Goal: Task Accomplishment & Management: Use online tool/utility

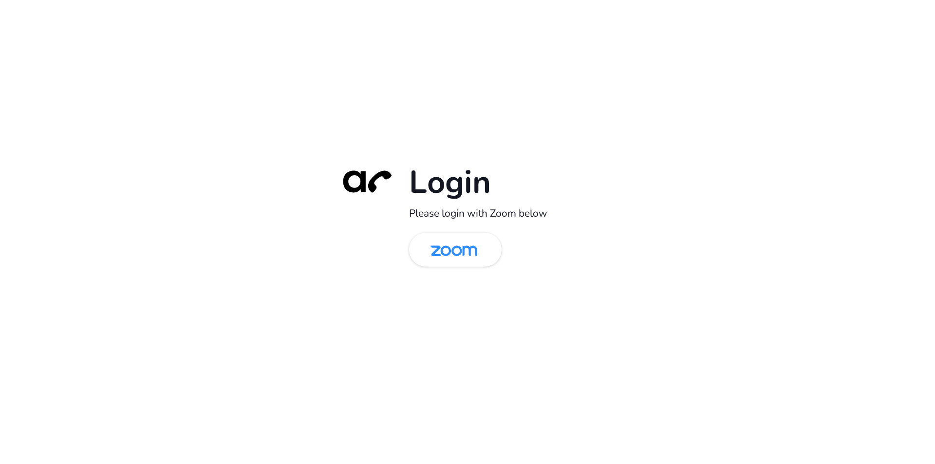
click at [703, 298] on div "Login Please login with Zoom below" at bounding box center [467, 232] width 935 height 464
click at [457, 260] on img at bounding box center [453, 251] width 67 height 32
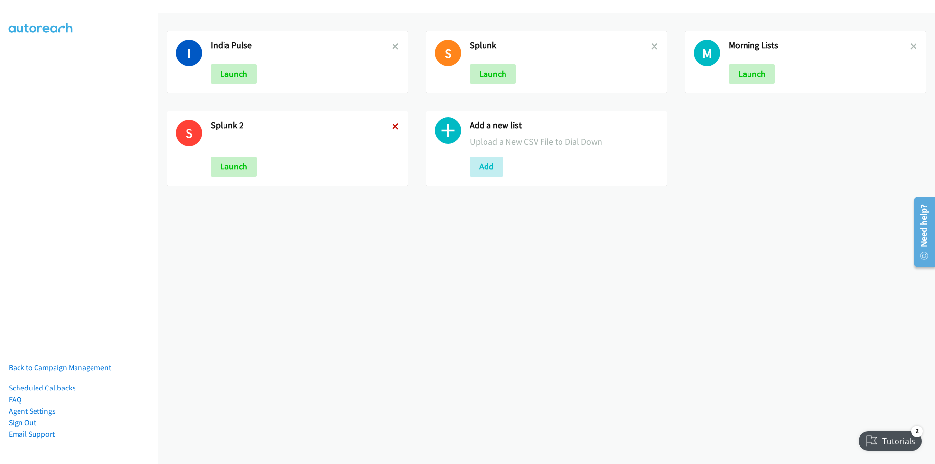
click at [392, 128] on icon at bounding box center [395, 127] width 7 height 7
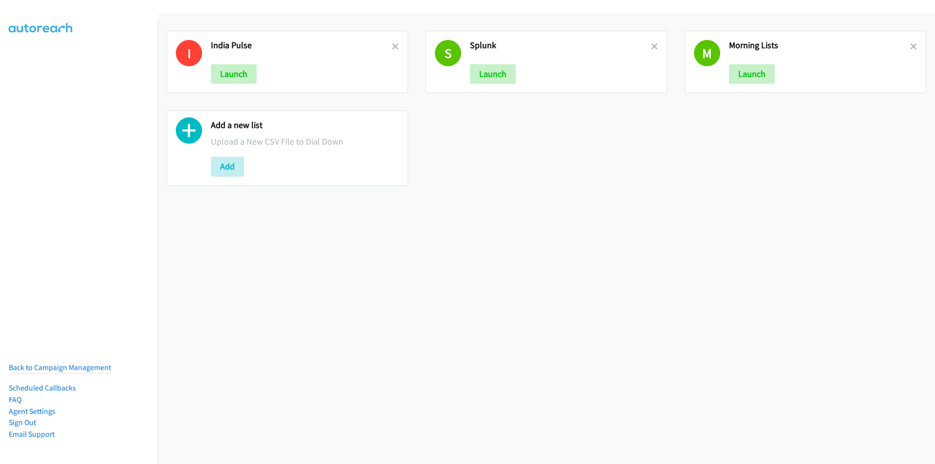
click at [392, 49] on icon at bounding box center [395, 47] width 7 height 7
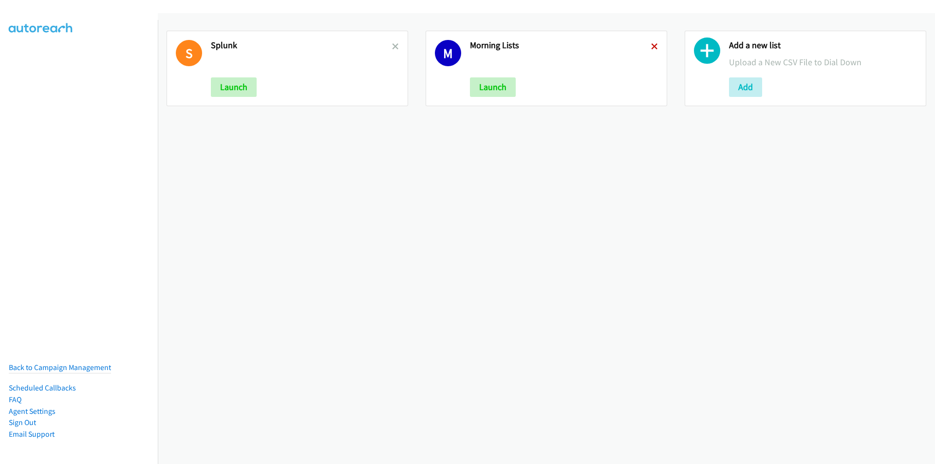
click at [651, 44] on icon at bounding box center [654, 47] width 7 height 7
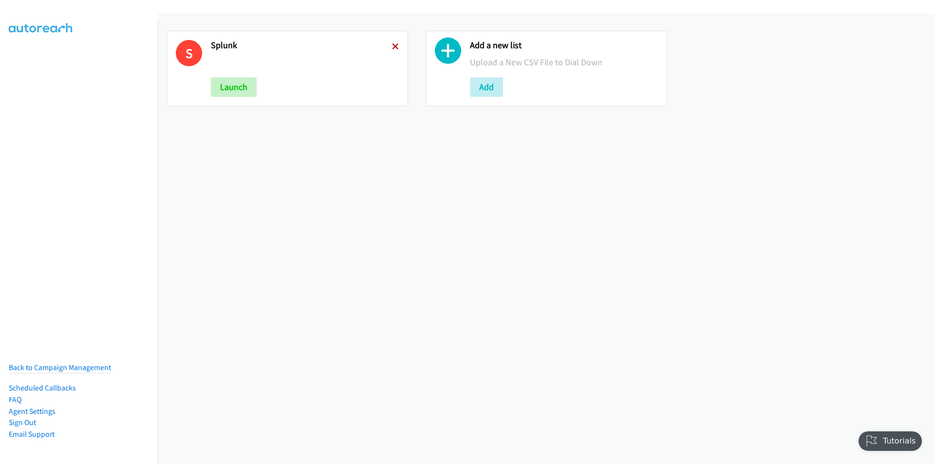
click at [396, 45] on icon at bounding box center [395, 47] width 7 height 7
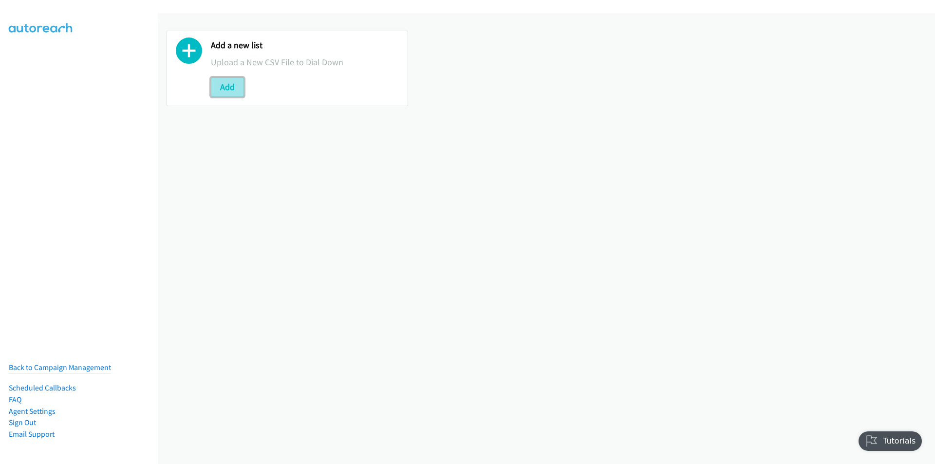
click at [226, 88] on button "Add" at bounding box center [227, 86] width 33 height 19
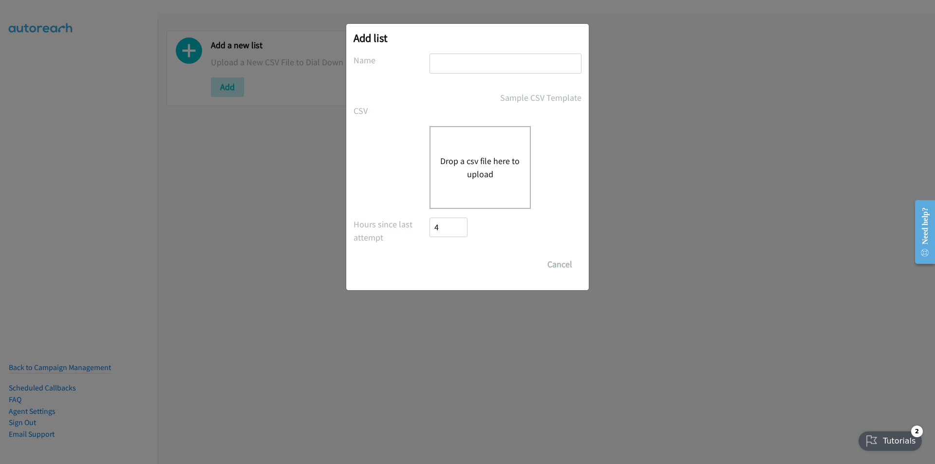
click at [449, 64] on input "text" at bounding box center [506, 64] width 152 height 20
type input "SE - India"
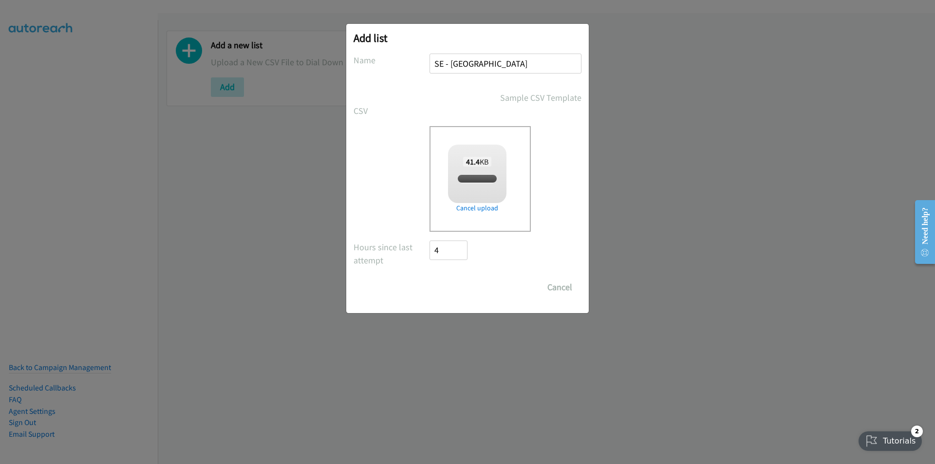
checkbox input "true"
click at [453, 288] on input "Save List" at bounding box center [455, 287] width 51 height 19
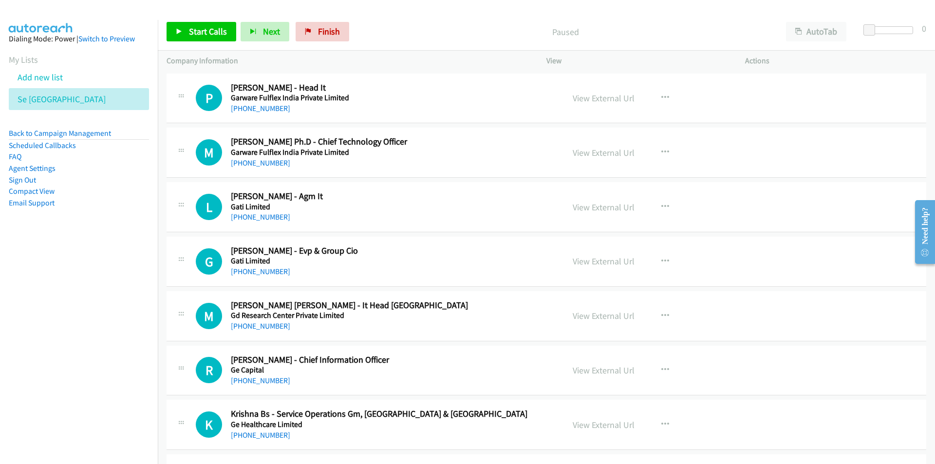
click at [77, 321] on nav "Dialing Mode: Power | Switch to Preview My Lists Add new list Se India Back to …" at bounding box center [79, 252] width 158 height 464
click at [593, 97] on link "View External Url" at bounding box center [604, 98] width 62 height 11
click at [604, 100] on link "View External Url" at bounding box center [604, 98] width 62 height 11
click at [203, 35] on span "Start Calls" at bounding box center [208, 31] width 38 height 11
click at [120, 306] on nav "Dialing Mode: Power | Switch to Preview My Lists Add new list Se India Back to …" at bounding box center [79, 252] width 158 height 464
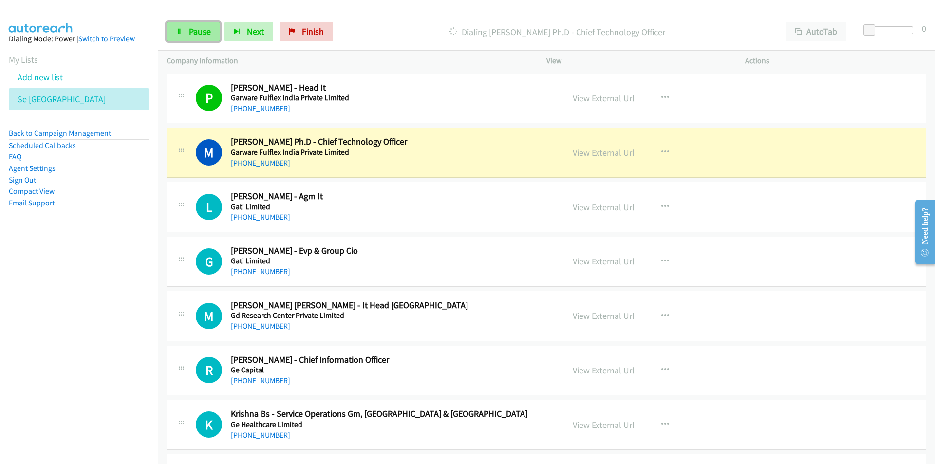
click at [207, 29] on span "Pause" at bounding box center [200, 31] width 22 height 11
click at [113, 361] on nav "Dialing Mode: Power | Switch to Preview My Lists Add new list Se India Back to …" at bounding box center [79, 252] width 158 height 464
click at [102, 379] on nav "Dialing Mode: Power | Switch to Preview My Lists Add new list Se India Back to …" at bounding box center [79, 252] width 158 height 464
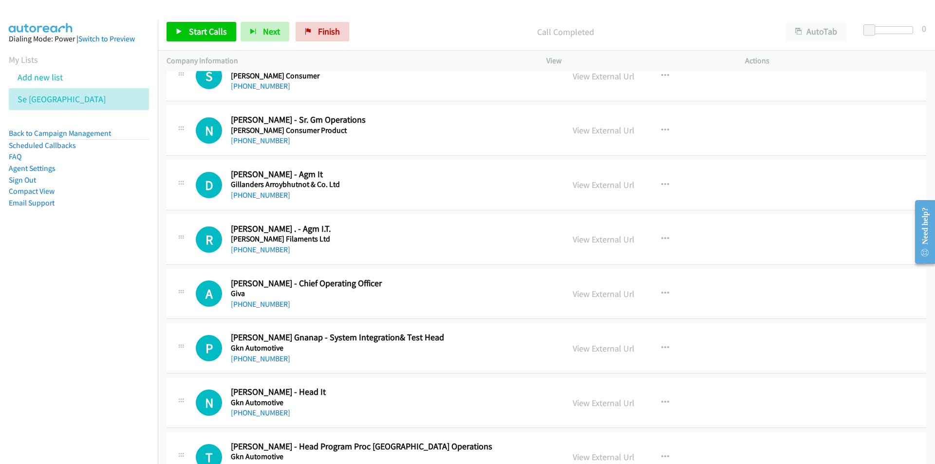
scroll to position [682, 0]
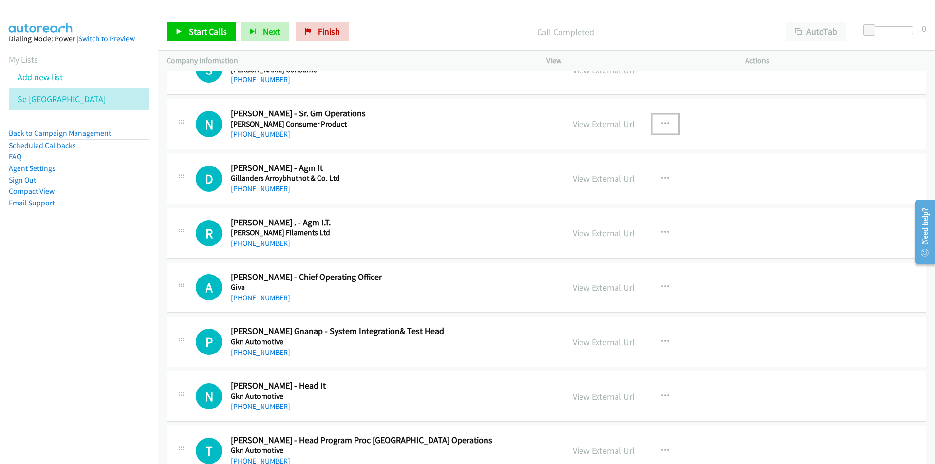
click at [663, 123] on icon "button" at bounding box center [666, 124] width 8 height 8
drag, startPoint x: 613, startPoint y: 189, endPoint x: 248, endPoint y: 86, distance: 379.5
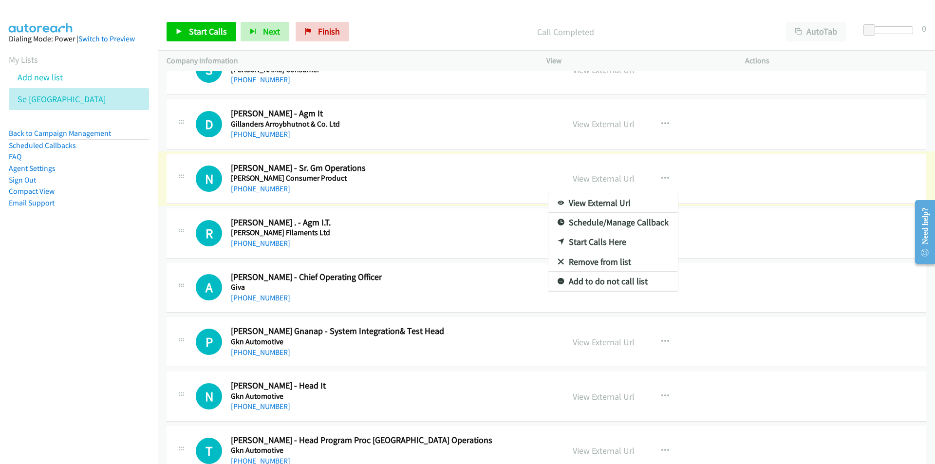
click at [200, 37] on div at bounding box center [467, 232] width 935 height 464
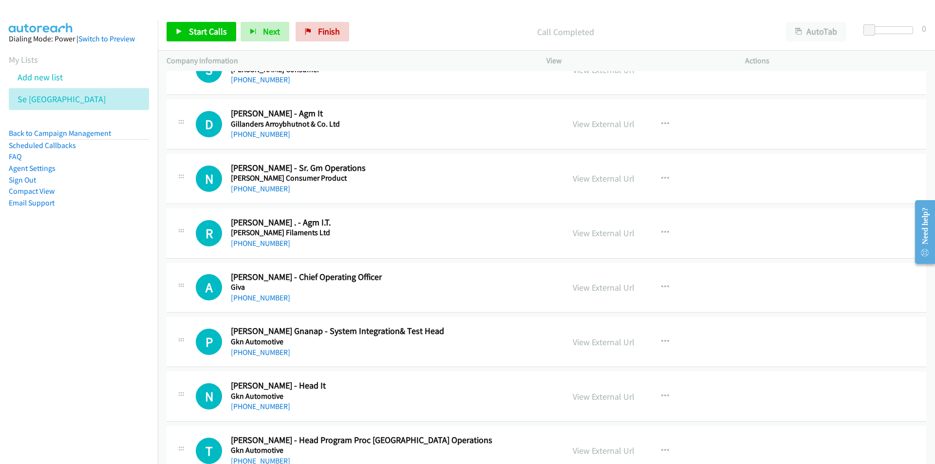
click at [115, 284] on nav "Dialing Mode: Power | Switch to Preview My Lists Add new list Se India Back to …" at bounding box center [79, 252] width 158 height 464
click at [199, 27] on span "Start Calls" at bounding box center [208, 31] width 38 height 11
click at [97, 331] on nav "Dialing Mode: Power | Switch to Preview My Lists Add new list Se India Back to …" at bounding box center [79, 252] width 158 height 464
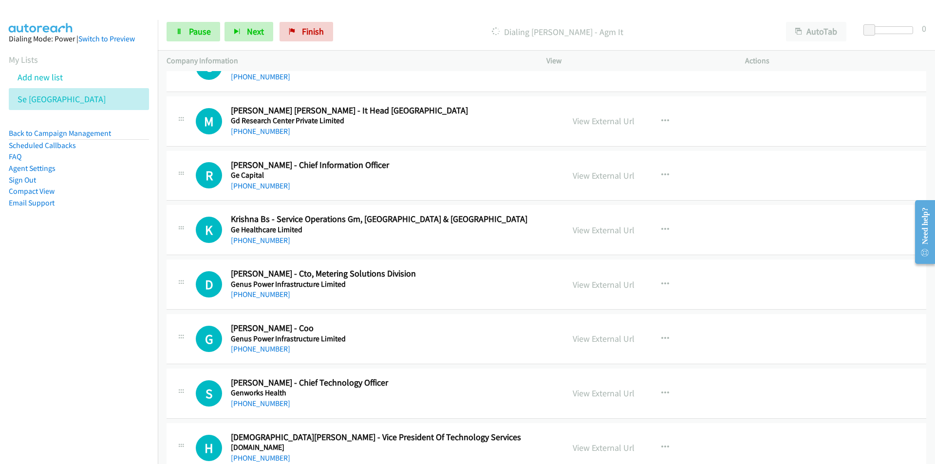
scroll to position [0, 0]
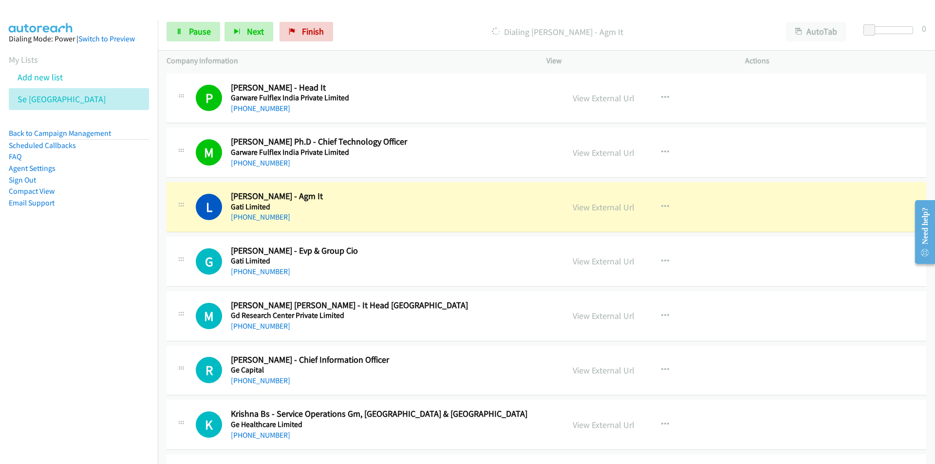
click at [100, 371] on nav "Dialing Mode: Power | Switch to Preview My Lists Add new list Se India Back to …" at bounding box center [79, 252] width 158 height 464
click at [102, 366] on nav "Dialing Mode: Power | Switch to Preview My Lists Add new list Se India Back to …" at bounding box center [79, 252] width 158 height 464
click at [608, 208] on link "View External Url" at bounding box center [604, 207] width 62 height 11
click at [193, 34] on span "Pause" at bounding box center [200, 31] width 22 height 11
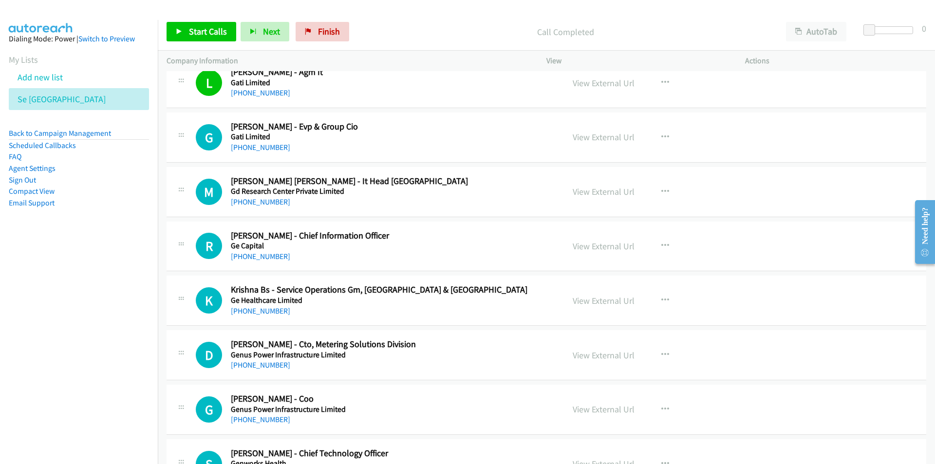
scroll to position [146, 0]
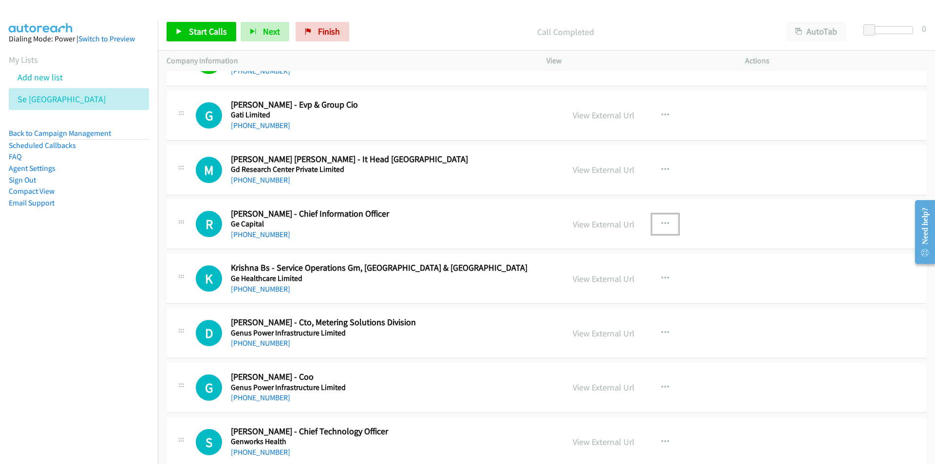
click at [662, 222] on icon "button" at bounding box center [666, 224] width 8 height 8
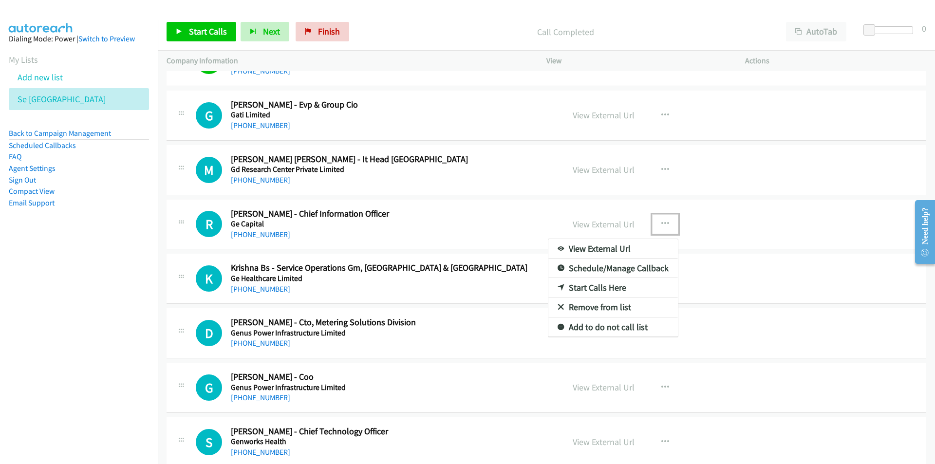
click at [619, 288] on link "Start Calls Here" at bounding box center [613, 287] width 130 height 19
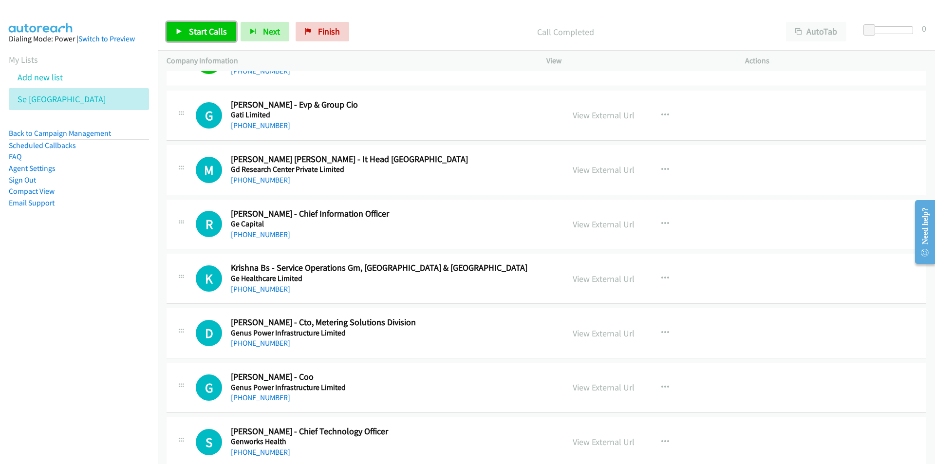
click at [190, 31] on span "Start Calls" at bounding box center [208, 31] width 38 height 11
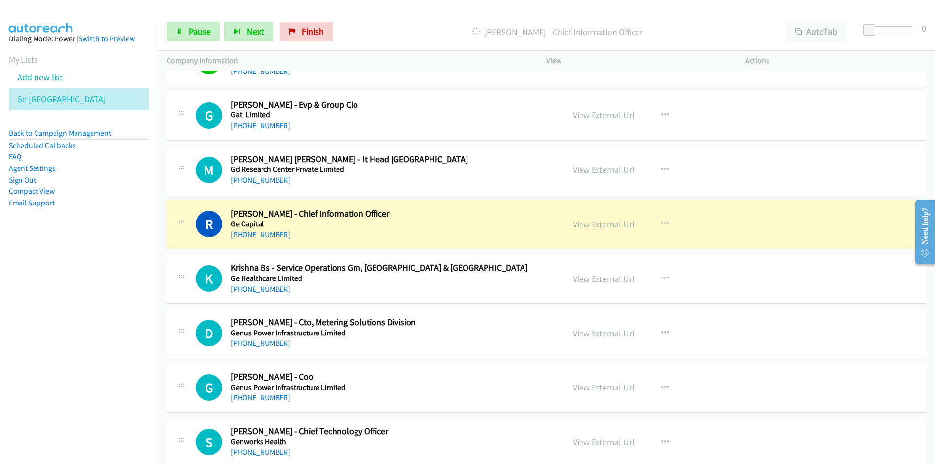
click at [146, 387] on nav "Dialing Mode: Power | Switch to Preview My Lists Add new list Se India Back to …" at bounding box center [79, 252] width 158 height 464
click at [102, 339] on nav "Dialing Mode: Power | Switch to Preview My Lists Add new list Se India Back to …" at bounding box center [79, 252] width 158 height 464
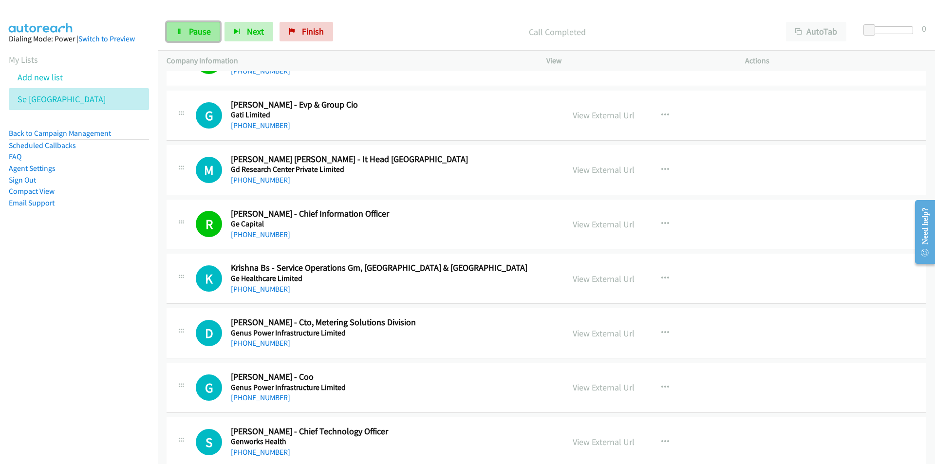
click at [187, 35] on link "Pause" at bounding box center [194, 31] width 54 height 19
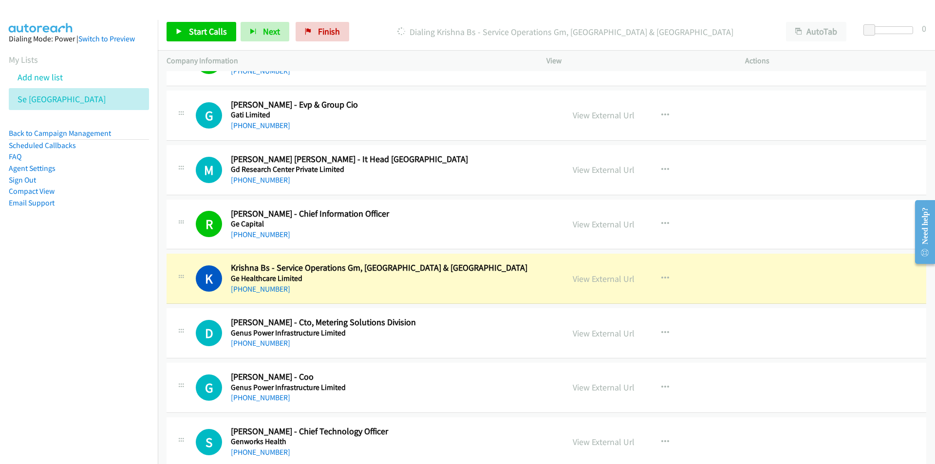
click at [113, 339] on nav "Dialing Mode: Power | Switch to Preview My Lists Add new list Se India Back to …" at bounding box center [79, 252] width 158 height 464
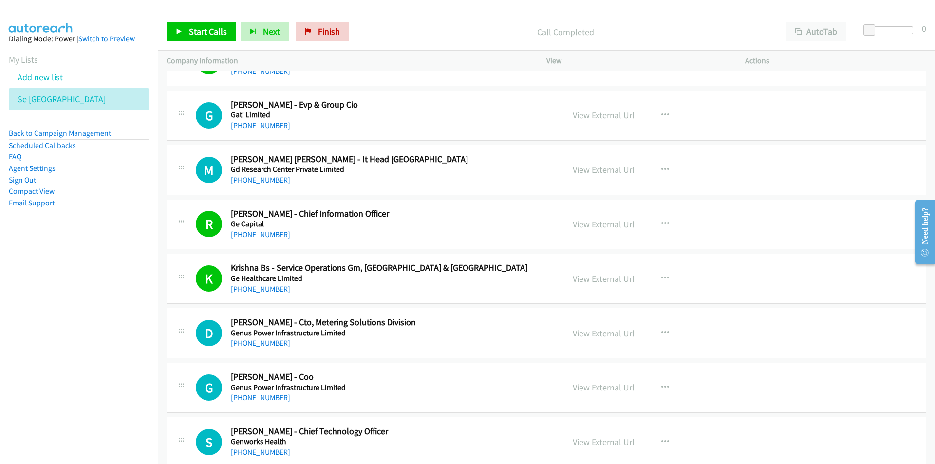
click at [167, 376] on div "G Callback Scheduled Giriraj Nyati - Coo Genus Power Infrastructure Limited Asi…" at bounding box center [365, 388] width 397 height 32
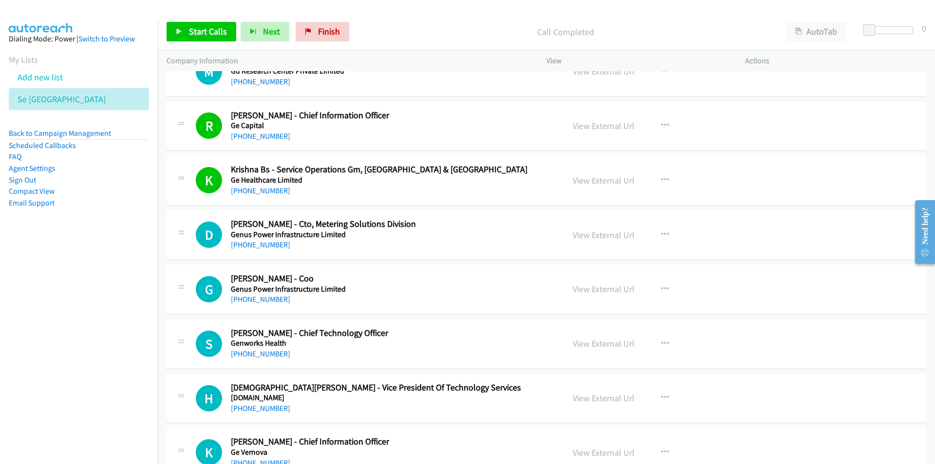
scroll to position [292, 0]
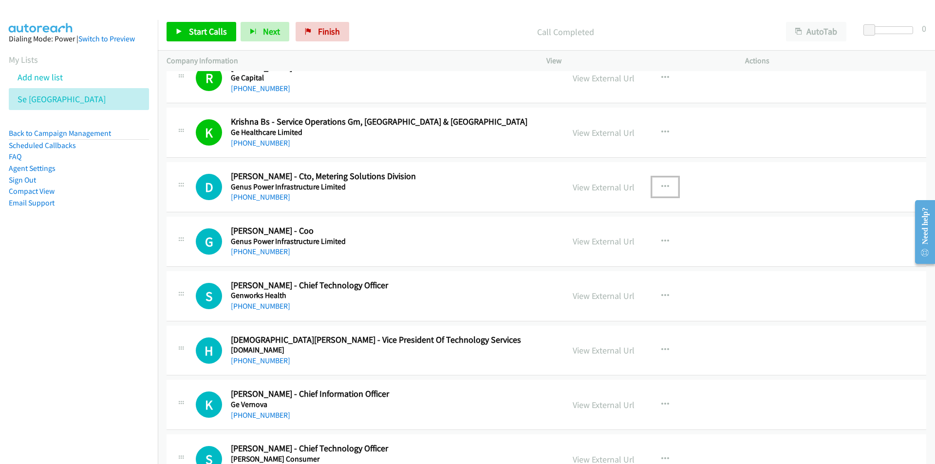
click at [664, 185] on icon "button" at bounding box center [666, 187] width 8 height 8
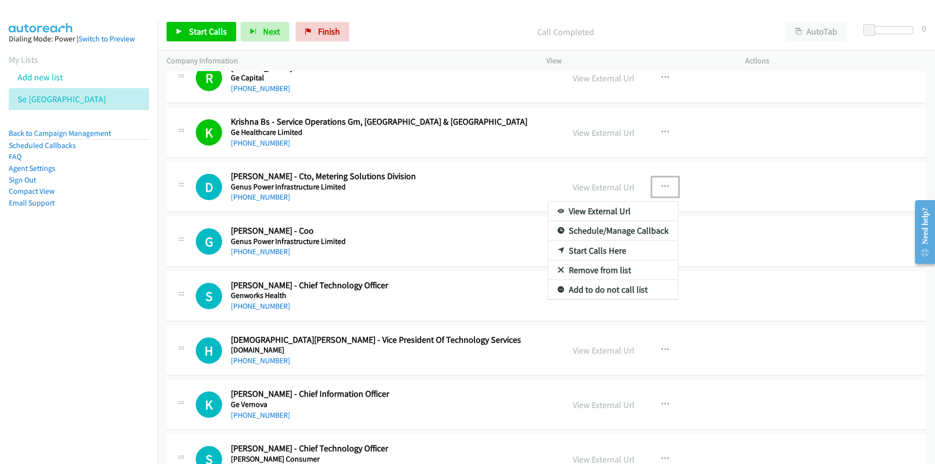
click at [618, 250] on link "Start Calls Here" at bounding box center [613, 250] width 130 height 19
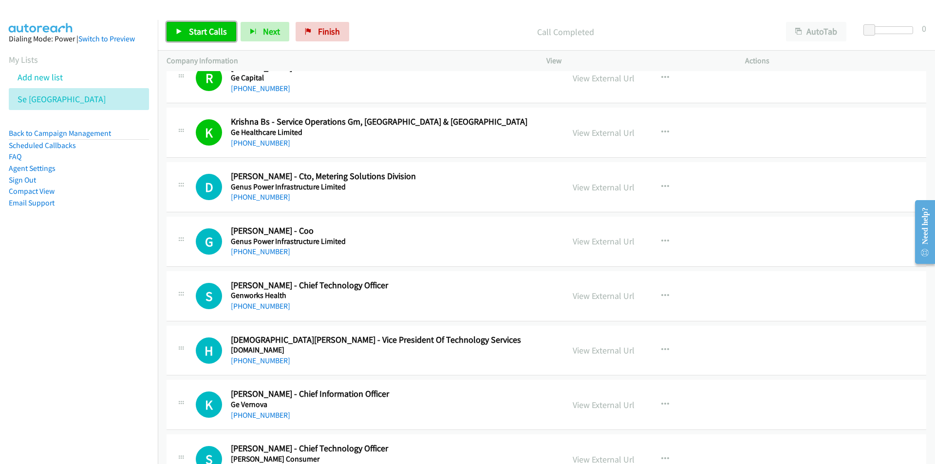
click at [190, 30] on span "Start Calls" at bounding box center [208, 31] width 38 height 11
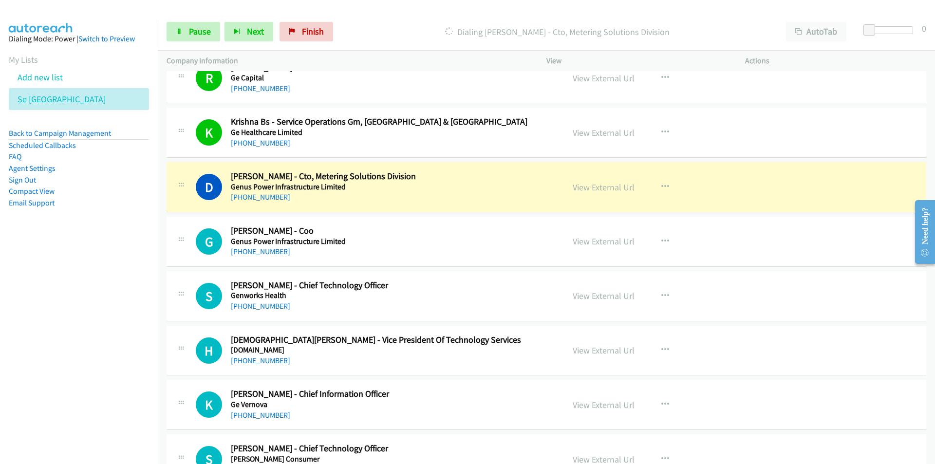
drag, startPoint x: 85, startPoint y: 384, endPoint x: 90, endPoint y: 383, distance: 5.1
click at [85, 384] on nav "Dialing Mode: Power | Switch to Preview My Lists Add new list Se India Back to …" at bounding box center [79, 252] width 158 height 464
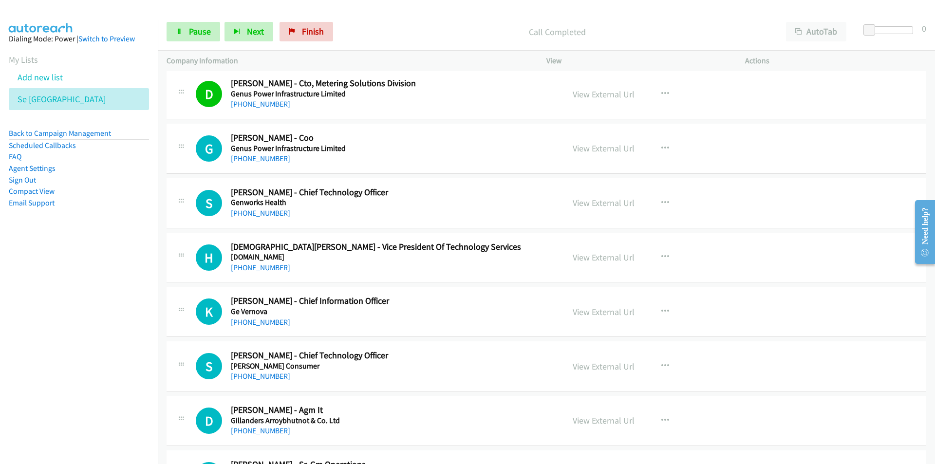
scroll to position [390, 0]
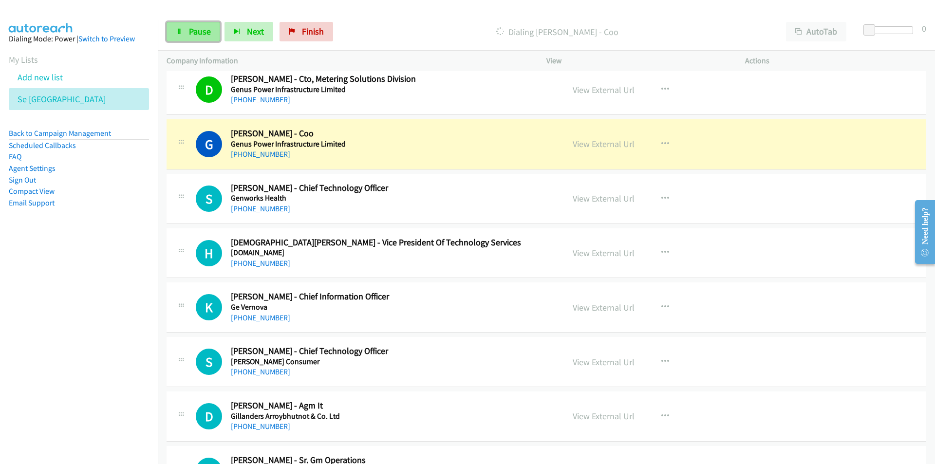
click at [201, 38] on link "Pause" at bounding box center [194, 31] width 54 height 19
drag, startPoint x: 109, startPoint y: 365, endPoint x: 148, endPoint y: 364, distance: 39.5
click at [109, 365] on nav "Dialing Mode: Power | Switch to Preview My Lists Add new list Se India Back to …" at bounding box center [79, 252] width 158 height 464
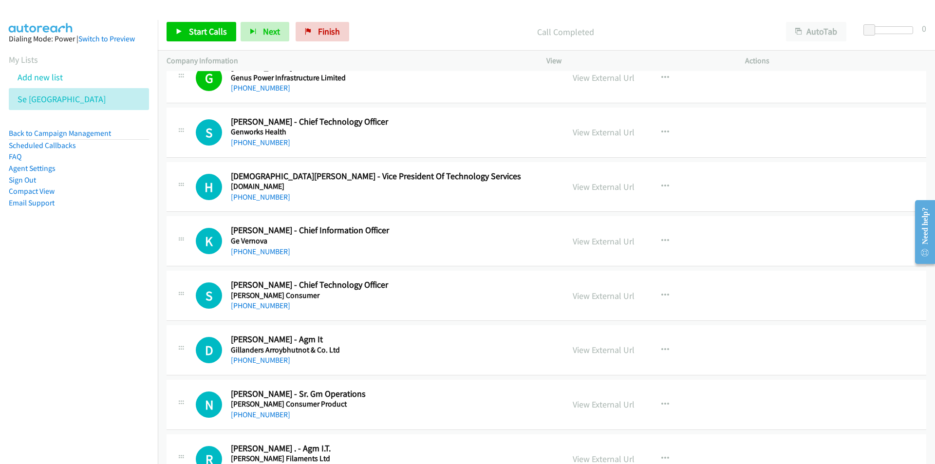
scroll to position [487, 0]
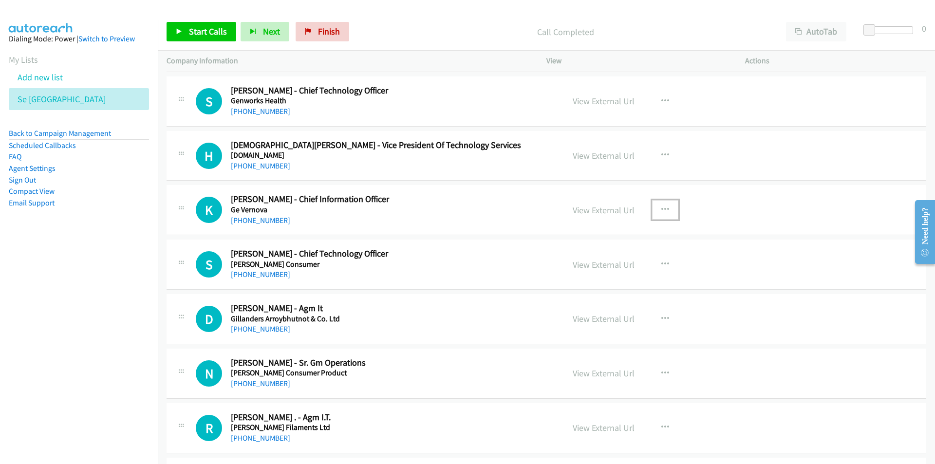
click at [663, 208] on icon "button" at bounding box center [666, 210] width 8 height 8
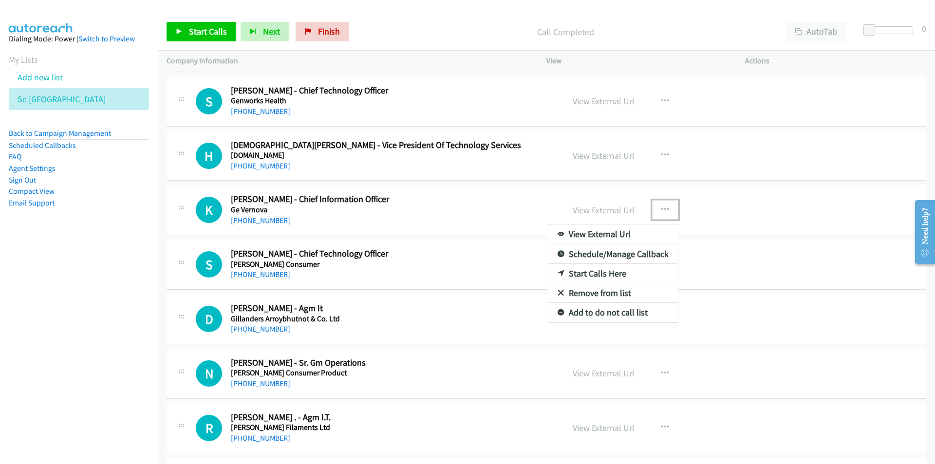
click at [604, 271] on link "Start Calls Here" at bounding box center [613, 273] width 130 height 19
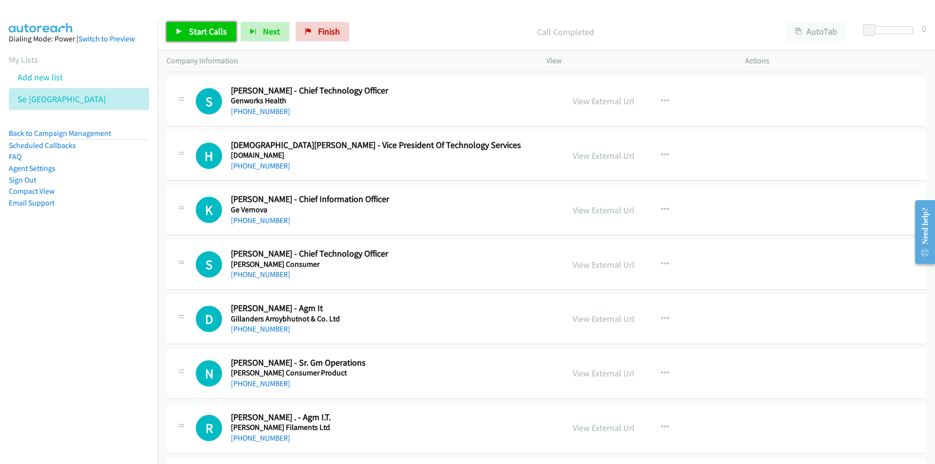
click at [202, 29] on span "Start Calls" at bounding box center [208, 31] width 38 height 11
click at [122, 365] on nav "Dialing Mode: Power | Switch to Preview My Lists Add new list Se India Back to …" at bounding box center [79, 252] width 158 height 464
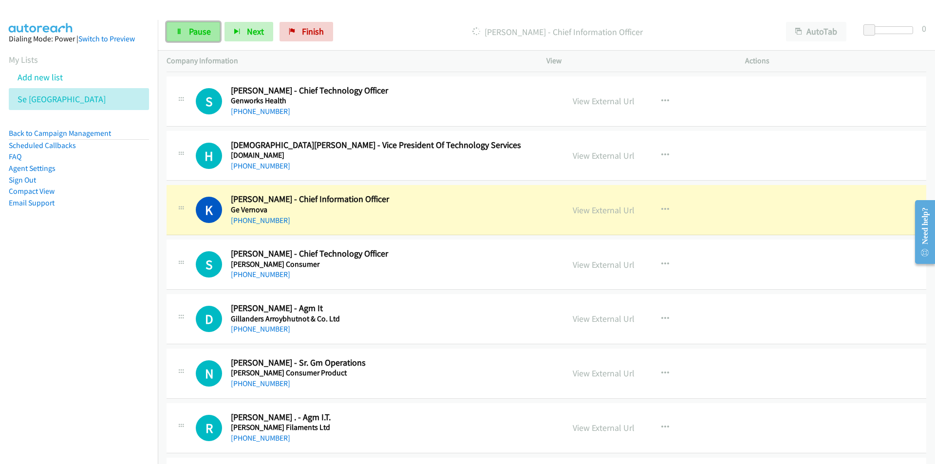
click at [175, 23] on link "Pause" at bounding box center [194, 31] width 54 height 19
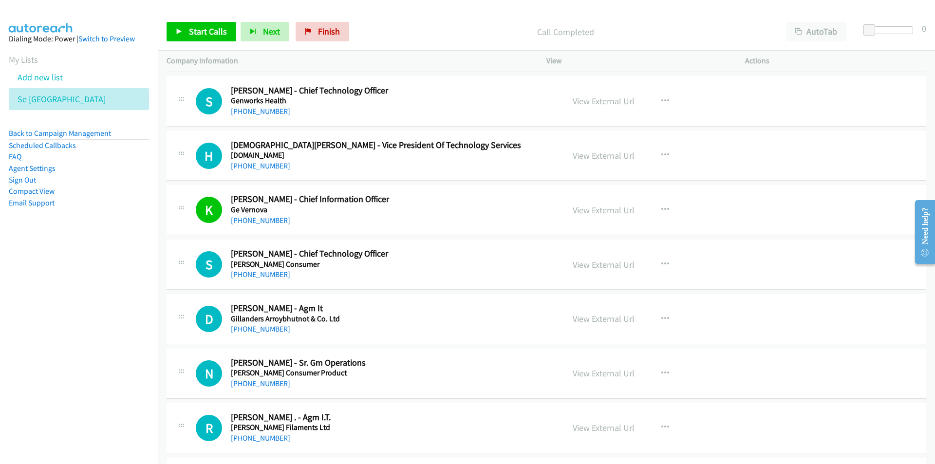
click at [109, 348] on nav "Dialing Mode: Power | Switch to Preview My Lists Add new list Se India Back to …" at bounding box center [79, 252] width 158 height 464
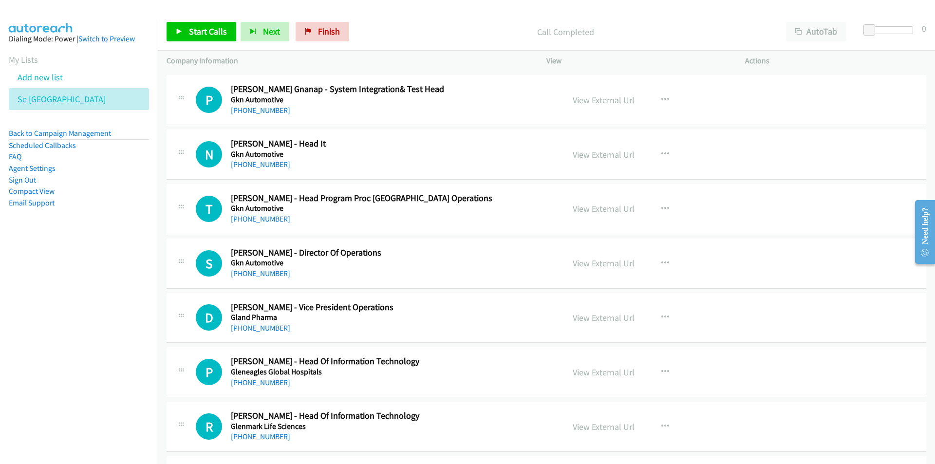
scroll to position [926, 0]
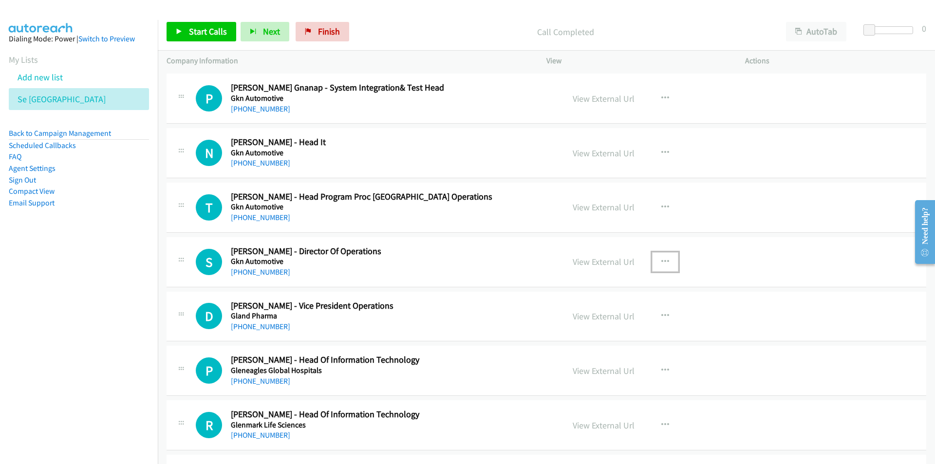
click at [663, 262] on icon "button" at bounding box center [666, 262] width 8 height 8
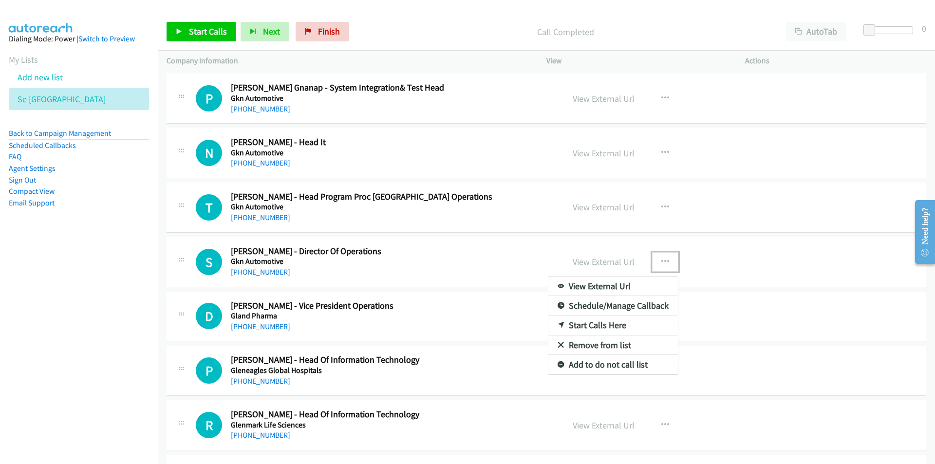
click at [594, 322] on link "Start Calls Here" at bounding box center [613, 325] width 130 height 19
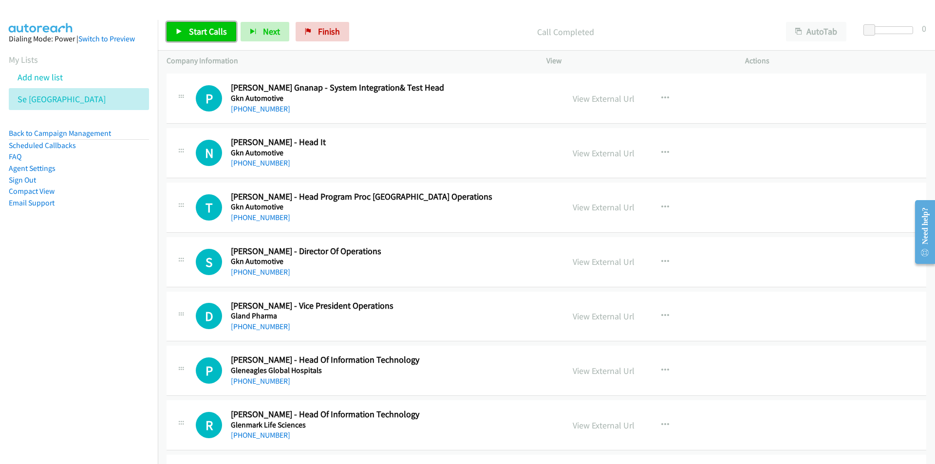
click at [202, 24] on link "Start Calls" at bounding box center [202, 31] width 70 height 19
click at [63, 347] on nav "Dialing Mode: Power | Switch to Preview My Lists Add new list Se India Back to …" at bounding box center [79, 252] width 158 height 464
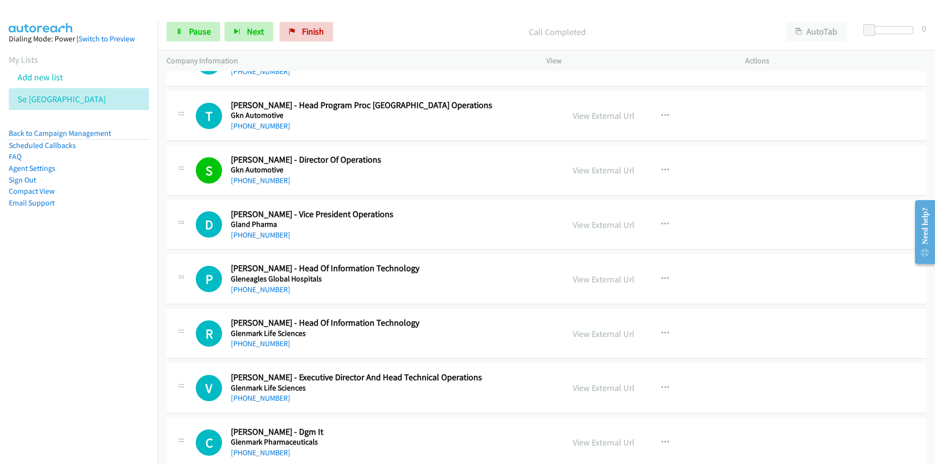
scroll to position [1023, 0]
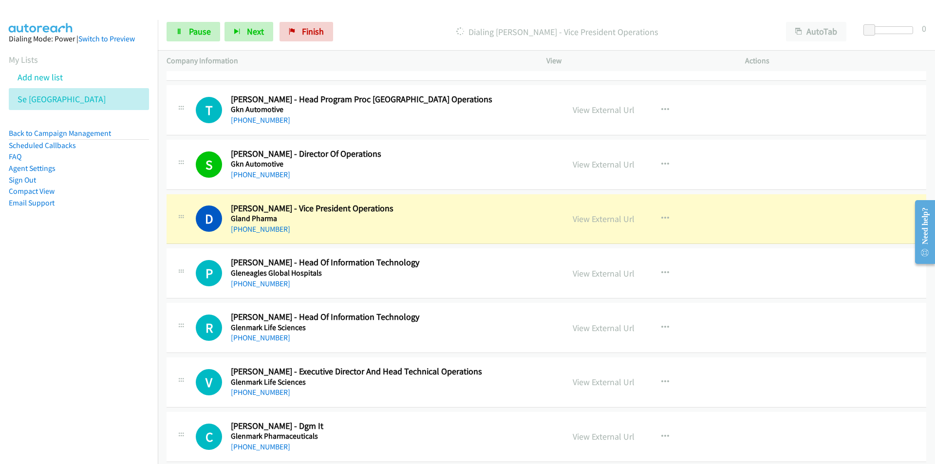
click at [78, 365] on nav "Dialing Mode: Power | Switch to Preview My Lists Add new list Se India Back to …" at bounding box center [79, 252] width 158 height 464
click at [192, 27] on span "Pause" at bounding box center [200, 31] width 22 height 11
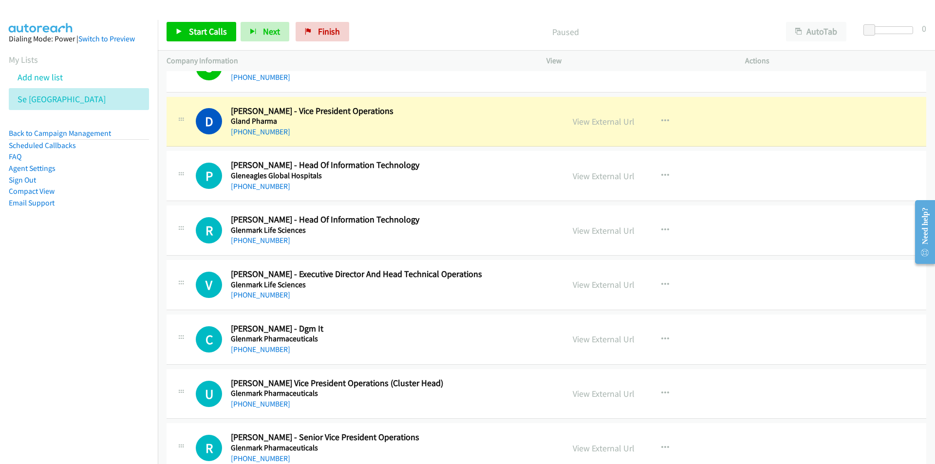
scroll to position [1072, 0]
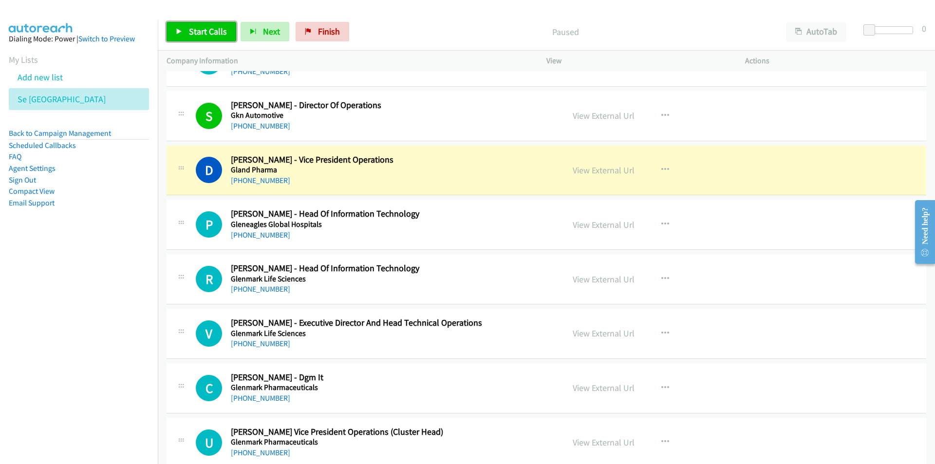
drag, startPoint x: 203, startPoint y: 38, endPoint x: 204, endPoint y: 47, distance: 9.3
click at [202, 38] on link "Start Calls" at bounding box center [202, 31] width 70 height 19
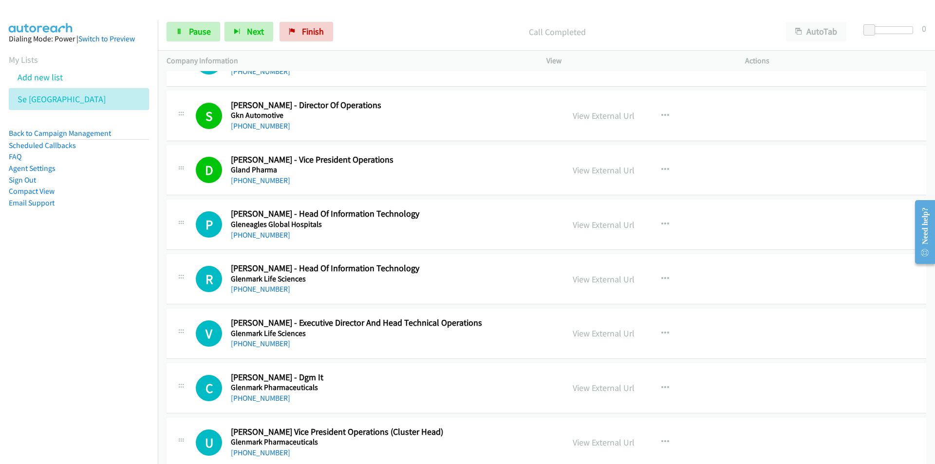
click at [84, 360] on nav "Dialing Mode: Power | Switch to Preview My Lists Add new list Se India Back to …" at bounding box center [79, 252] width 158 height 464
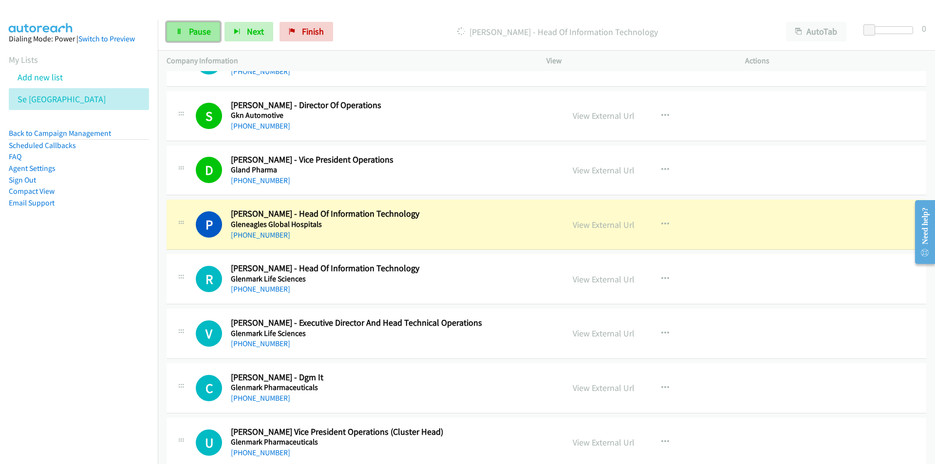
click at [193, 32] on span "Pause" at bounding box center [200, 31] width 22 height 11
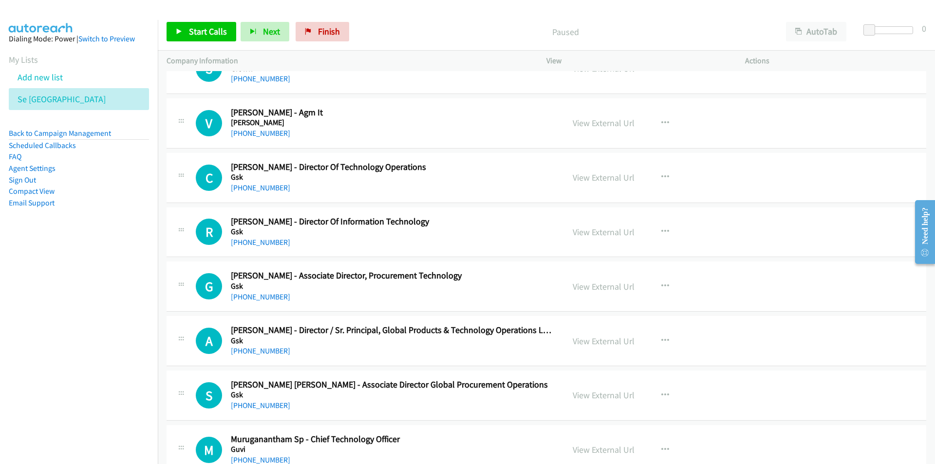
scroll to position [5115, 0]
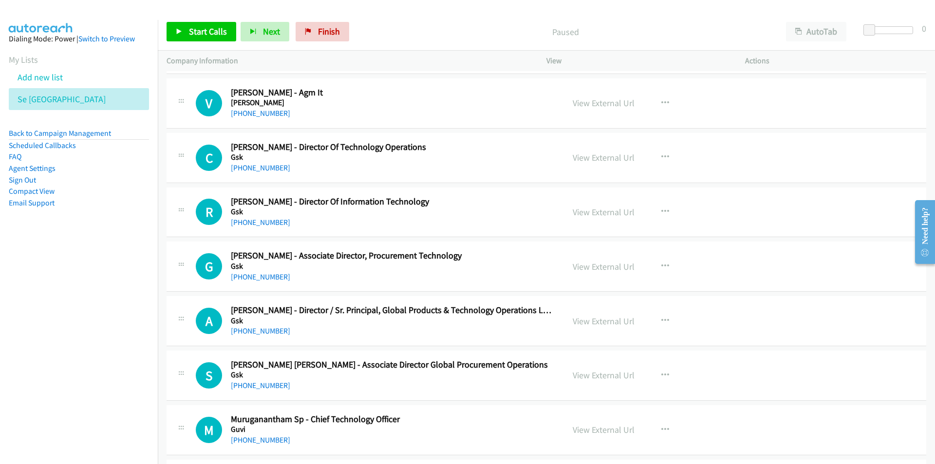
click at [130, 368] on nav "Dialing Mode: Power | Switch to Preview My Lists Add new list Se India Back to …" at bounding box center [79, 252] width 158 height 464
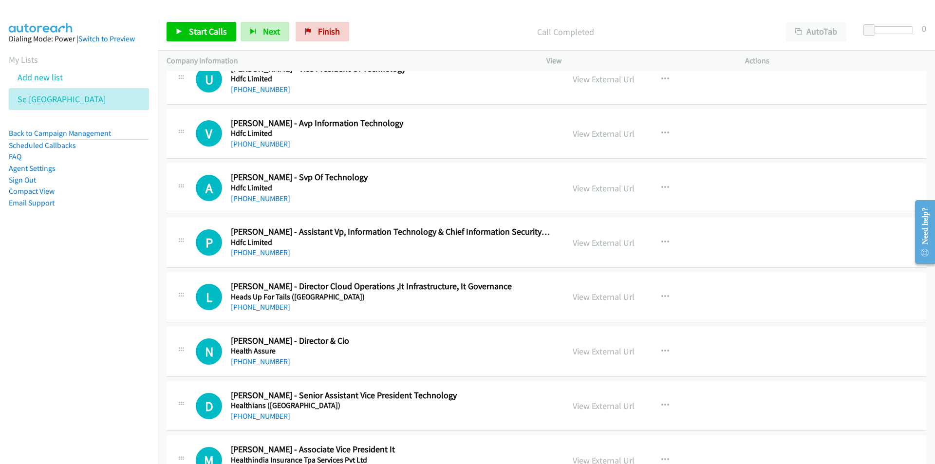
scroll to position [7209, 0]
click at [662, 294] on icon "button" at bounding box center [666, 296] width 8 height 8
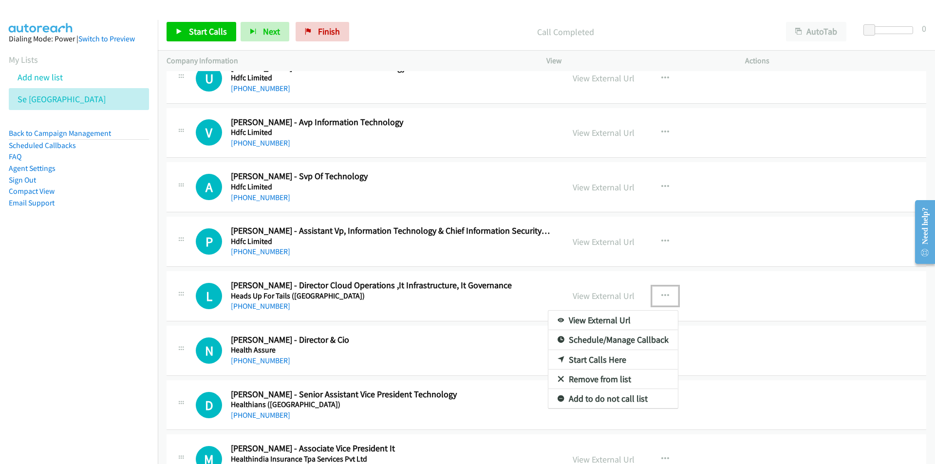
click at [595, 359] on link "Start Calls Here" at bounding box center [613, 359] width 130 height 19
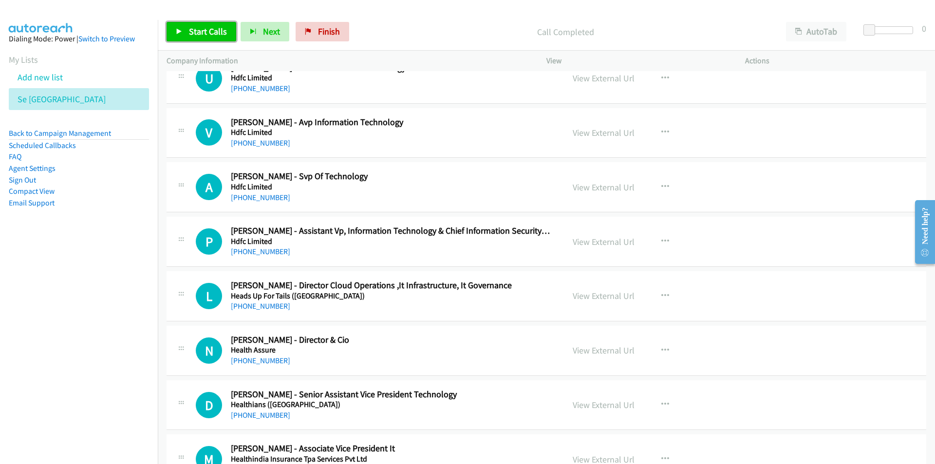
click at [193, 31] on span "Start Calls" at bounding box center [208, 31] width 38 height 11
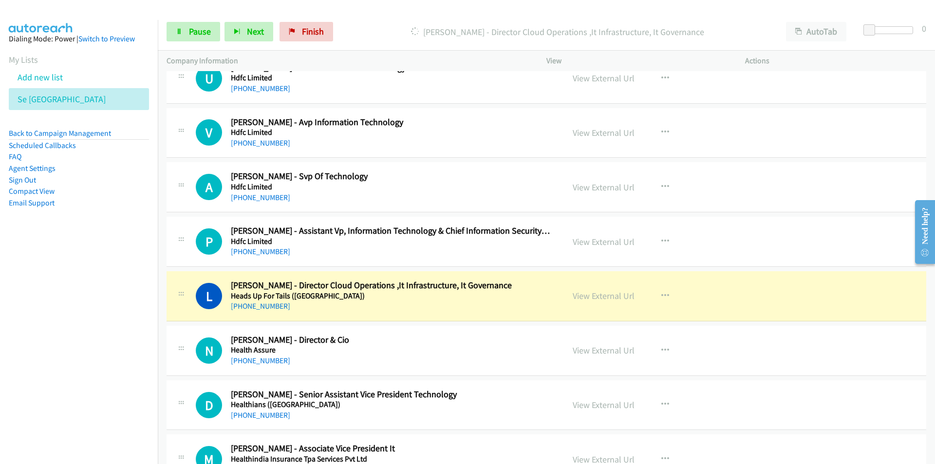
click at [112, 350] on nav "Dialing Mode: Power | Switch to Preview My Lists Add new list Se India Back to …" at bounding box center [79, 252] width 158 height 464
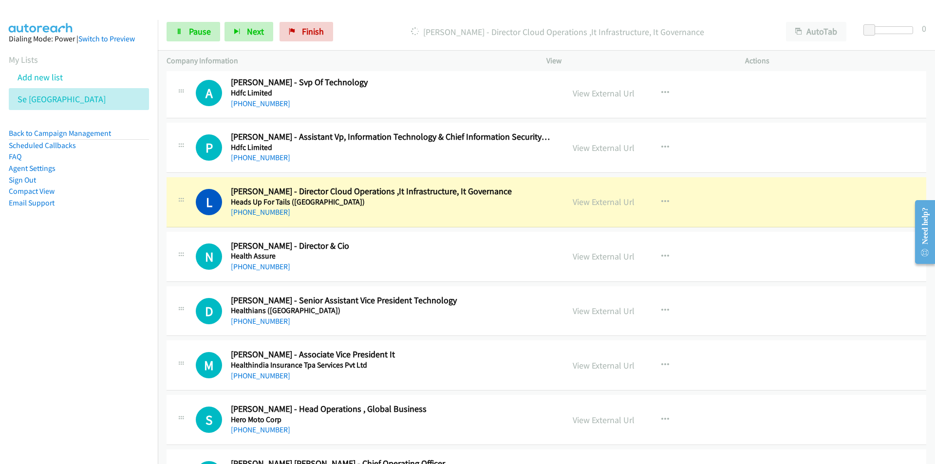
scroll to position [7307, 0]
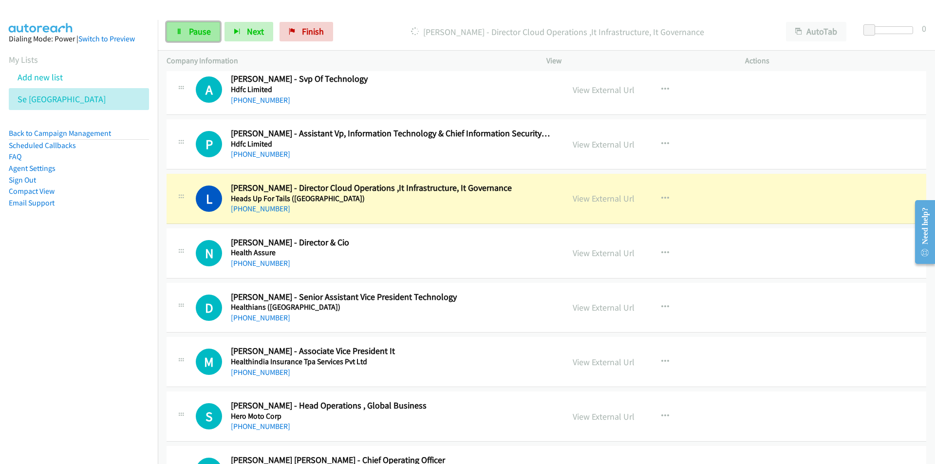
click at [205, 29] on span "Pause" at bounding box center [200, 31] width 22 height 11
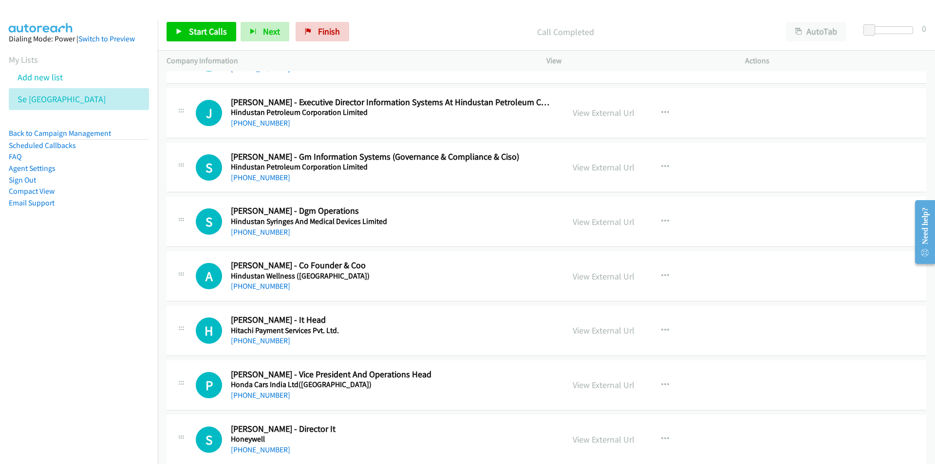
scroll to position [8330, 0]
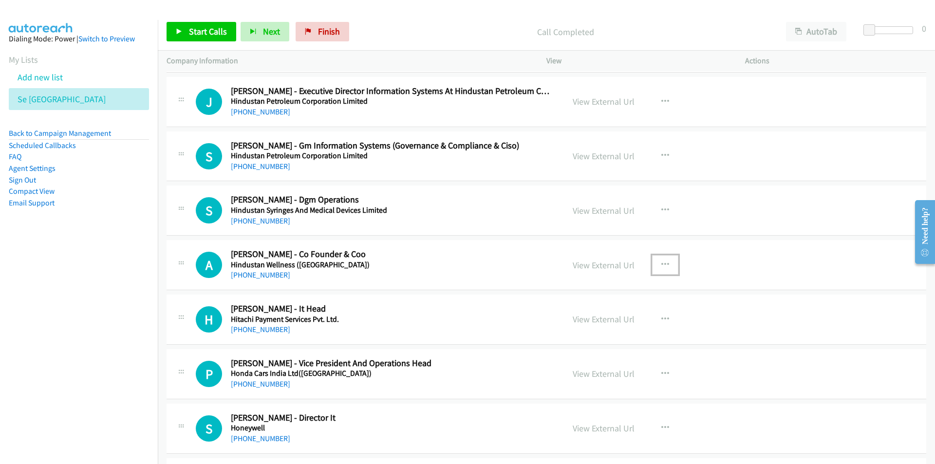
click at [662, 263] on icon "button" at bounding box center [666, 265] width 8 height 8
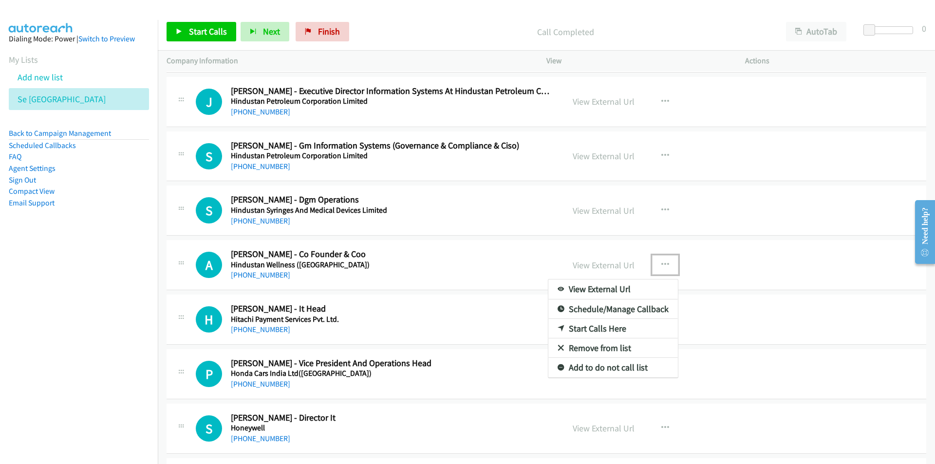
click at [591, 327] on link "Start Calls Here" at bounding box center [613, 328] width 130 height 19
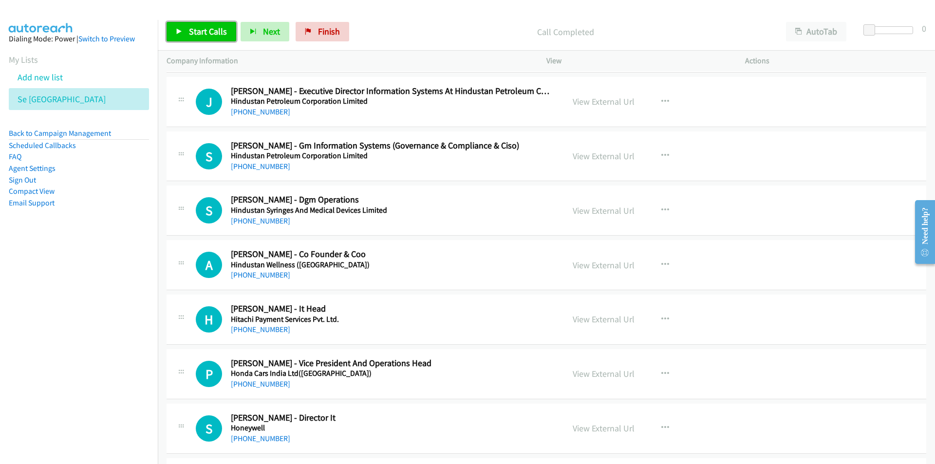
click at [203, 32] on span "Start Calls" at bounding box center [208, 31] width 38 height 11
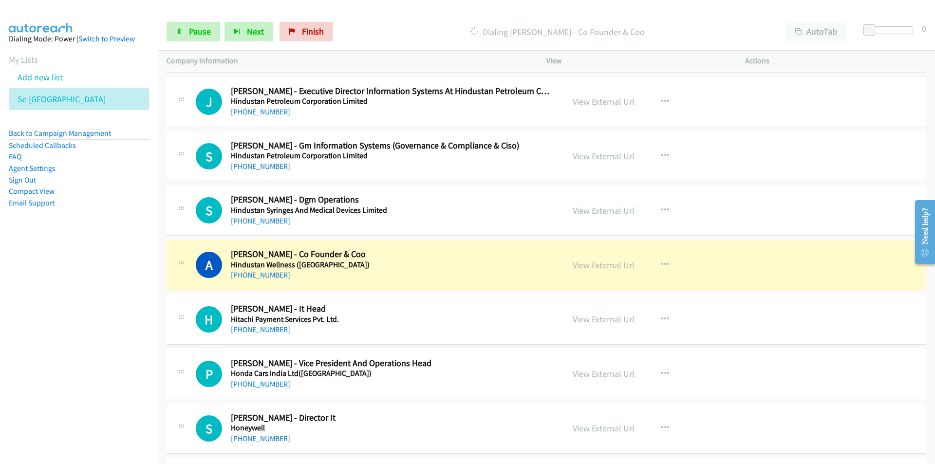
drag, startPoint x: 120, startPoint y: 391, endPoint x: 153, endPoint y: 387, distance: 33.9
click at [120, 391] on nav "Dialing Mode: Power | Switch to Preview My Lists Add new list Se India Back to …" at bounding box center [79, 252] width 158 height 464
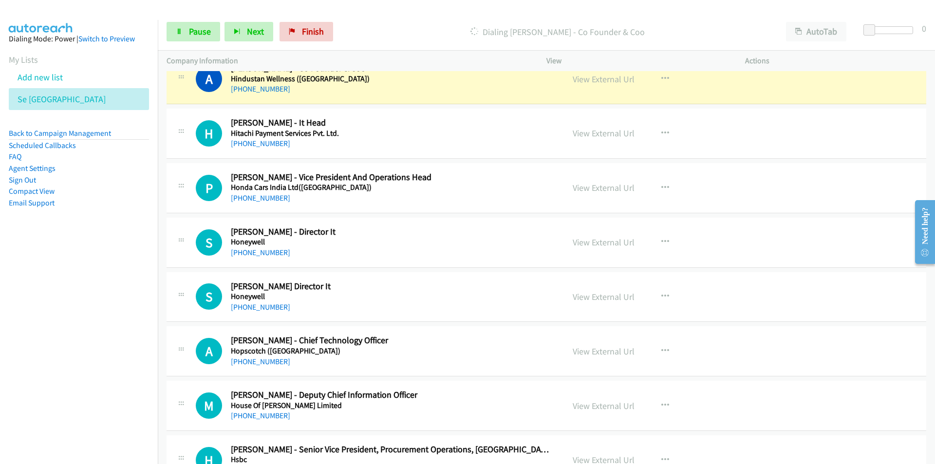
scroll to position [8476, 0]
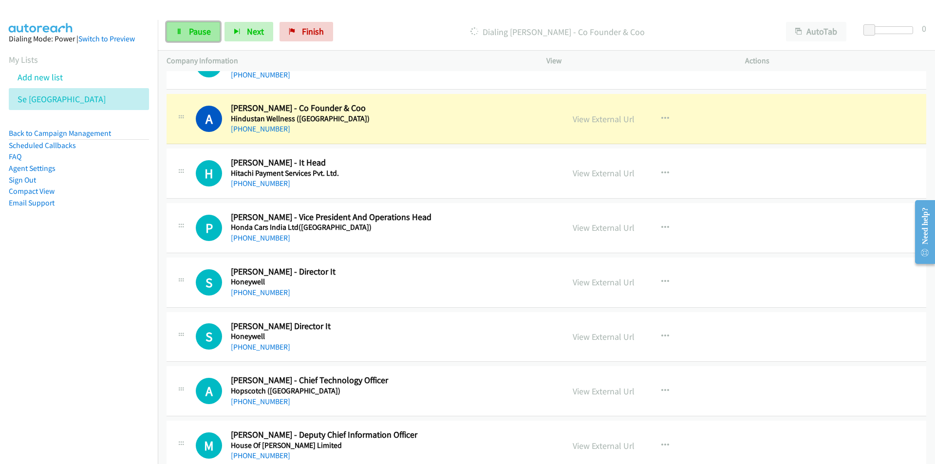
click at [193, 36] on span "Pause" at bounding box center [200, 31] width 22 height 11
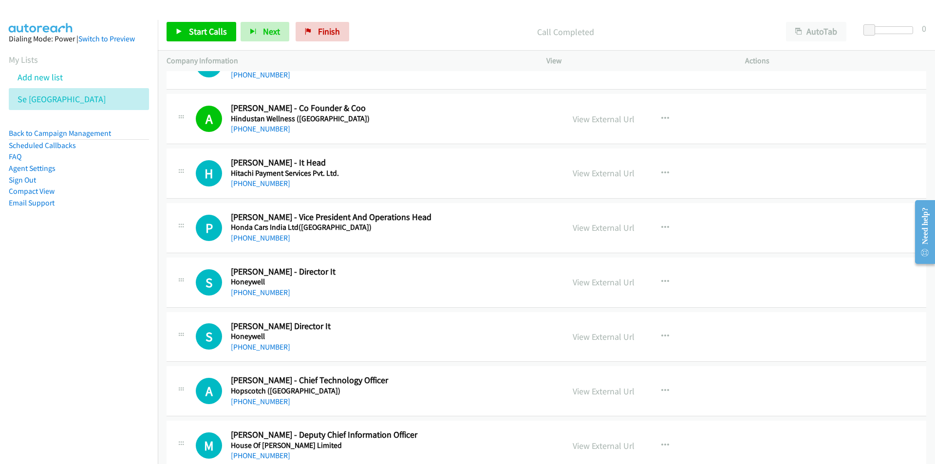
click at [84, 348] on nav "Dialing Mode: Power | Switch to Preview My Lists Add new list Se India Back to …" at bounding box center [79, 252] width 158 height 464
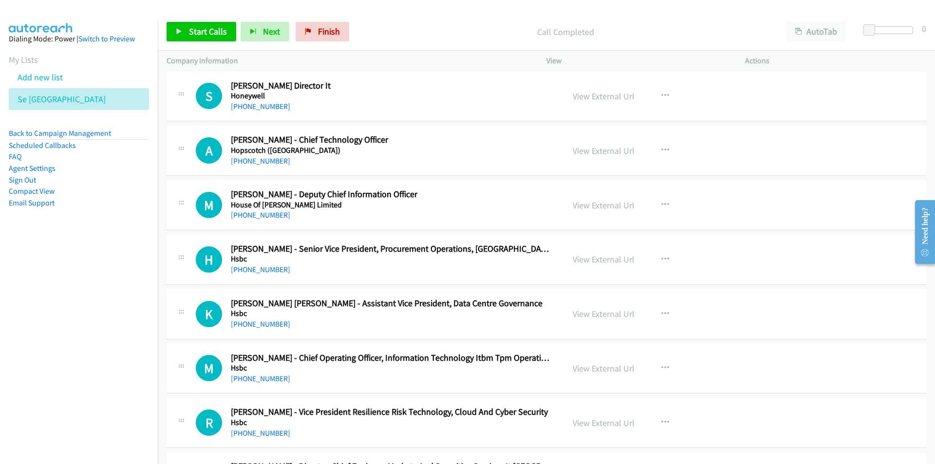
scroll to position [8719, 0]
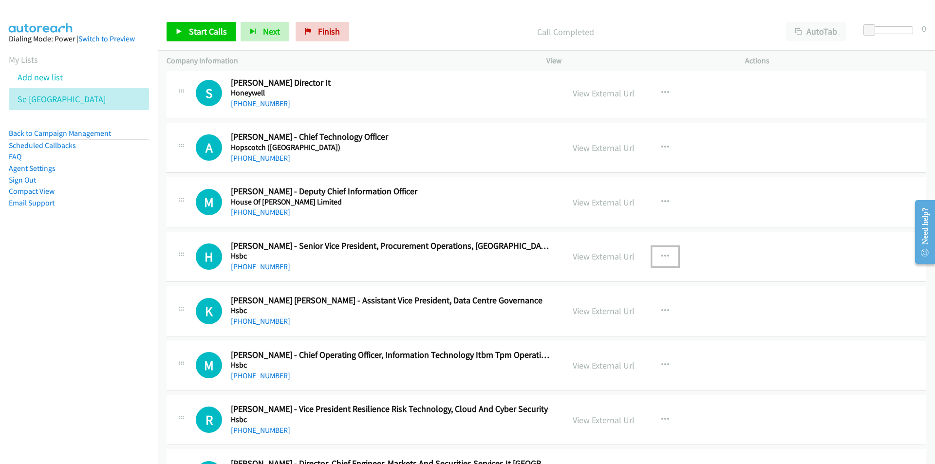
click at [662, 254] on icon "button" at bounding box center [666, 257] width 8 height 8
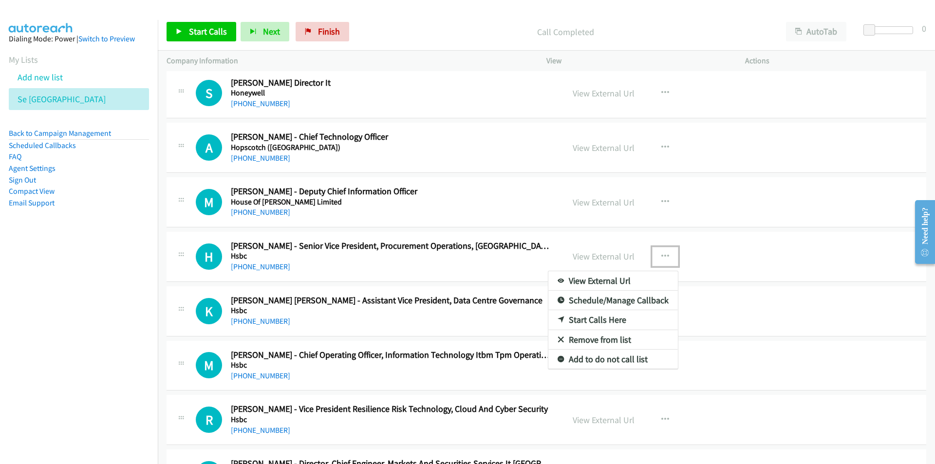
click at [597, 321] on link "Start Calls Here" at bounding box center [613, 319] width 130 height 19
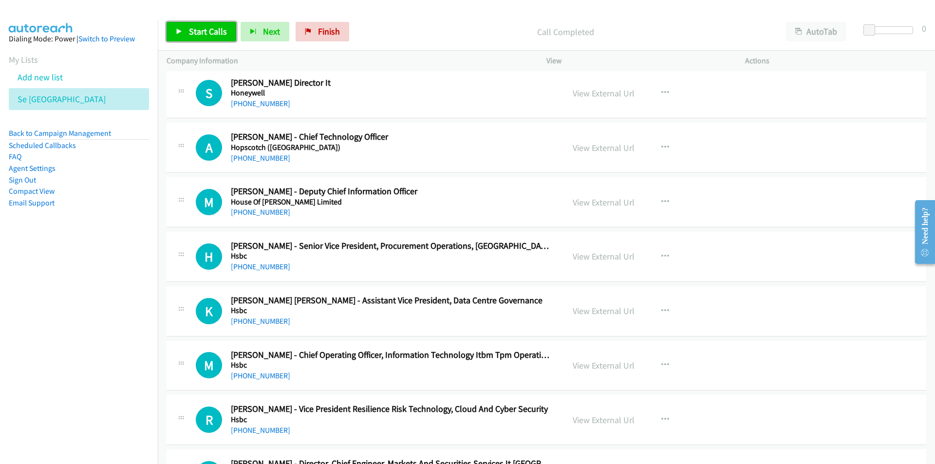
click at [216, 34] on span "Start Calls" at bounding box center [208, 31] width 38 height 11
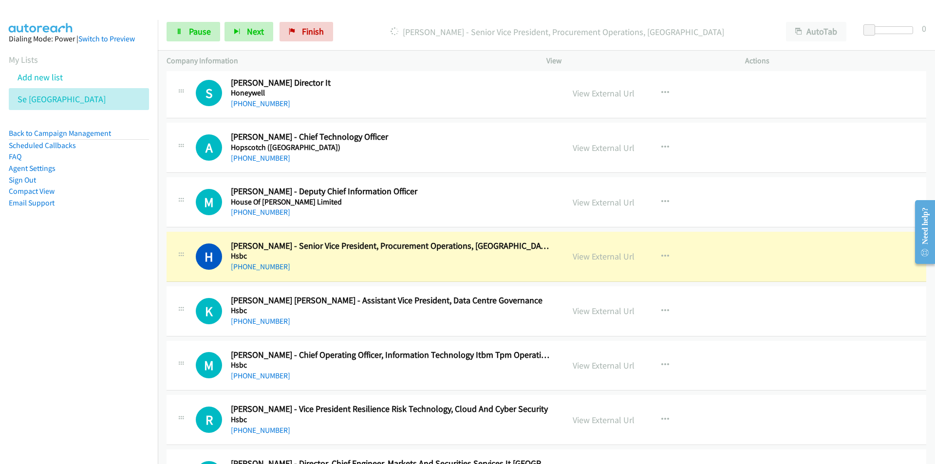
drag, startPoint x: 74, startPoint y: 340, endPoint x: 87, endPoint y: 336, distance: 13.3
click at [74, 340] on nav "Dialing Mode: Power | Switch to Preview My Lists Add new list Se India Back to …" at bounding box center [79, 252] width 158 height 464
click at [78, 332] on nav "Dialing Mode: Power | Switch to Preview My Lists Add new list Se India Back to …" at bounding box center [79, 252] width 158 height 464
click at [607, 256] on link "View External Url" at bounding box center [604, 256] width 62 height 11
click at [189, 28] on span "Pause" at bounding box center [200, 31] width 22 height 11
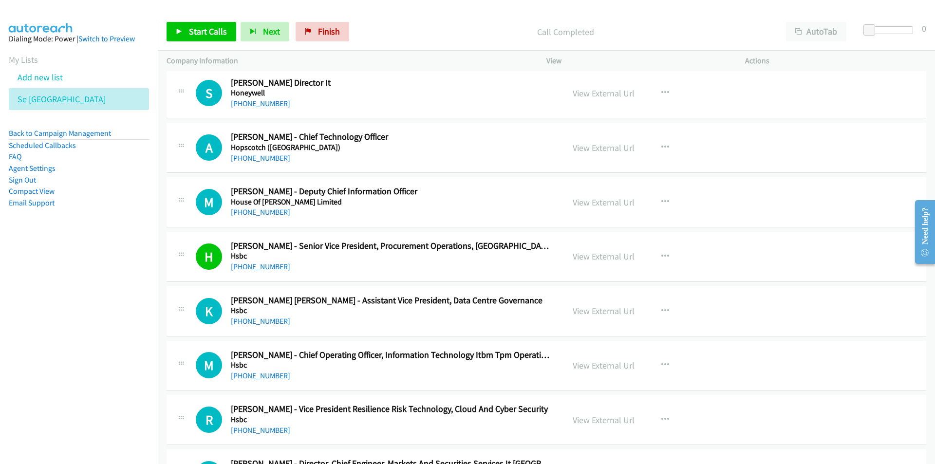
drag, startPoint x: 125, startPoint y: 292, endPoint x: 188, endPoint y: 287, distance: 63.0
click at [125, 292] on nav "Dialing Mode: Power | Switch to Preview My Lists Add new list Se India Back to …" at bounding box center [79, 252] width 158 height 464
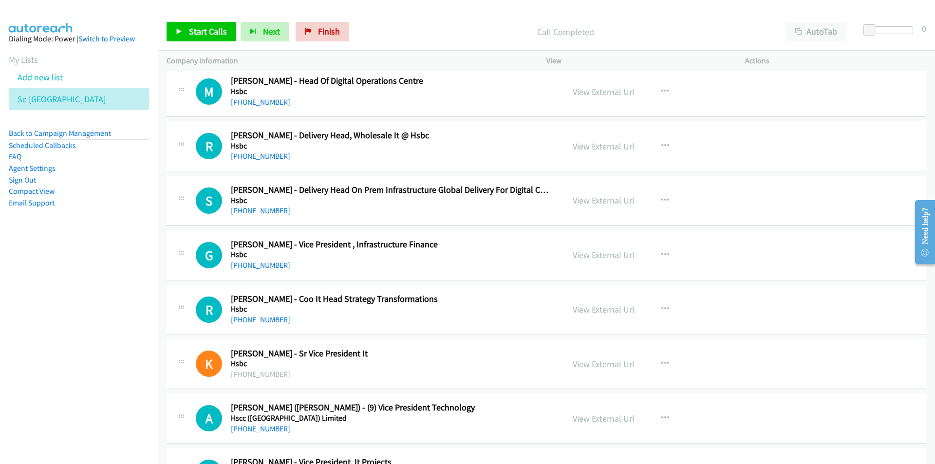
scroll to position [9353, 0]
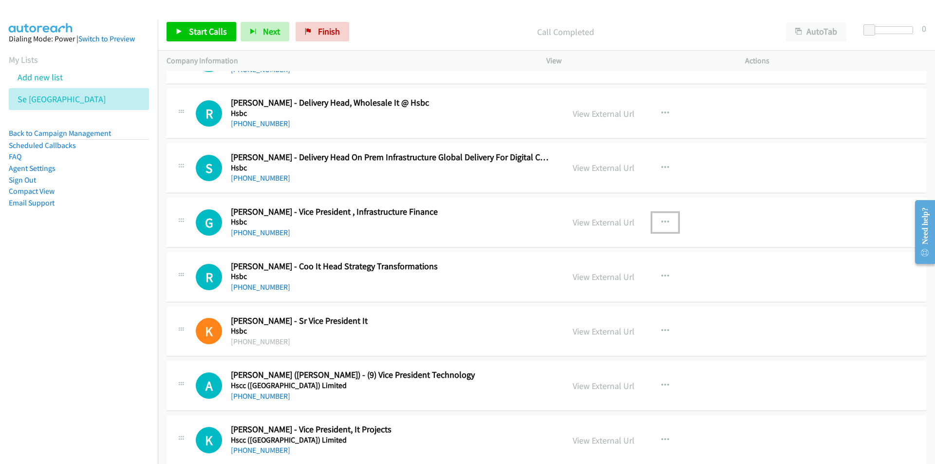
click at [662, 220] on icon "button" at bounding box center [666, 223] width 8 height 8
click at [606, 284] on link "Start Calls Here" at bounding box center [613, 285] width 130 height 19
click at [197, 34] on span "Start Calls" at bounding box center [208, 31] width 38 height 11
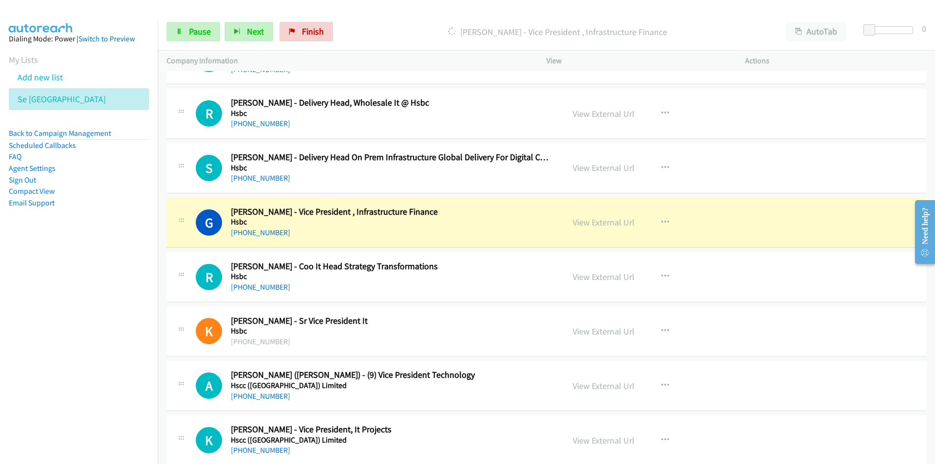
click at [77, 344] on nav "Dialing Mode: Power | Switch to Preview My Lists Add new list Se India Back to …" at bounding box center [79, 252] width 158 height 464
click at [63, 369] on nav "Dialing Mode: Power | Switch to Preview My Lists Add new list Se India Back to …" at bounding box center [79, 252] width 158 height 464
click at [600, 225] on link "View External Url" at bounding box center [604, 222] width 62 height 11
click at [185, 32] on link "Pause" at bounding box center [194, 31] width 54 height 19
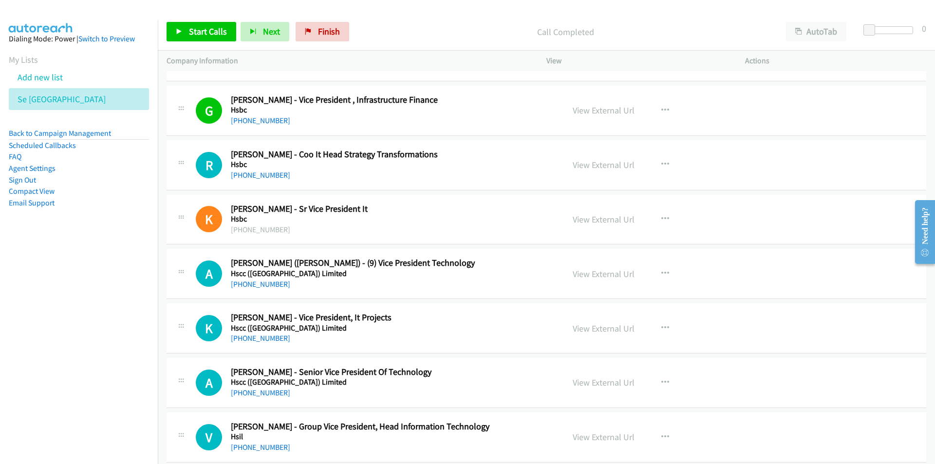
scroll to position [9477, 0]
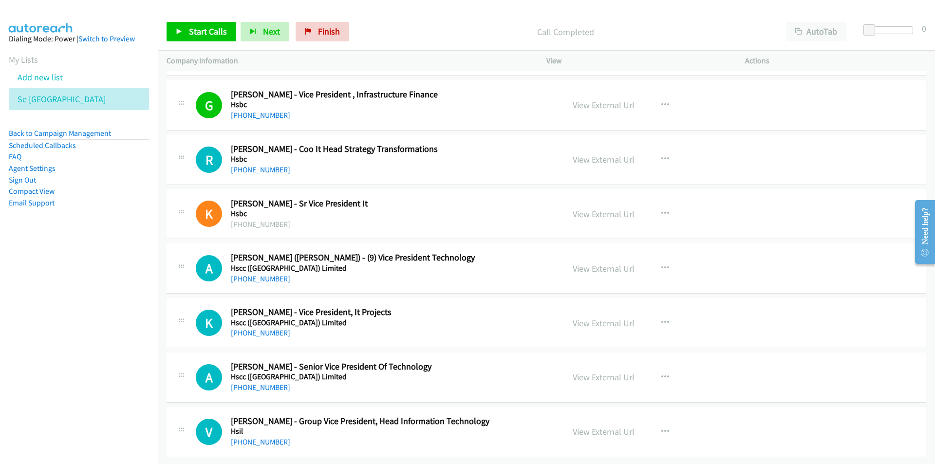
click at [113, 332] on nav "Dialing Mode: Power | Switch to Preview My Lists Add new list Se India Back to …" at bounding box center [79, 252] width 158 height 464
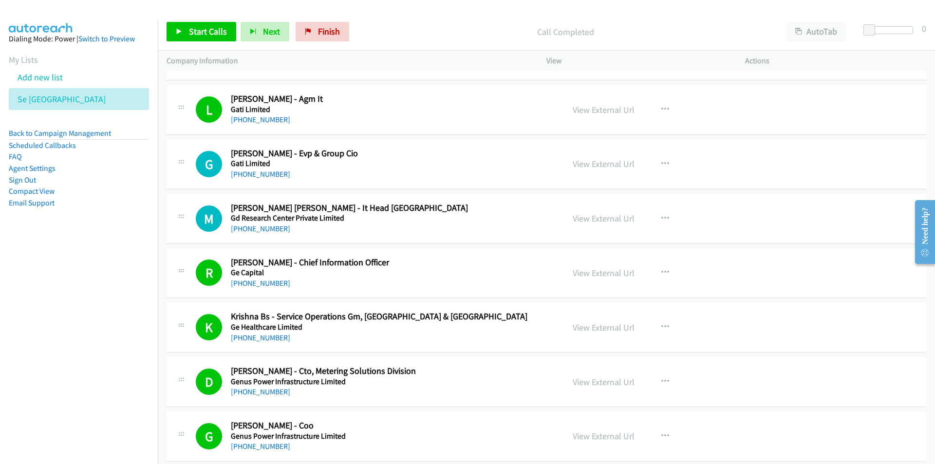
scroll to position [146, 0]
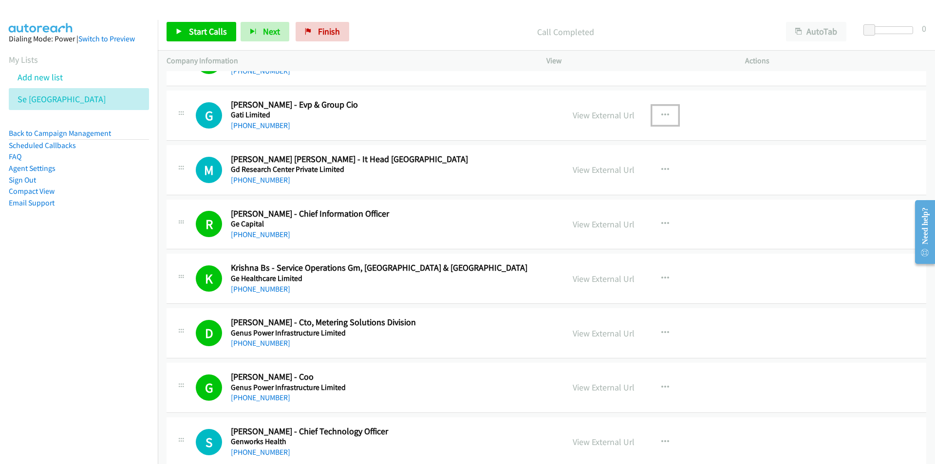
click at [662, 112] on icon "button" at bounding box center [666, 116] width 8 height 8
click at [602, 176] on link "Start Calls Here" at bounding box center [613, 178] width 130 height 19
click at [192, 35] on span "Start Calls" at bounding box center [208, 31] width 38 height 11
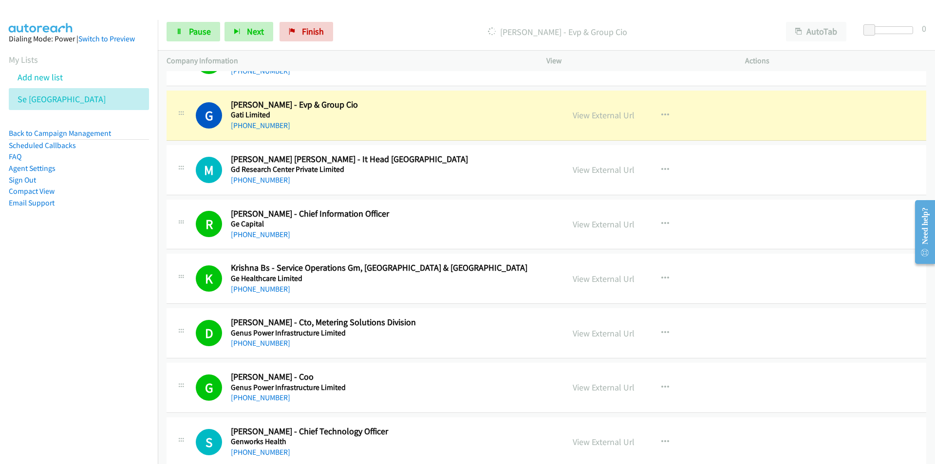
click at [77, 330] on nav "Dialing Mode: Power | Switch to Preview My Lists Add new list Se India Back to …" at bounding box center [79, 252] width 158 height 464
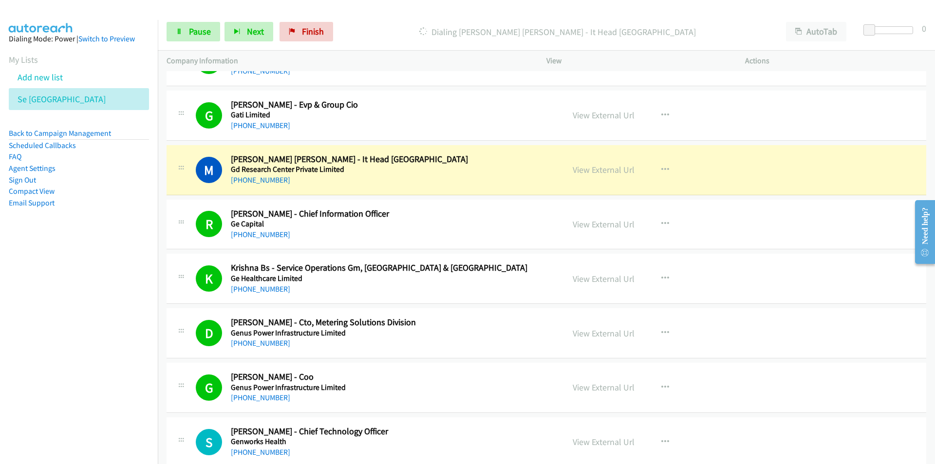
click at [56, 342] on nav "Dialing Mode: Power | Switch to Preview My Lists Add new list Se India Back to …" at bounding box center [79, 252] width 158 height 464
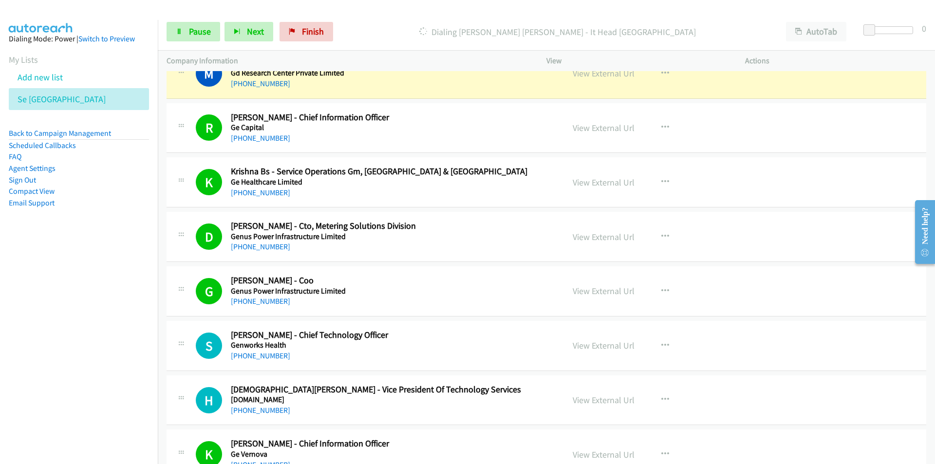
scroll to position [244, 0]
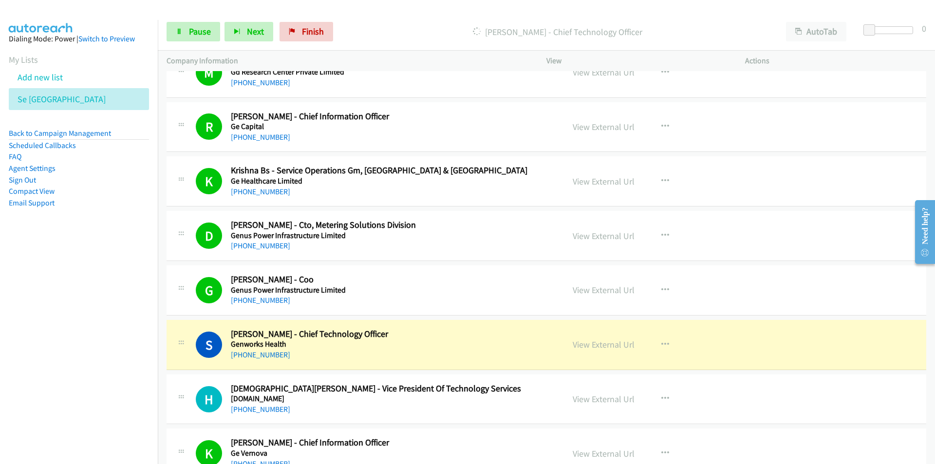
click at [118, 393] on nav "Dialing Mode: Power | Switch to Preview My Lists Add new list Se India Back to …" at bounding box center [79, 252] width 158 height 464
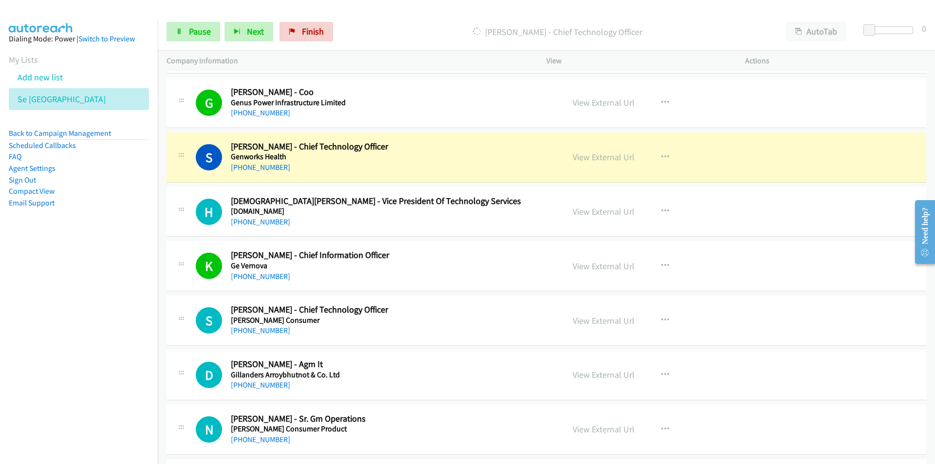
scroll to position [438, 0]
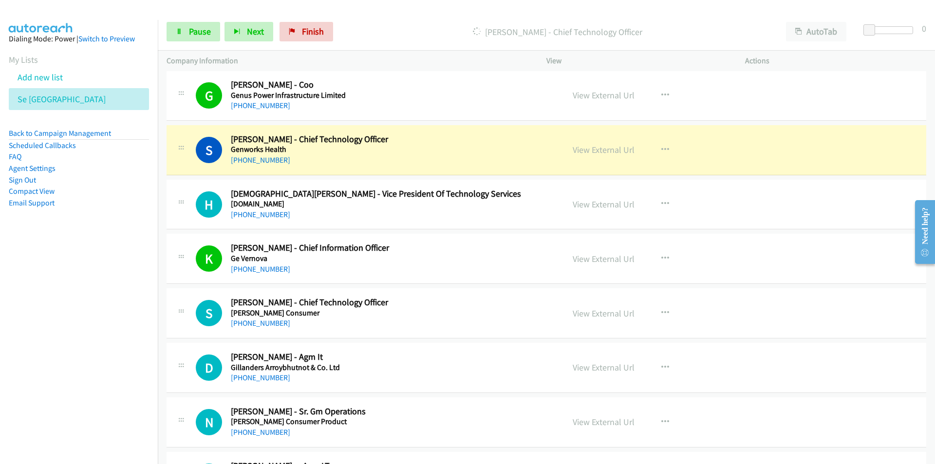
click at [62, 383] on nav "Dialing Mode: Power | Switch to Preview My Lists Add new list Se India Back to …" at bounding box center [79, 252] width 158 height 464
drag, startPoint x: 95, startPoint y: 265, endPoint x: 128, endPoint y: 246, distance: 38.2
click at [95, 265] on nav "Dialing Mode: Power | Switch to Preview My Lists Add new list Se India Back to …" at bounding box center [79, 252] width 158 height 464
click at [591, 143] on div "View External Url" at bounding box center [604, 149] width 62 height 13
click at [595, 150] on link "View External Url" at bounding box center [604, 149] width 62 height 11
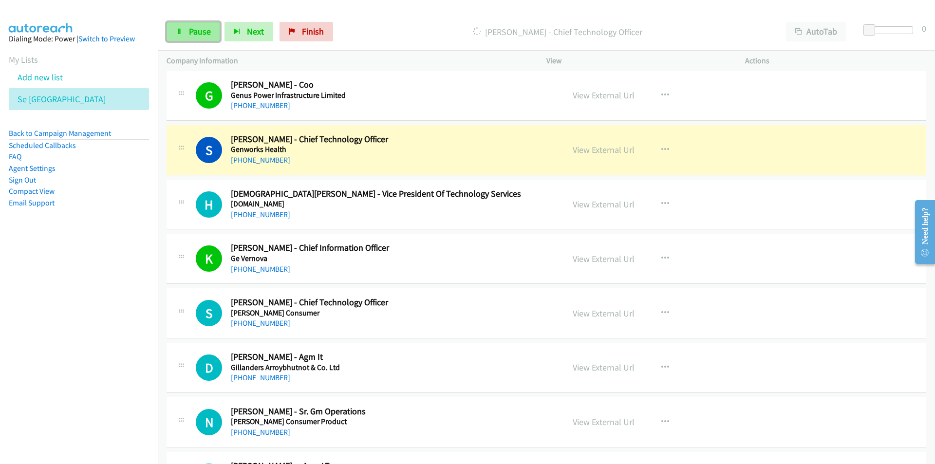
click at [197, 26] on span "Pause" at bounding box center [200, 31] width 22 height 11
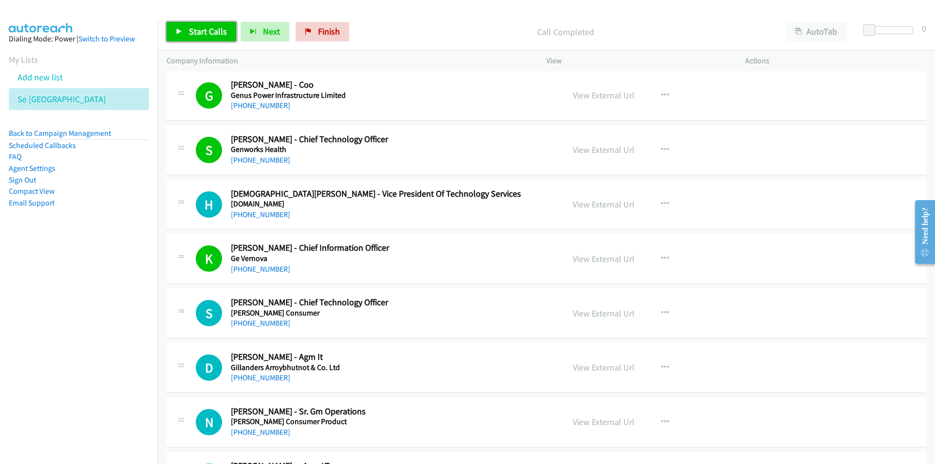
click at [200, 28] on span "Start Calls" at bounding box center [208, 31] width 38 height 11
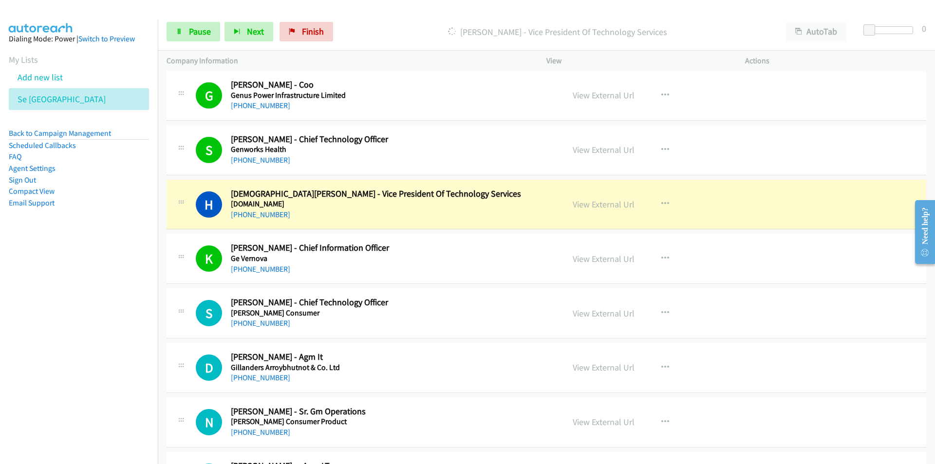
click at [74, 328] on nav "Dialing Mode: Power | Switch to Preview My Lists Add new list Se India Back to …" at bounding box center [79, 252] width 158 height 464
drag, startPoint x: 43, startPoint y: 354, endPoint x: 55, endPoint y: 351, distance: 12.2
click at [43, 354] on nav "Dialing Mode: Power | Switch to Preview My Lists Add new list Se India Back to …" at bounding box center [79, 252] width 158 height 464
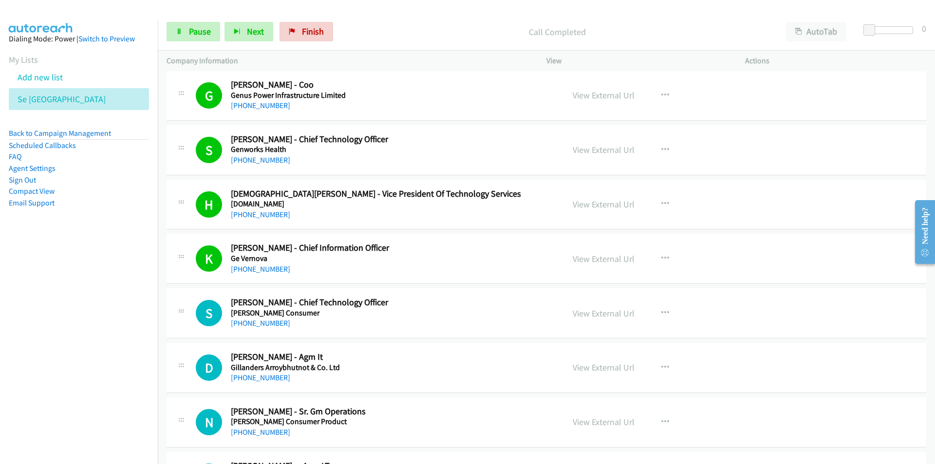
click at [121, 367] on nav "Dialing Mode: Power | Switch to Preview My Lists Add new list Se India Back to …" at bounding box center [79, 252] width 158 height 464
drag, startPoint x: 105, startPoint y: 393, endPoint x: 124, endPoint y: 384, distance: 20.5
click at [105, 393] on nav "Dialing Mode: Power | Switch to Preview My Lists Add new list Se India Back to …" at bounding box center [79, 252] width 158 height 464
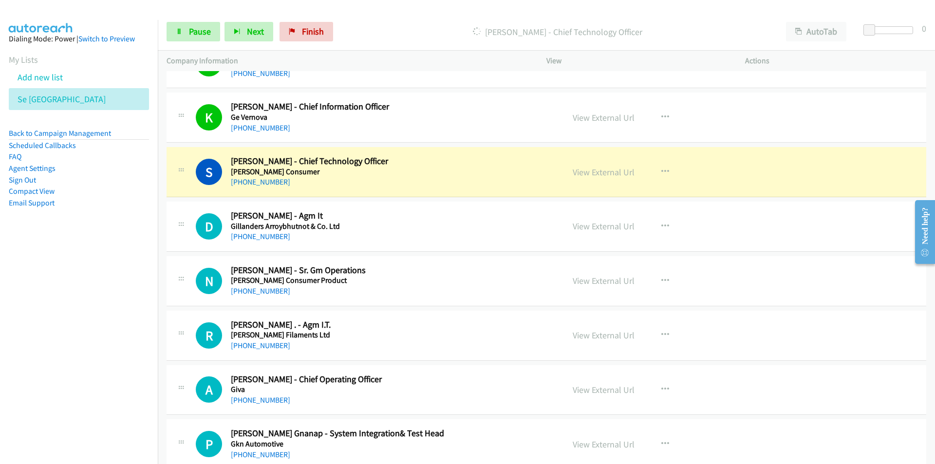
scroll to position [585, 0]
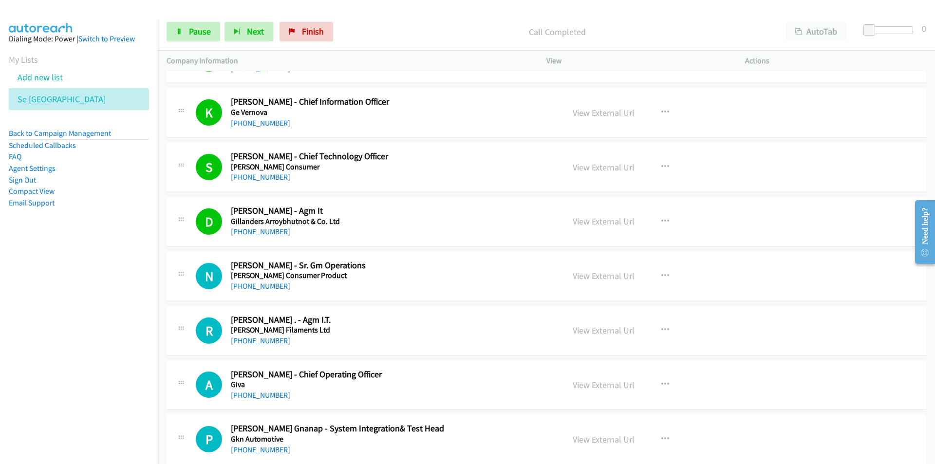
click at [105, 364] on nav "Dialing Mode: Power | Switch to Preview My Lists Add new list Se India Back to …" at bounding box center [79, 252] width 158 height 464
click at [608, 280] on link "View External Url" at bounding box center [604, 275] width 62 height 11
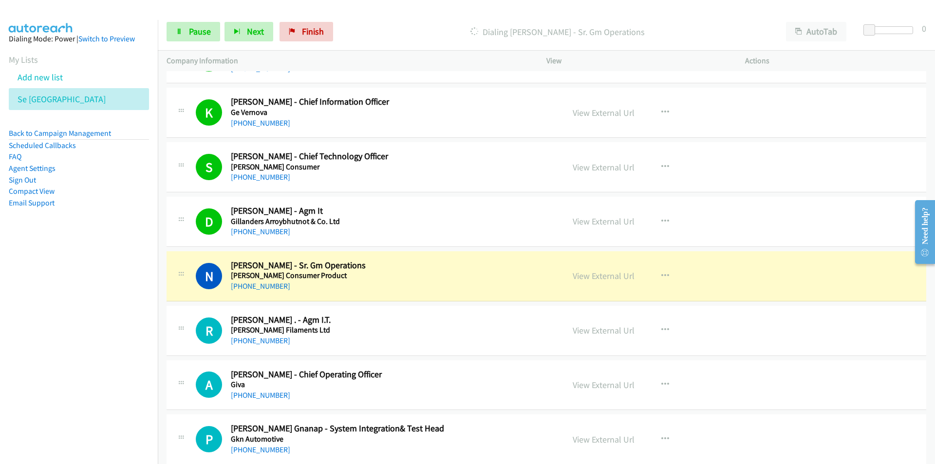
drag, startPoint x: 106, startPoint y: 369, endPoint x: 120, endPoint y: 370, distance: 14.2
click at [106, 369] on nav "Dialing Mode: Power | Switch to Preview My Lists Add new list Se India Back to …" at bounding box center [79, 252] width 158 height 464
click at [190, 35] on span "Pause" at bounding box center [200, 31] width 22 height 11
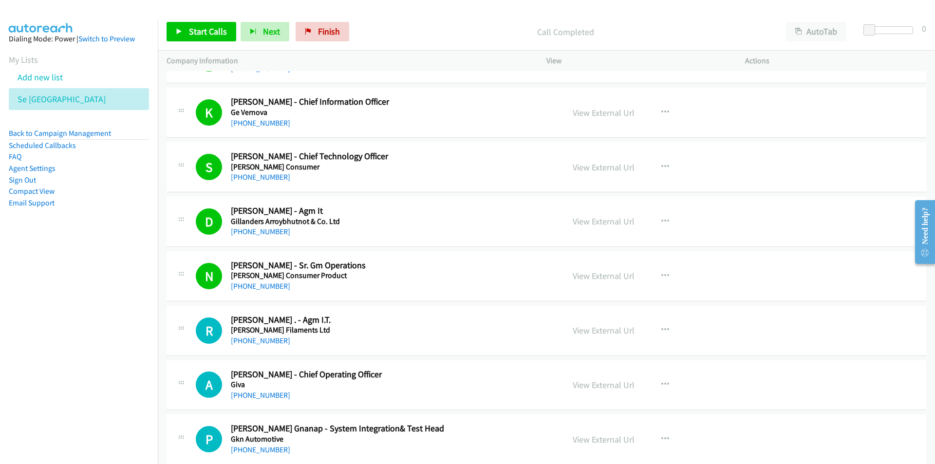
click at [69, 349] on nav "Dialing Mode: Power | Switch to Preview My Lists Add new list Se India Back to …" at bounding box center [79, 252] width 158 height 464
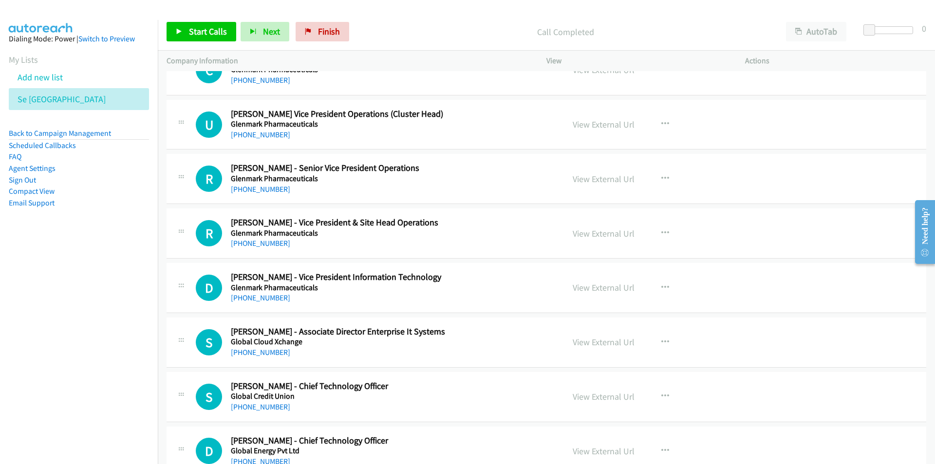
scroll to position [1413, 0]
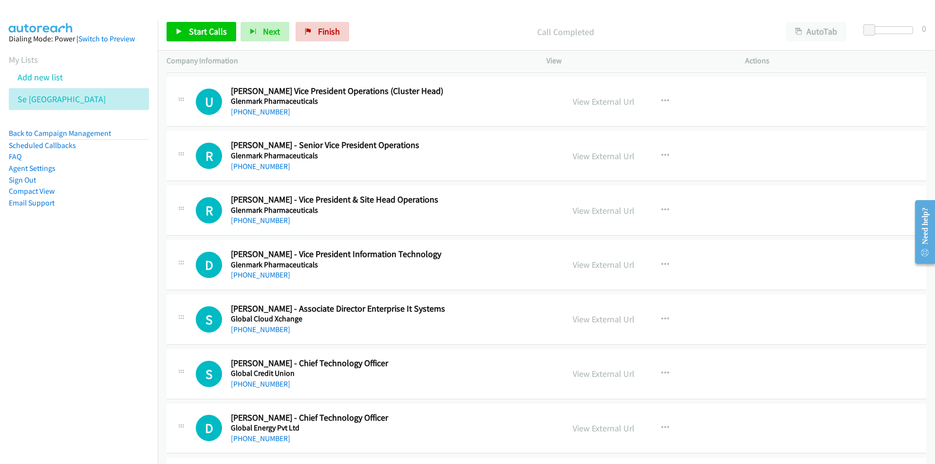
drag, startPoint x: 117, startPoint y: 307, endPoint x: 187, endPoint y: 173, distance: 150.8
click at [117, 307] on nav "Dialing Mode: Power | Switch to Preview My Lists Add new list Se India Back to …" at bounding box center [79, 252] width 158 height 464
click at [196, 29] on span "Start Calls" at bounding box center [208, 31] width 38 height 11
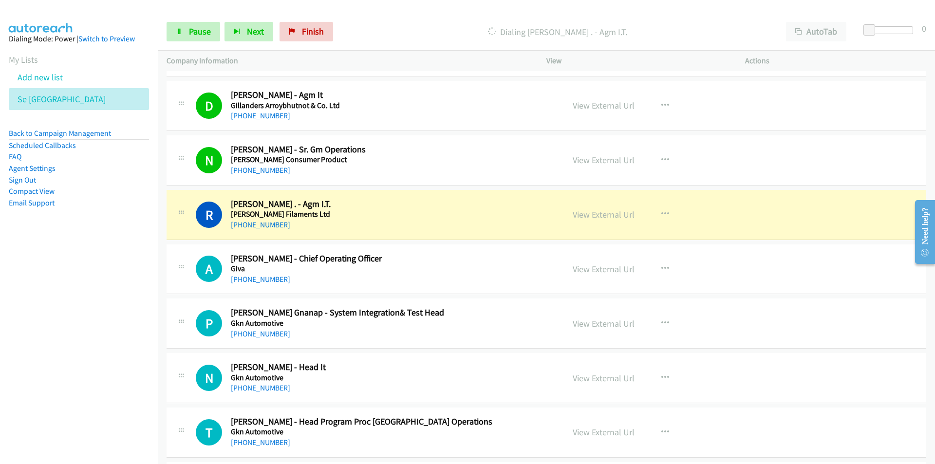
scroll to position [682, 0]
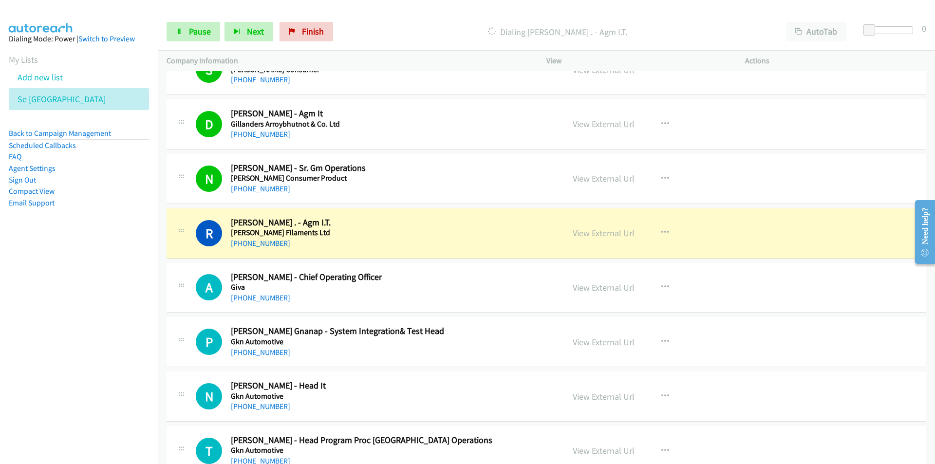
click at [65, 348] on nav "Dialing Mode: Power | Switch to Preview My Lists Add new list Se India Back to …" at bounding box center [79, 252] width 158 height 464
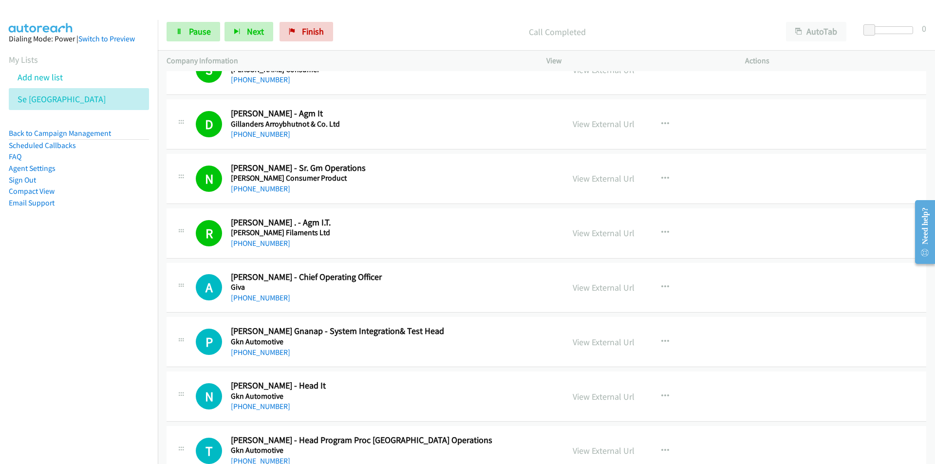
click at [117, 337] on nav "Dialing Mode: Power | Switch to Preview My Lists Add new list Se India Back to …" at bounding box center [79, 252] width 158 height 464
click at [70, 378] on nav "Dialing Mode: Power | Switch to Preview My Lists Add new list Se India Back to …" at bounding box center [79, 252] width 158 height 464
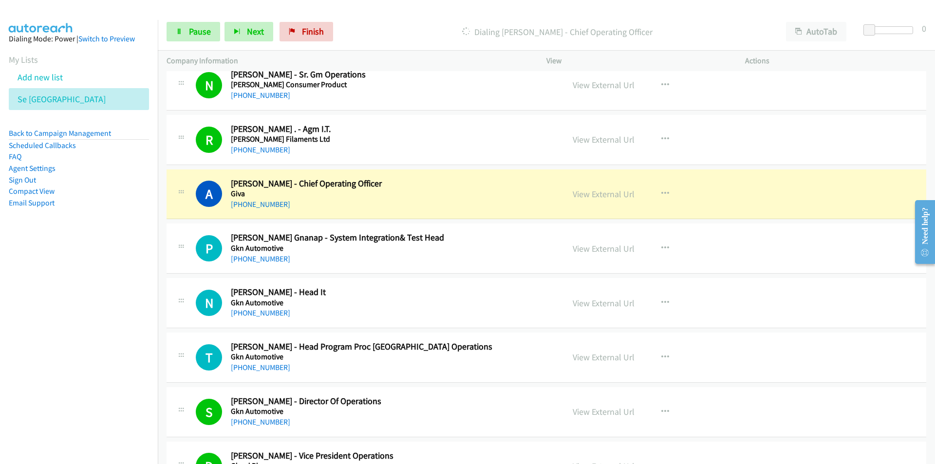
scroll to position [779, 0]
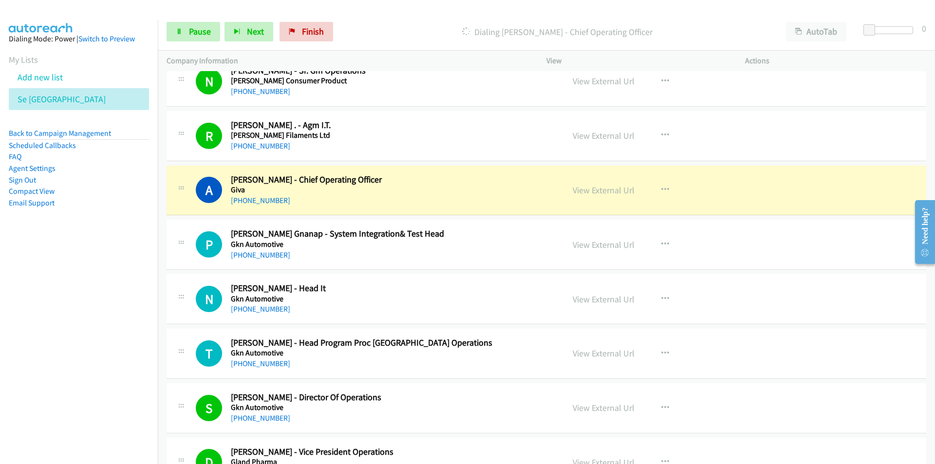
click at [102, 315] on nav "Dialing Mode: Power | Switch to Preview My Lists Add new list Se India Back to …" at bounding box center [79, 252] width 158 height 464
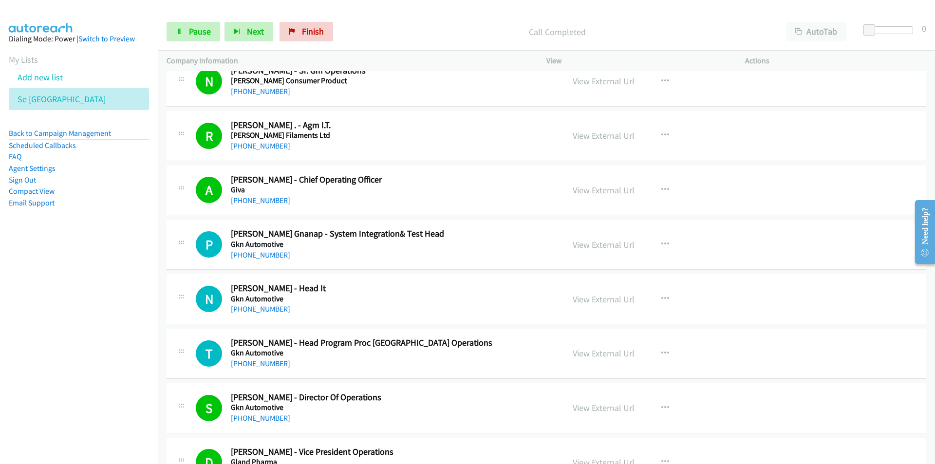
drag, startPoint x: 101, startPoint y: 346, endPoint x: 109, endPoint y: 344, distance: 7.6
click at [101, 346] on nav "Dialing Mode: Power | Switch to Preview My Lists Add new list Se India Back to …" at bounding box center [79, 252] width 158 height 464
drag, startPoint x: 22, startPoint y: 368, endPoint x: 49, endPoint y: 361, distance: 28.1
click at [22, 368] on nav "Dialing Mode: Power | Switch to Preview My Lists Add new list Se India Back to …" at bounding box center [79, 252] width 158 height 464
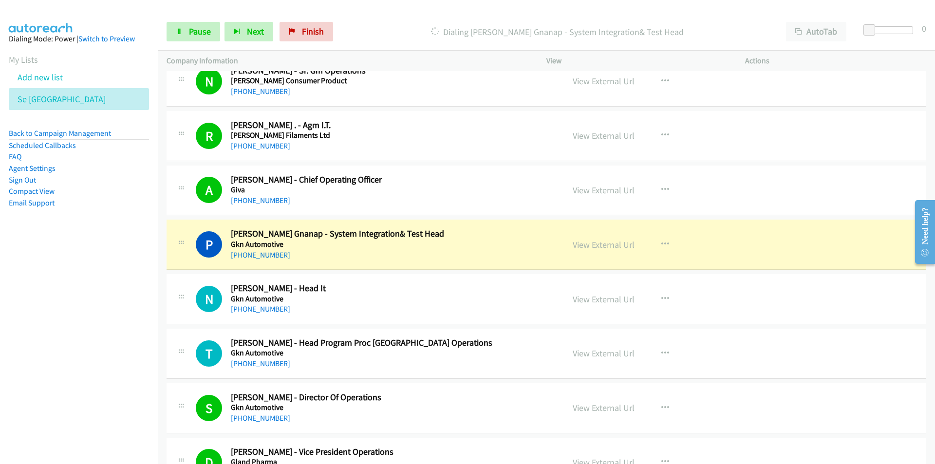
drag, startPoint x: 92, startPoint y: 386, endPoint x: 106, endPoint y: 380, distance: 15.7
click at [94, 386] on nav "Dialing Mode: Power | Switch to Preview My Lists Add new list Se India Back to …" at bounding box center [79, 252] width 158 height 464
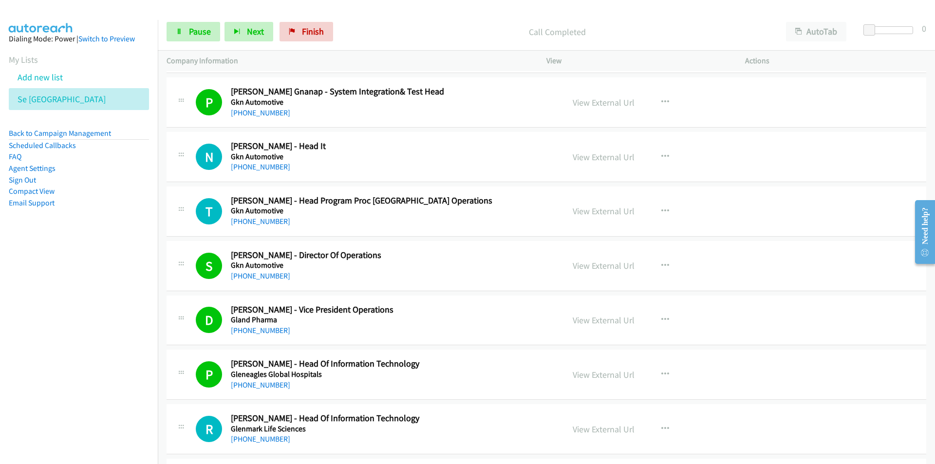
scroll to position [926, 0]
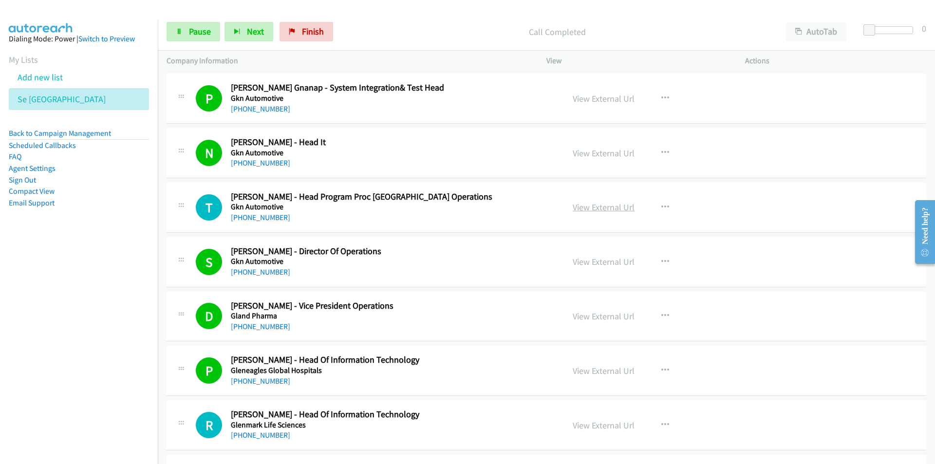
click at [603, 209] on link "View External Url" at bounding box center [604, 207] width 62 height 11
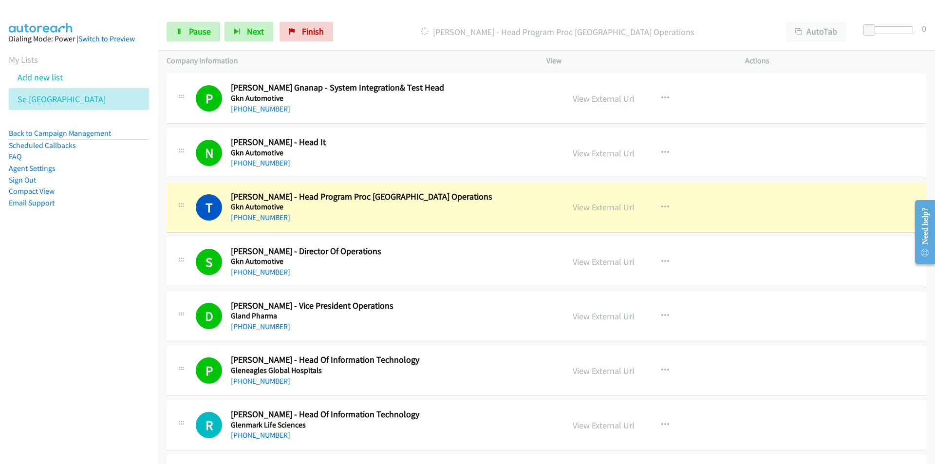
click at [123, 351] on nav "Dialing Mode: Power | Switch to Preview My Lists Add new list Se India Back to …" at bounding box center [79, 252] width 158 height 464
click at [78, 348] on nav "Dialing Mode: Power | Switch to Preview My Lists Add new list Se India Back to …" at bounding box center [79, 252] width 158 height 464
click at [205, 34] on span "Pause" at bounding box center [200, 31] width 22 height 11
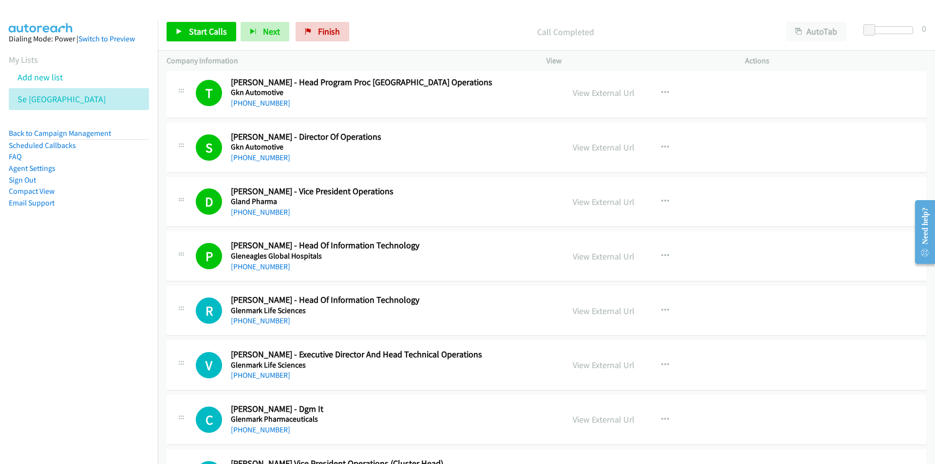
scroll to position [1072, 0]
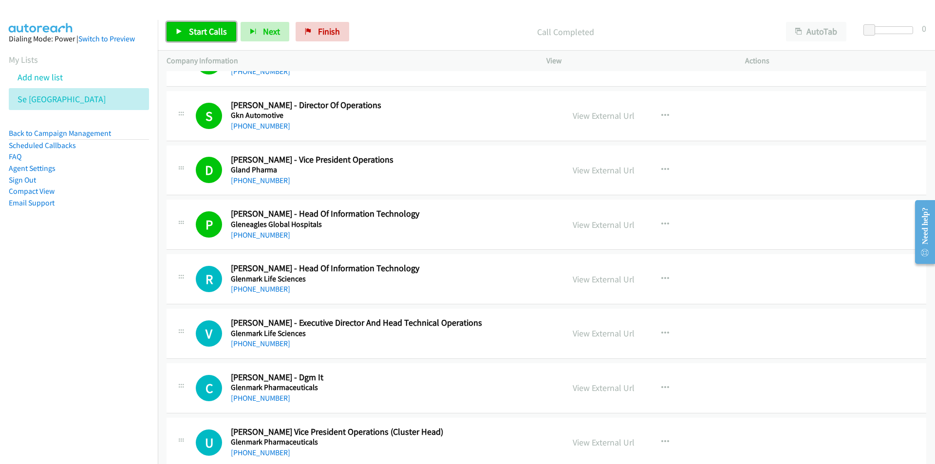
click at [203, 26] on span "Start Calls" at bounding box center [208, 31] width 38 height 11
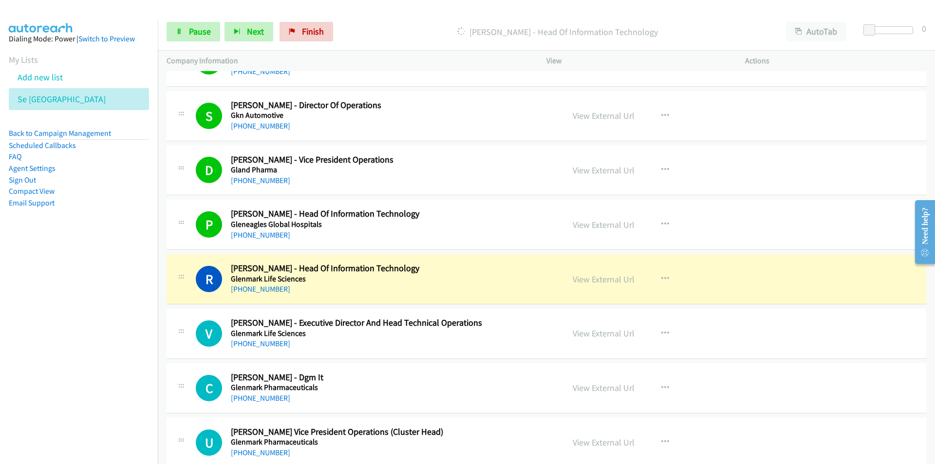
click at [99, 371] on nav "Dialing Mode: Power | Switch to Preview My Lists Add new list Se India Back to …" at bounding box center [79, 252] width 158 height 464
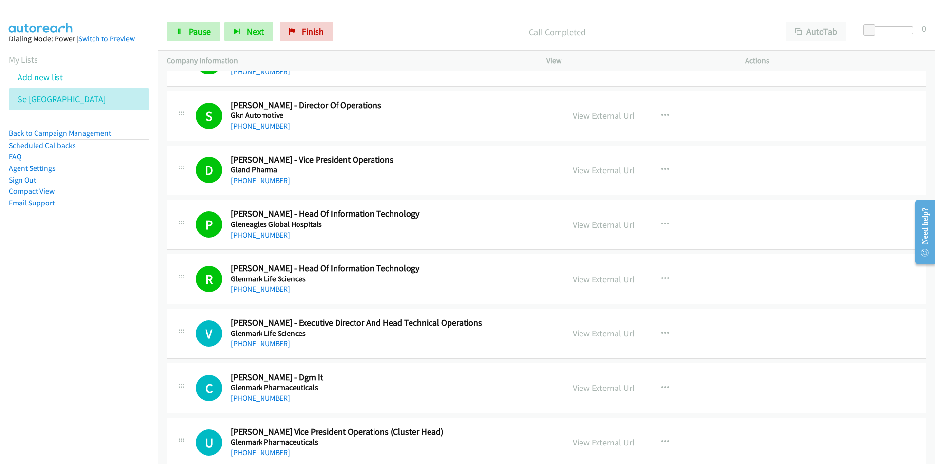
click at [135, 372] on nav "Dialing Mode: Power | Switch to Preview My Lists Add new list Se India Back to …" at bounding box center [79, 252] width 158 height 464
drag, startPoint x: 61, startPoint y: 364, endPoint x: 68, endPoint y: 361, distance: 6.8
click at [61, 364] on nav "Dialing Mode: Power | Switch to Preview My Lists Add new list Se India Back to …" at bounding box center [79, 252] width 158 height 464
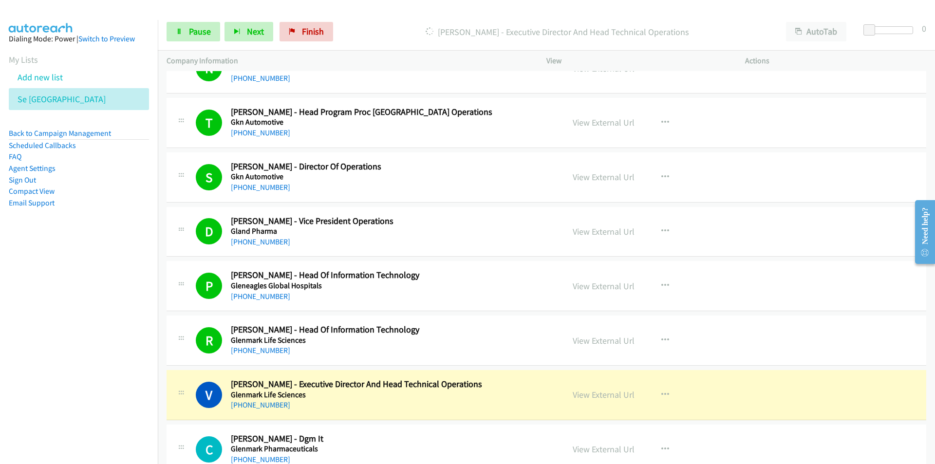
scroll to position [1120, 0]
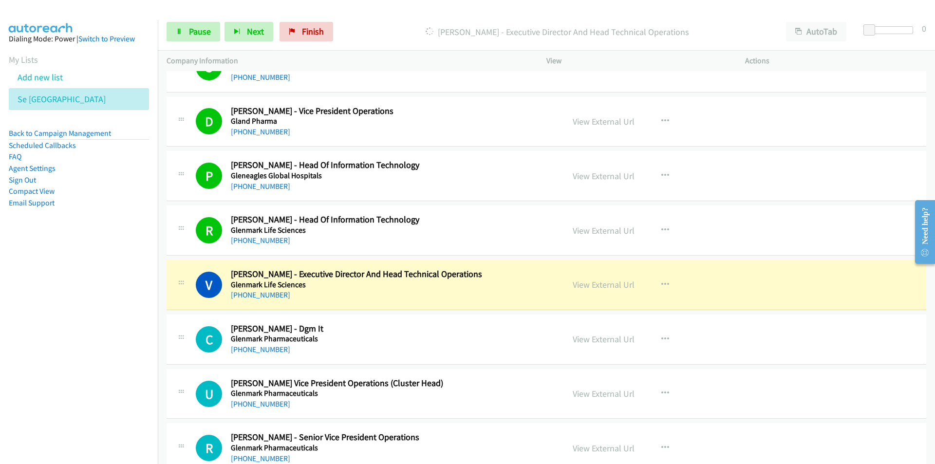
click at [110, 389] on nav "Dialing Mode: Power | Switch to Preview My Lists Add new list Se India Back to …" at bounding box center [79, 252] width 158 height 464
click at [597, 283] on link "View External Url" at bounding box center [604, 284] width 62 height 11
click at [202, 32] on span "Pause" at bounding box center [200, 31] width 22 height 11
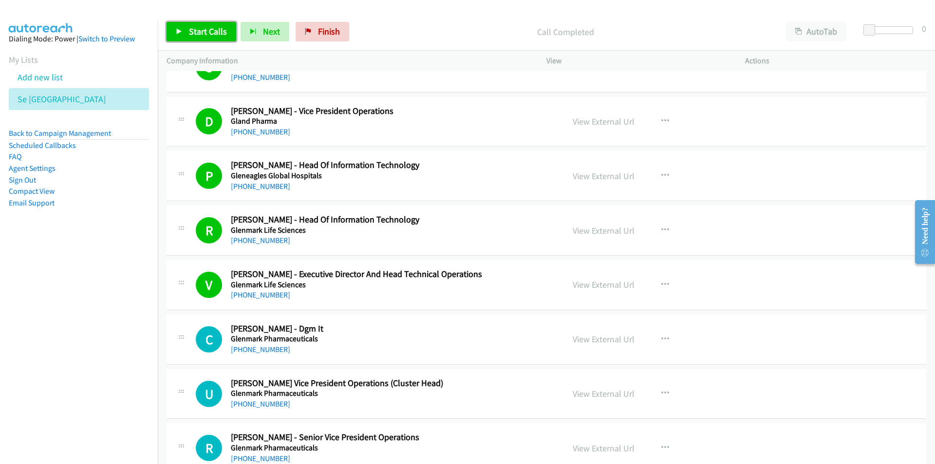
click at [206, 29] on span "Start Calls" at bounding box center [208, 31] width 38 height 11
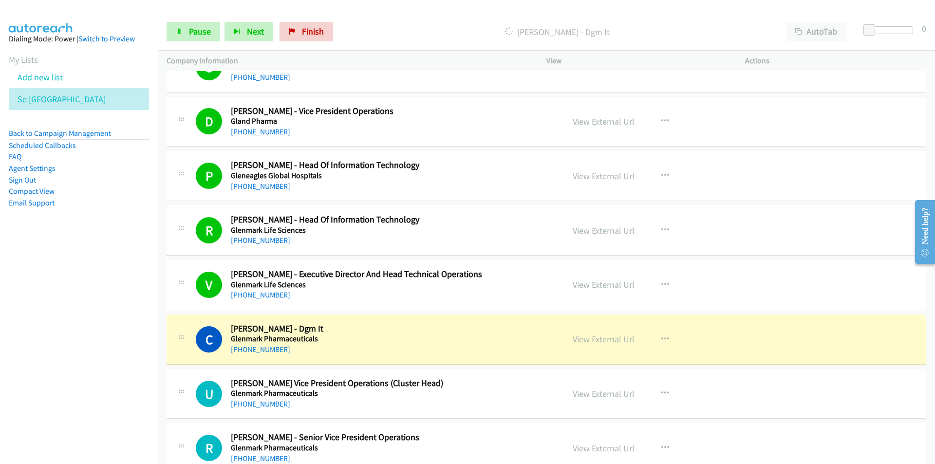
click at [100, 391] on nav "Dialing Mode: Power | Switch to Preview My Lists Add new list Se India Back to …" at bounding box center [79, 252] width 158 height 464
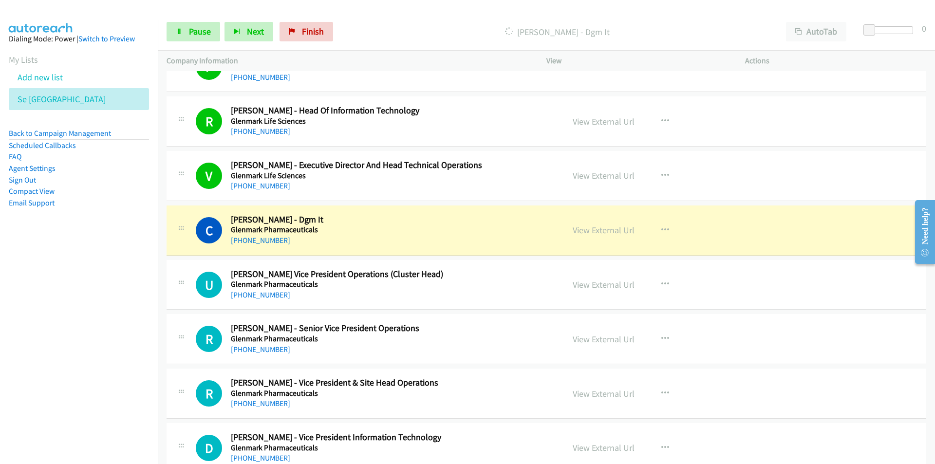
scroll to position [1267, 0]
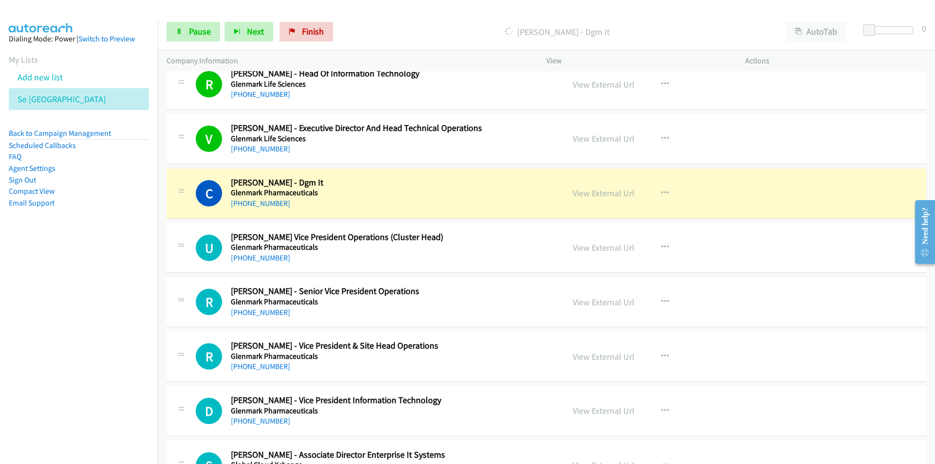
click at [93, 337] on nav "Dialing Mode: Power | Switch to Preview My Lists Add new list Se India Back to …" at bounding box center [79, 252] width 158 height 464
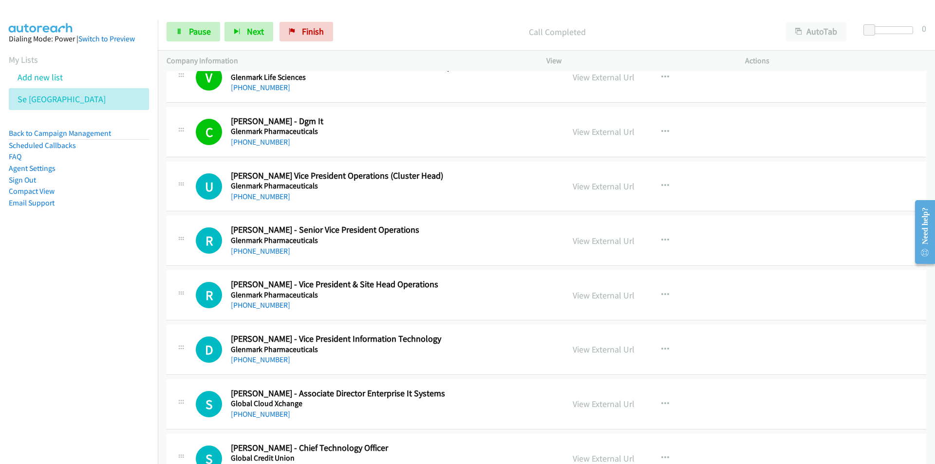
scroll to position [1413, 0]
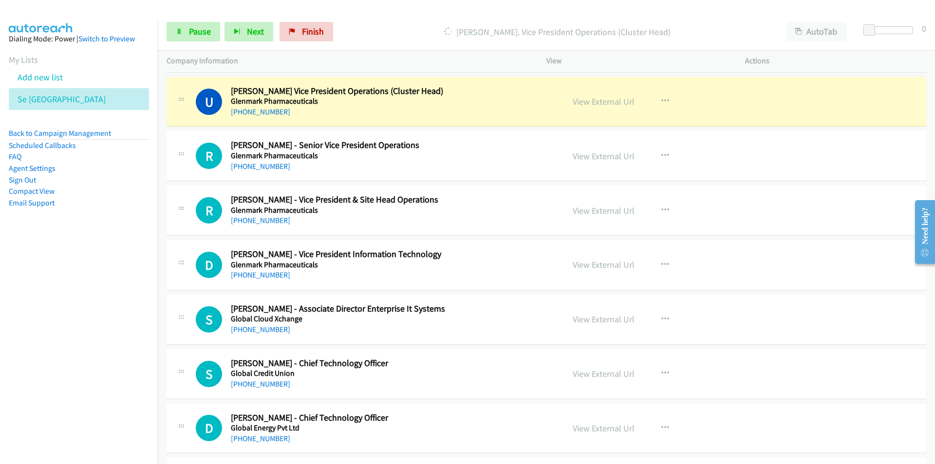
click at [119, 318] on nav "Dialing Mode: Power | Switch to Preview My Lists Add new list Se India Back to …" at bounding box center [79, 252] width 158 height 464
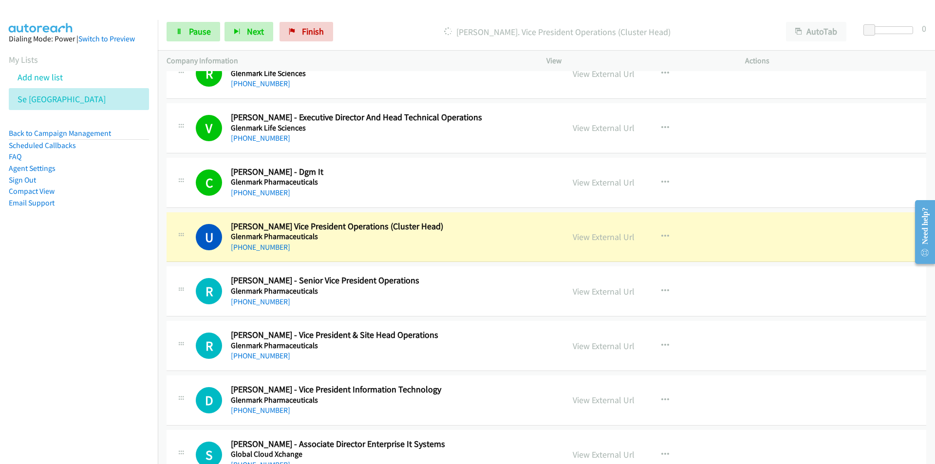
scroll to position [1267, 0]
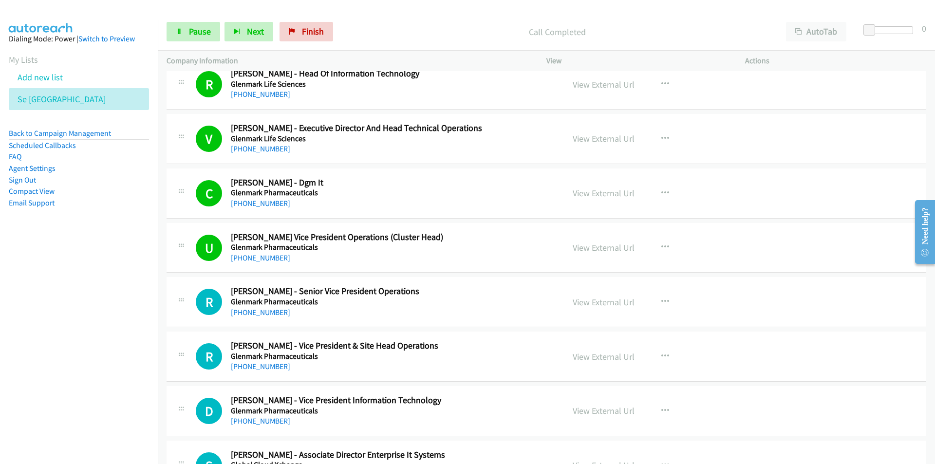
click at [74, 358] on nav "Dialing Mode: Power | Switch to Preview My Lists Add new list Se India Back to …" at bounding box center [79, 252] width 158 height 464
click at [118, 351] on nav "Dialing Mode: Power | Switch to Preview My Lists Add new list Se India Back to …" at bounding box center [79, 252] width 158 height 464
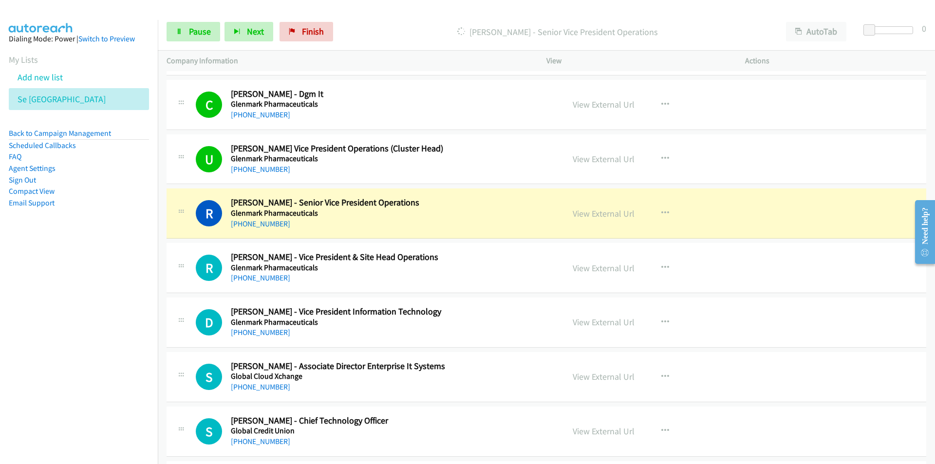
scroll to position [1364, 0]
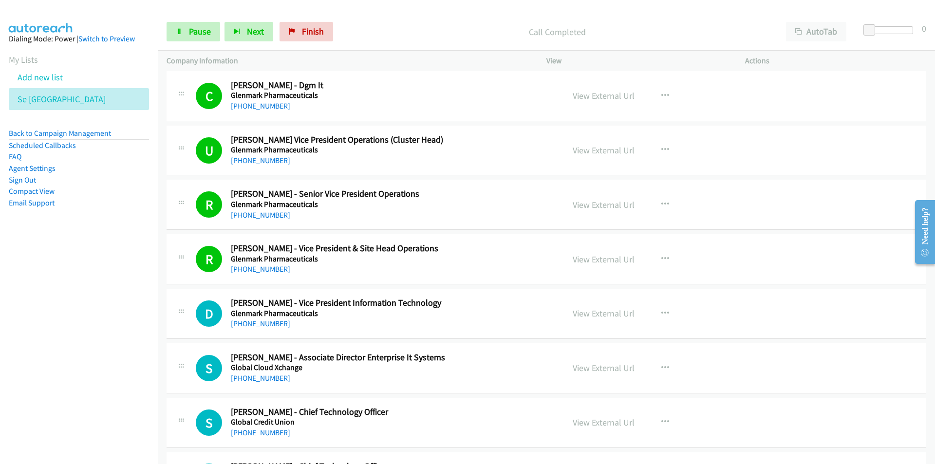
click at [124, 348] on nav "Dialing Mode: Power | Switch to Preview My Lists Add new list Se India Back to …" at bounding box center [79, 252] width 158 height 464
click at [130, 320] on nav "Dialing Mode: Power | Switch to Preview My Lists Add new list Se India Back to …" at bounding box center [79, 252] width 158 height 464
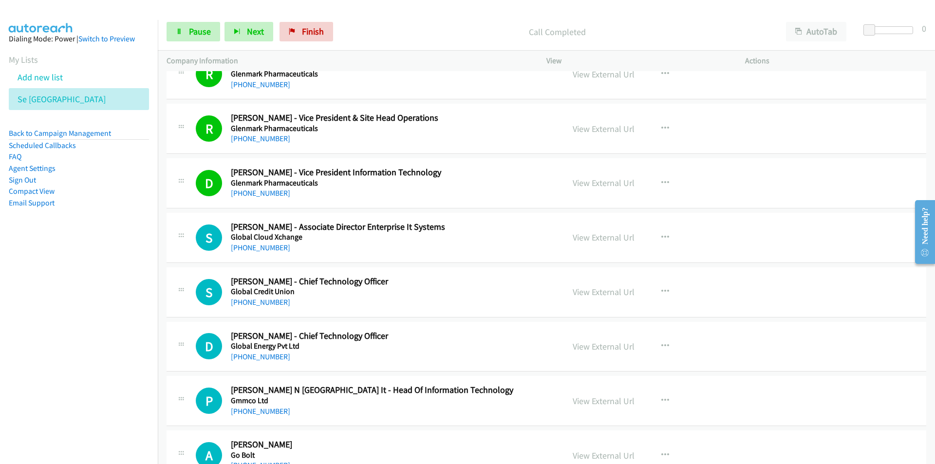
scroll to position [1510, 0]
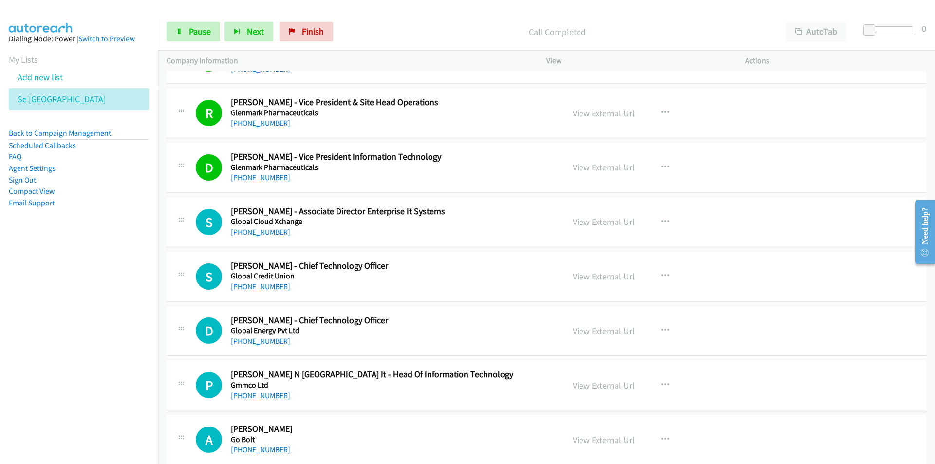
click at [600, 281] on link "View External Url" at bounding box center [604, 276] width 62 height 11
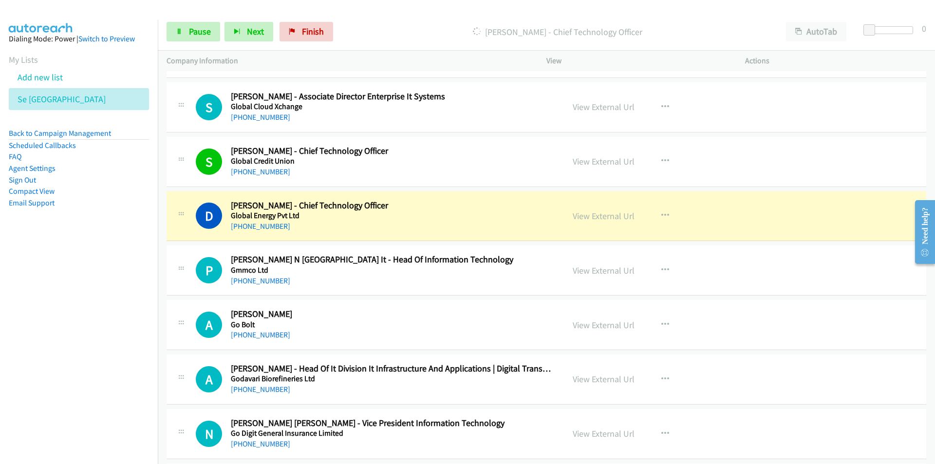
scroll to position [1705, 0]
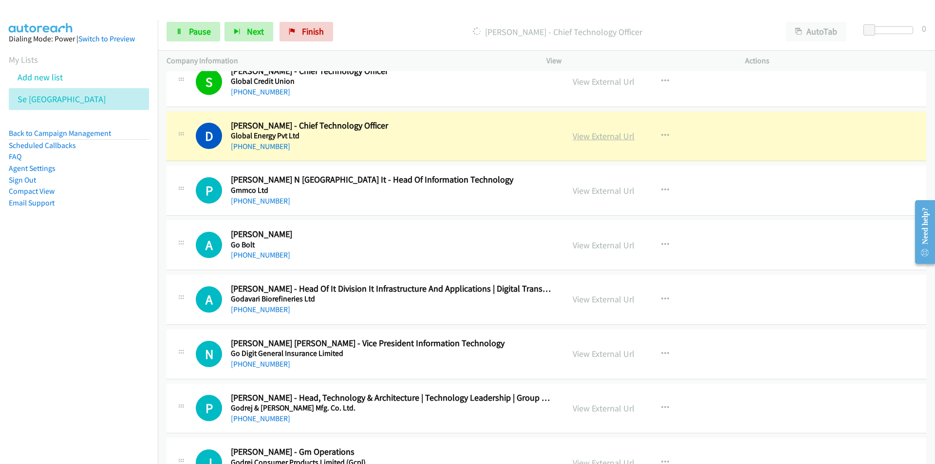
click at [595, 134] on link "View External Url" at bounding box center [604, 136] width 62 height 11
click at [204, 30] on span "Pause" at bounding box center [200, 31] width 22 height 11
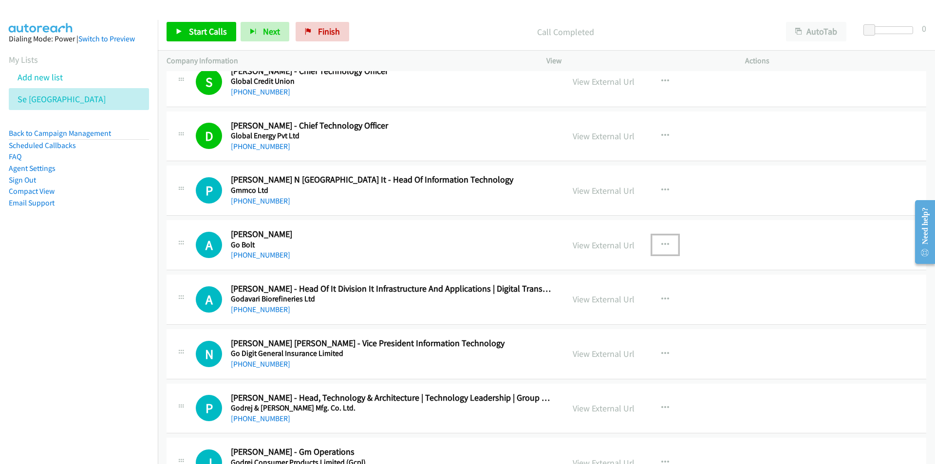
click at [662, 246] on icon "button" at bounding box center [666, 245] width 8 height 8
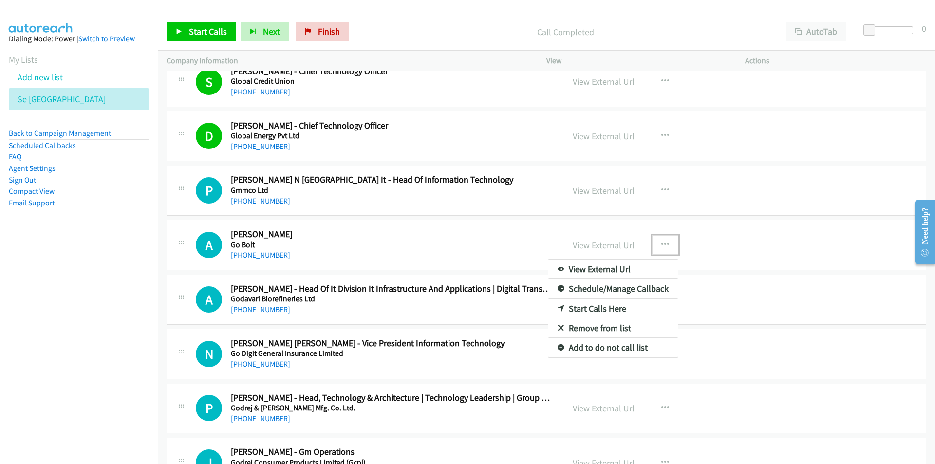
click at [599, 314] on link "Start Calls Here" at bounding box center [613, 308] width 130 height 19
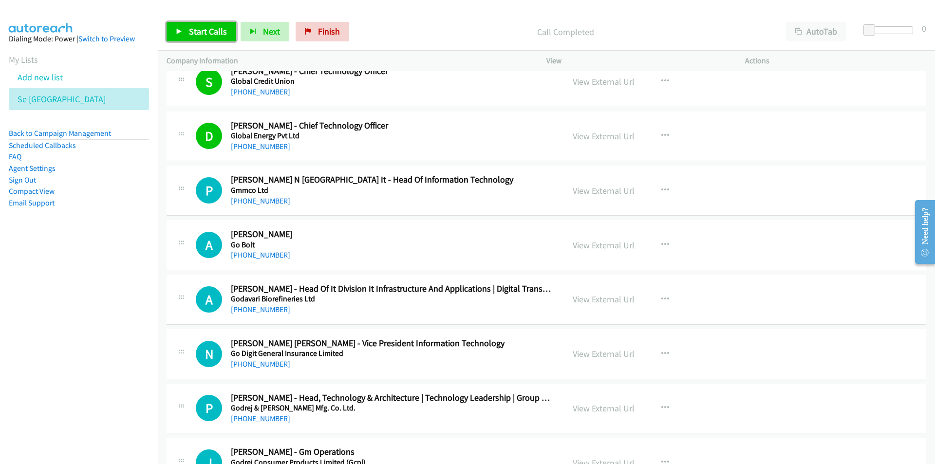
click at [186, 28] on link "Start Calls" at bounding box center [202, 31] width 70 height 19
click at [37, 353] on nav "Dialing Mode: Power | Switch to Preview My Lists Add new list Se India Back to …" at bounding box center [79, 252] width 158 height 464
click at [586, 300] on link "View External Url" at bounding box center [604, 299] width 62 height 11
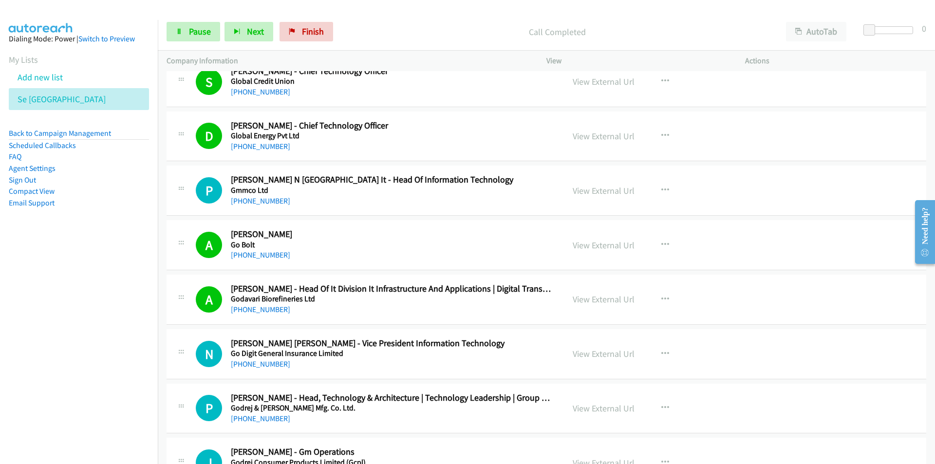
click at [120, 356] on nav "Dialing Mode: Power | Switch to Preview My Lists Add new list Se India Back to …" at bounding box center [79, 252] width 158 height 464
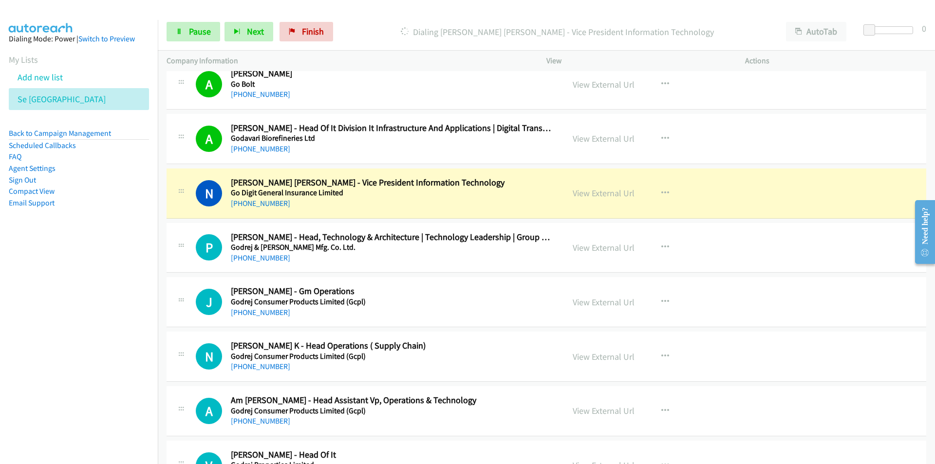
scroll to position [1900, 0]
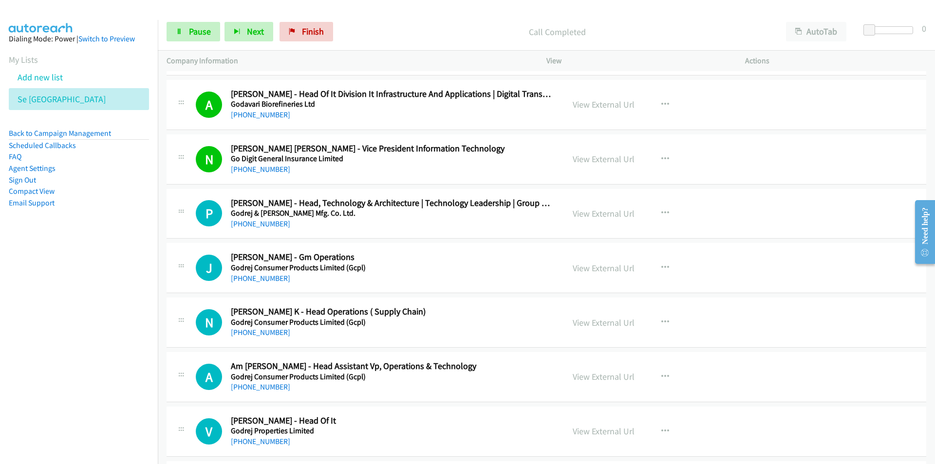
click at [108, 376] on nav "Dialing Mode: Power | Switch to Preview My Lists Add new list Se India Back to …" at bounding box center [79, 252] width 158 height 464
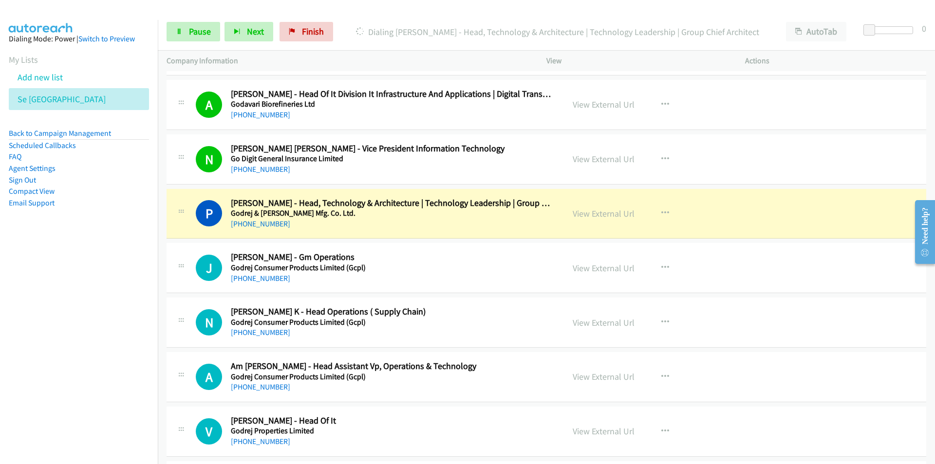
click at [106, 338] on nav "Dialing Mode: Power | Switch to Preview My Lists Add new list Se India Back to …" at bounding box center [79, 252] width 158 height 464
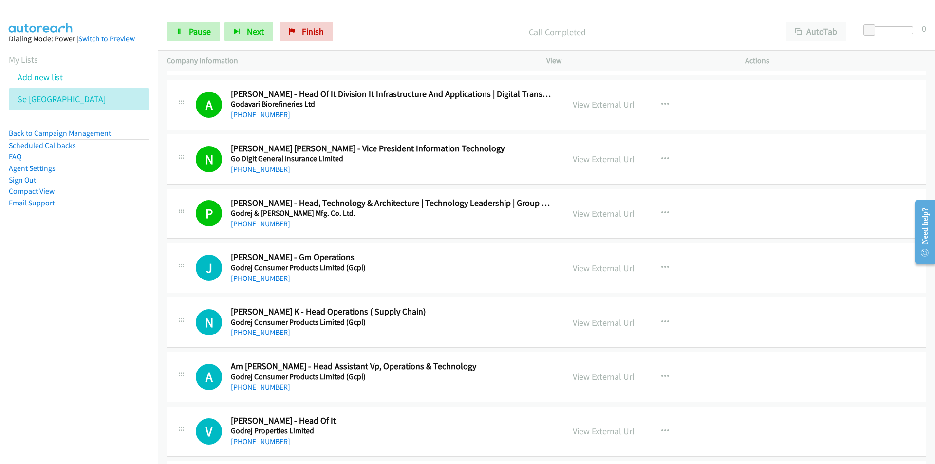
click at [51, 319] on nav "Dialing Mode: Power | Switch to Preview My Lists Add new list Se India Back to …" at bounding box center [79, 252] width 158 height 464
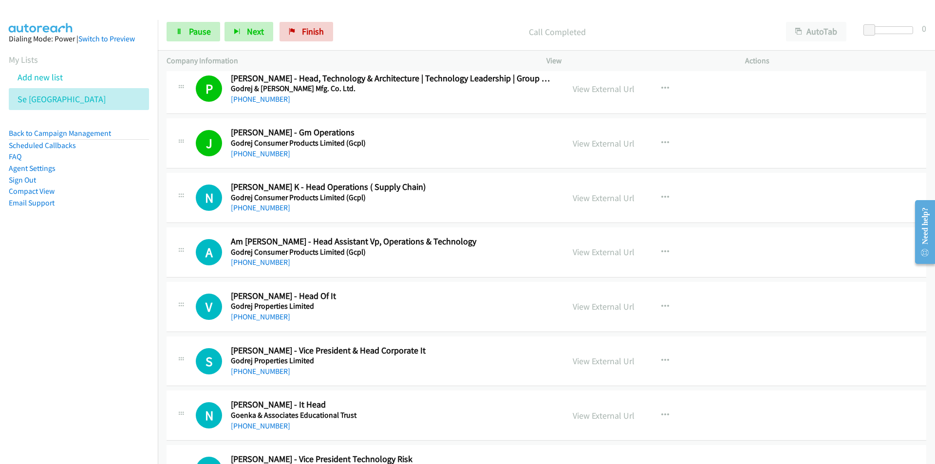
scroll to position [2095, 0]
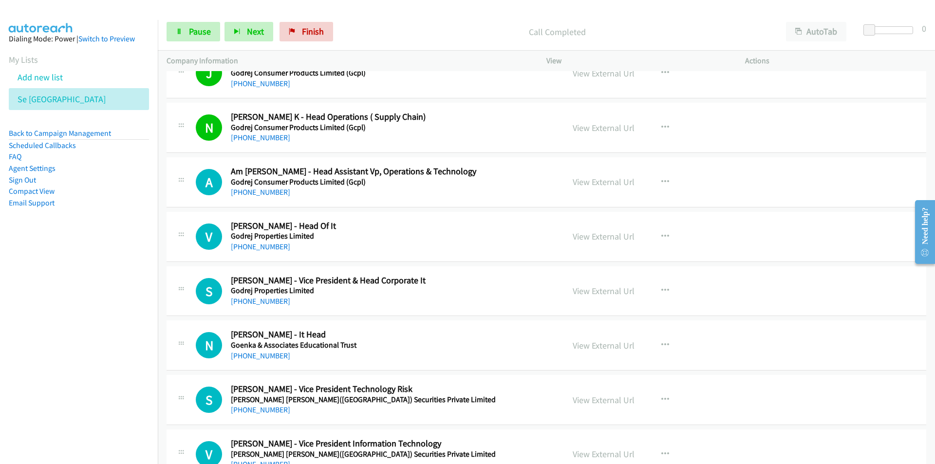
click at [87, 328] on nav "Dialing Mode: Power | Switch to Preview My Lists Add new list Se India Back to …" at bounding box center [79, 252] width 158 height 464
click at [589, 294] on link "View External Url" at bounding box center [604, 290] width 62 height 11
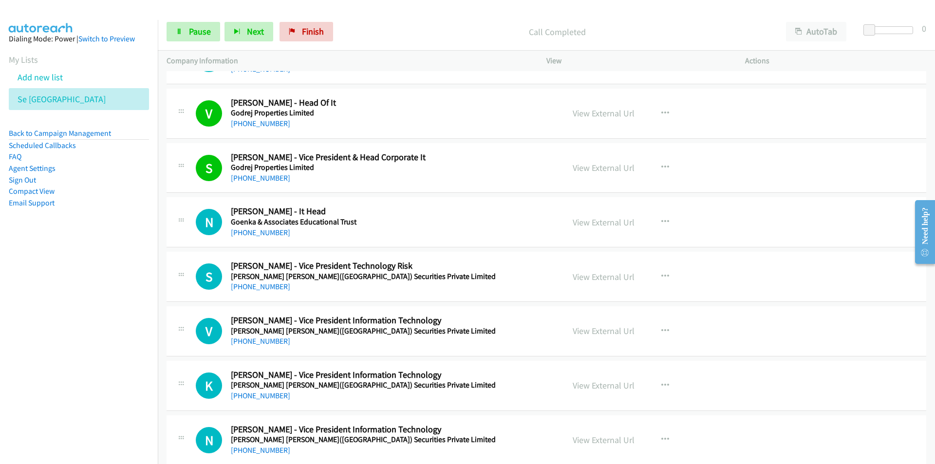
scroll to position [2241, 0]
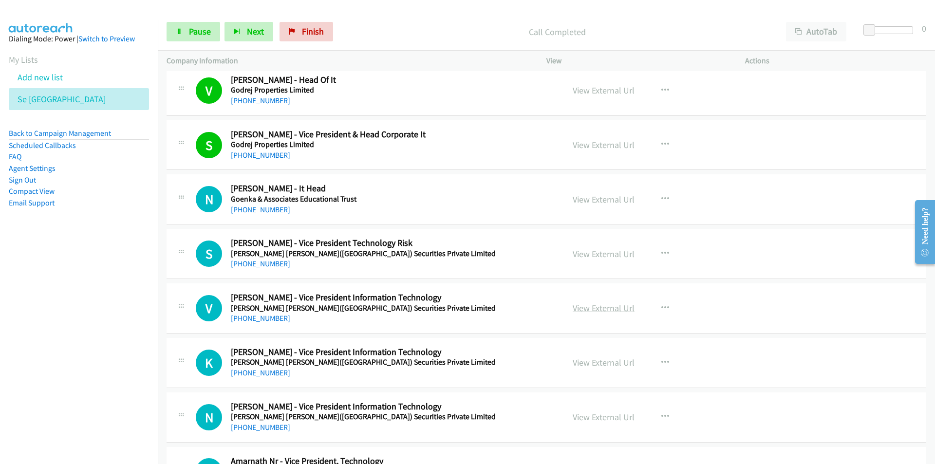
click at [616, 306] on link "View External Url" at bounding box center [604, 307] width 62 height 11
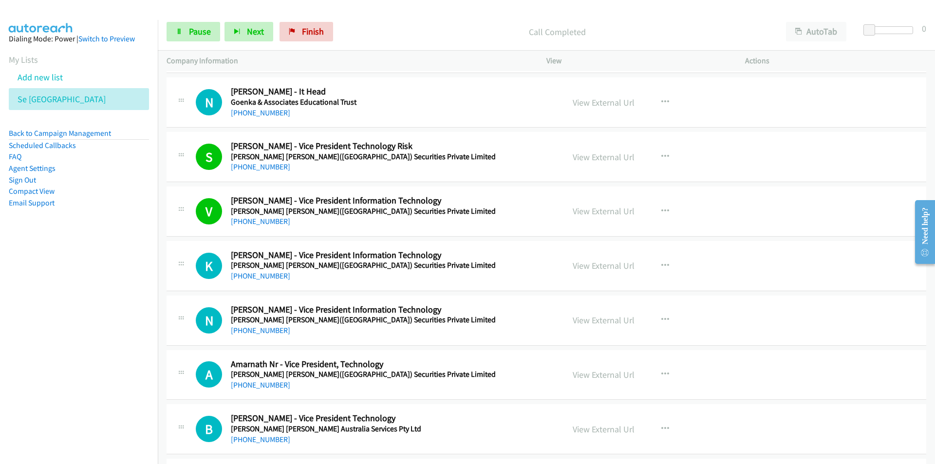
scroll to position [2338, 0]
click at [92, 362] on nav "Dialing Mode: Power | Switch to Preview My Lists Add new list Se India Back to …" at bounding box center [79, 252] width 158 height 464
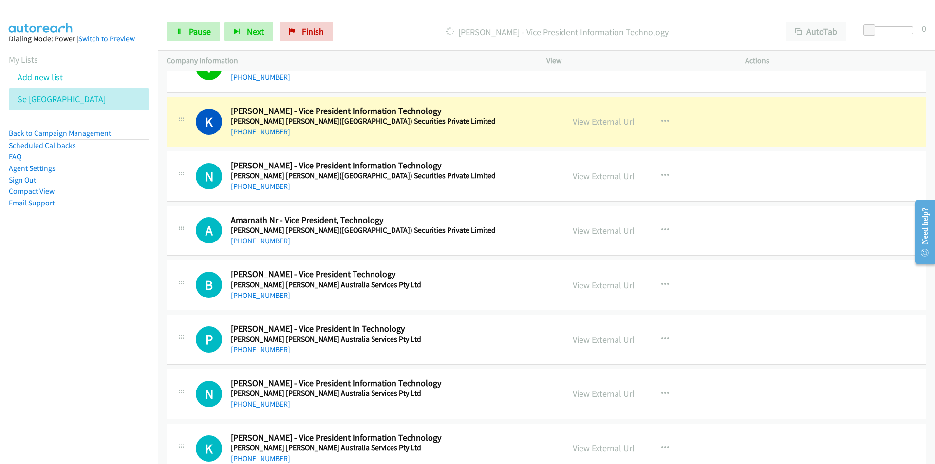
scroll to position [2484, 0]
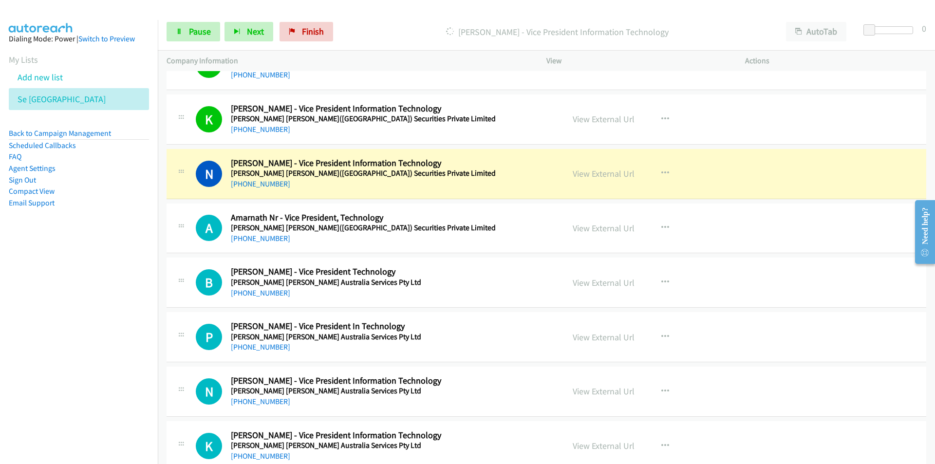
drag, startPoint x: 99, startPoint y: 355, endPoint x: 139, endPoint y: 332, distance: 45.8
click at [99, 355] on nav "Dialing Mode: Power | Switch to Preview My Lists Add new list Se India Back to …" at bounding box center [79, 252] width 158 height 464
click at [611, 174] on link "View External Url" at bounding box center [604, 173] width 62 height 11
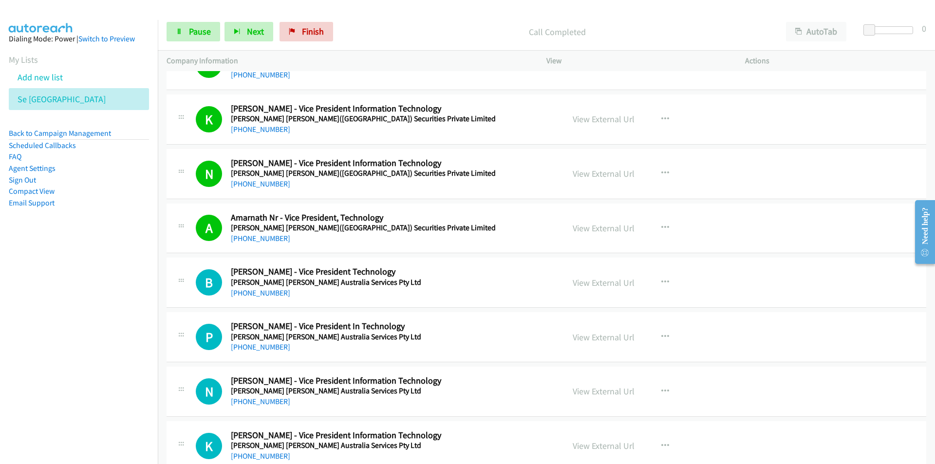
click at [116, 286] on nav "Dialing Mode: Power | Switch to Preview My Lists Add new list Se India Back to …" at bounding box center [79, 252] width 158 height 464
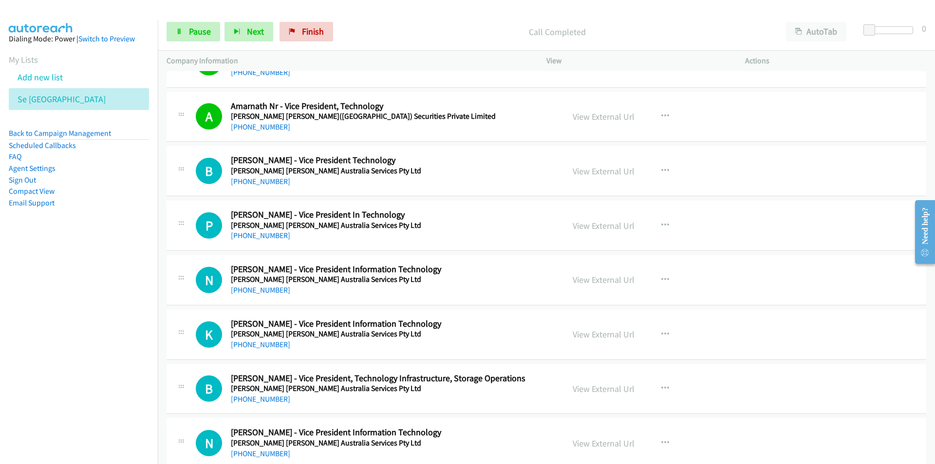
scroll to position [2630, 0]
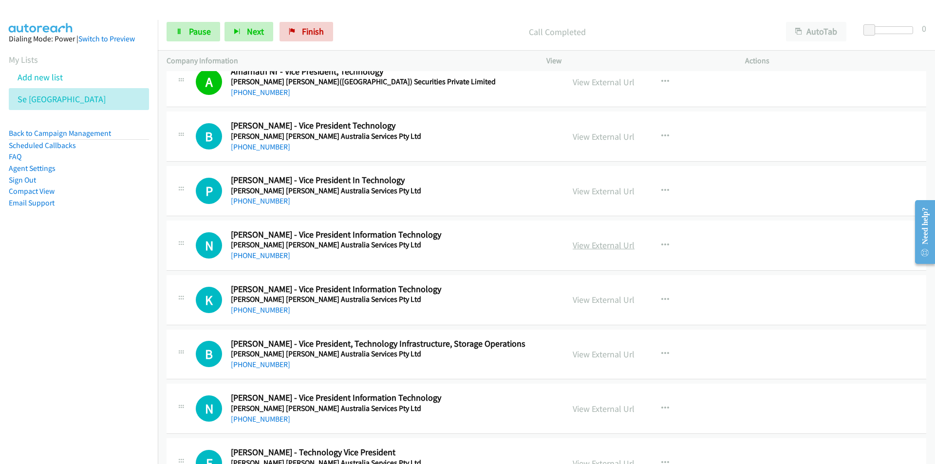
click at [618, 245] on link "View External Url" at bounding box center [604, 245] width 62 height 11
click at [94, 350] on nav "Dialing Mode: Power | Switch to Preview My Lists Add new list Se India Back to …" at bounding box center [79, 252] width 158 height 464
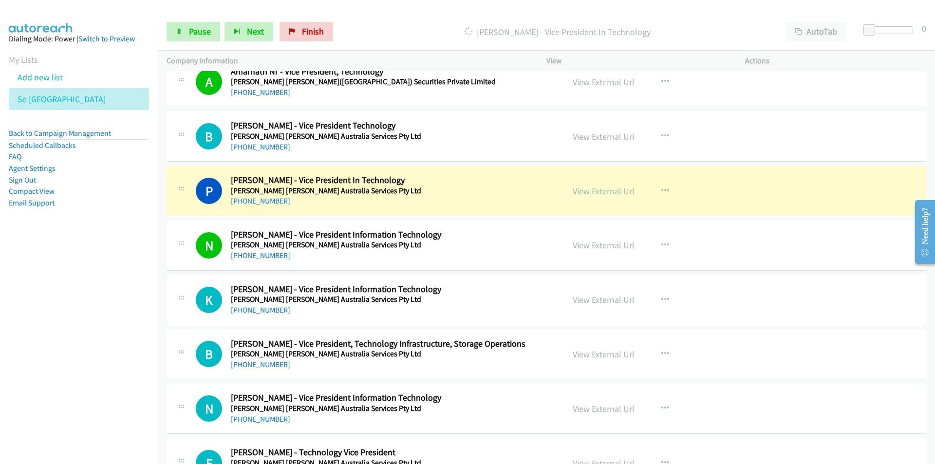
drag, startPoint x: 135, startPoint y: 373, endPoint x: 193, endPoint y: 347, distance: 63.5
click at [135, 373] on nav "Dialing Mode: Power | Switch to Preview My Lists Add new list Se India Back to …" at bounding box center [79, 252] width 158 height 464
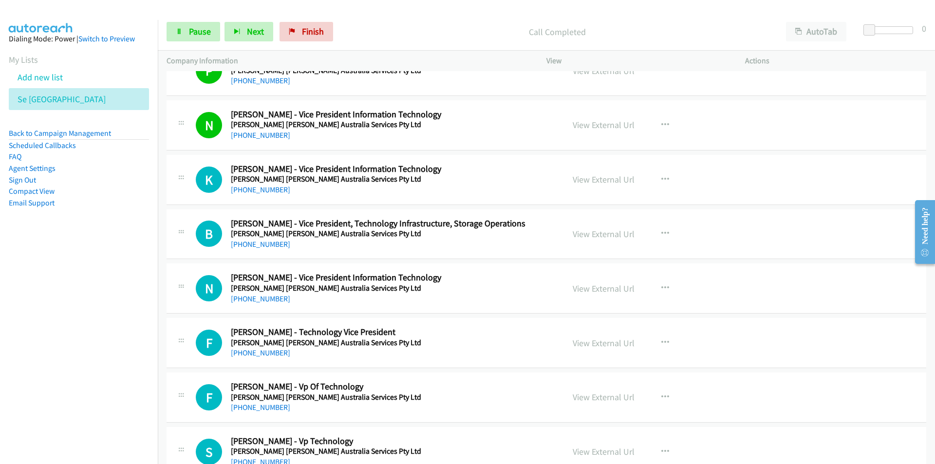
scroll to position [2777, 0]
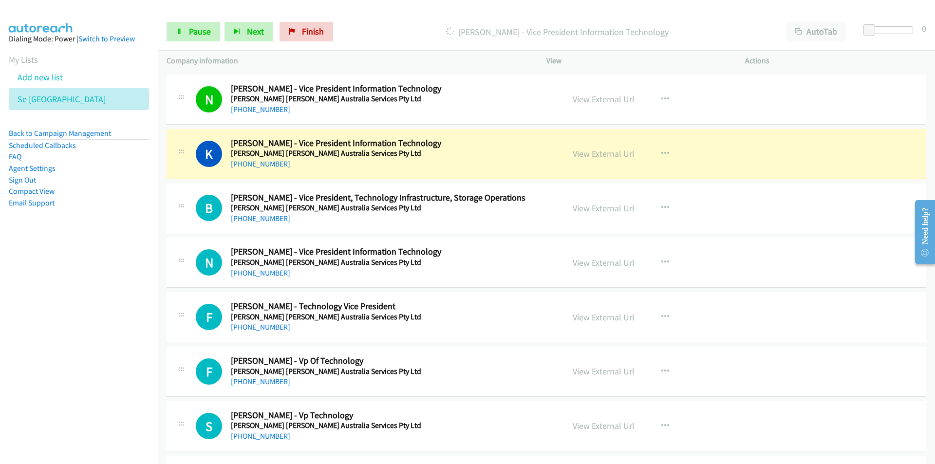
click at [71, 350] on nav "Dialing Mode: Power | Switch to Preview My Lists Add new list Se India Back to …" at bounding box center [79, 252] width 158 height 464
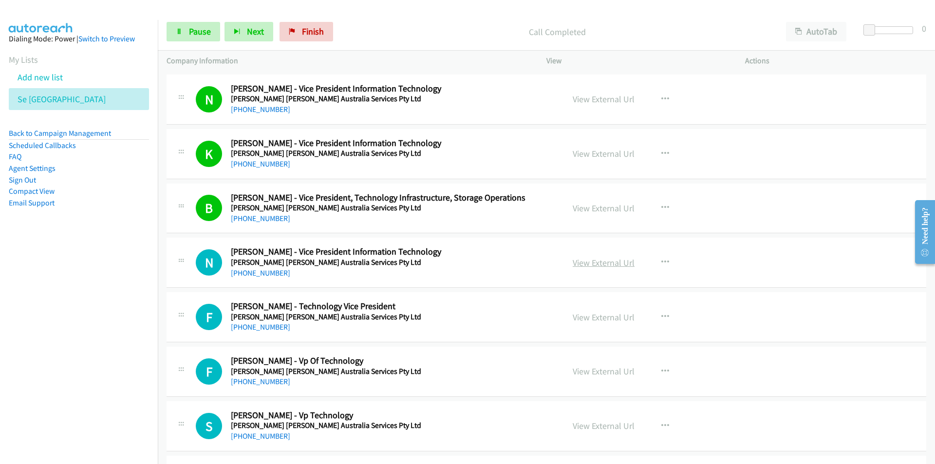
click at [587, 258] on link "View External Url" at bounding box center [604, 262] width 62 height 11
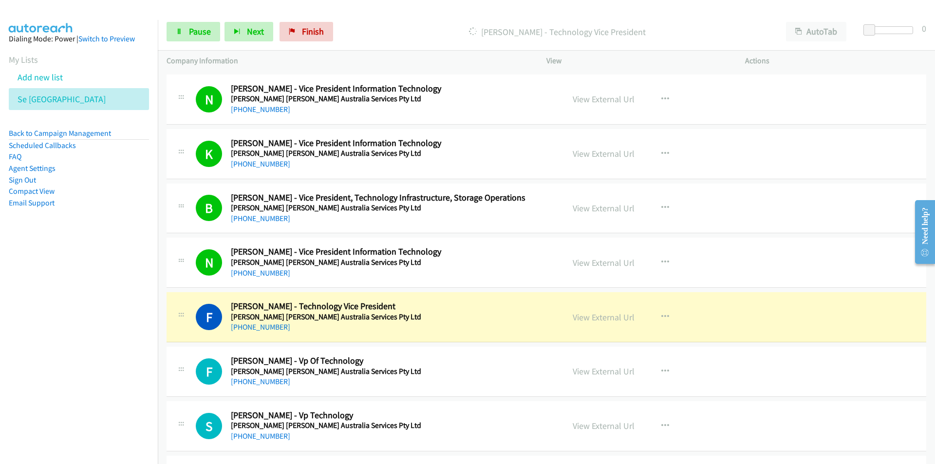
drag, startPoint x: 111, startPoint y: 392, endPoint x: 135, endPoint y: 386, distance: 25.2
click at [111, 392] on nav "Dialing Mode: Power | Switch to Preview My Lists Add new list Se India Back to …" at bounding box center [79, 252] width 158 height 464
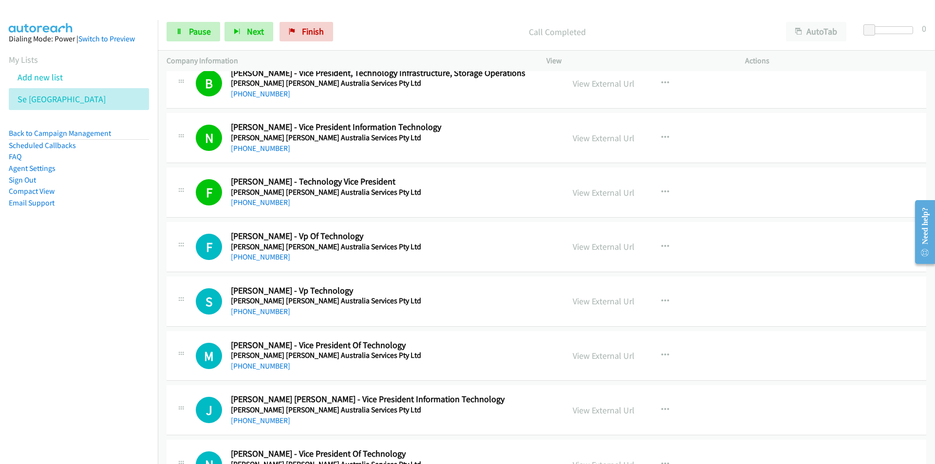
scroll to position [2923, 0]
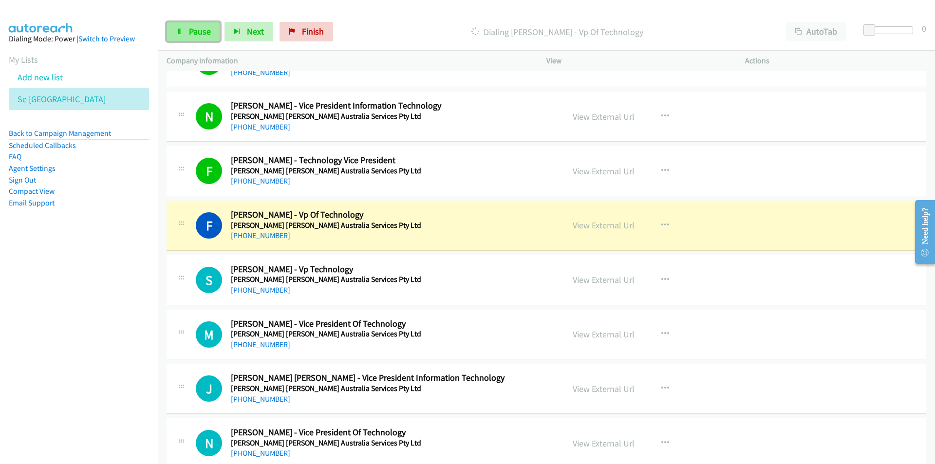
drag, startPoint x: 204, startPoint y: 28, endPoint x: 199, endPoint y: 30, distance: 5.0
click at [203, 28] on span "Pause" at bounding box center [200, 31] width 22 height 11
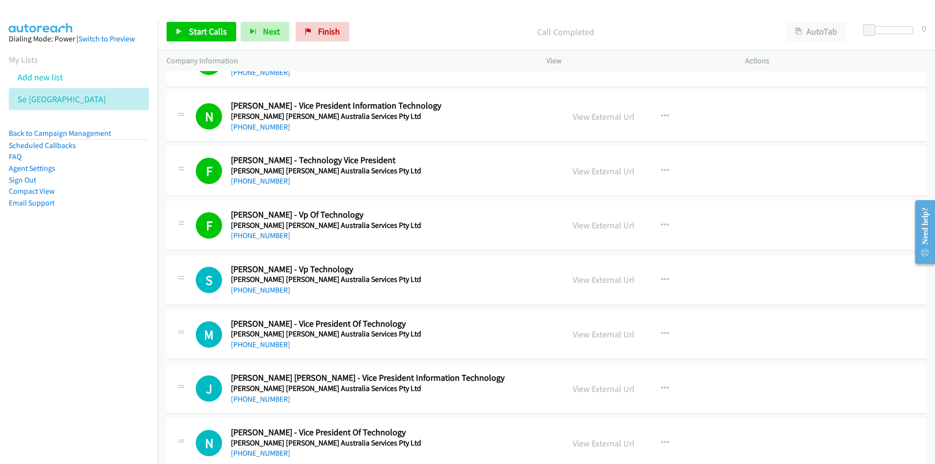
click at [131, 378] on nav "Dialing Mode: Power | Switch to Preview My Lists Add new list Se India Back to …" at bounding box center [79, 252] width 158 height 464
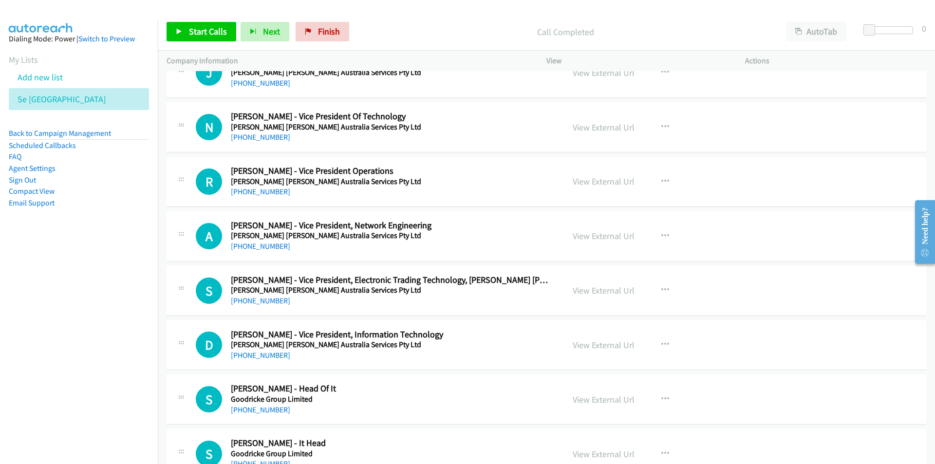
scroll to position [3264, 0]
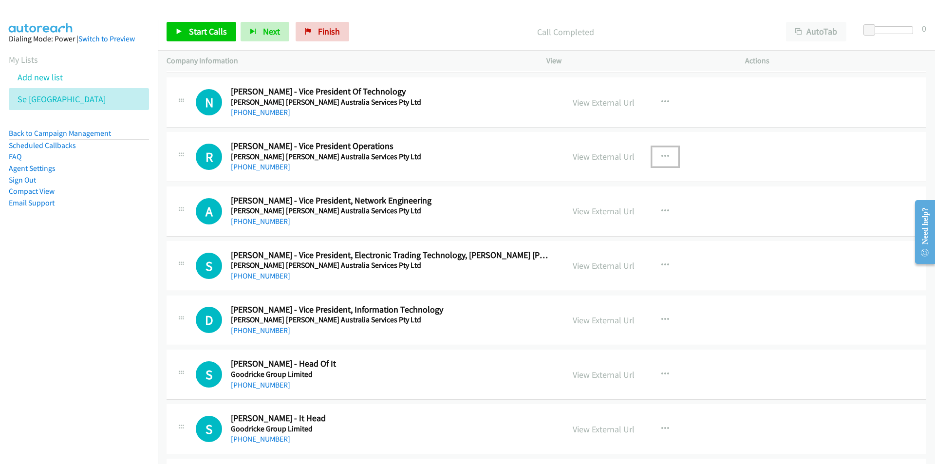
click at [664, 153] on icon "button" at bounding box center [666, 157] width 8 height 8
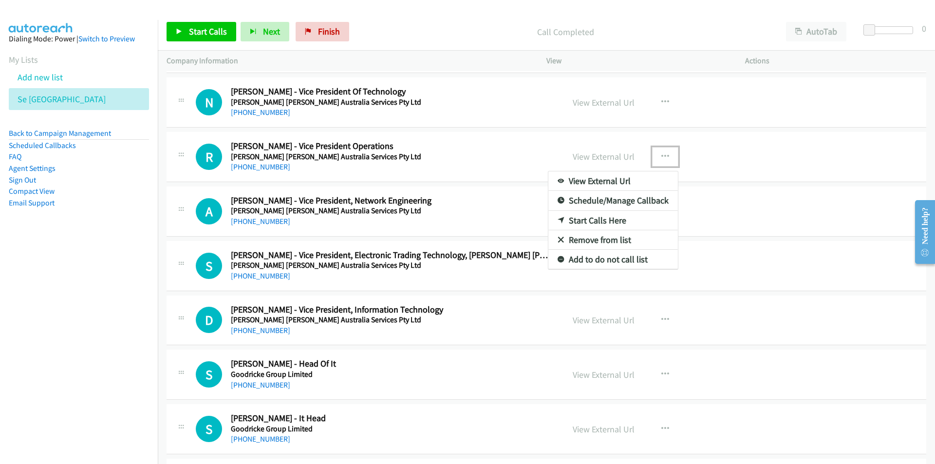
click at [603, 220] on link "Start Calls Here" at bounding box center [613, 220] width 130 height 19
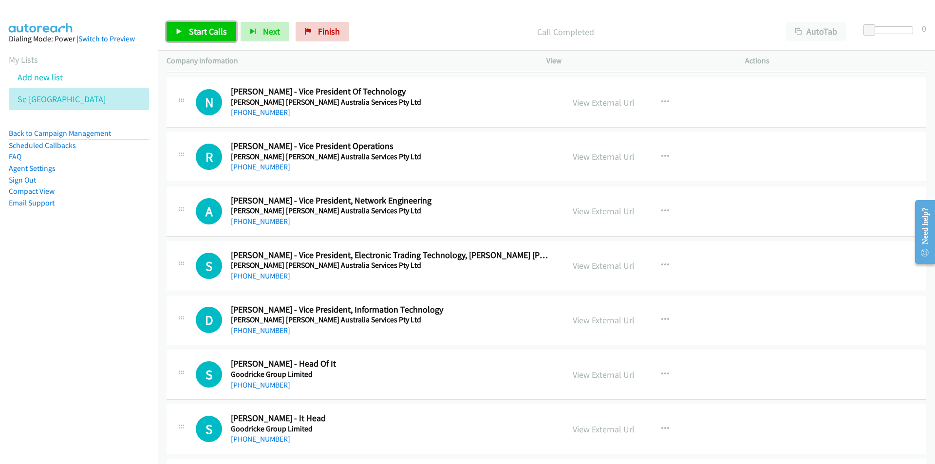
click at [209, 34] on span "Start Calls" at bounding box center [208, 31] width 38 height 11
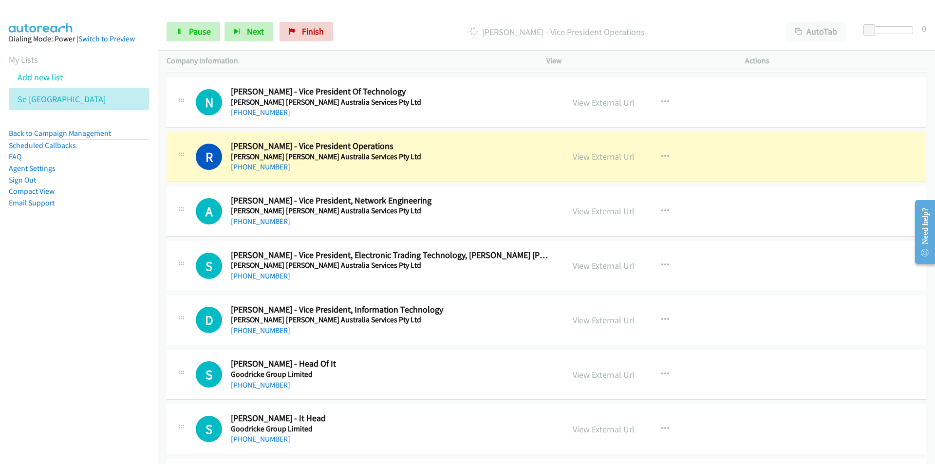
click at [82, 327] on nav "Dialing Mode: Power | Switch to Preview My Lists Add new list Se India Back to …" at bounding box center [79, 252] width 158 height 464
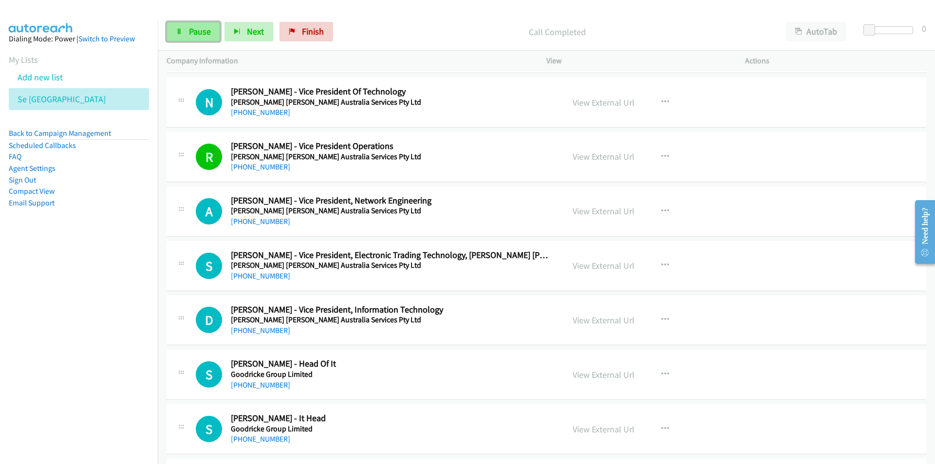
click at [199, 35] on span "Pause" at bounding box center [200, 31] width 22 height 11
drag, startPoint x: 28, startPoint y: 376, endPoint x: 33, endPoint y: 374, distance: 5.1
click at [28, 376] on nav "Dialing Mode: Power | Switch to Preview My Lists Add new list Se India Back to …" at bounding box center [79, 252] width 158 height 464
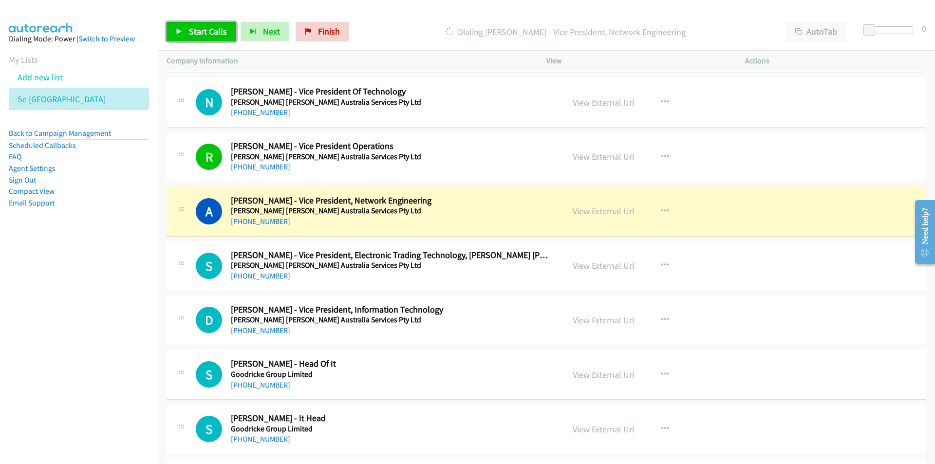
click at [196, 33] on span "Start Calls" at bounding box center [208, 31] width 38 height 11
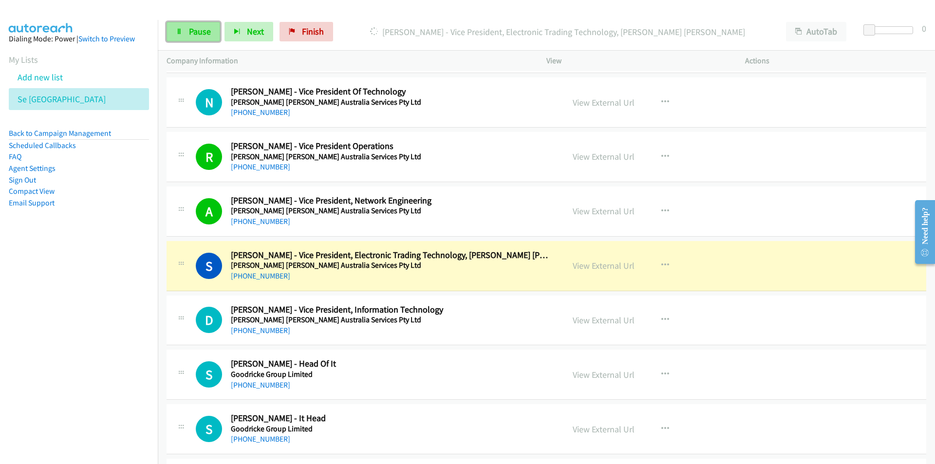
click at [202, 36] on span "Pause" at bounding box center [200, 31] width 22 height 11
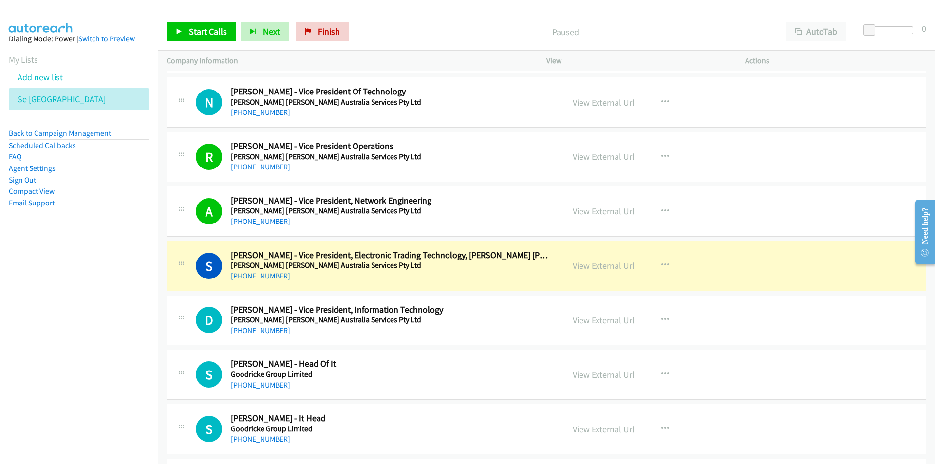
click at [137, 379] on nav "Dialing Mode: Power | Switch to Preview My Lists Add new list Se India Back to …" at bounding box center [79, 252] width 158 height 464
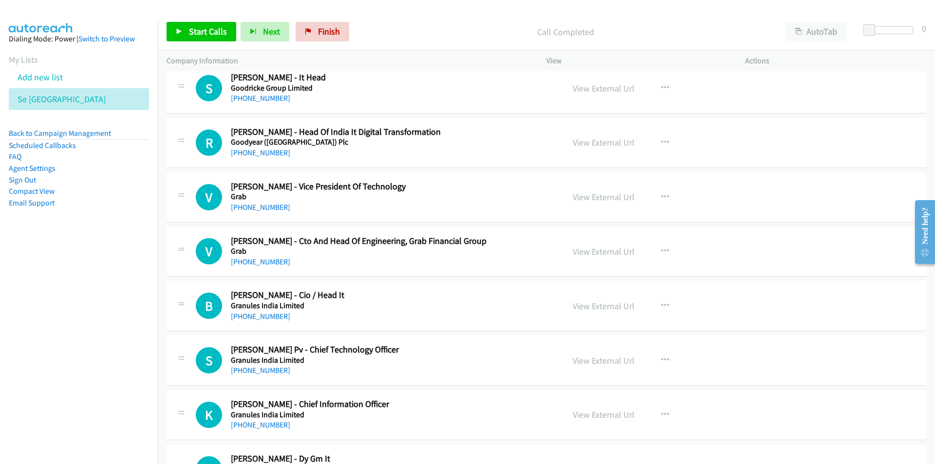
scroll to position [3653, 0]
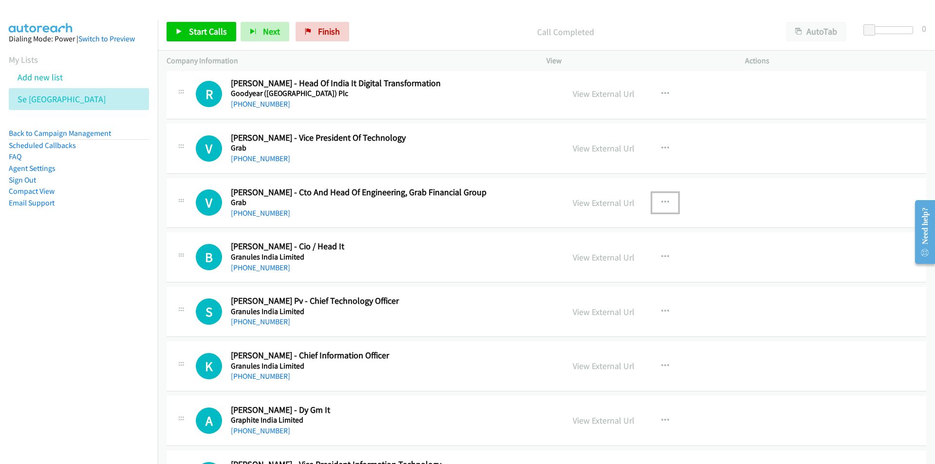
click at [665, 200] on button "button" at bounding box center [665, 202] width 26 height 19
click at [599, 263] on link "Start Calls Here" at bounding box center [613, 266] width 130 height 19
click at [190, 28] on span "Start Calls" at bounding box center [208, 31] width 38 height 11
click at [72, 355] on nav "Dialing Mode: Power | Switch to Preview My Lists Add new list Se India Back to …" at bounding box center [79, 252] width 158 height 464
click at [92, 340] on nav "Dialing Mode: Power | Switch to Preview My Lists Add new list Se India Back to …" at bounding box center [79, 252] width 158 height 464
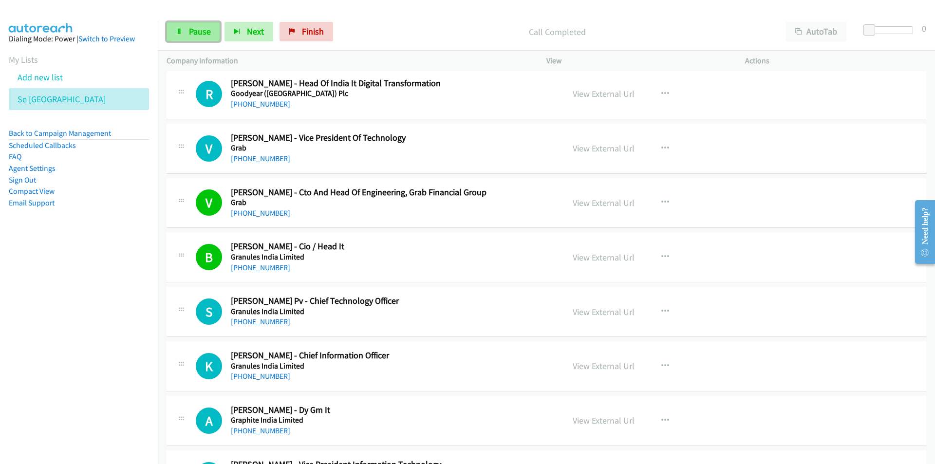
click at [179, 36] on link "Pause" at bounding box center [194, 31] width 54 height 19
drag, startPoint x: 113, startPoint y: 336, endPoint x: 118, endPoint y: 332, distance: 6.2
click at [113, 336] on nav "Dialing Mode: Power | Switch to Preview My Lists Add new list Se India Back to …" at bounding box center [79, 252] width 158 height 464
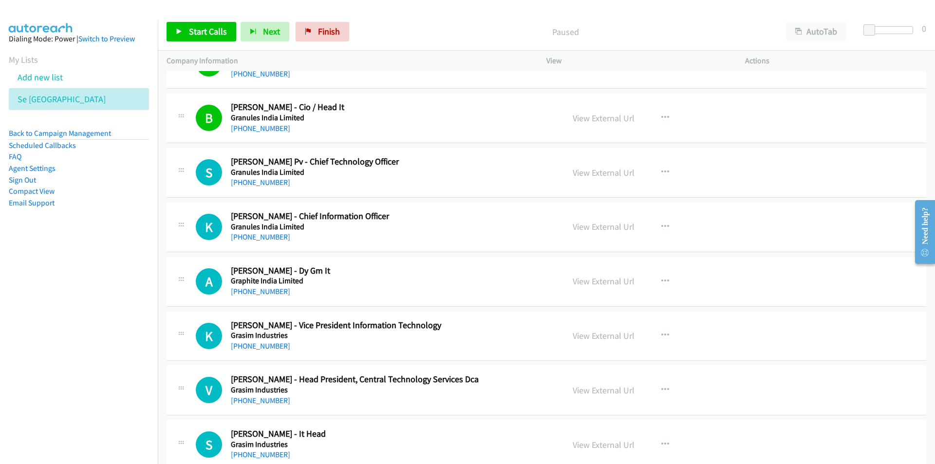
scroll to position [3800, 0]
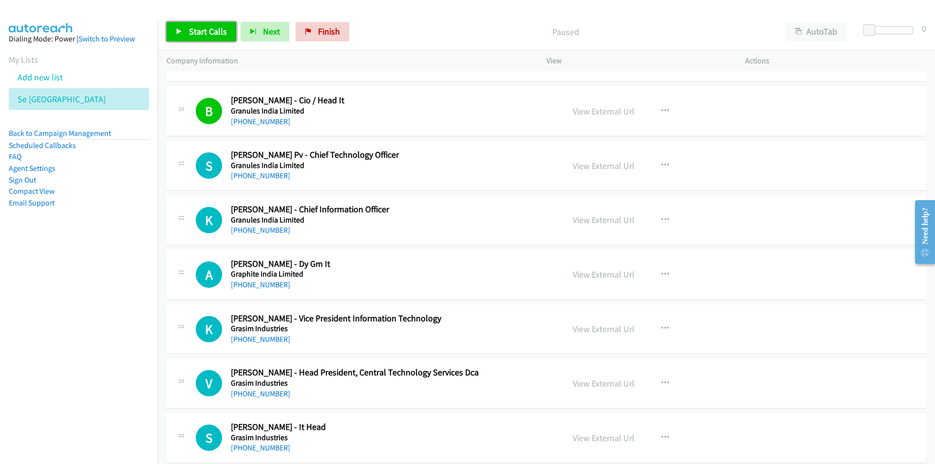
click at [180, 24] on link "Start Calls" at bounding box center [202, 31] width 70 height 19
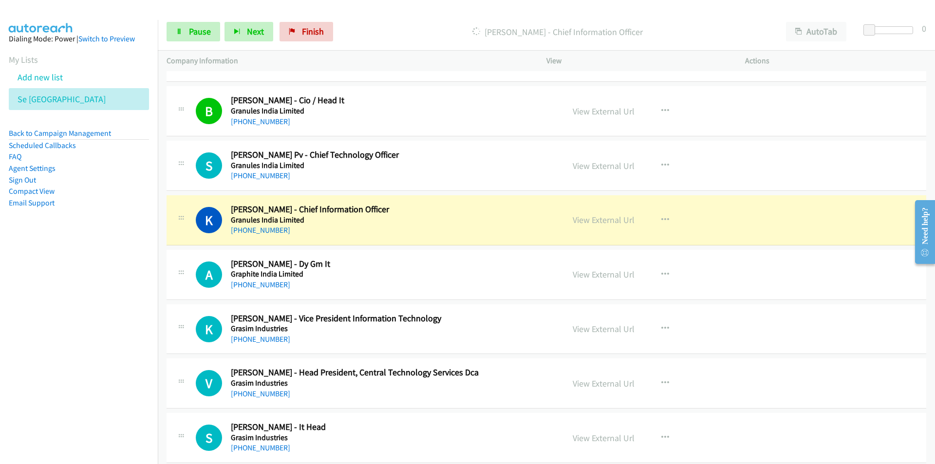
drag, startPoint x: 105, startPoint y: 355, endPoint x: 127, endPoint y: 348, distance: 23.1
click at [105, 355] on nav "Dialing Mode: Power | Switch to Preview My Lists Add new list Se India Back to …" at bounding box center [79, 252] width 158 height 464
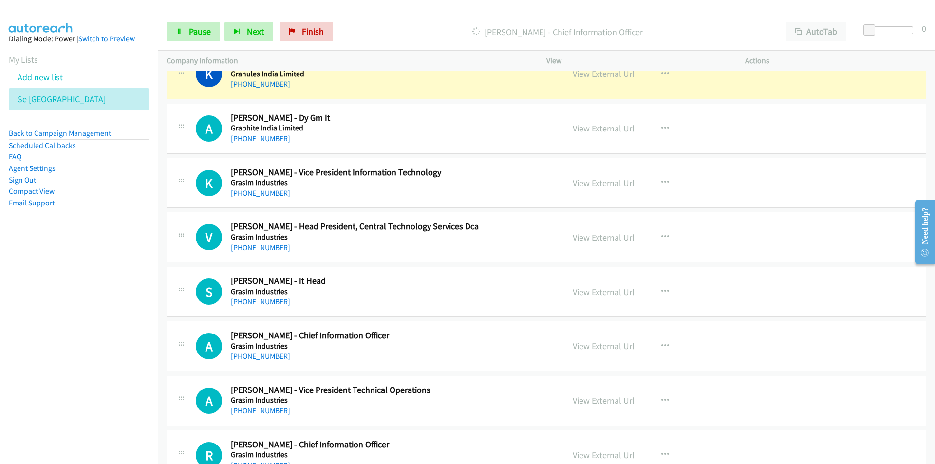
scroll to position [3897, 0]
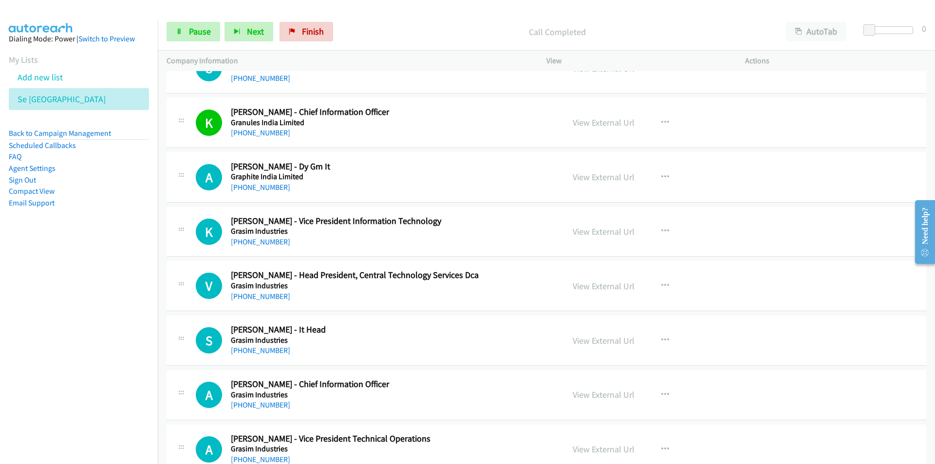
drag, startPoint x: 145, startPoint y: 305, endPoint x: 152, endPoint y: 304, distance: 7.8
click at [145, 305] on nav "Dialing Mode: Power | Switch to Preview My Lists Add new list Se India Back to …" at bounding box center [79, 252] width 158 height 464
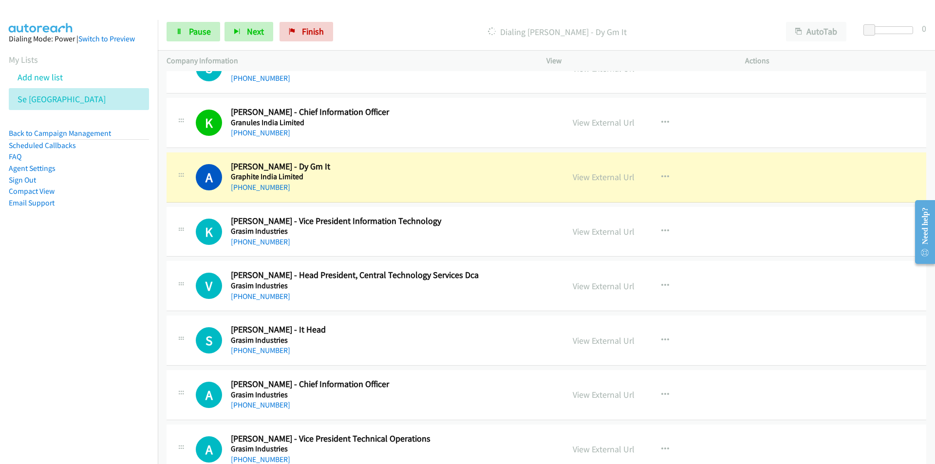
drag, startPoint x: 71, startPoint y: 356, endPoint x: 83, endPoint y: 354, distance: 11.9
click at [71, 356] on nav "Dialing Mode: Power | Switch to Preview My Lists Add new list Se India Back to …" at bounding box center [79, 252] width 158 height 464
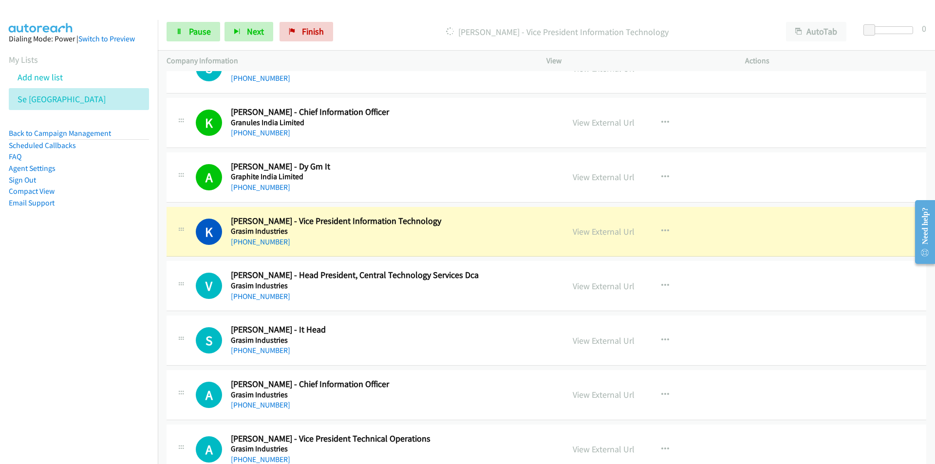
click at [108, 404] on nav "Dialing Mode: Power | Switch to Preview My Lists Add new list Se India Back to …" at bounding box center [79, 252] width 158 height 464
drag, startPoint x: 133, startPoint y: 367, endPoint x: 144, endPoint y: 366, distance: 10.8
click at [133, 367] on nav "Dialing Mode: Power | Switch to Preview My Lists Add new list Se India Back to …" at bounding box center [79, 252] width 158 height 464
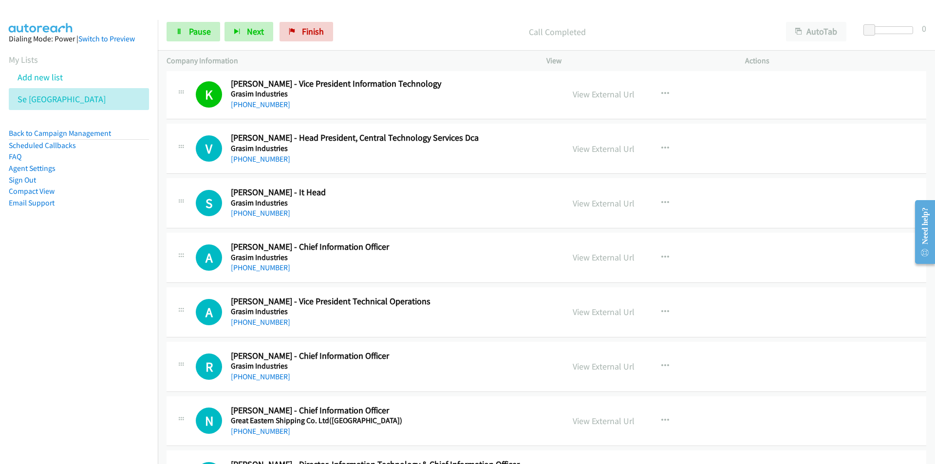
scroll to position [4043, 0]
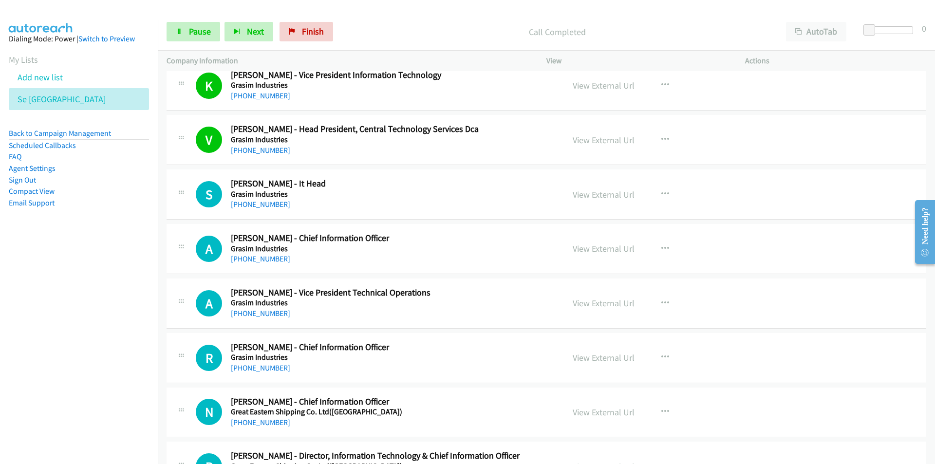
click at [103, 296] on nav "Dialing Mode: Power | Switch to Preview My Lists Add new list Se India Back to …" at bounding box center [79, 252] width 158 height 464
click at [599, 193] on link "View External Url" at bounding box center [604, 194] width 62 height 11
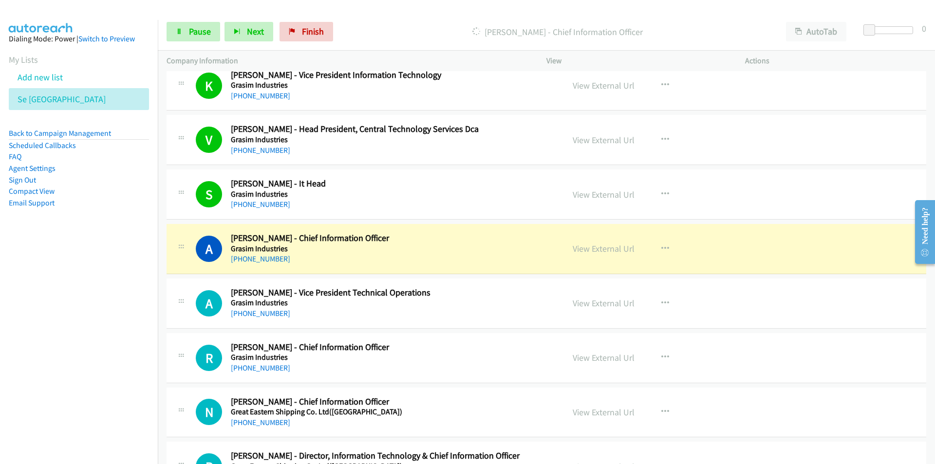
click at [60, 367] on nav "Dialing Mode: Power | Switch to Preview My Lists Add new list Se India Back to …" at bounding box center [79, 252] width 158 height 464
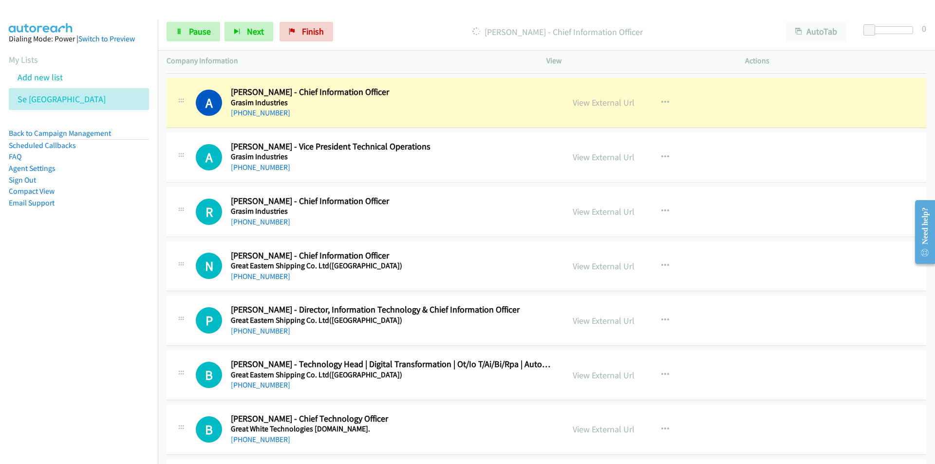
scroll to position [4140, 0]
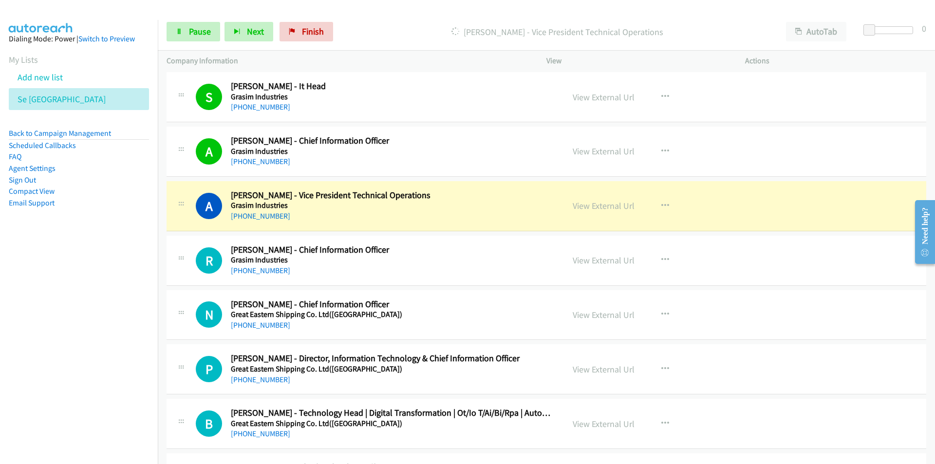
click at [51, 420] on nav "Dialing Mode: Power | Switch to Preview My Lists Add new list Se India Back to …" at bounding box center [79, 252] width 158 height 464
drag, startPoint x: 94, startPoint y: 321, endPoint x: 112, endPoint y: 316, distance: 18.8
click at [94, 321] on nav "Dialing Mode: Power | Switch to Preview My Lists Add new list Se India Back to …" at bounding box center [79, 252] width 158 height 464
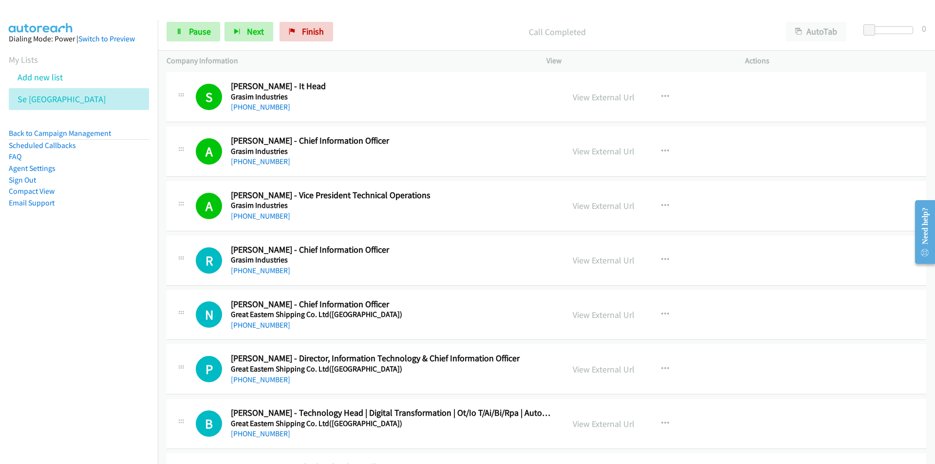
click at [137, 360] on nav "Dialing Mode: Power | Switch to Preview My Lists Add new list Se India Back to …" at bounding box center [79, 252] width 158 height 464
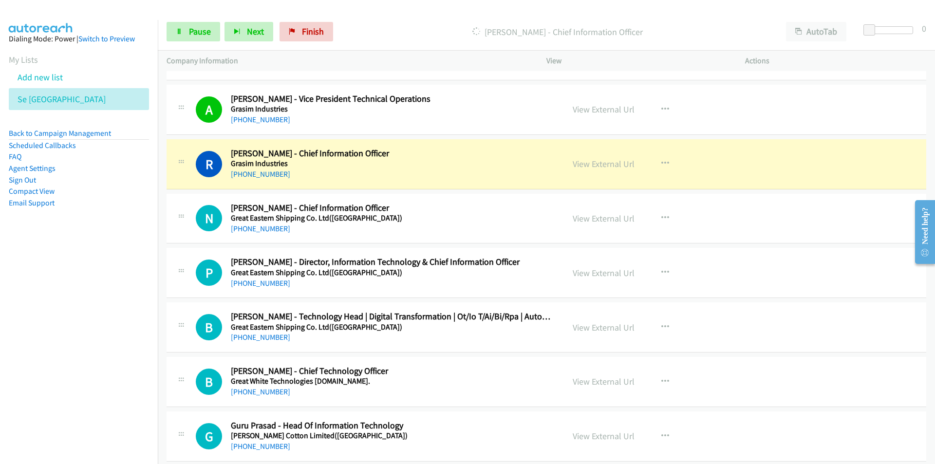
scroll to position [4238, 0]
drag, startPoint x: 98, startPoint y: 378, endPoint x: 124, endPoint y: 373, distance: 26.8
click at [98, 378] on nav "Dialing Mode: Power | Switch to Preview My Lists Add new list Se India Back to …" at bounding box center [79, 252] width 158 height 464
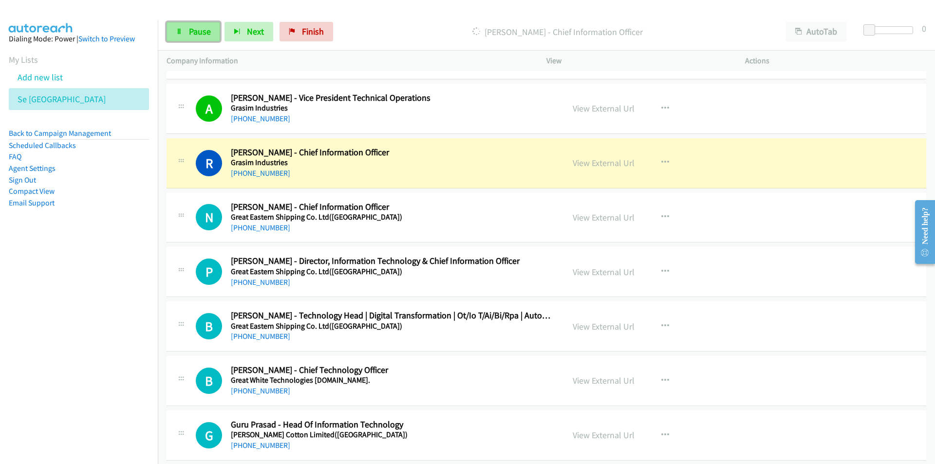
click at [184, 29] on link "Pause" at bounding box center [194, 31] width 54 height 19
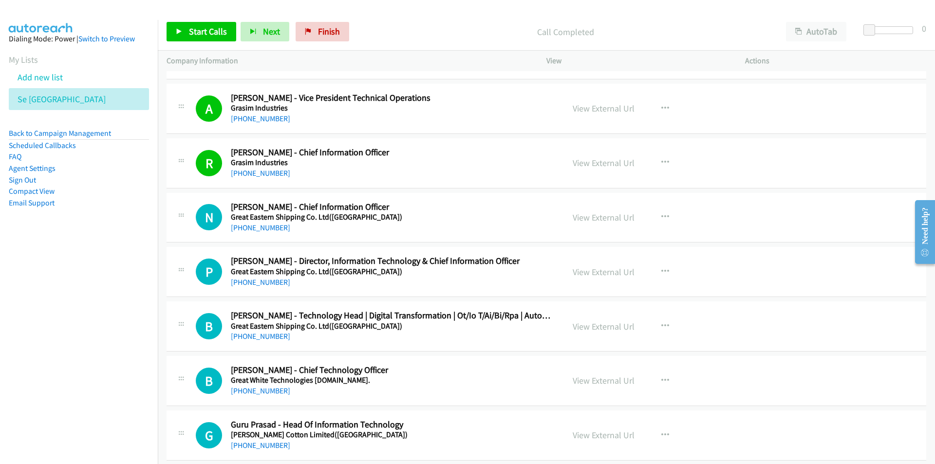
click at [108, 397] on nav "Dialing Mode: Power | Switch to Preview My Lists Add new list Se India Back to …" at bounding box center [79, 252] width 158 height 464
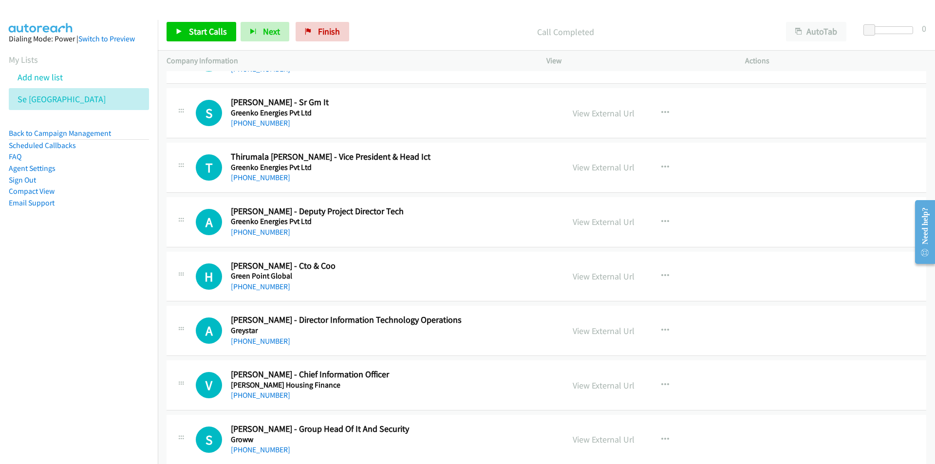
scroll to position [4725, 0]
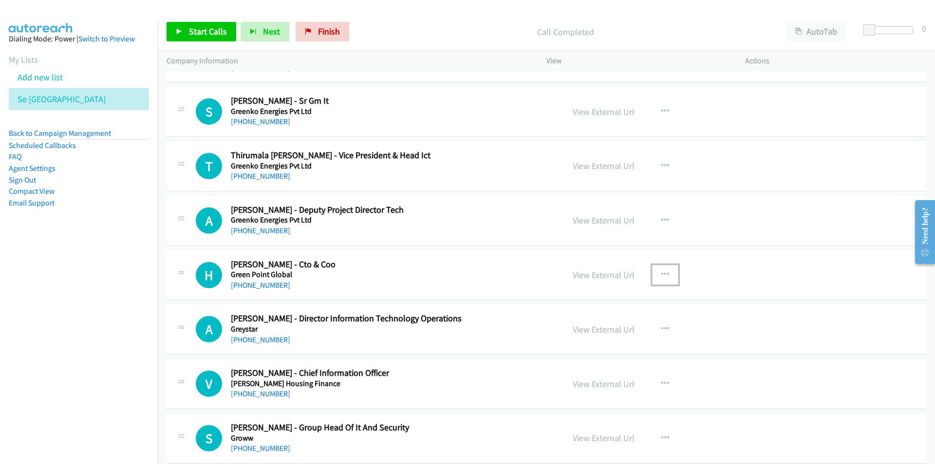
click at [662, 272] on icon "button" at bounding box center [666, 275] width 8 height 8
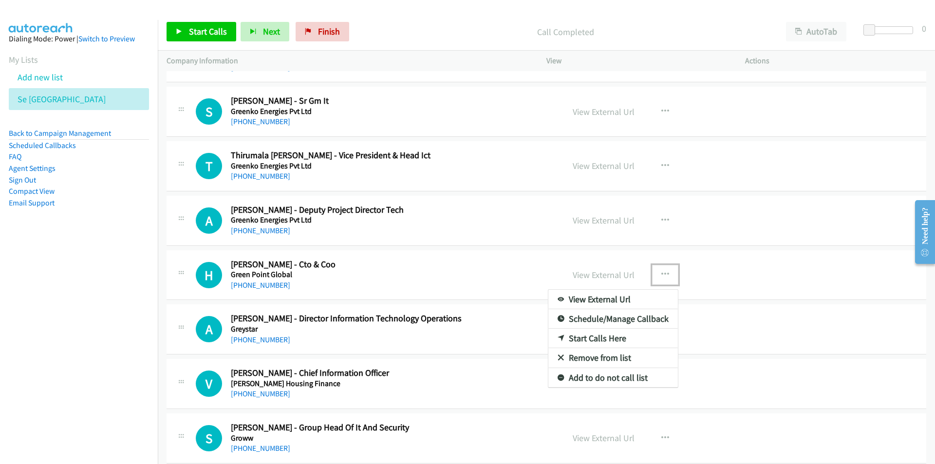
click at [617, 338] on link "Start Calls Here" at bounding box center [613, 338] width 130 height 19
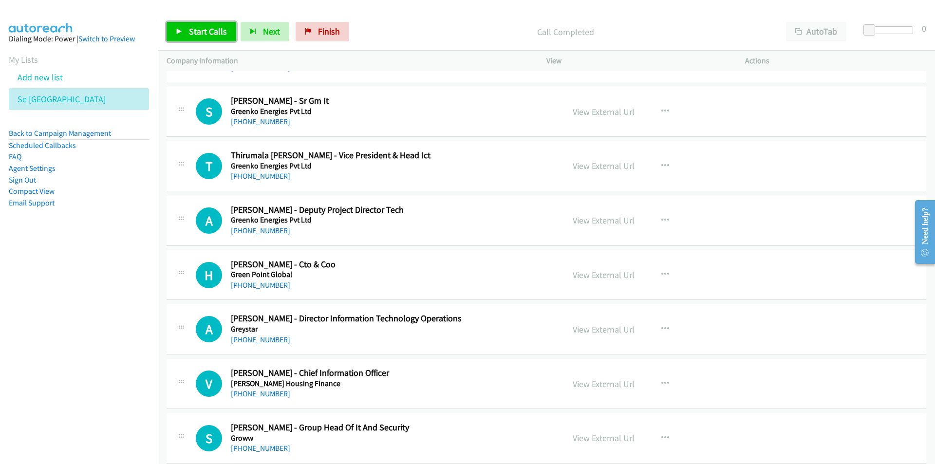
click at [198, 33] on span "Start Calls" at bounding box center [208, 31] width 38 height 11
drag, startPoint x: 64, startPoint y: 394, endPoint x: 72, endPoint y: 393, distance: 7.5
click at [64, 394] on nav "Dialing Mode: Power | Switch to Preview My Lists Add new list Se India Back to …" at bounding box center [79, 252] width 158 height 464
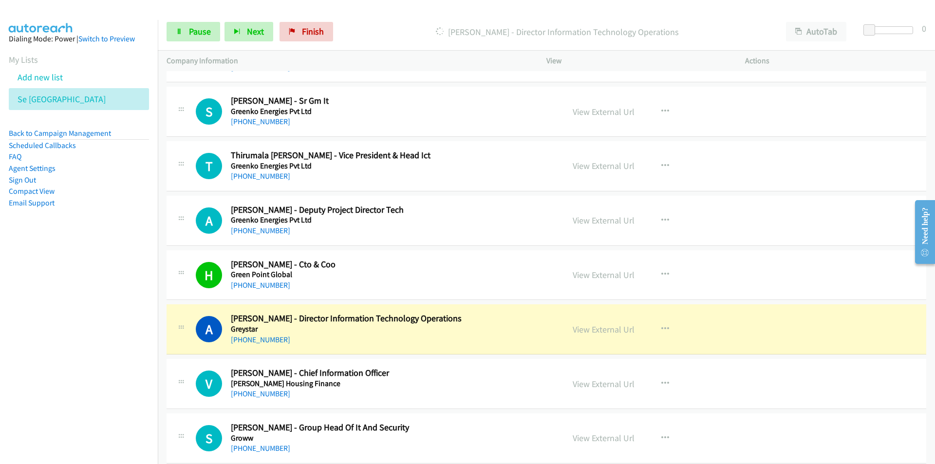
click at [81, 368] on nav "Dialing Mode: Power | Switch to Preview My Lists Add new list Se India Back to …" at bounding box center [79, 252] width 158 height 464
click at [192, 33] on span "Pause" at bounding box center [200, 31] width 22 height 11
click at [172, 34] on link "Start Calls" at bounding box center [202, 31] width 70 height 19
click at [183, 32] on link "Pause" at bounding box center [194, 31] width 54 height 19
click at [111, 406] on nav "Dialing Mode: Power | Switch to Preview My Lists Add new list Se India Back to …" at bounding box center [79, 252] width 158 height 464
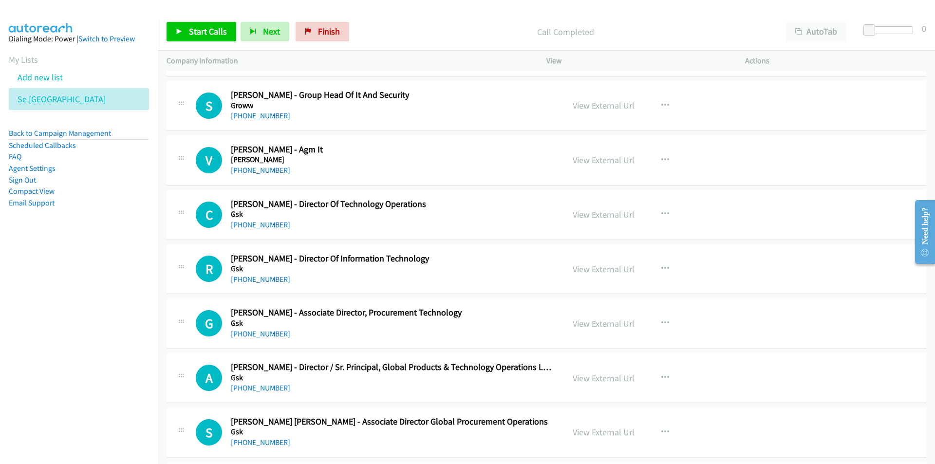
scroll to position [5115, 0]
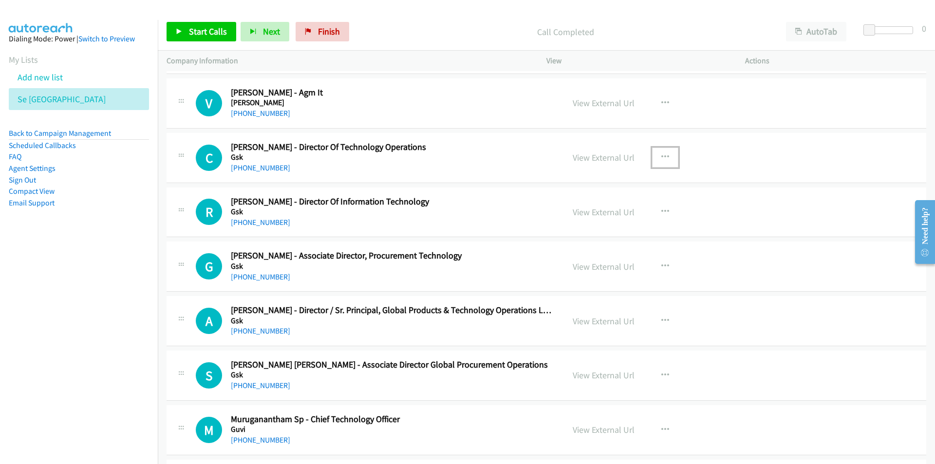
click at [662, 154] on icon "button" at bounding box center [666, 157] width 8 height 8
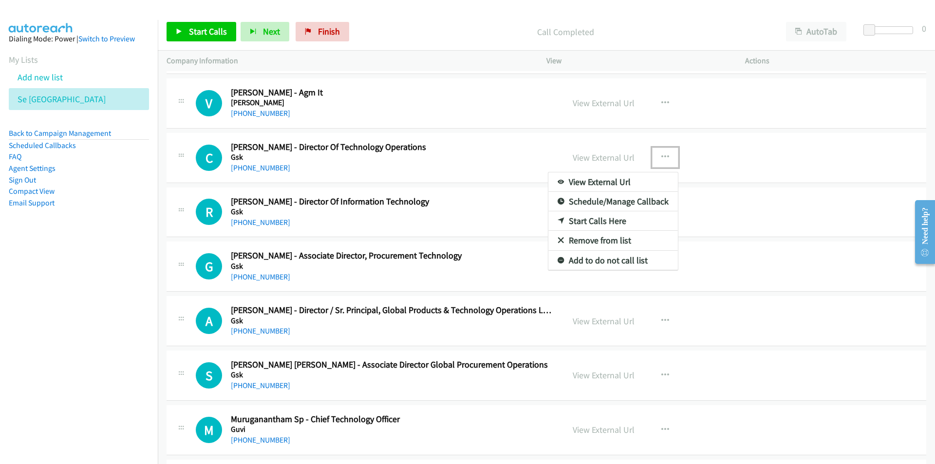
click at [595, 222] on link "Start Calls Here" at bounding box center [613, 220] width 130 height 19
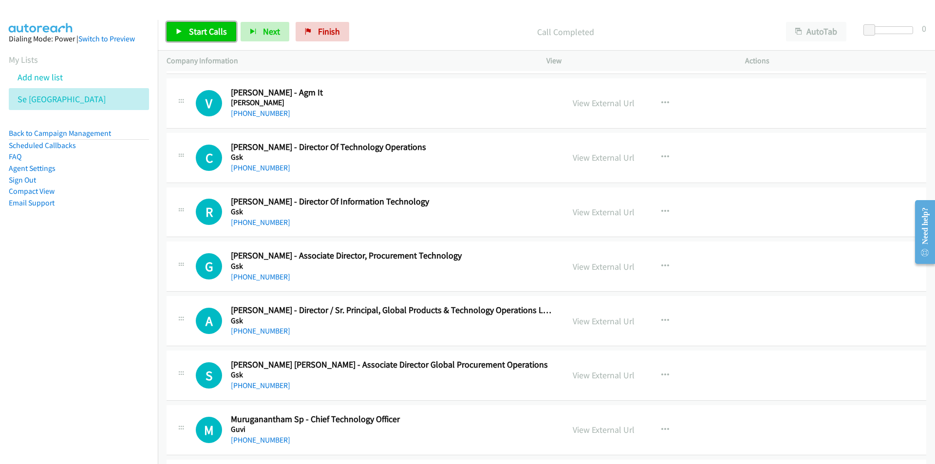
click at [192, 28] on span "Start Calls" at bounding box center [208, 31] width 38 height 11
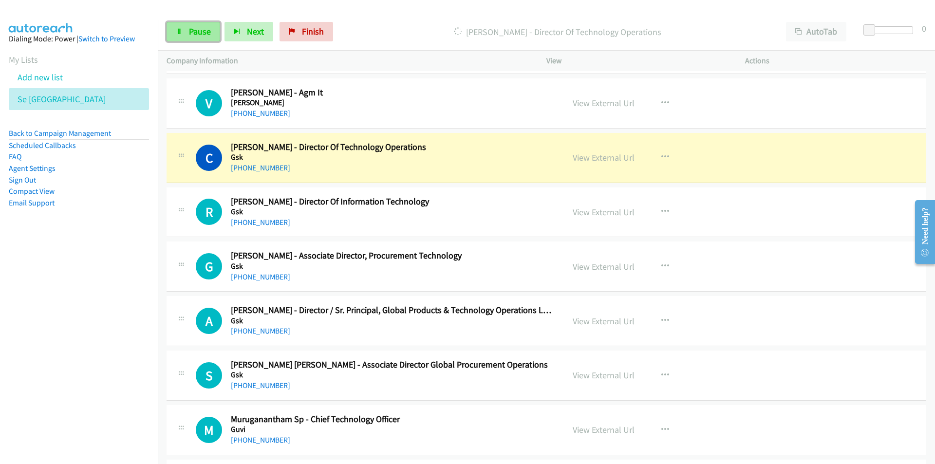
click at [193, 24] on link "Pause" at bounding box center [194, 31] width 54 height 19
click at [103, 283] on nav "Dialing Mode: Power | Switch to Preview My Lists Add new list Se India Back to …" at bounding box center [79, 252] width 158 height 464
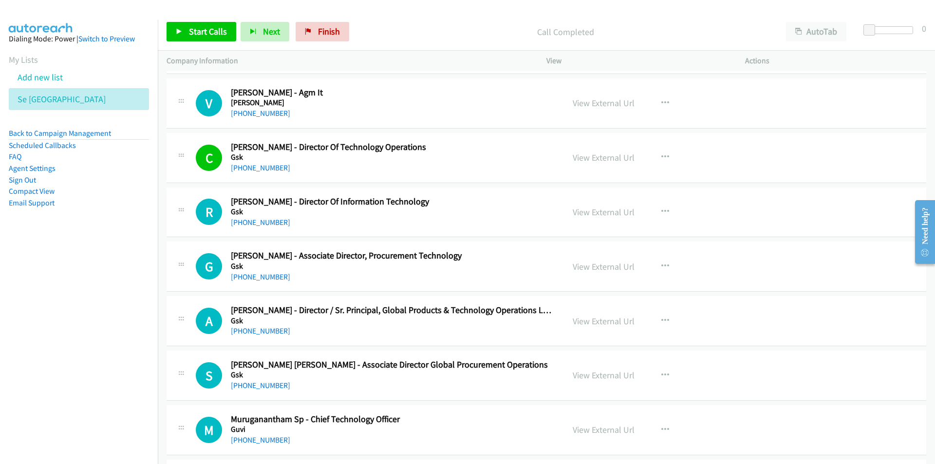
click at [84, 324] on nav "Dialing Mode: Power | Switch to Preview My Lists Add new list Se India Back to …" at bounding box center [79, 252] width 158 height 464
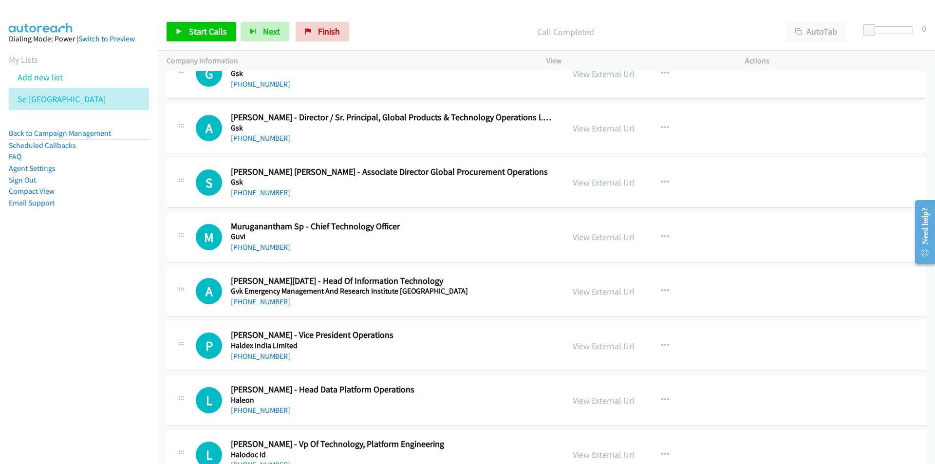
scroll to position [5310, 0]
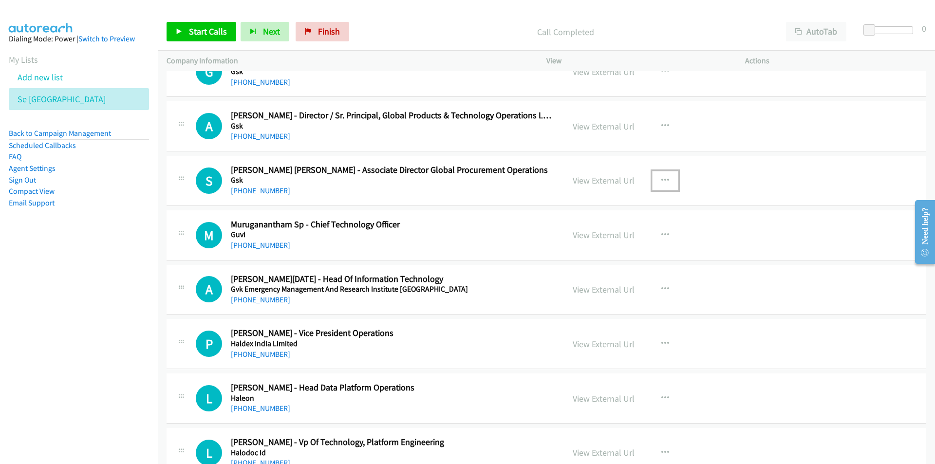
click at [665, 178] on icon "button" at bounding box center [666, 181] width 8 height 8
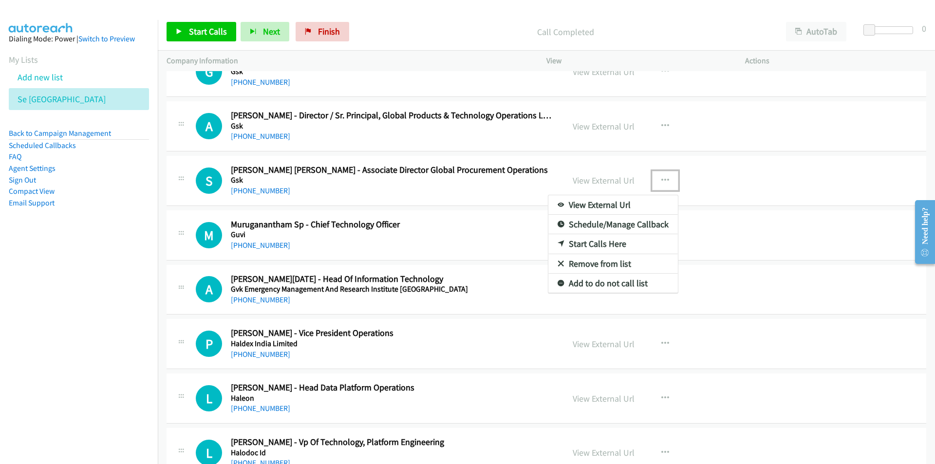
click at [599, 245] on link "Start Calls Here" at bounding box center [613, 243] width 130 height 19
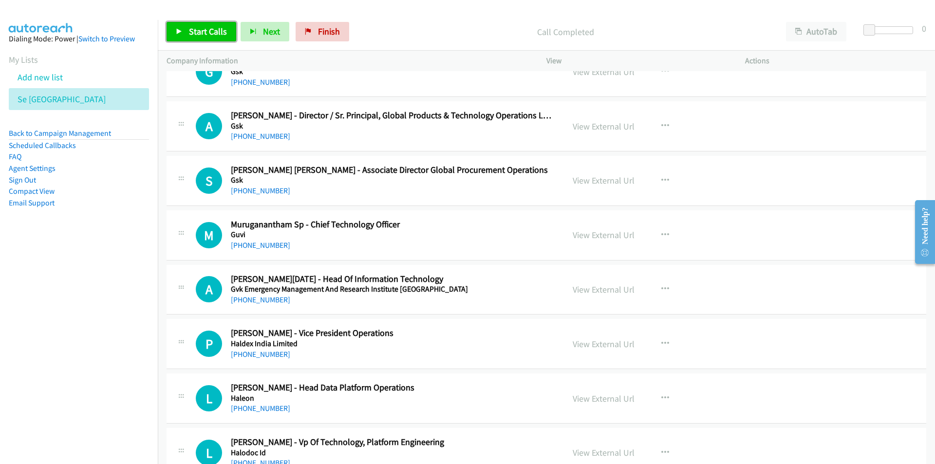
click at [197, 33] on span "Start Calls" at bounding box center [208, 31] width 38 height 11
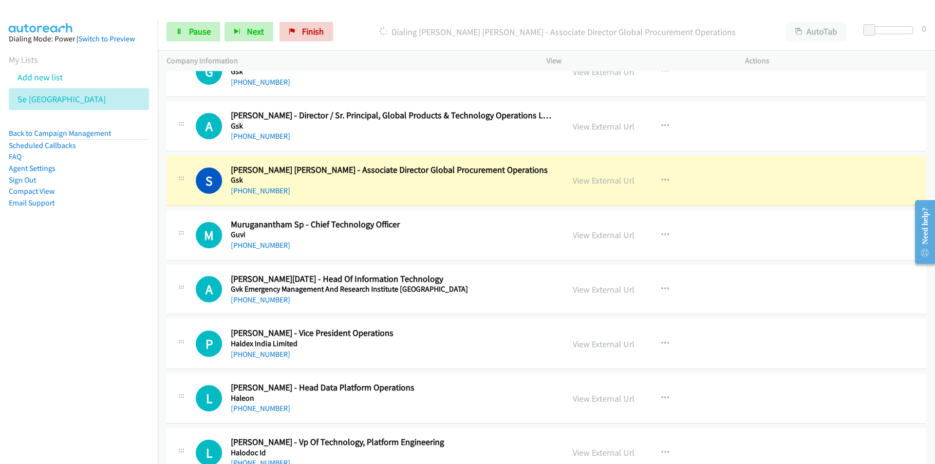
drag, startPoint x: 68, startPoint y: 335, endPoint x: 76, endPoint y: 326, distance: 11.7
click at [68, 335] on nav "Dialing Mode: Power | Switch to Preview My Lists Add new list Se India Back to …" at bounding box center [79, 252] width 158 height 464
click at [602, 181] on link "View External Url" at bounding box center [604, 180] width 62 height 11
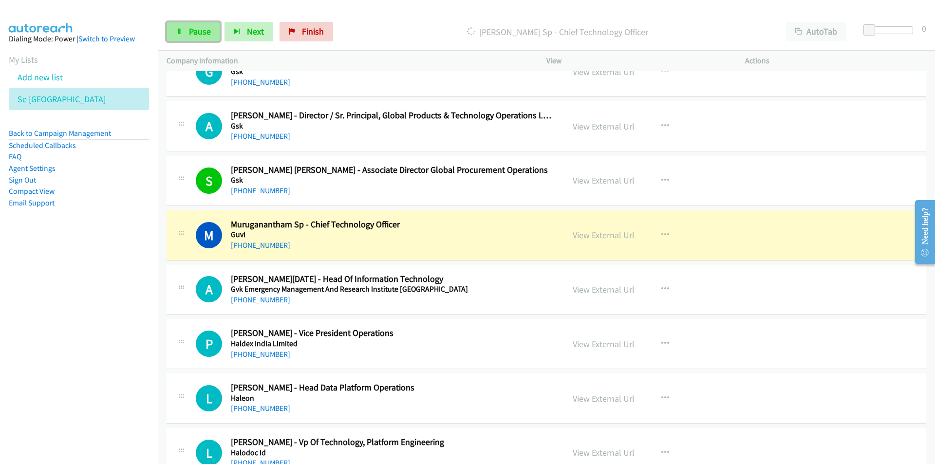
click at [192, 36] on span "Pause" at bounding box center [200, 31] width 22 height 11
click at [120, 348] on nav "Dialing Mode: Power | Switch to Preview My Lists Add new list Se India Back to …" at bounding box center [79, 252] width 158 height 464
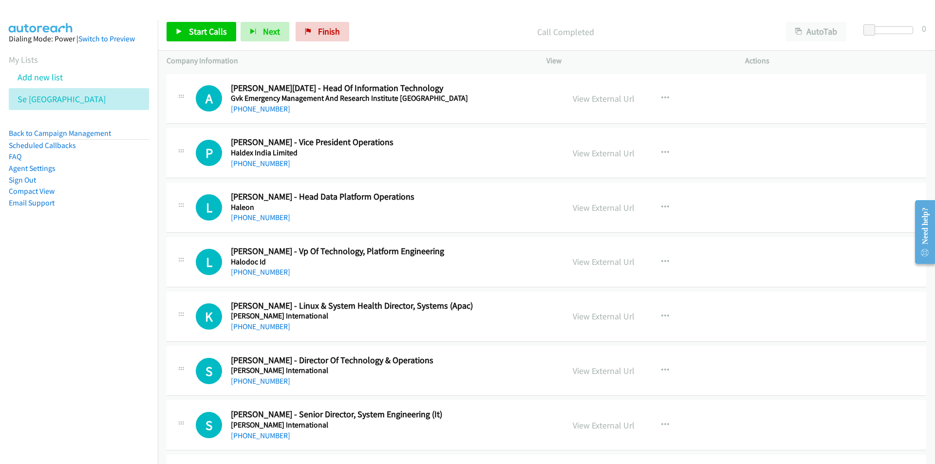
scroll to position [5504, 0]
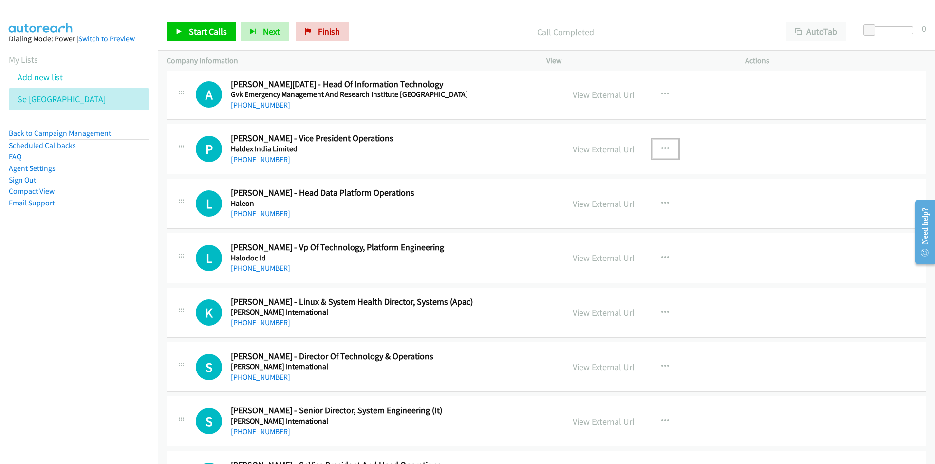
click at [662, 149] on icon "button" at bounding box center [666, 149] width 8 height 8
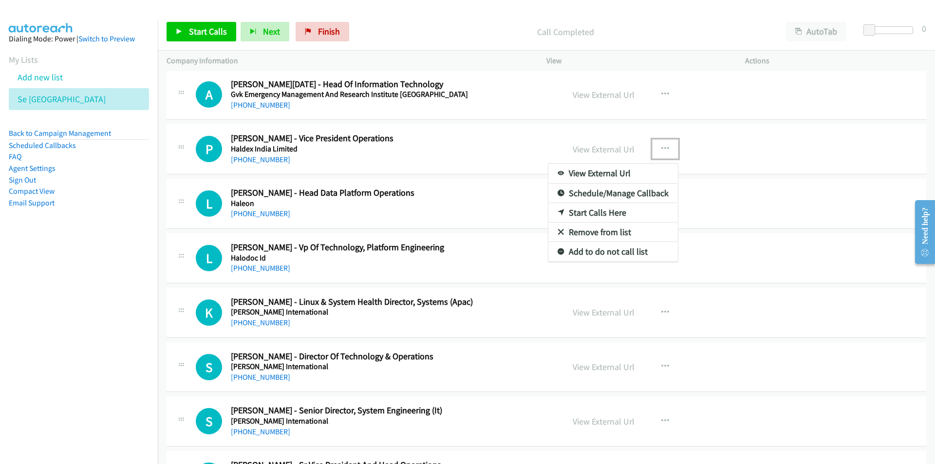
click at [605, 212] on link "Start Calls Here" at bounding box center [613, 212] width 130 height 19
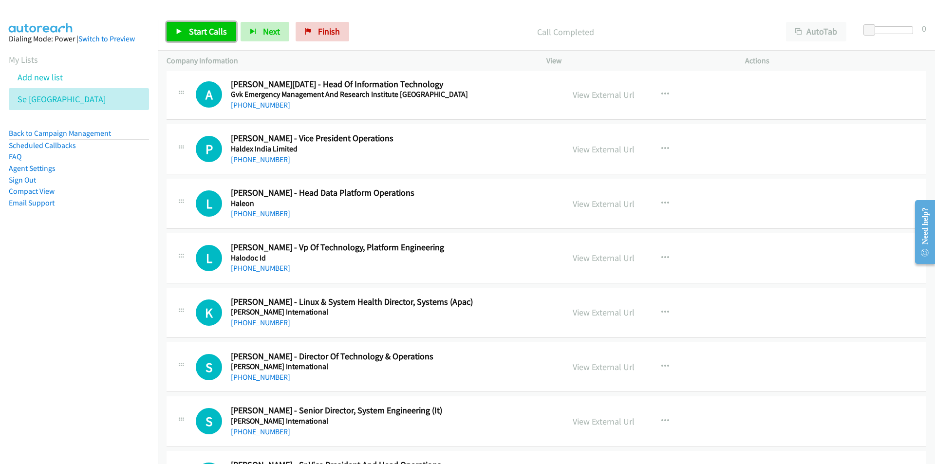
click at [197, 37] on span "Start Calls" at bounding box center [208, 31] width 38 height 11
click at [102, 275] on nav "Dialing Mode: Power | Switch to Preview My Lists Add new list Se India Back to …" at bounding box center [79, 252] width 158 height 464
click at [195, 28] on span "Pause" at bounding box center [200, 31] width 22 height 11
click at [114, 370] on nav "Dialing Mode: Power | Switch to Preview My Lists Add new list Se India Back to …" at bounding box center [79, 252] width 158 height 464
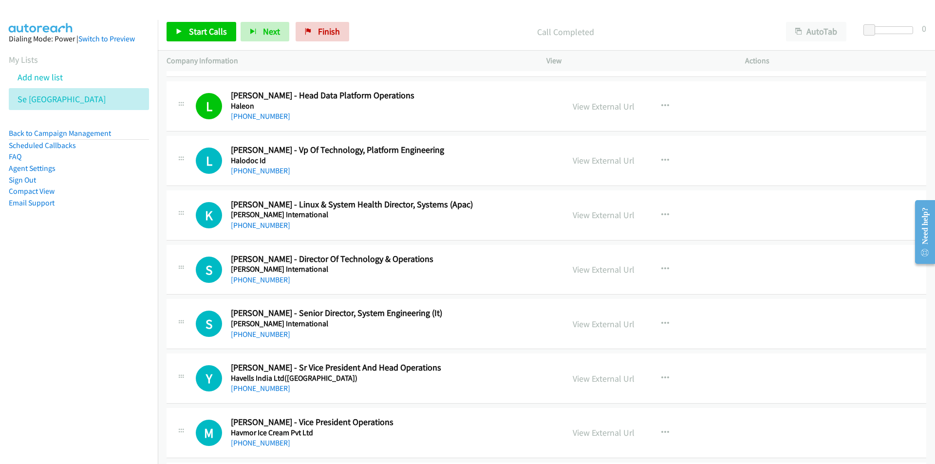
scroll to position [5651, 0]
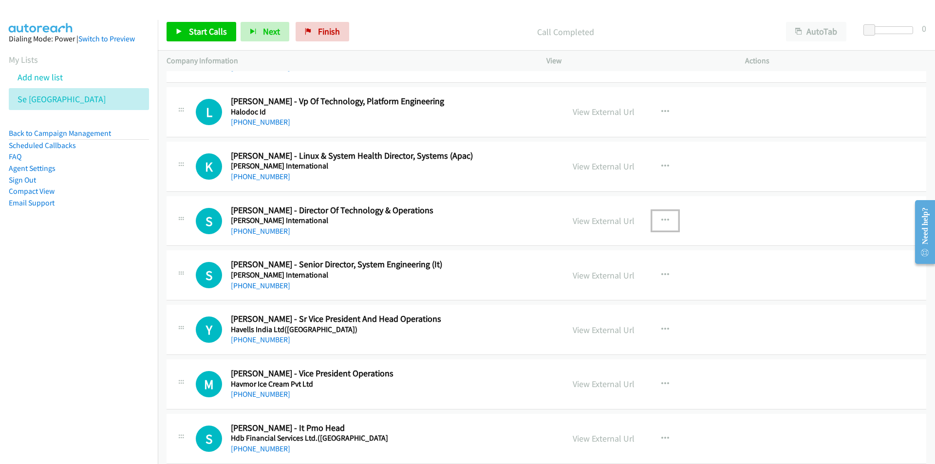
click at [662, 219] on icon "button" at bounding box center [666, 221] width 8 height 8
click at [582, 287] on link "Start Calls Here" at bounding box center [613, 284] width 130 height 19
click at [201, 38] on link "Start Calls" at bounding box center [202, 31] width 70 height 19
click at [62, 355] on nav "Dialing Mode: Power | Switch to Preview My Lists Add new list Se India Back to …" at bounding box center [79, 252] width 158 height 464
click at [129, 333] on nav "Dialing Mode: Power | Switch to Preview My Lists Add new list Se India Back to …" at bounding box center [79, 252] width 158 height 464
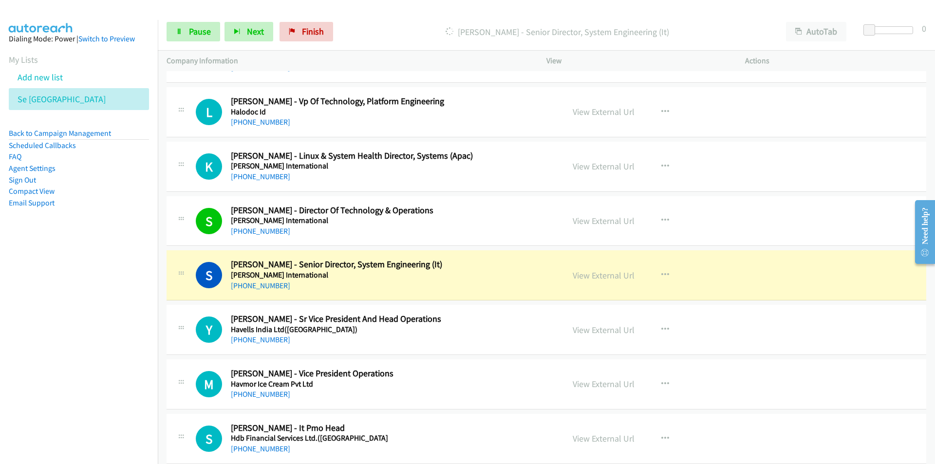
click at [82, 343] on nav "Dialing Mode: Power | Switch to Preview My Lists Add new list Se India Back to …" at bounding box center [79, 252] width 158 height 464
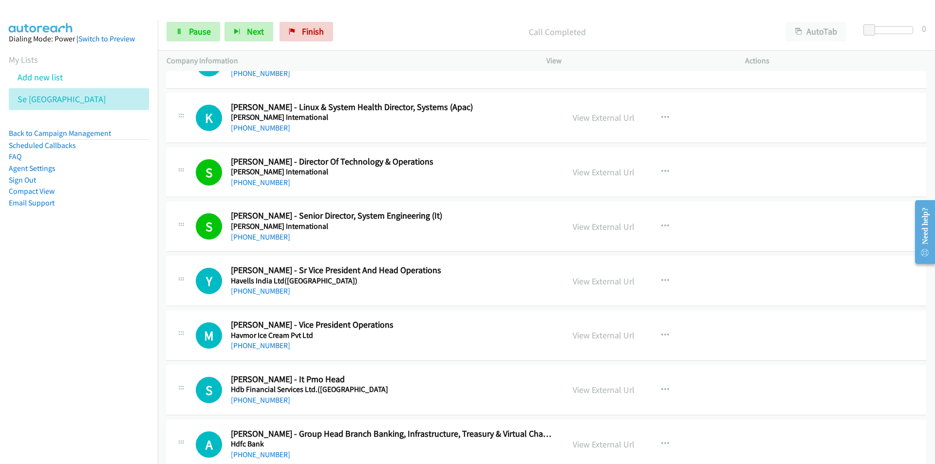
click at [72, 364] on nav "Dialing Mode: Power | Switch to Preview My Lists Add new list Se India Back to …" at bounding box center [79, 252] width 158 height 464
drag, startPoint x: 94, startPoint y: 359, endPoint x: 167, endPoint y: 353, distance: 73.8
click at [95, 359] on nav "Dialing Mode: Power | Switch to Preview My Lists Add new list Se India Back to …" at bounding box center [79, 252] width 158 height 464
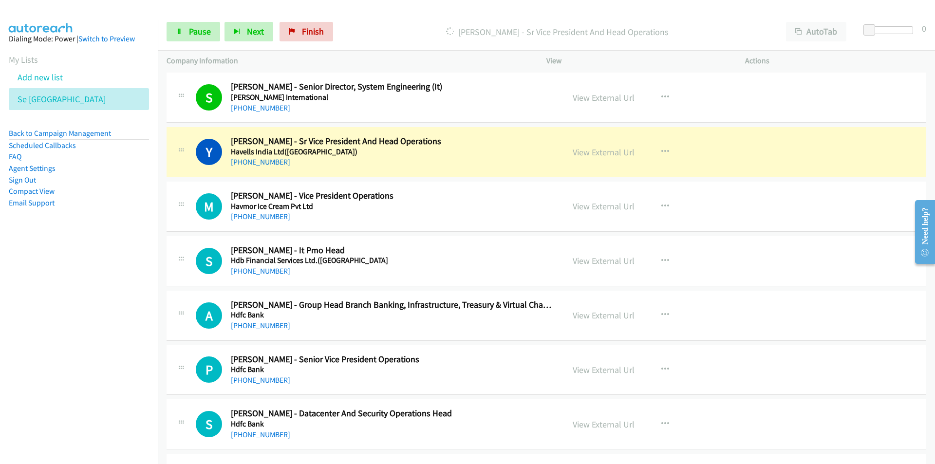
scroll to position [5845, 0]
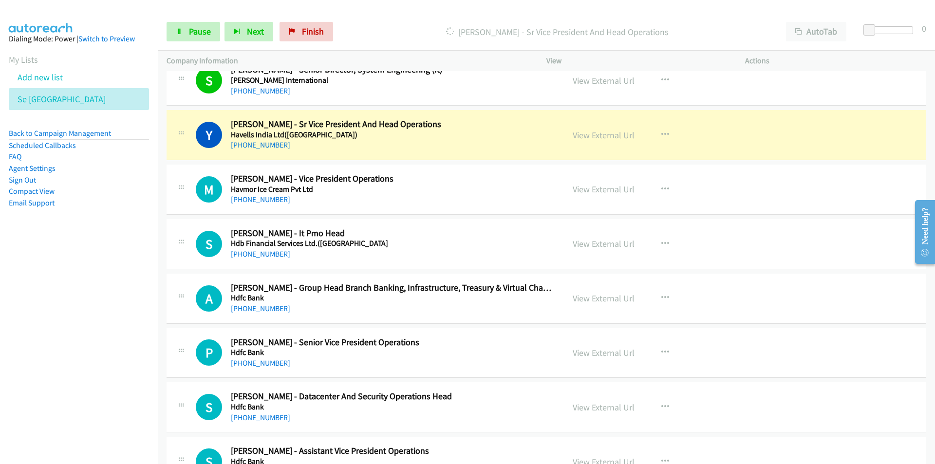
click at [612, 136] on link "View External Url" at bounding box center [604, 135] width 62 height 11
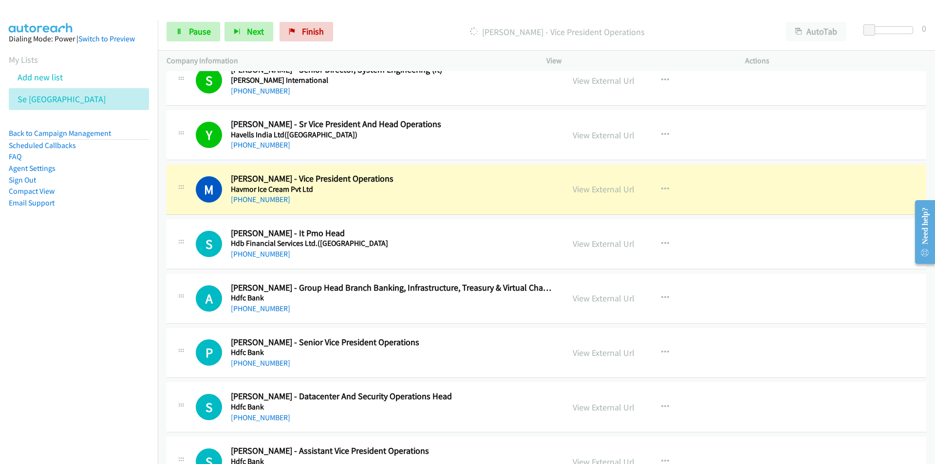
drag, startPoint x: 101, startPoint y: 292, endPoint x: 131, endPoint y: 264, distance: 41.0
click at [101, 291] on nav "Dialing Mode: Power | Switch to Preview My Lists Add new list Se India Back to …" at bounding box center [79, 252] width 158 height 464
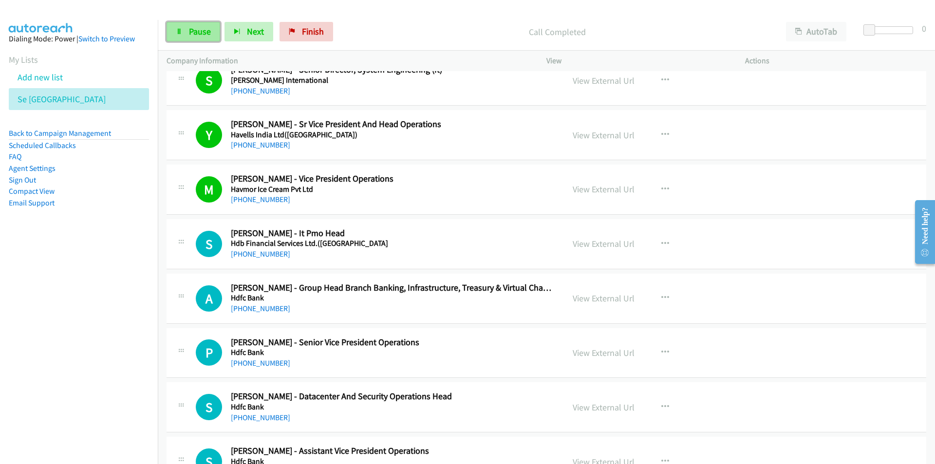
click at [197, 33] on span "Pause" at bounding box center [200, 31] width 22 height 11
click at [205, 32] on span "Start Calls" at bounding box center [208, 31] width 38 height 11
click at [620, 245] on link "View External Url" at bounding box center [604, 243] width 62 height 11
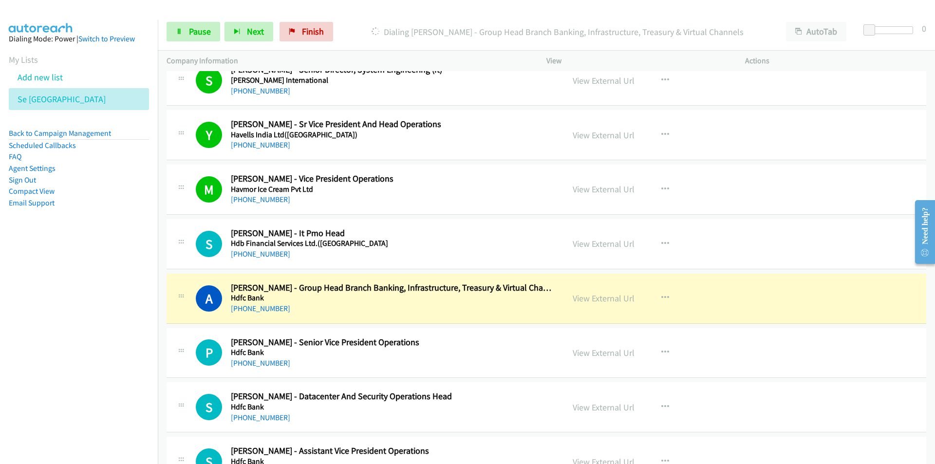
drag, startPoint x: 51, startPoint y: 399, endPoint x: 173, endPoint y: 367, distance: 126.4
click at [52, 399] on nav "Dialing Mode: Power | Switch to Preview My Lists Add new list Se India Back to …" at bounding box center [79, 252] width 158 height 464
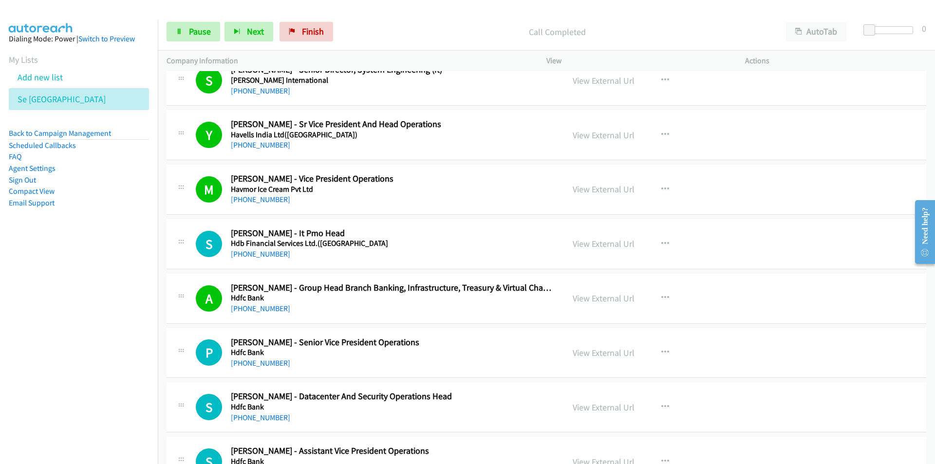
drag, startPoint x: 120, startPoint y: 361, endPoint x: 139, endPoint y: 355, distance: 19.6
click at [121, 360] on nav "Dialing Mode: Power | Switch to Preview My Lists Add new list Se India Back to …" at bounding box center [79, 252] width 158 height 464
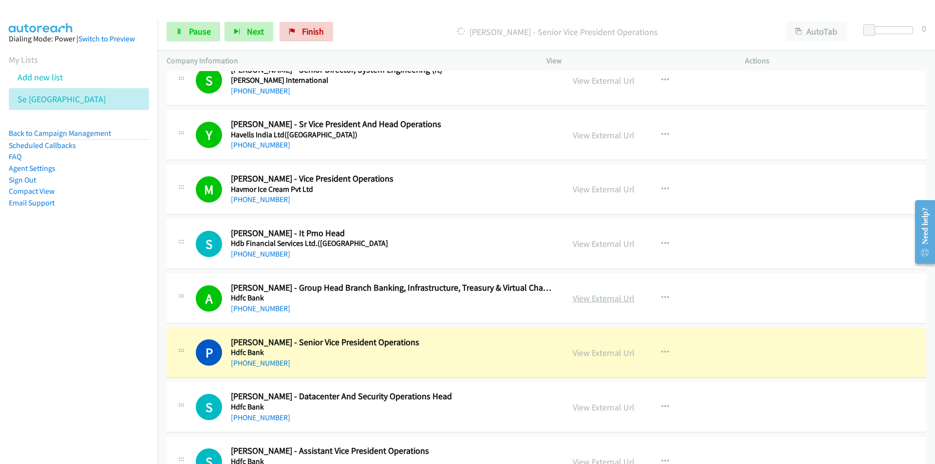
click at [605, 301] on link "View External Url" at bounding box center [604, 298] width 62 height 11
click at [189, 30] on span "Pause" at bounding box center [200, 31] width 22 height 11
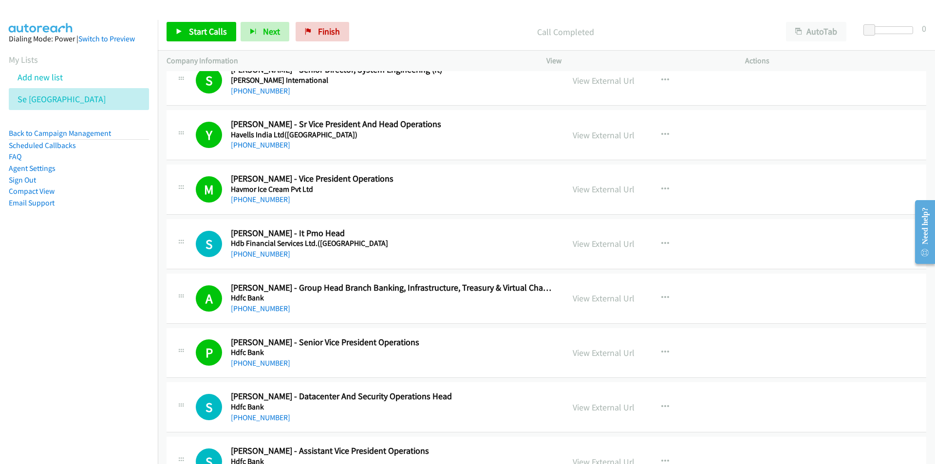
drag, startPoint x: 44, startPoint y: 339, endPoint x: 63, endPoint y: 331, distance: 20.4
click at [44, 339] on nav "Dialing Mode: Power | Switch to Preview My Lists Add new list Se India Back to …" at bounding box center [79, 252] width 158 height 464
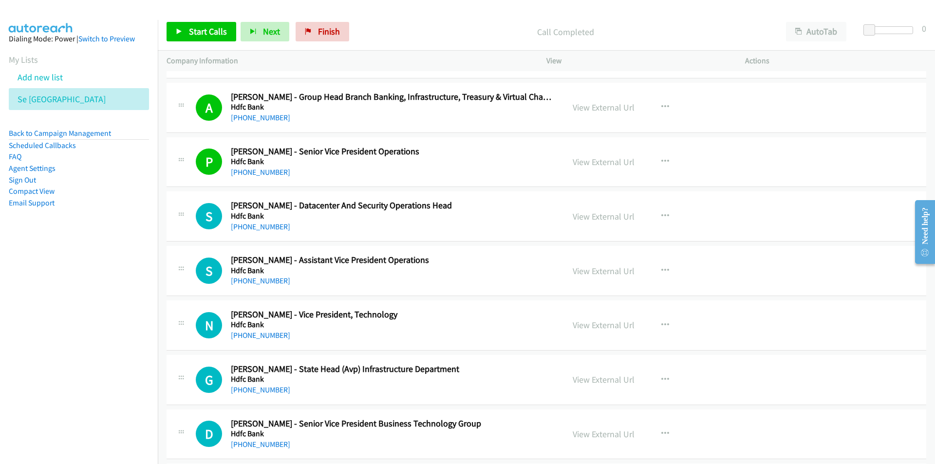
scroll to position [6040, 0]
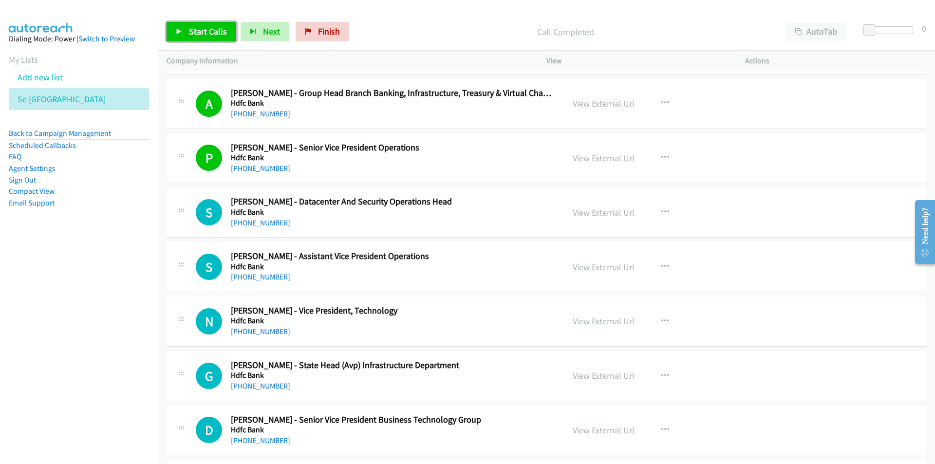
click at [190, 34] on span "Start Calls" at bounding box center [208, 31] width 38 height 11
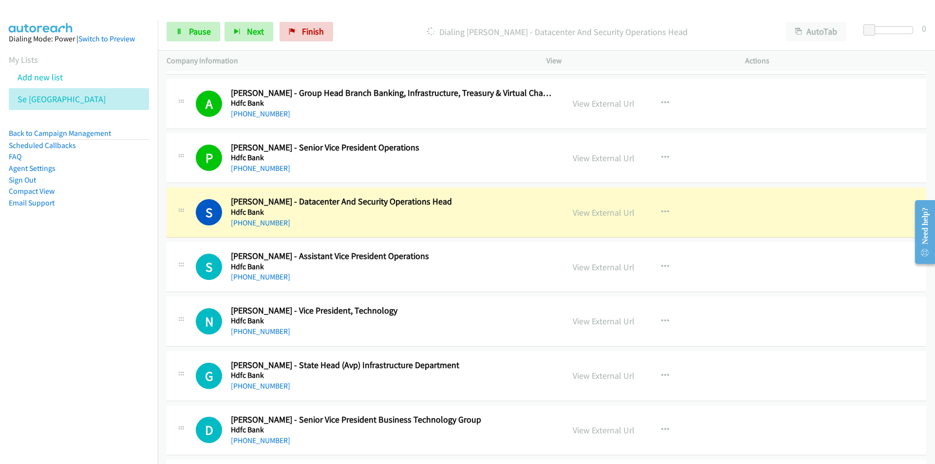
click at [57, 372] on nav "Dialing Mode: Power | Switch to Preview My Lists Add new list Se India Back to …" at bounding box center [79, 252] width 158 height 464
click at [103, 367] on nav "Dialing Mode: Power | Switch to Preview My Lists Add new list Se India Back to …" at bounding box center [79, 252] width 158 height 464
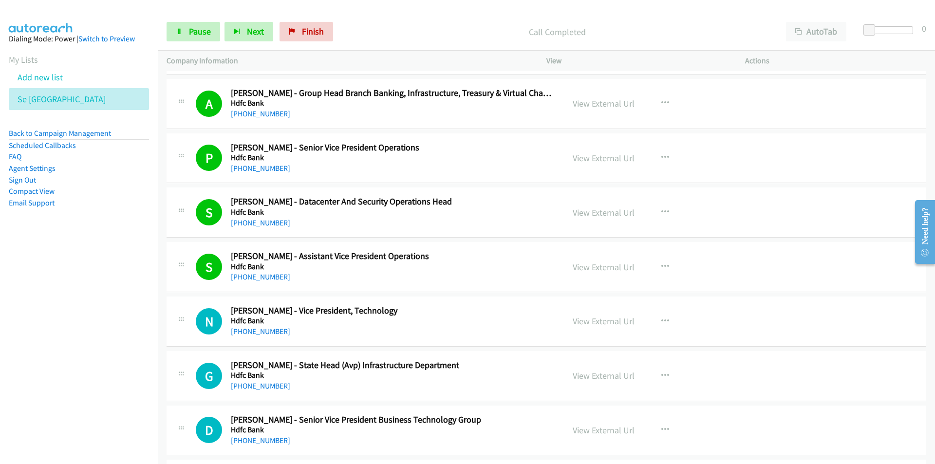
click at [113, 390] on nav "Dialing Mode: Power | Switch to Preview My Lists Add new list Se India Back to …" at bounding box center [79, 252] width 158 height 464
click at [120, 398] on nav "Dialing Mode: Power | Switch to Preview My Lists Add new list Se India Back to …" at bounding box center [79, 252] width 158 height 464
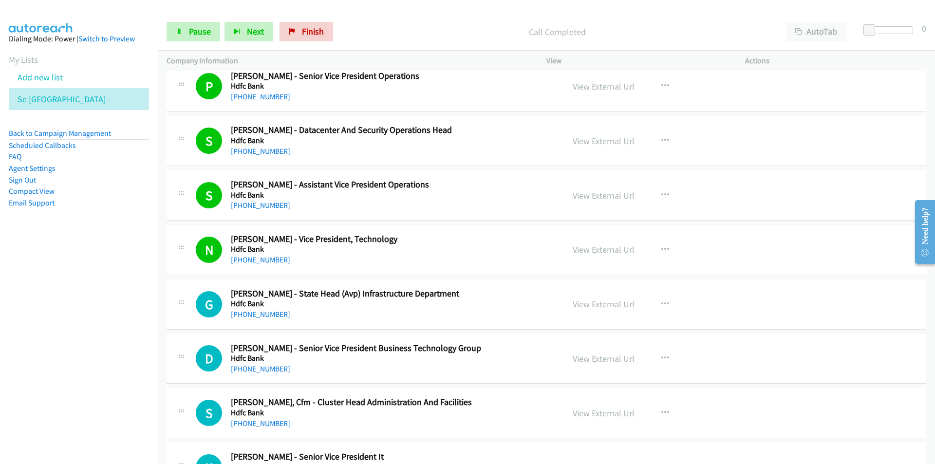
scroll to position [6138, 0]
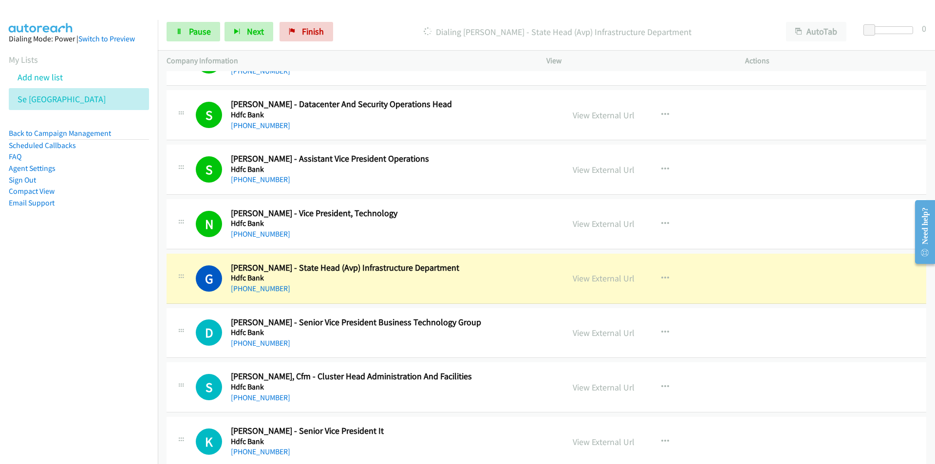
click at [89, 348] on nav "Dialing Mode: Power | Switch to Preview My Lists Add new list Se India Back to …" at bounding box center [79, 252] width 158 height 464
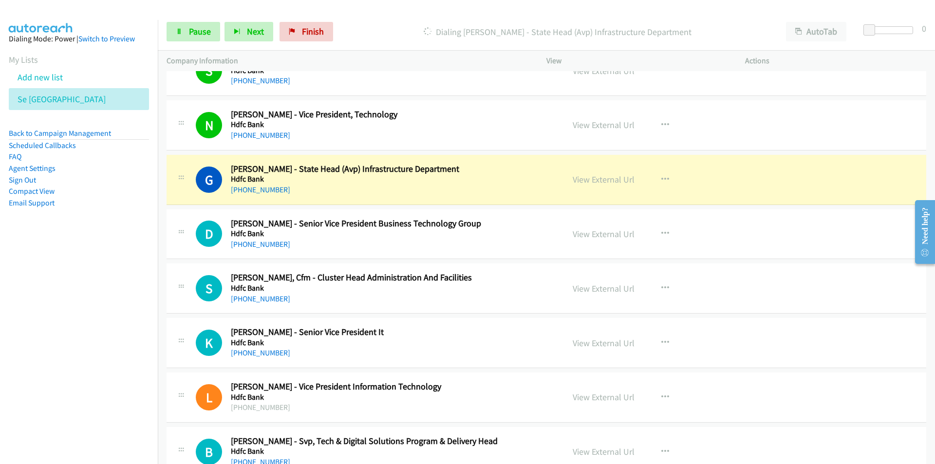
scroll to position [6284, 0]
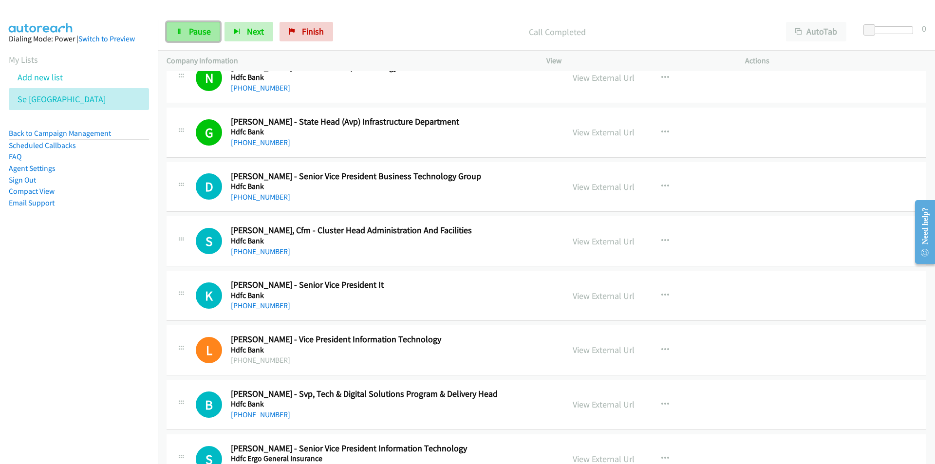
click at [196, 30] on span "Pause" at bounding box center [200, 31] width 22 height 11
click at [146, 251] on aside "Dialing Mode: Power | Switch to Preview My Lists Add new list Se India Back to …" at bounding box center [79, 136] width 158 height 233
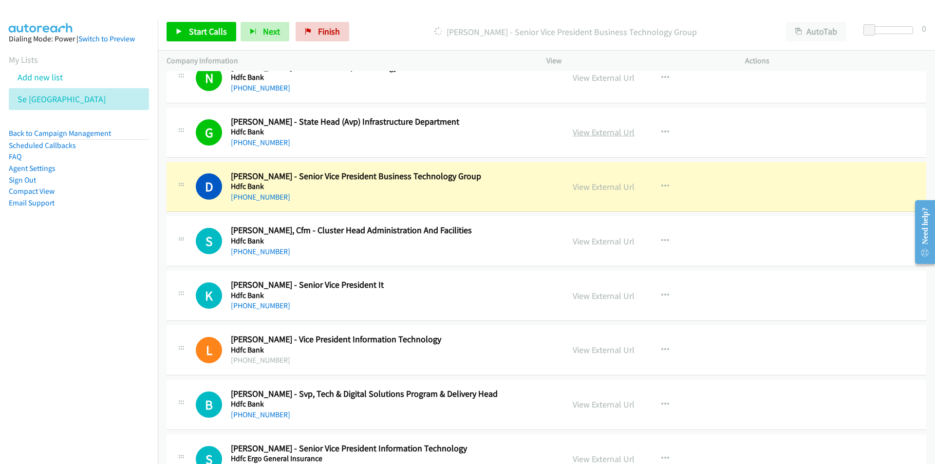
click at [605, 133] on link "View External Url" at bounding box center [604, 132] width 62 height 11
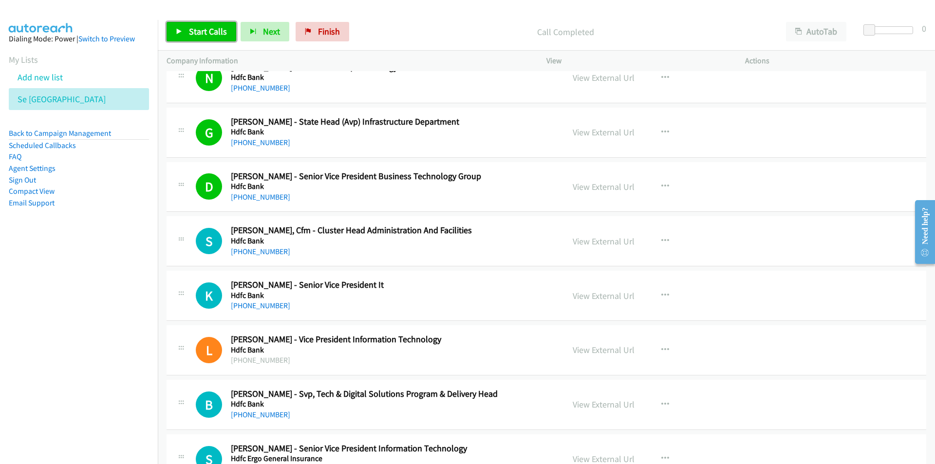
click at [209, 27] on span "Start Calls" at bounding box center [208, 31] width 38 height 11
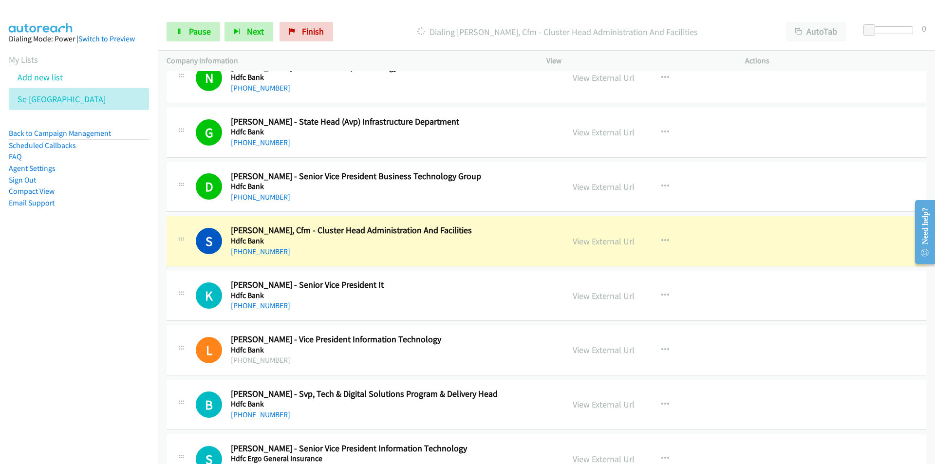
click at [70, 342] on nav "Dialing Mode: Power | Switch to Preview My Lists Add new list Se India Back to …" at bounding box center [79, 252] width 158 height 464
drag, startPoint x: 101, startPoint y: 378, endPoint x: 145, endPoint y: 365, distance: 45.4
click at [101, 378] on nav "Dialing Mode: Power | Switch to Preview My Lists Add new list Se India Back to …" at bounding box center [79, 252] width 158 height 464
click at [99, 313] on nav "Dialing Mode: Power | Switch to Preview My Lists Add new list Se India Back to …" at bounding box center [79, 252] width 158 height 464
click at [576, 240] on link "View External Url" at bounding box center [604, 241] width 62 height 11
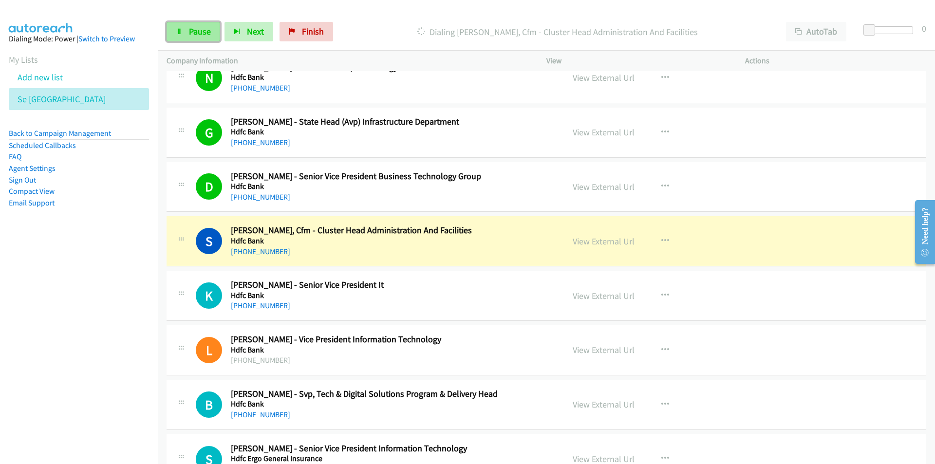
click at [189, 27] on span "Pause" at bounding box center [200, 31] width 22 height 11
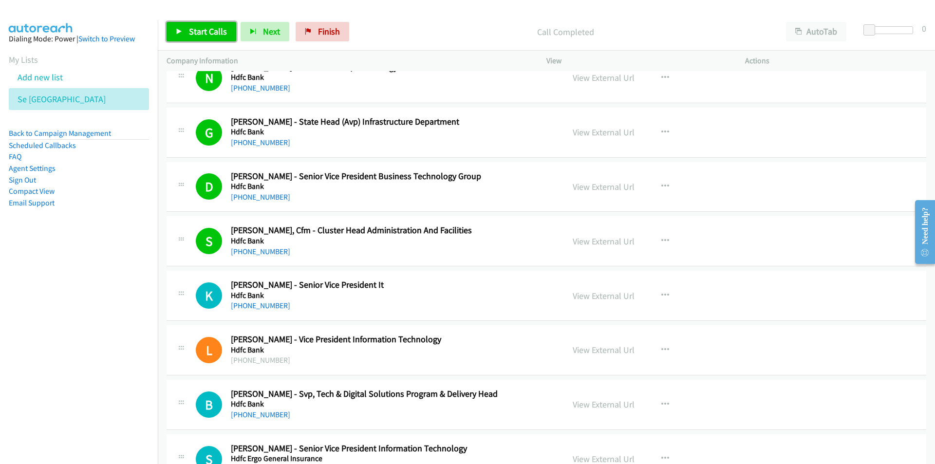
click at [191, 37] on link "Start Calls" at bounding box center [202, 31] width 70 height 19
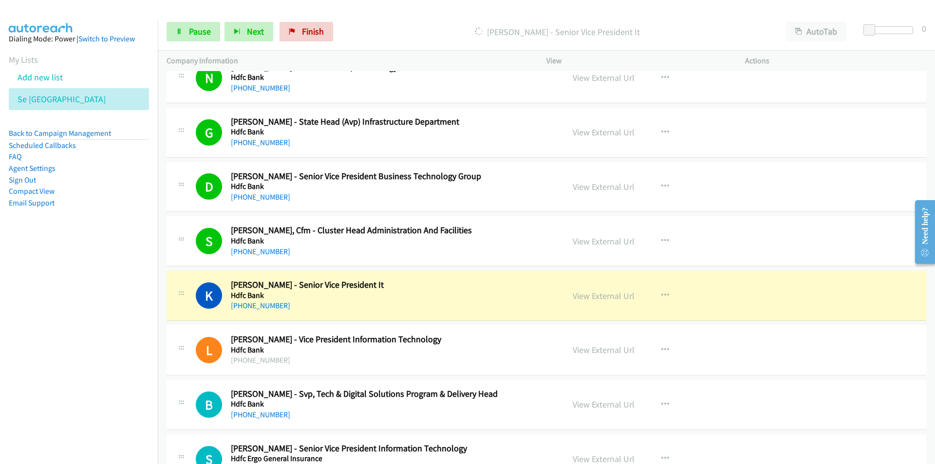
drag, startPoint x: 119, startPoint y: 353, endPoint x: 193, endPoint y: 341, distance: 74.5
click at [119, 353] on nav "Dialing Mode: Power | Switch to Preview My Lists Add new list Se India Back to …" at bounding box center [79, 252] width 158 height 464
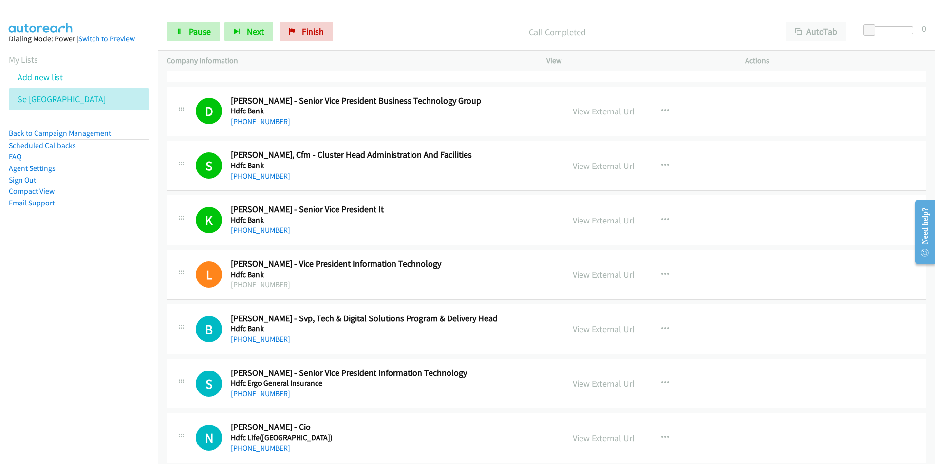
scroll to position [6430, 0]
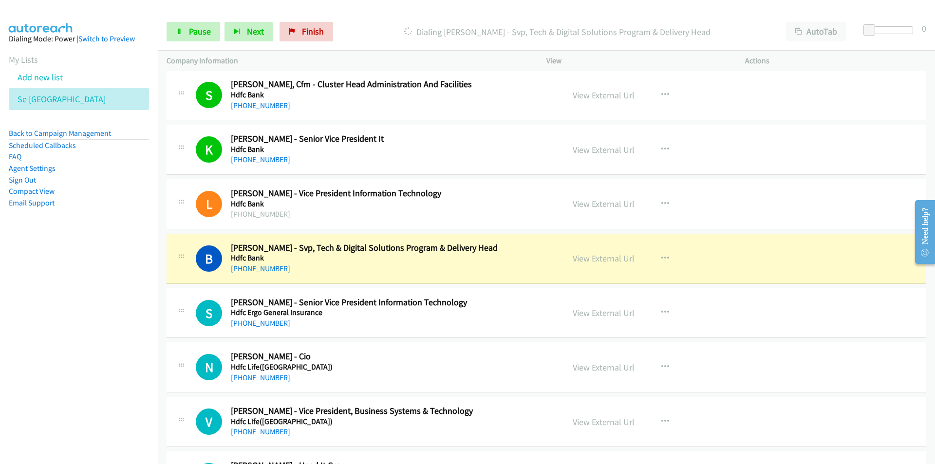
click at [75, 369] on nav "Dialing Mode: Power | Switch to Preview My Lists Add new list Se India Back to …" at bounding box center [79, 252] width 158 height 464
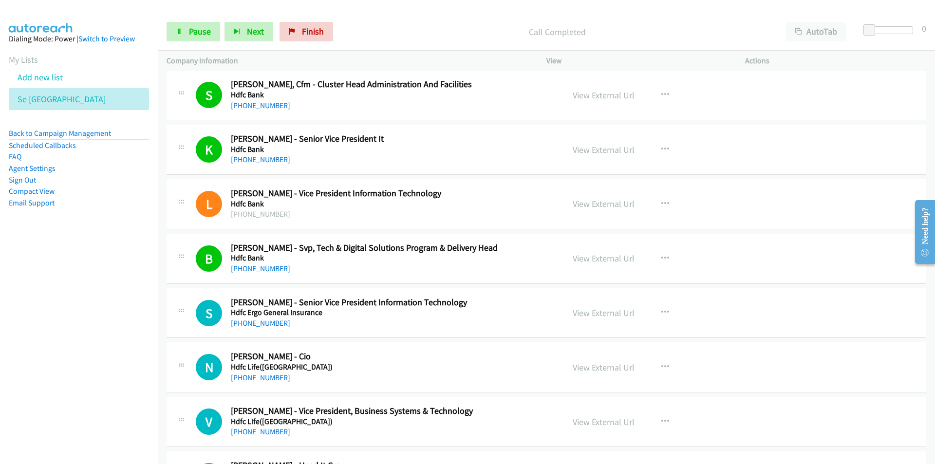
drag, startPoint x: 71, startPoint y: 354, endPoint x: 80, endPoint y: 353, distance: 9.4
click at [71, 354] on nav "Dialing Mode: Power | Switch to Preview My Lists Add new list Se India Back to …" at bounding box center [79, 252] width 158 height 464
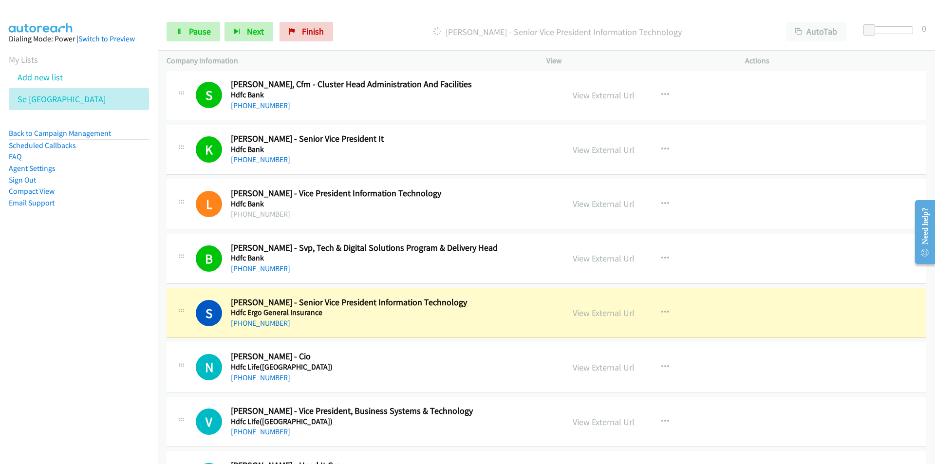
click at [103, 380] on nav "Dialing Mode: Power | Switch to Preview My Lists Add new list Se India Back to …" at bounding box center [79, 252] width 158 height 464
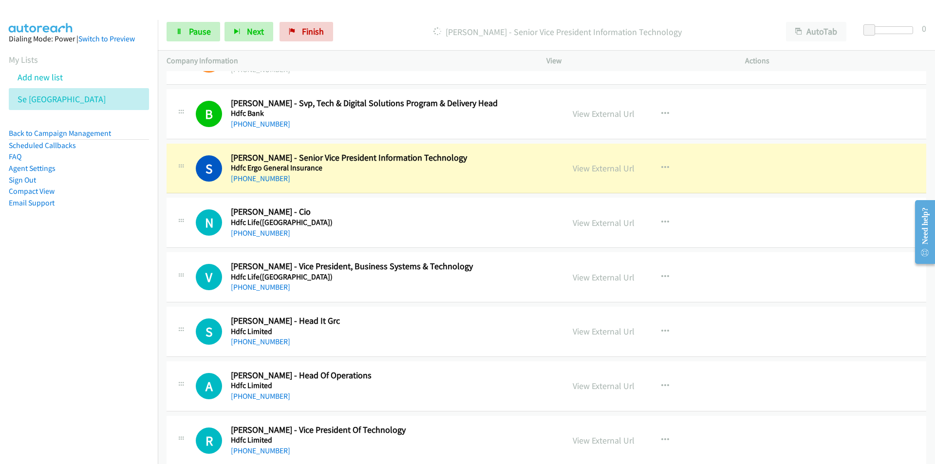
scroll to position [6576, 0]
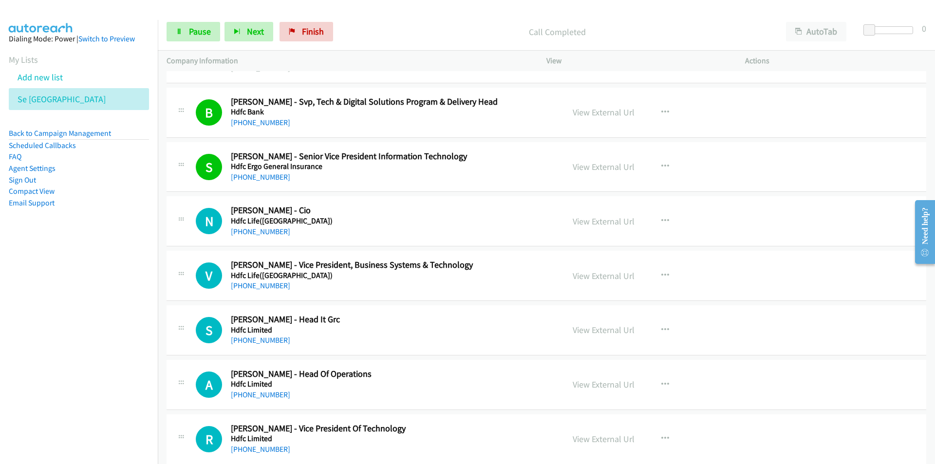
click at [100, 371] on nav "Dialing Mode: Power | Switch to Preview My Lists Add new list Se India Back to …" at bounding box center [79, 252] width 158 height 464
click at [120, 353] on nav "Dialing Mode: Power | Switch to Preview My Lists Add new list Se India Back to …" at bounding box center [79, 252] width 158 height 464
click at [98, 354] on nav "Dialing Mode: Power | Switch to Preview My Lists Add new list Se India Back to …" at bounding box center [79, 252] width 158 height 464
click at [112, 388] on nav "Dialing Mode: Power | Switch to Preview My Lists Add new list Se India Back to …" at bounding box center [79, 252] width 158 height 464
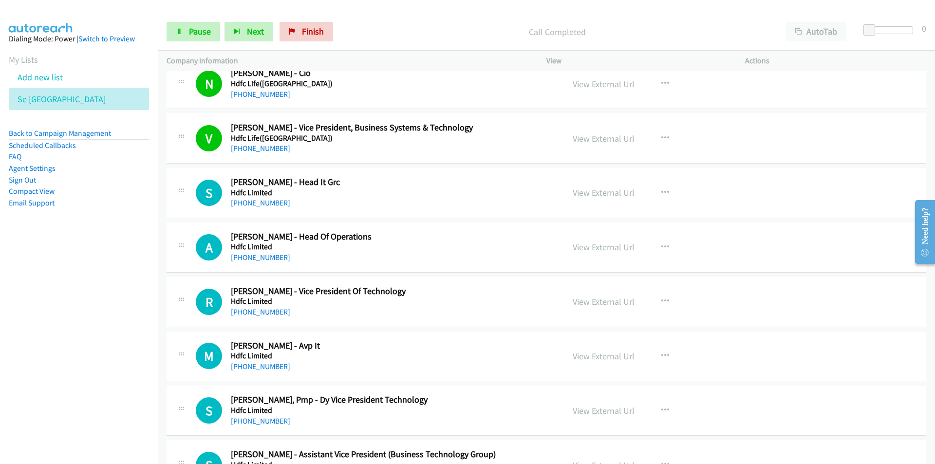
scroll to position [6722, 0]
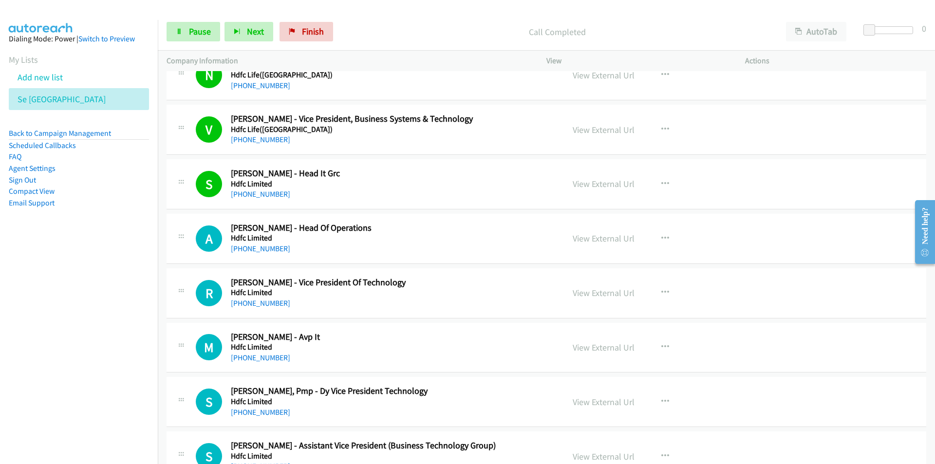
click at [98, 335] on nav "Dialing Mode: Power | Switch to Preview My Lists Add new list Se India Back to …" at bounding box center [79, 252] width 158 height 464
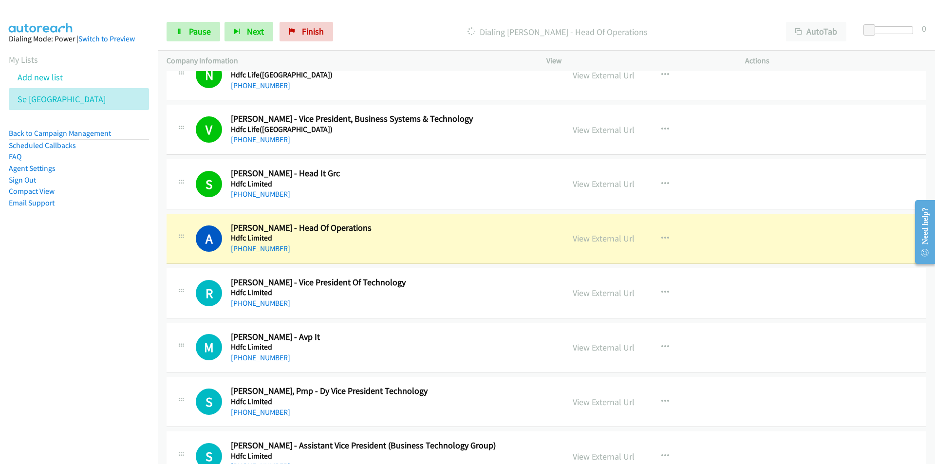
drag, startPoint x: 148, startPoint y: 370, endPoint x: 155, endPoint y: 365, distance: 8.8
click at [148, 370] on nav "Dialing Mode: Power | Switch to Preview My Lists Add new list Se India Back to …" at bounding box center [79, 252] width 158 height 464
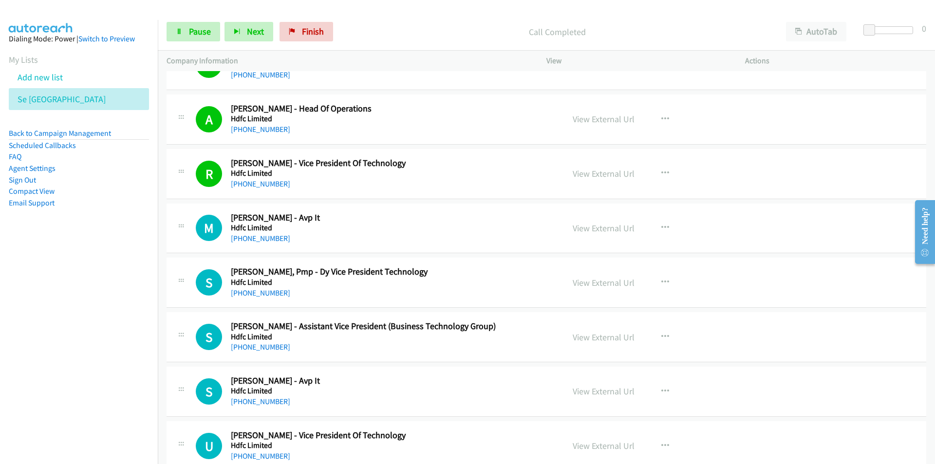
scroll to position [6868, 0]
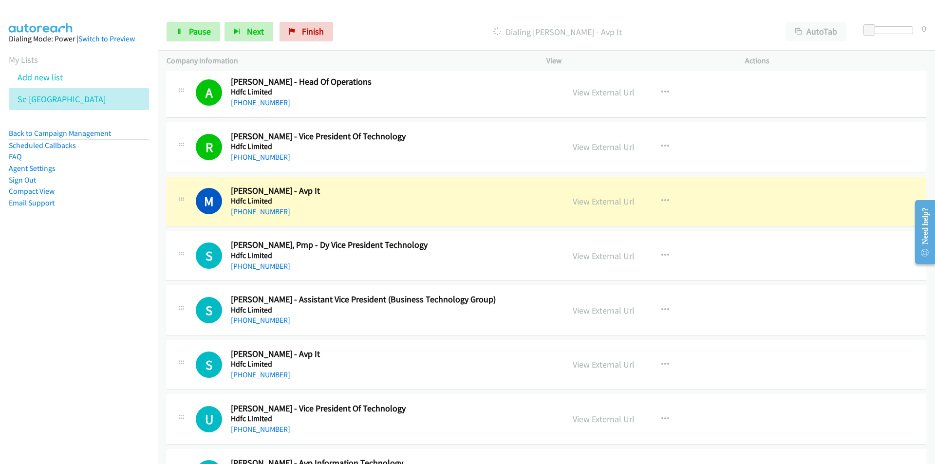
click at [149, 355] on nav "Dialing Mode: Power | Switch to Preview My Lists Add new list Se India Back to …" at bounding box center [79, 252] width 158 height 464
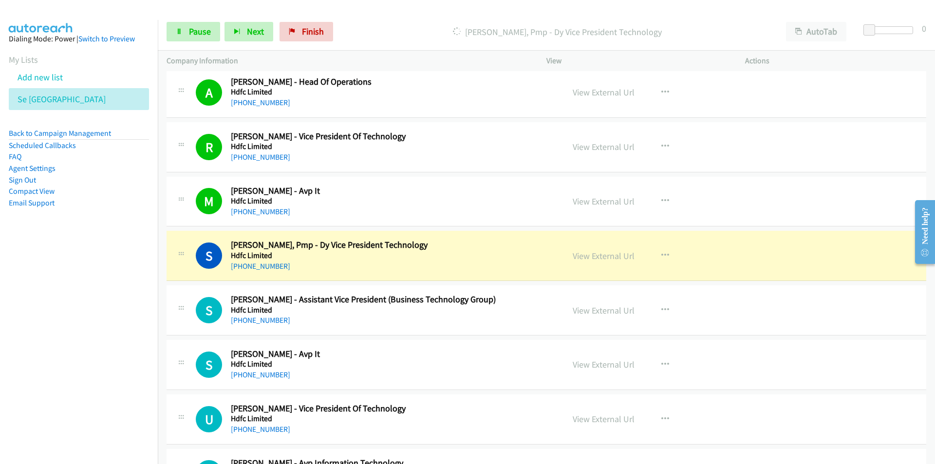
drag, startPoint x: 98, startPoint y: 359, endPoint x: 111, endPoint y: 358, distance: 12.7
click at [98, 359] on nav "Dialing Mode: Power | Switch to Preview My Lists Add new list Se India Back to …" at bounding box center [79, 252] width 158 height 464
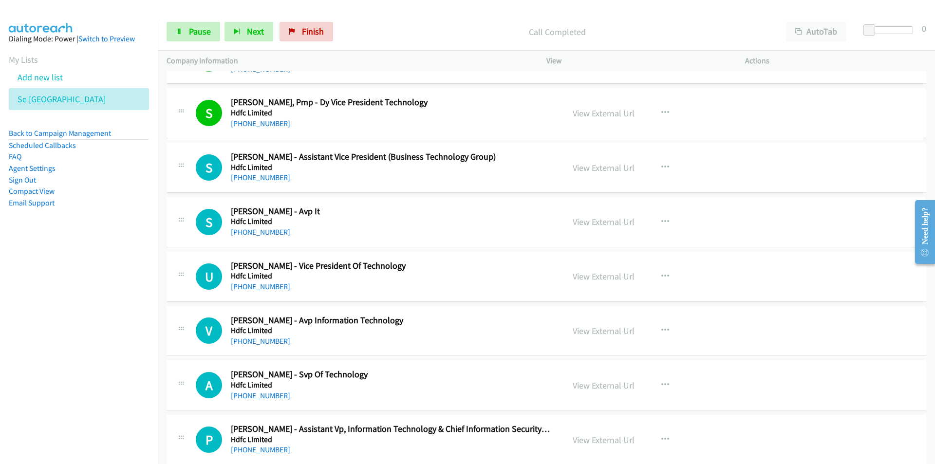
scroll to position [7014, 0]
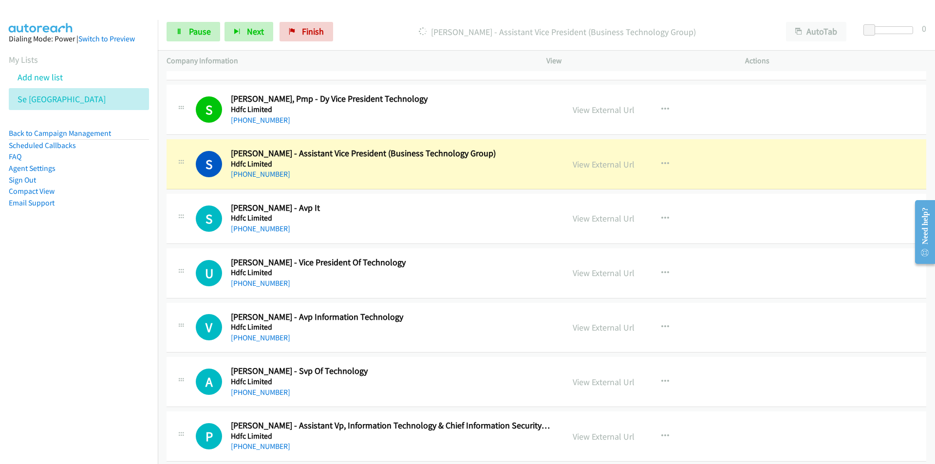
click at [65, 362] on nav "Dialing Mode: Power | Switch to Preview My Lists Add new list Se India Back to …" at bounding box center [79, 252] width 158 height 464
drag, startPoint x: 85, startPoint y: 372, endPoint x: 95, endPoint y: 371, distance: 9.8
click at [85, 372] on nav "Dialing Mode: Power | Switch to Preview My Lists Add new list Se India Back to …" at bounding box center [79, 252] width 158 height 464
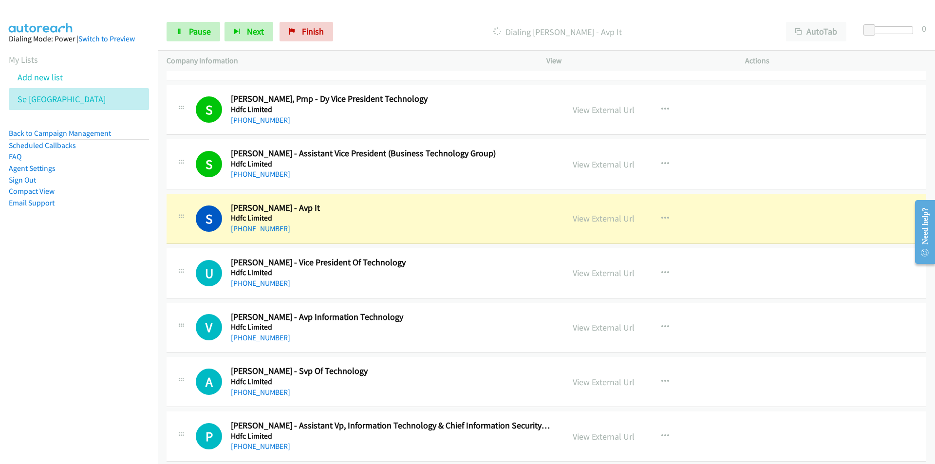
click at [64, 395] on nav "Dialing Mode: Power | Switch to Preview My Lists Add new list Se India Back to …" at bounding box center [79, 252] width 158 height 464
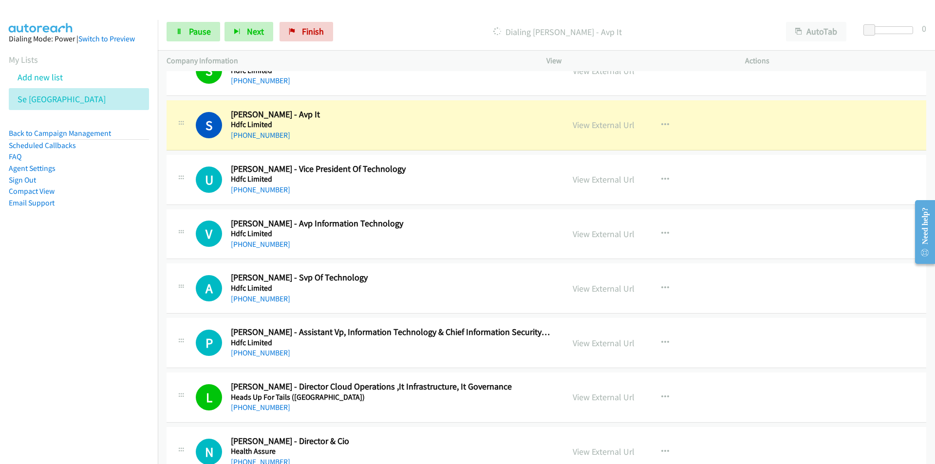
scroll to position [7112, 0]
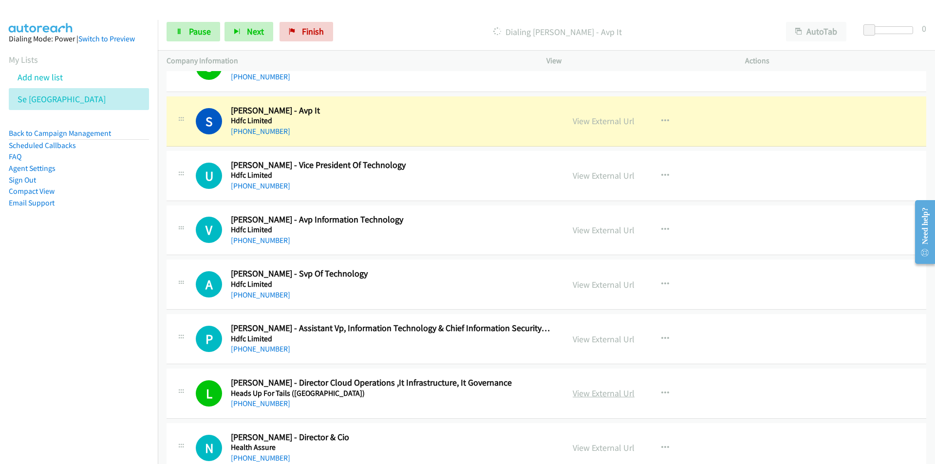
click at [598, 392] on link "View External Url" at bounding box center [604, 393] width 62 height 11
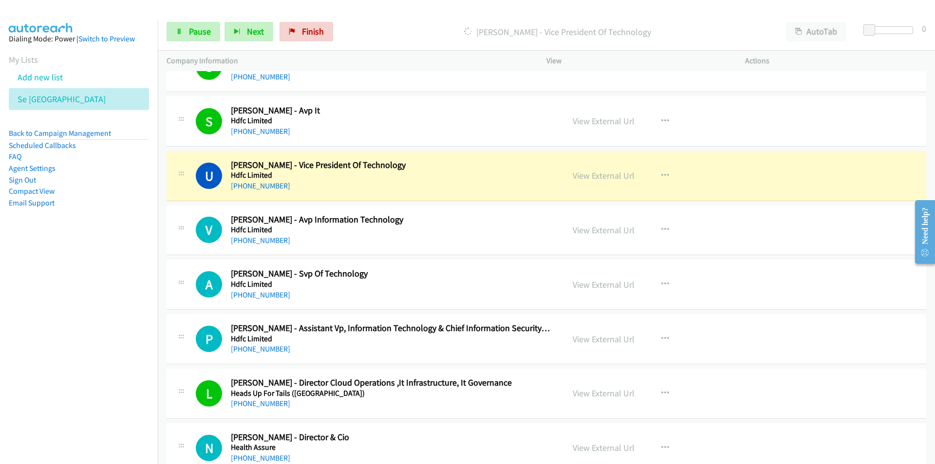
drag, startPoint x: 95, startPoint y: 320, endPoint x: 134, endPoint y: 308, distance: 41.6
click at [95, 320] on nav "Dialing Mode: Power | Switch to Preview My Lists Add new list Se India Back to …" at bounding box center [79, 252] width 158 height 464
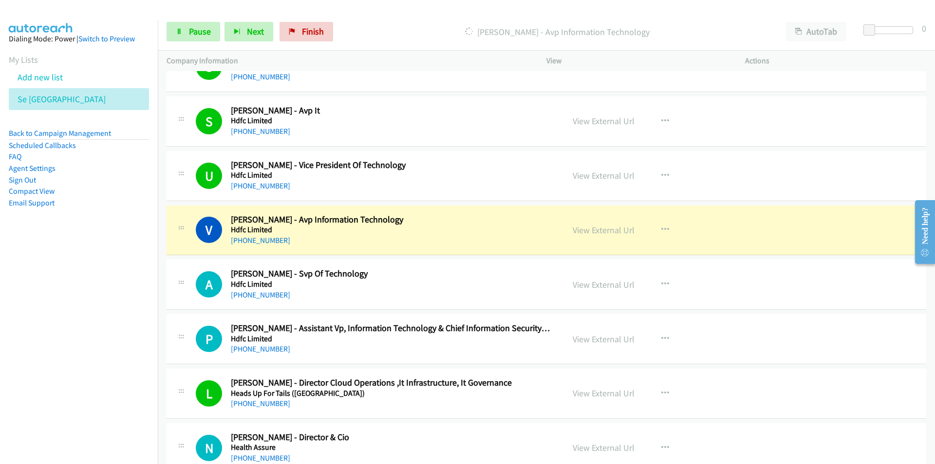
click at [80, 330] on nav "Dialing Mode: Power | Switch to Preview My Lists Add new list Se India Back to …" at bounding box center [79, 252] width 158 height 464
click at [664, 281] on icon "button" at bounding box center [666, 285] width 8 height 8
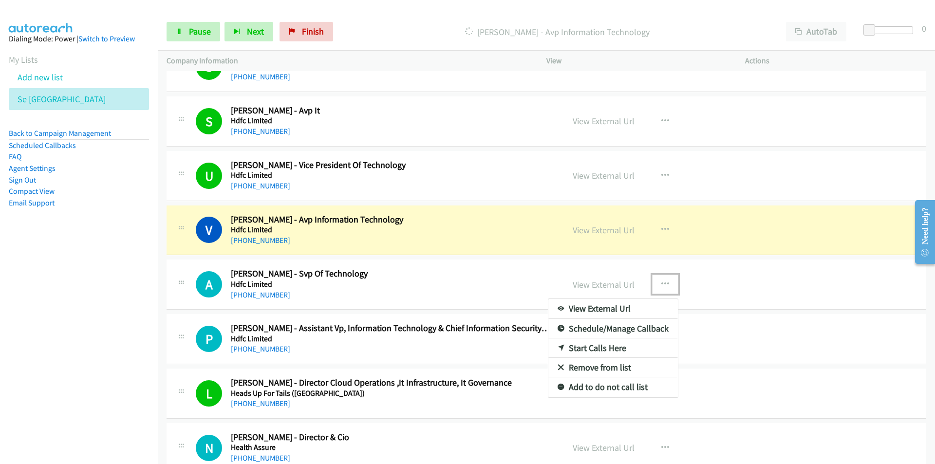
click at [624, 365] on link "Remove from list" at bounding box center [613, 367] width 130 height 19
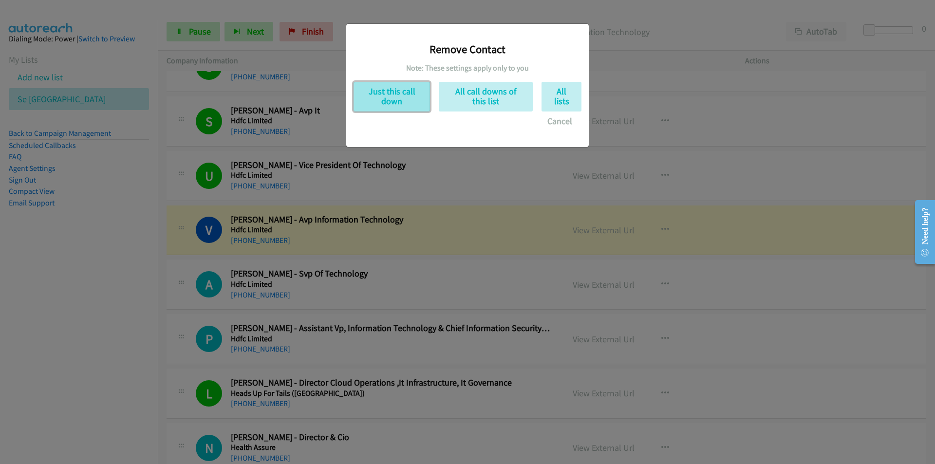
click at [391, 98] on button "Just this call down" at bounding box center [392, 97] width 76 height 30
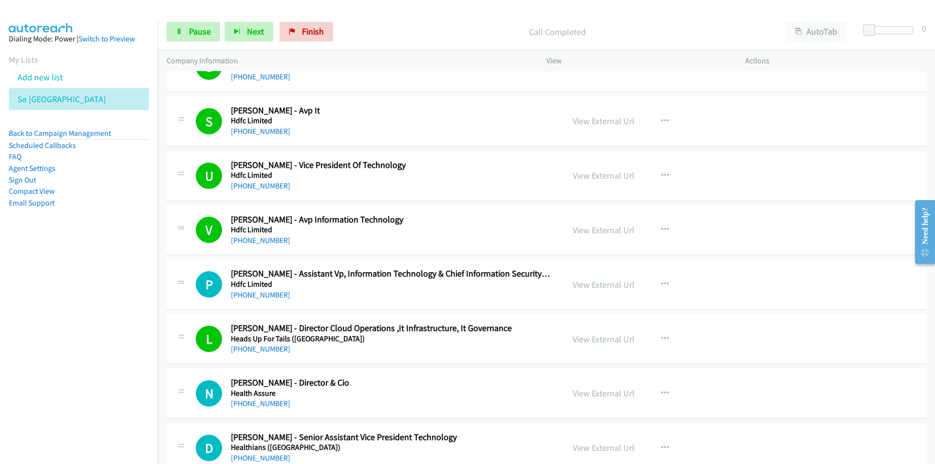
click at [60, 352] on nav "Dialing Mode: Power | Switch to Preview My Lists Add new list Se India Back to …" at bounding box center [79, 252] width 158 height 464
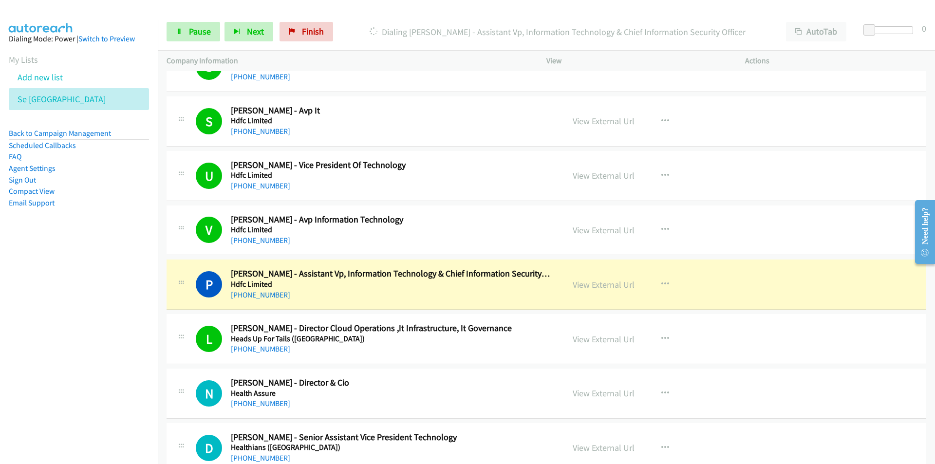
click at [104, 357] on nav "Dialing Mode: Power | Switch to Preview My Lists Add new list Se India Back to …" at bounding box center [79, 252] width 158 height 464
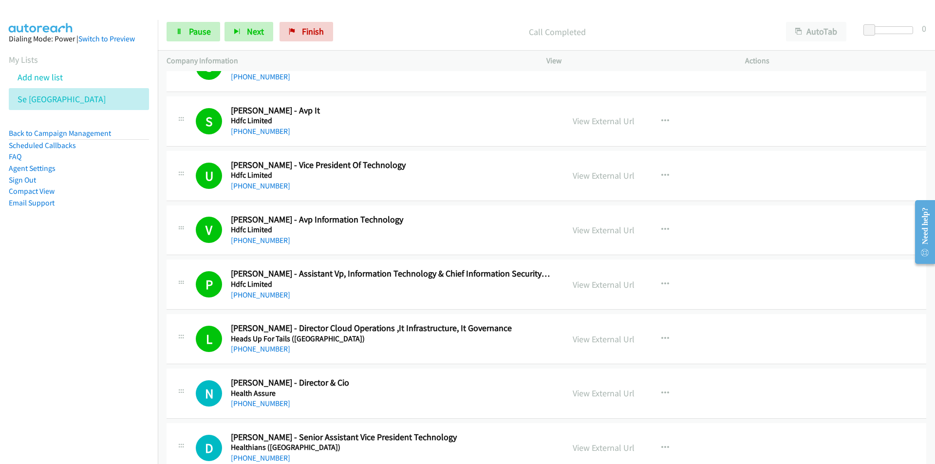
drag, startPoint x: 114, startPoint y: 373, endPoint x: 123, endPoint y: 371, distance: 8.6
click at [114, 373] on nav "Dialing Mode: Power | Switch to Preview My Lists Add new list Se India Back to …" at bounding box center [79, 252] width 158 height 464
click at [186, 29] on link "Pause" at bounding box center [194, 31] width 54 height 19
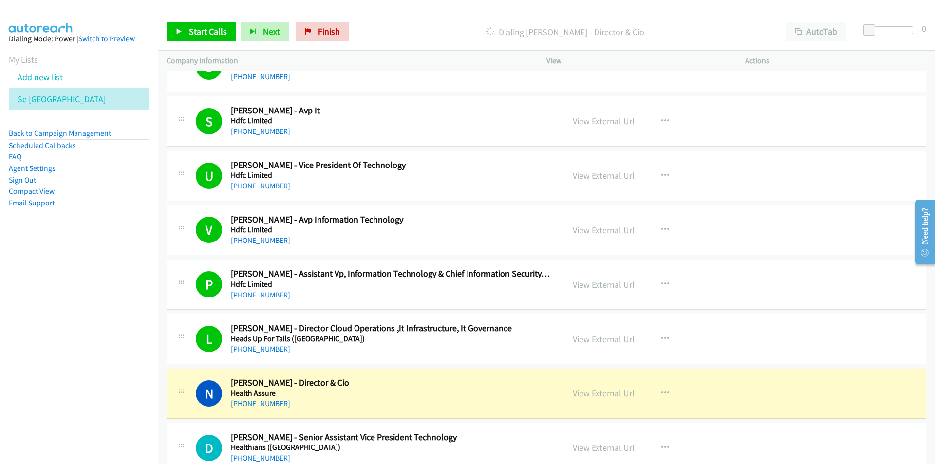
drag, startPoint x: 116, startPoint y: 400, endPoint x: 130, endPoint y: 393, distance: 15.5
click at [116, 400] on nav "Dialing Mode: Power | Switch to Preview My Lists Add new list Se India Back to …" at bounding box center [79, 252] width 158 height 464
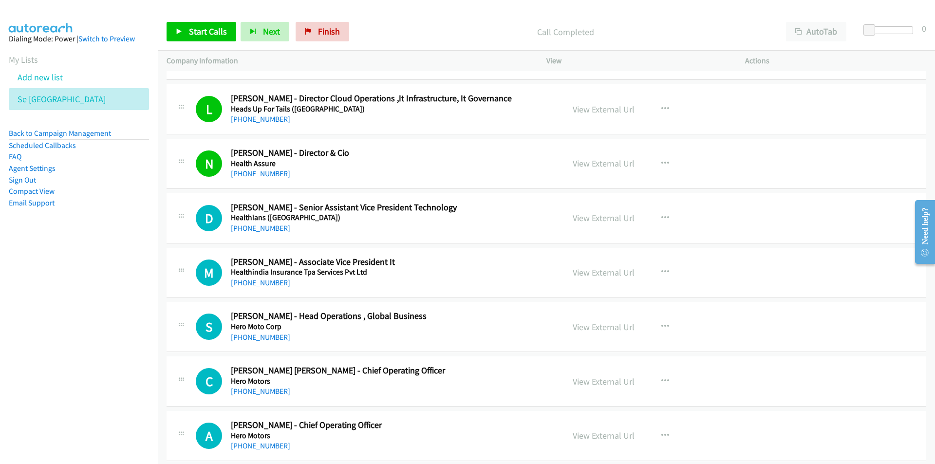
scroll to position [7355, 0]
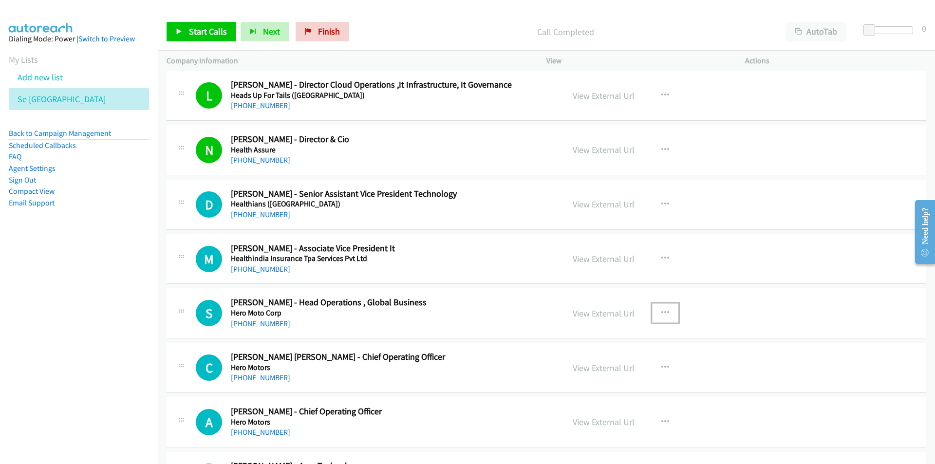
click at [664, 310] on icon "button" at bounding box center [666, 313] width 8 height 8
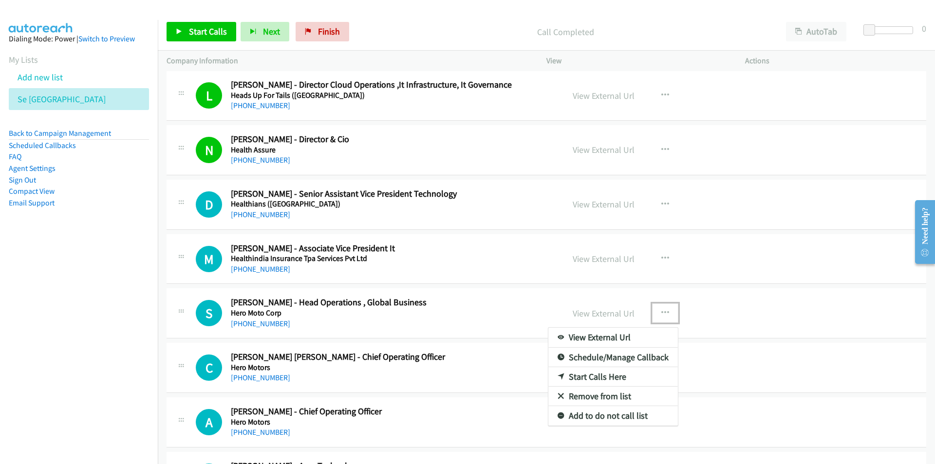
click at [602, 375] on link "Start Calls Here" at bounding box center [613, 376] width 130 height 19
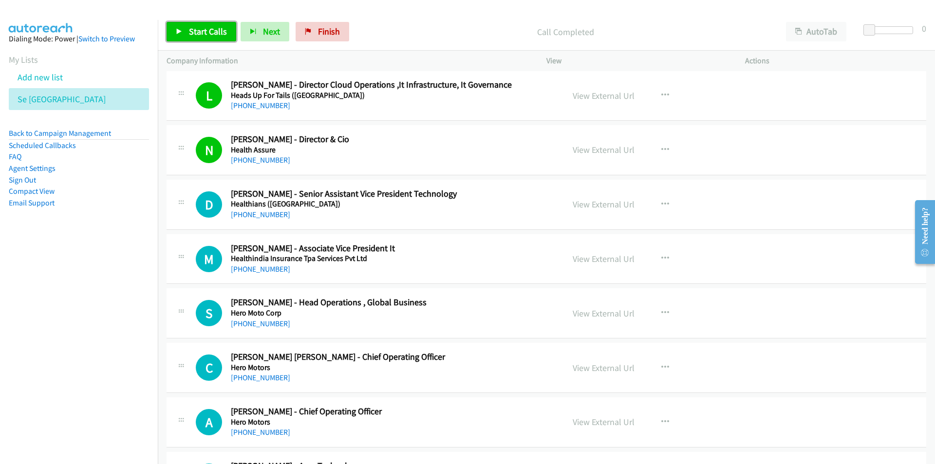
click at [213, 30] on span "Start Calls" at bounding box center [208, 31] width 38 height 11
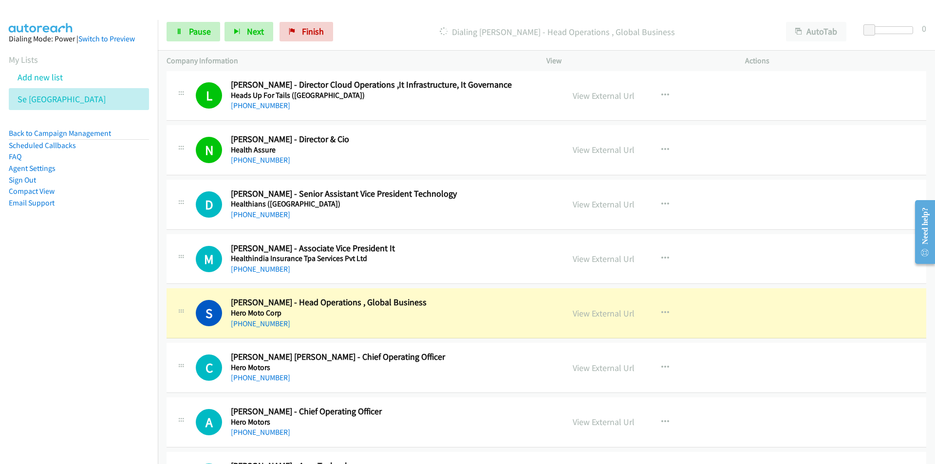
click at [103, 305] on nav "Dialing Mode: Power | Switch to Preview My Lists Add new list Se India Back to …" at bounding box center [79, 252] width 158 height 464
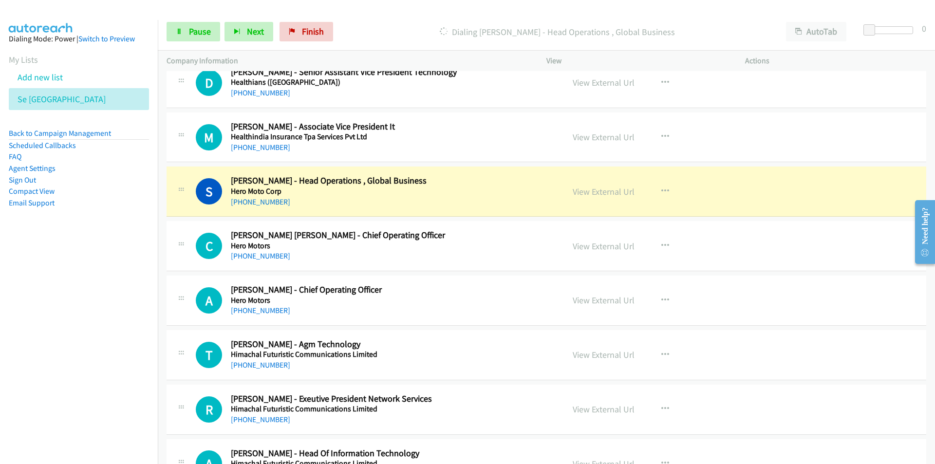
scroll to position [7502, 0]
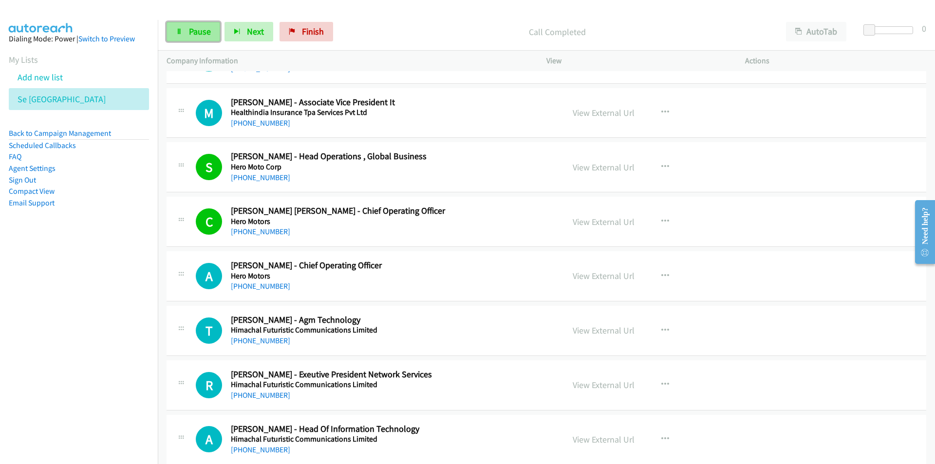
click at [198, 28] on span "Pause" at bounding box center [200, 31] width 22 height 11
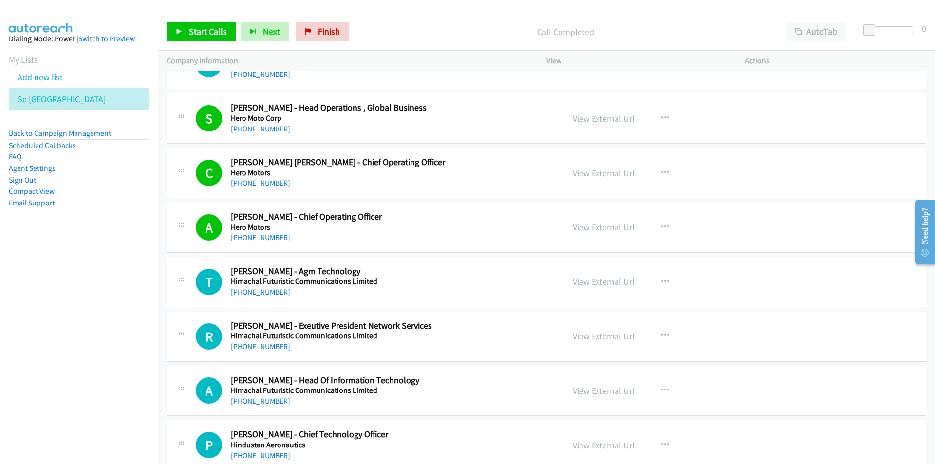
drag, startPoint x: 447, startPoint y: 24, endPoint x: 432, endPoint y: 11, distance: 19.7
click at [444, 19] on div "Start Calls Pause Next Finish Call Completed AutoTab AutoTab 0" at bounding box center [546, 32] width 777 height 38
click at [191, 21] on div "Start Calls Pause Next Finish Call Completed AutoTab AutoTab 0" at bounding box center [546, 32] width 777 height 38
click at [190, 25] on link "Start Calls" at bounding box center [202, 31] width 70 height 19
drag, startPoint x: 27, startPoint y: 362, endPoint x: 45, endPoint y: 351, distance: 21.2
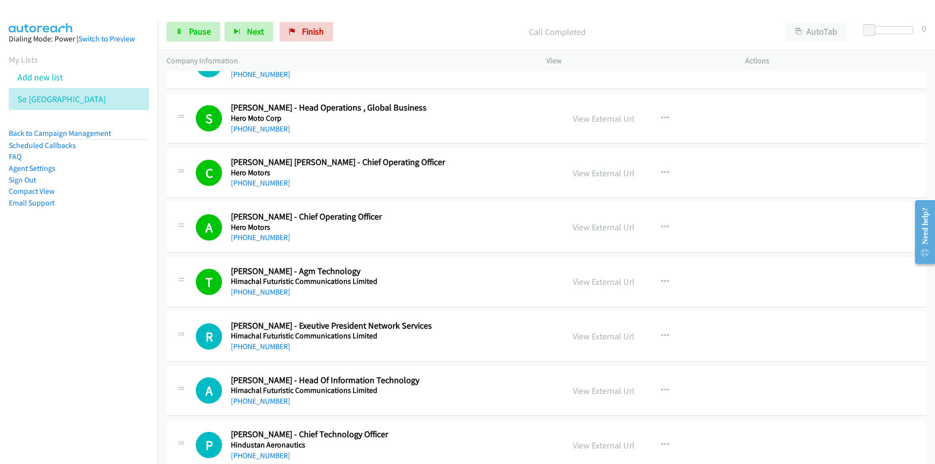
click at [29, 360] on nav "Dialing Mode: Power | Switch to Preview My Lists Add new list Se India Back to …" at bounding box center [79, 252] width 158 height 464
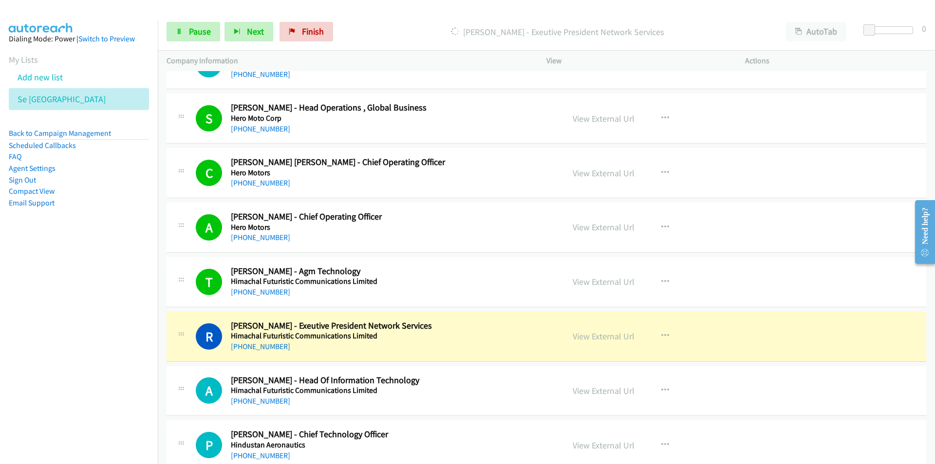
click at [112, 402] on nav "Dialing Mode: Power | Switch to Preview My Lists Add new list Se India Back to …" at bounding box center [79, 252] width 158 height 464
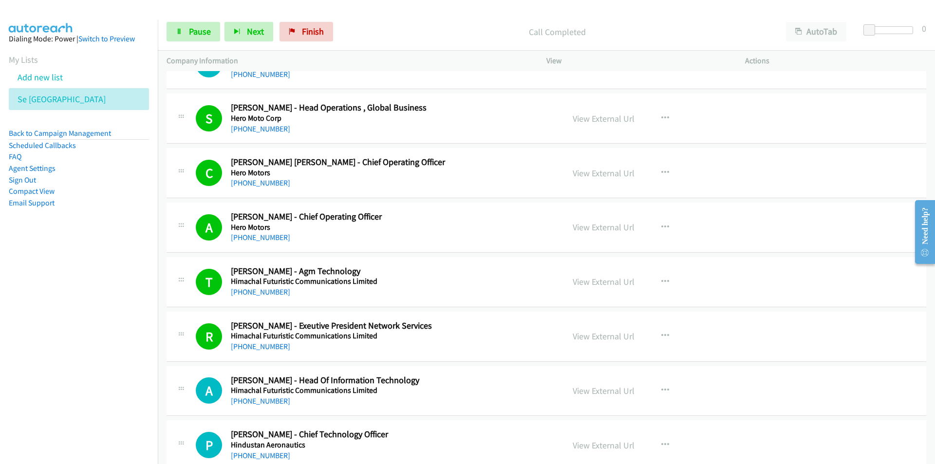
click at [133, 387] on nav "Dialing Mode: Power | Switch to Preview My Lists Add new list Se India Back to …" at bounding box center [79, 252] width 158 height 464
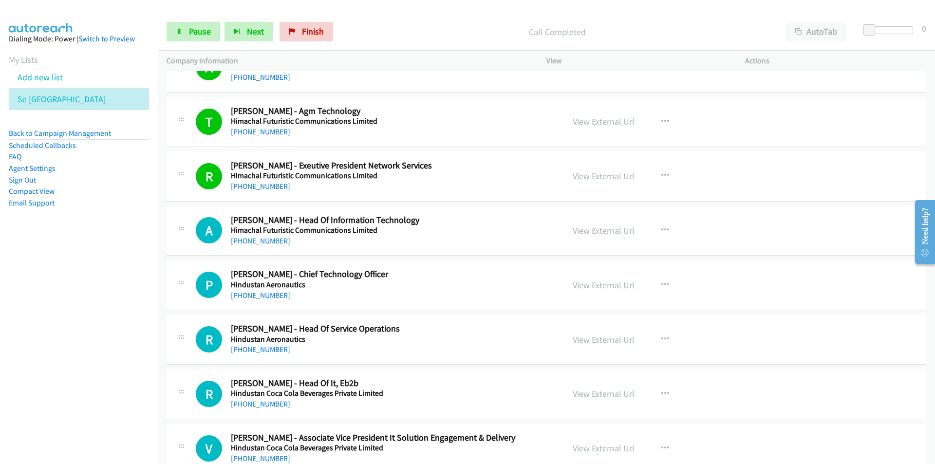
scroll to position [7745, 0]
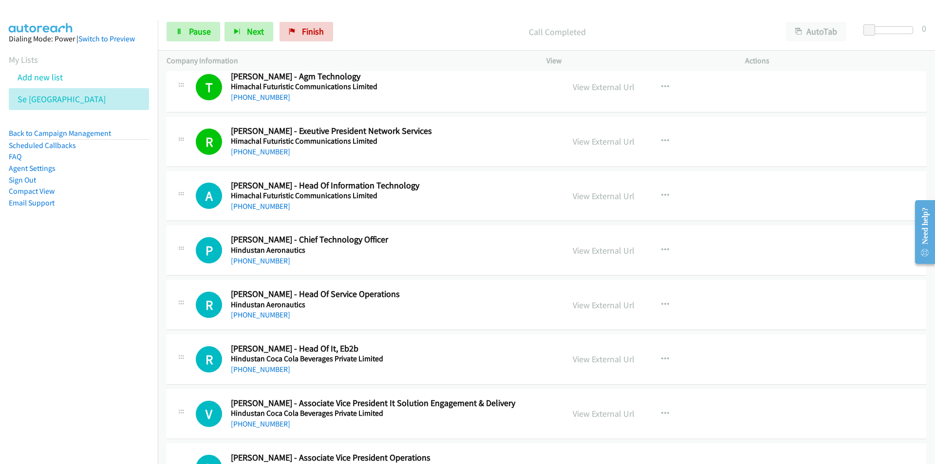
drag, startPoint x: 74, startPoint y: 384, endPoint x: 130, endPoint y: 381, distance: 56.1
click at [74, 384] on nav "Dialing Mode: Power | Switch to Preview My Lists Add new list Se India Back to …" at bounding box center [79, 252] width 158 height 464
click at [113, 283] on nav "Dialing Mode: Power | Switch to Preview My Lists Add new list Se India Back to …" at bounding box center [79, 252] width 158 height 464
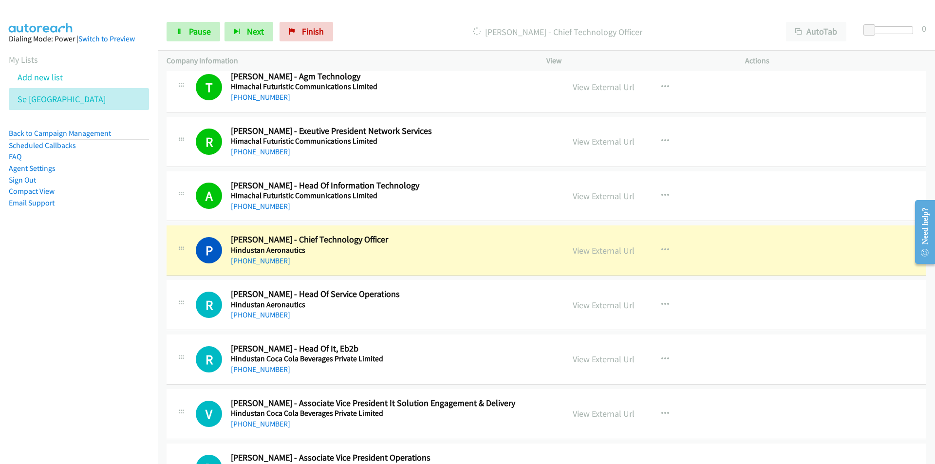
click at [84, 389] on nav "Dialing Mode: Power | Switch to Preview My Lists Add new list Se India Back to …" at bounding box center [79, 252] width 158 height 464
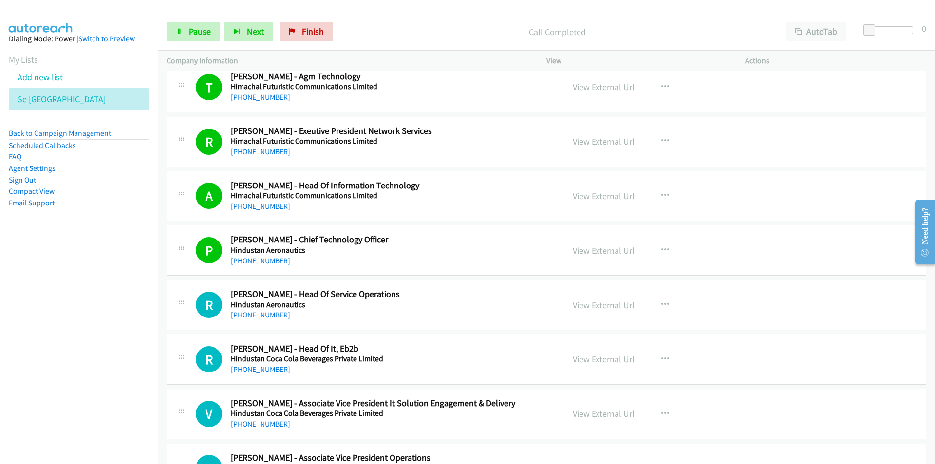
click at [50, 435] on nav "Dialing Mode: Power | Switch to Preview My Lists Add new list Se India Back to …" at bounding box center [79, 252] width 158 height 464
click at [48, 397] on nav "Dialing Mode: Power | Switch to Preview My Lists Add new list Se India Back to …" at bounding box center [79, 252] width 158 height 464
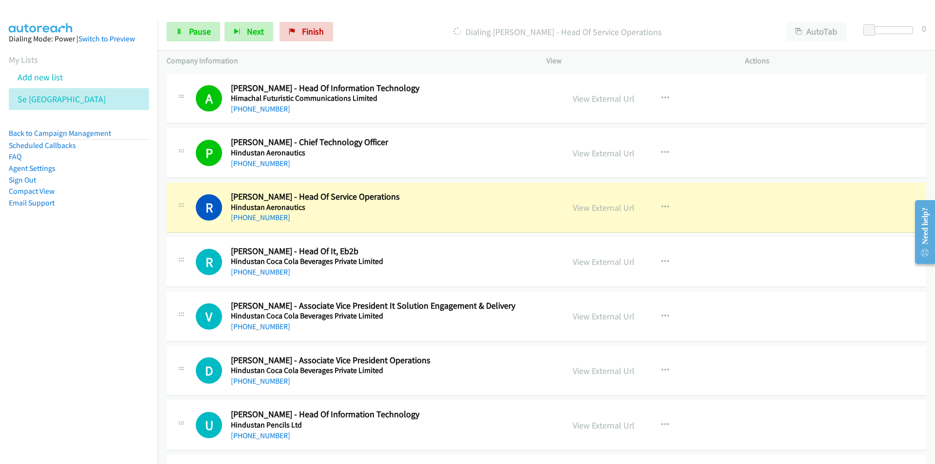
scroll to position [7891, 0]
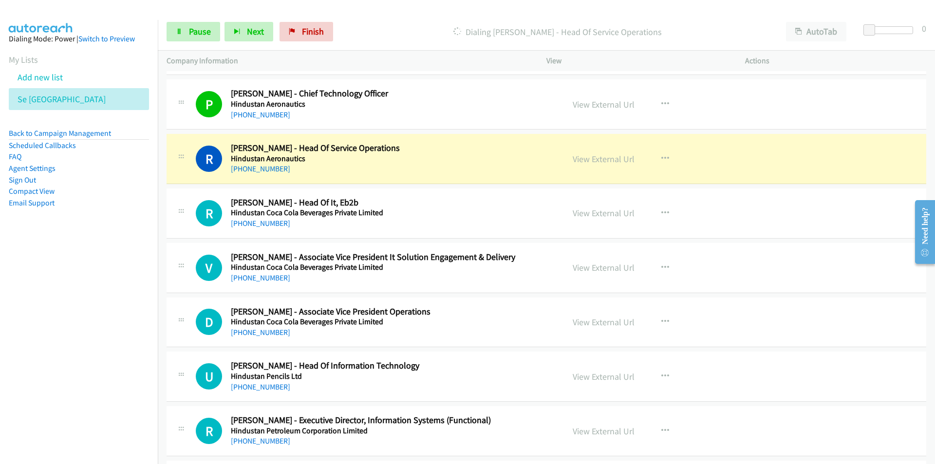
click at [77, 414] on nav "Dialing Mode: Power | Switch to Preview My Lists Add new list Se India Back to …" at bounding box center [79, 252] width 158 height 464
click at [78, 315] on nav "Dialing Mode: Power | Switch to Preview My Lists Add new list Se India Back to …" at bounding box center [79, 252] width 158 height 464
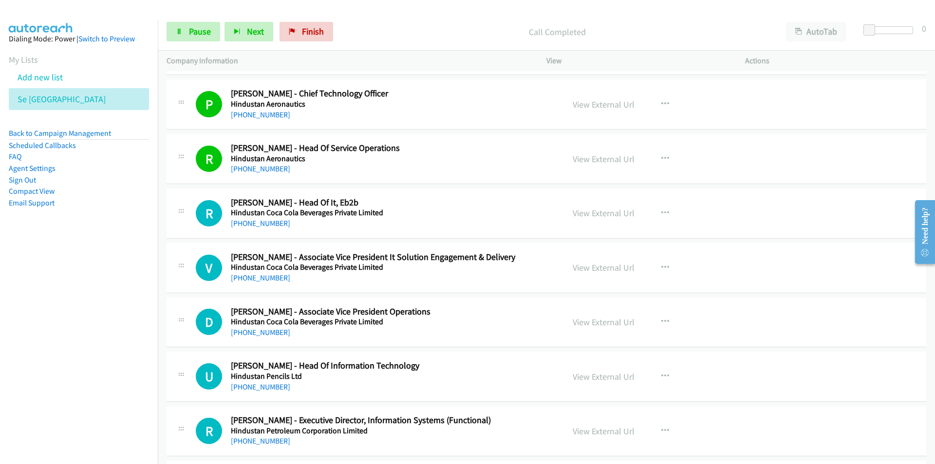
drag, startPoint x: 72, startPoint y: 322, endPoint x: 102, endPoint y: 315, distance: 31.2
click at [73, 323] on nav "Dialing Mode: Power | Switch to Preview My Lists Add new list Se India Back to …" at bounding box center [79, 252] width 158 height 464
drag, startPoint x: 109, startPoint y: 345, endPoint x: 118, endPoint y: 340, distance: 10.3
click at [109, 346] on nav "Dialing Mode: Power | Switch to Preview My Lists Add new list Se India Back to …" at bounding box center [79, 252] width 158 height 464
click at [112, 329] on nav "Dialing Mode: Power | Switch to Preview My Lists Add new list Se India Back to …" at bounding box center [79, 252] width 158 height 464
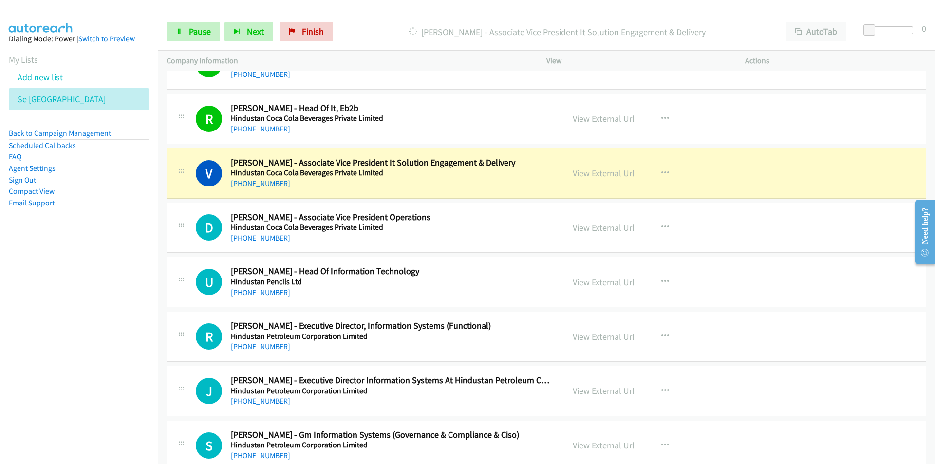
scroll to position [7989, 0]
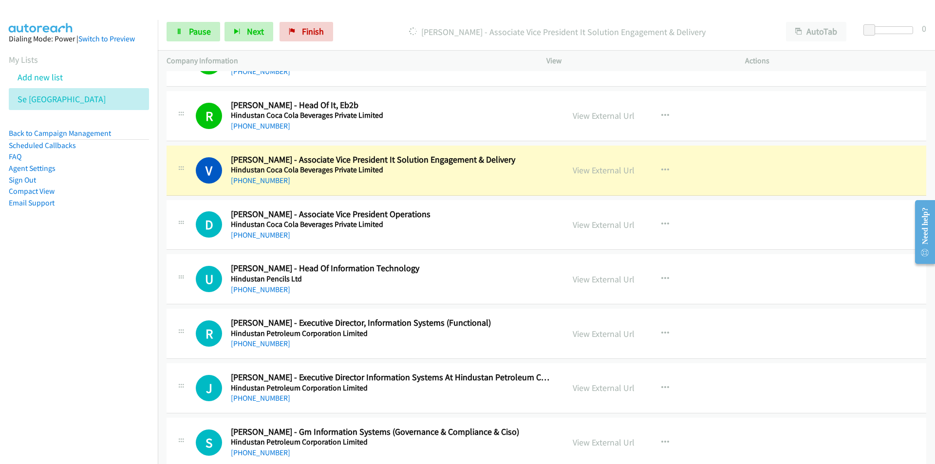
click at [130, 333] on nav "Dialing Mode: Power | Switch to Preview My Lists Add new list Se India Back to …" at bounding box center [79, 252] width 158 height 464
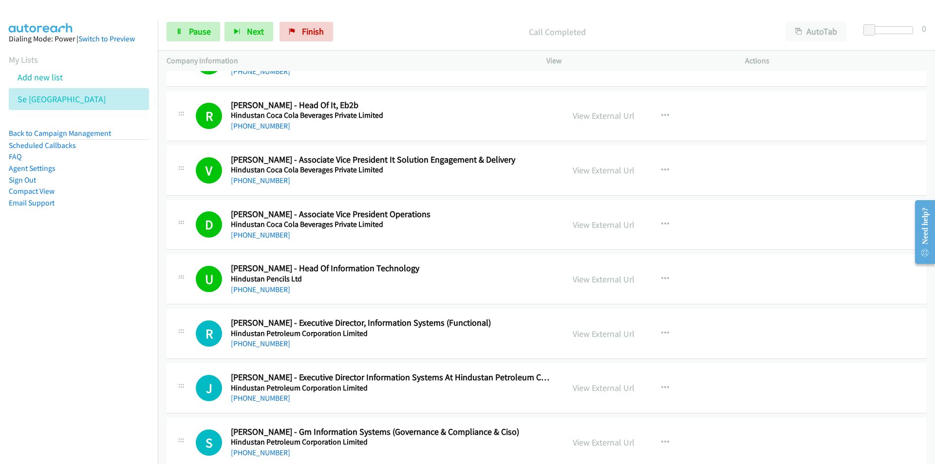
drag, startPoint x: 116, startPoint y: 331, endPoint x: 126, endPoint y: 328, distance: 9.6
click at [116, 331] on nav "Dialing Mode: Power | Switch to Preview My Lists Add new list Se India Back to …" at bounding box center [79, 252] width 158 height 464
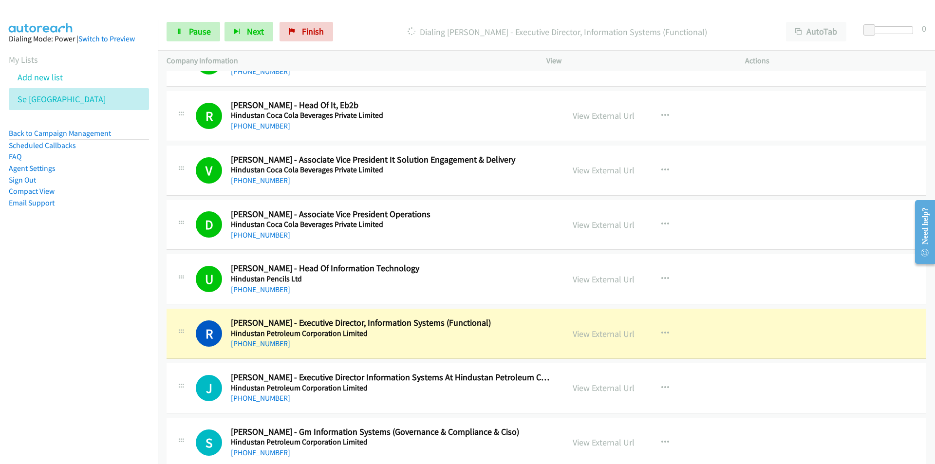
click at [122, 396] on nav "Dialing Mode: Power | Switch to Preview My Lists Add new list Se India Back to …" at bounding box center [79, 252] width 158 height 464
click at [609, 281] on link "View External Url" at bounding box center [604, 279] width 62 height 11
click at [206, 26] on span "Pause" at bounding box center [200, 31] width 22 height 11
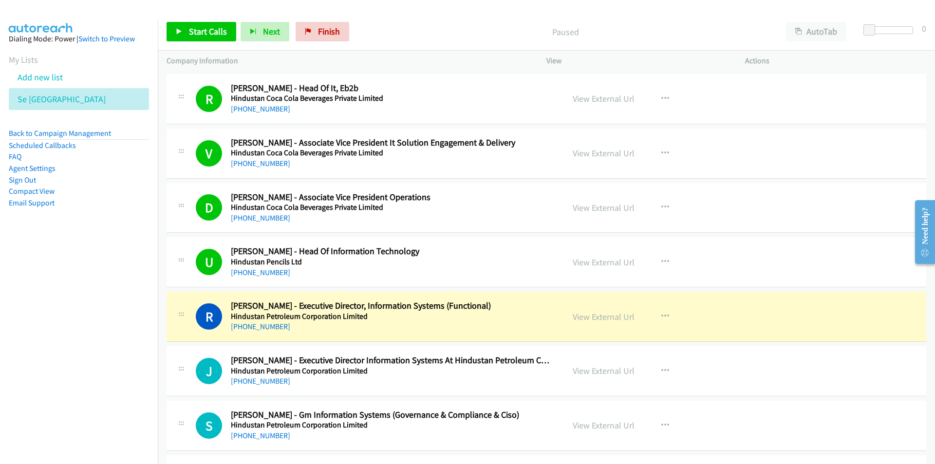
scroll to position [8086, 0]
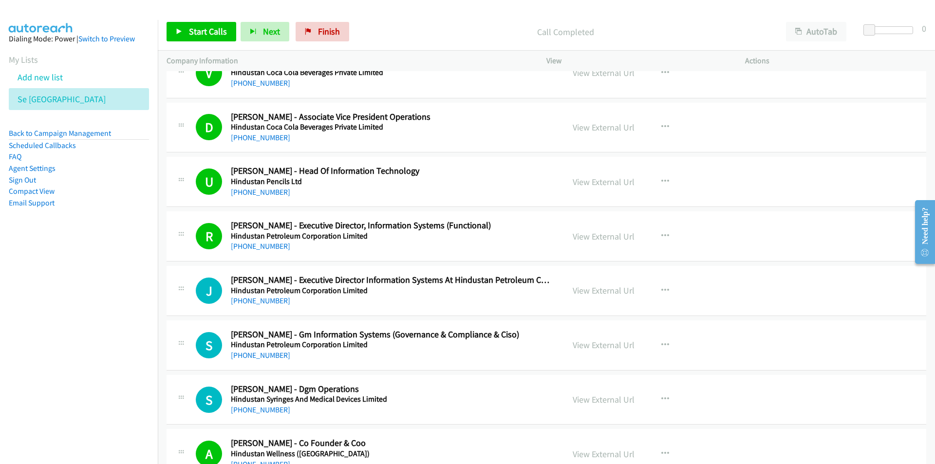
click at [113, 362] on nav "Dialing Mode: Power | Switch to Preview My Lists Add new list Se India Back to …" at bounding box center [79, 252] width 158 height 464
click at [197, 31] on span "Start Calls" at bounding box center [208, 31] width 38 height 11
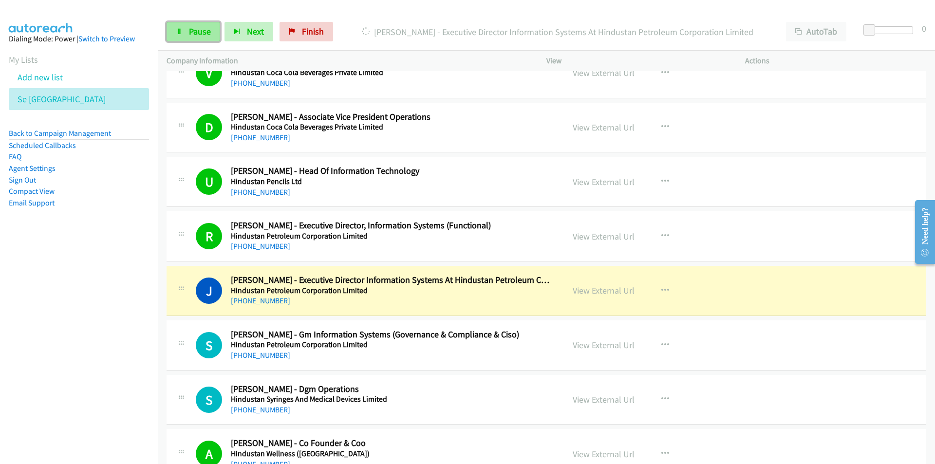
click at [186, 36] on link "Pause" at bounding box center [194, 31] width 54 height 19
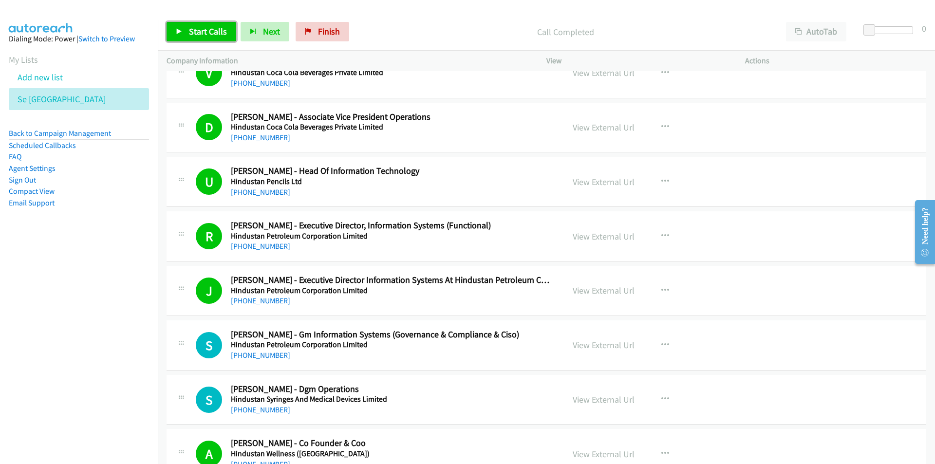
click at [200, 34] on span "Start Calls" at bounding box center [208, 31] width 38 height 11
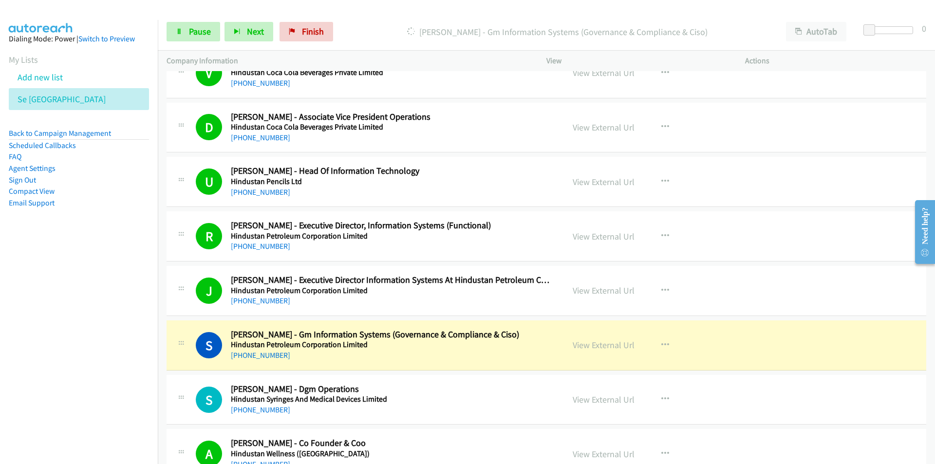
click at [101, 379] on nav "Dialing Mode: Power | Switch to Preview My Lists Add new list Se India Back to …" at bounding box center [79, 252] width 158 height 464
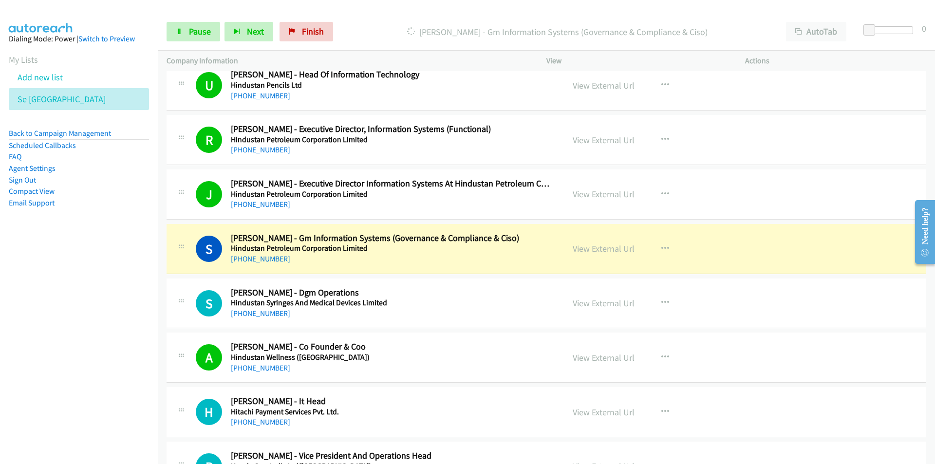
scroll to position [8184, 0]
drag, startPoint x: 106, startPoint y: 383, endPoint x: 128, endPoint y: 377, distance: 22.3
click at [107, 383] on nav "Dialing Mode: Power | Switch to Preview My Lists Add new list Se India Back to …" at bounding box center [79, 252] width 158 height 464
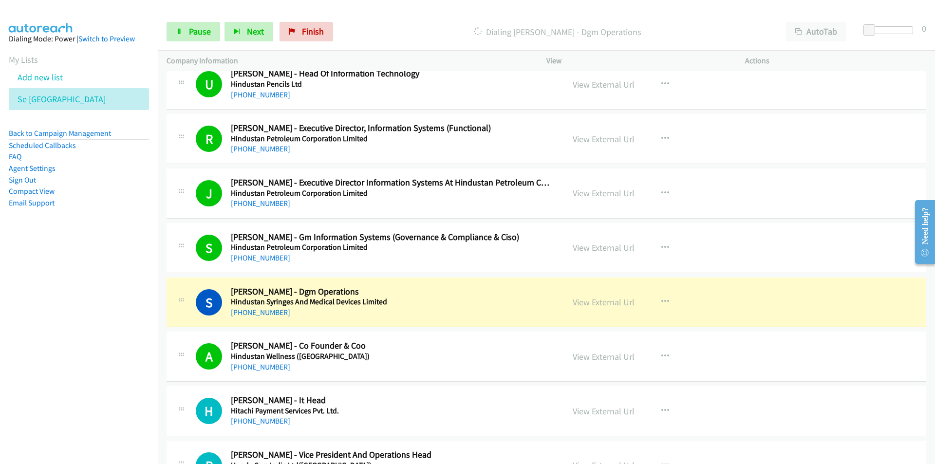
click at [98, 367] on nav "Dialing Mode: Power | Switch to Preview My Lists Add new list Se India Back to …" at bounding box center [79, 252] width 158 height 464
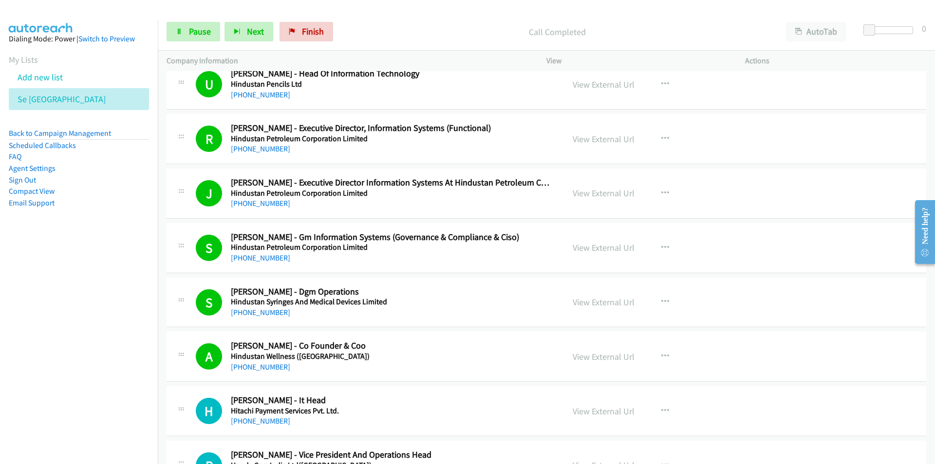
click at [128, 373] on nav "Dialing Mode: Power | Switch to Preview My Lists Add new list Se India Back to …" at bounding box center [79, 252] width 158 height 464
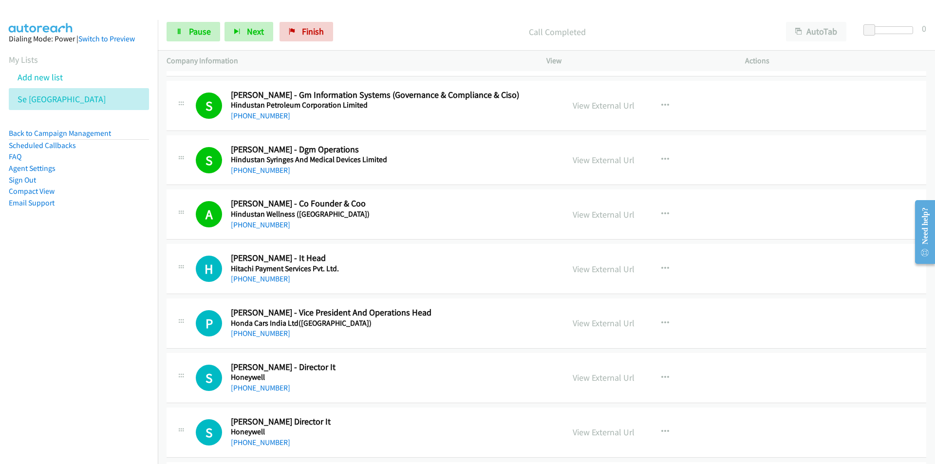
scroll to position [8330, 0]
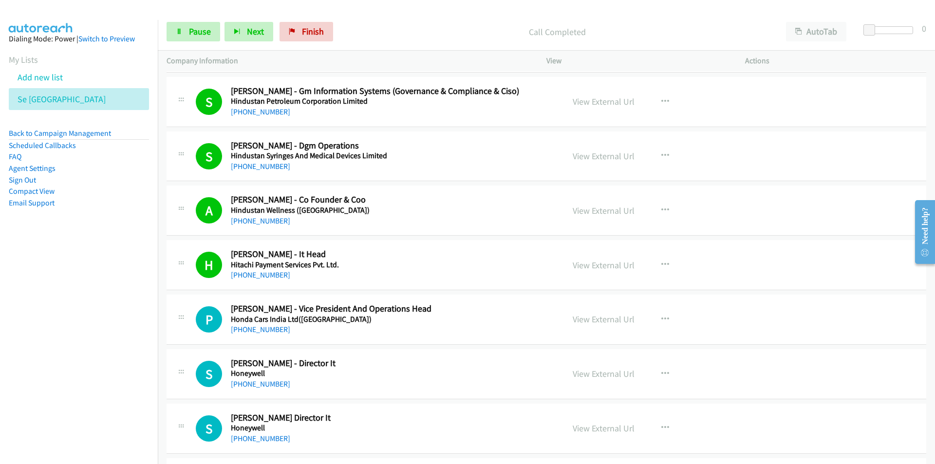
drag, startPoint x: 131, startPoint y: 360, endPoint x: 160, endPoint y: 355, distance: 29.8
click at [131, 360] on nav "Dialing Mode: Power | Switch to Preview My Lists Add new list Se India Back to …" at bounding box center [79, 252] width 158 height 464
click at [607, 324] on link "View External Url" at bounding box center [604, 319] width 62 height 11
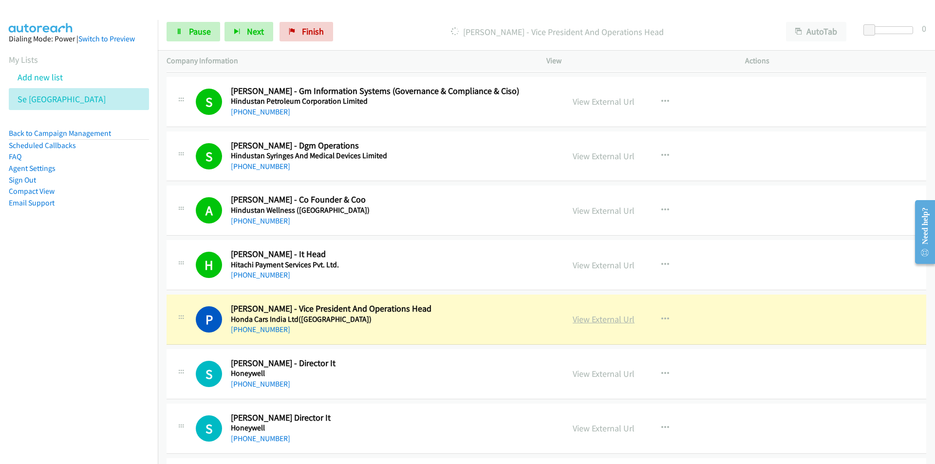
click at [593, 323] on link "View External Url" at bounding box center [604, 319] width 62 height 11
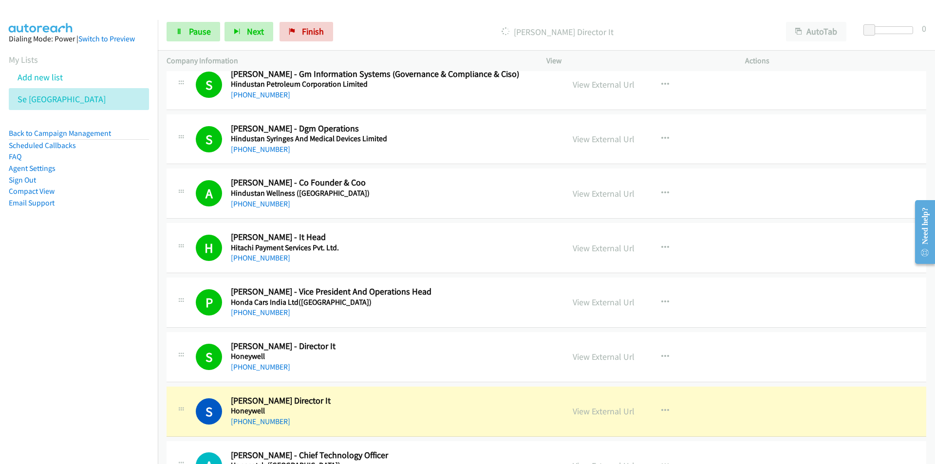
scroll to position [8573, 0]
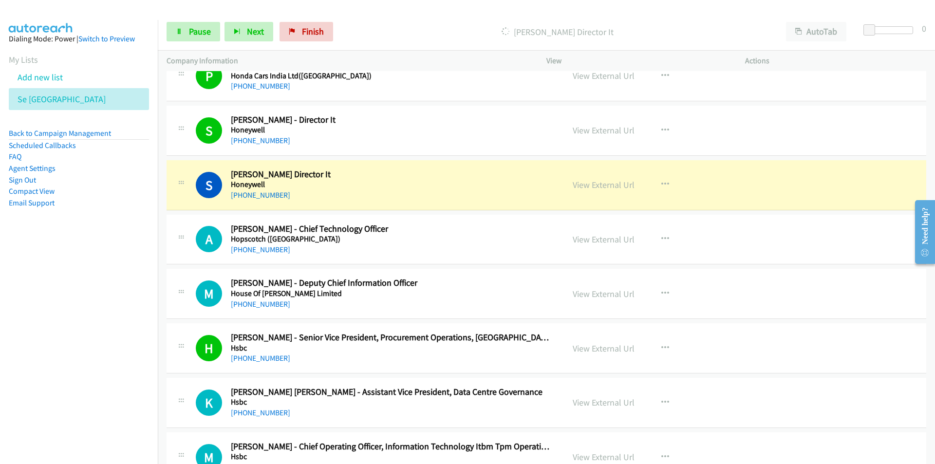
click at [121, 345] on nav "Dialing Mode: Power | Switch to Preview My Lists Add new list Se India Back to …" at bounding box center [79, 252] width 158 height 464
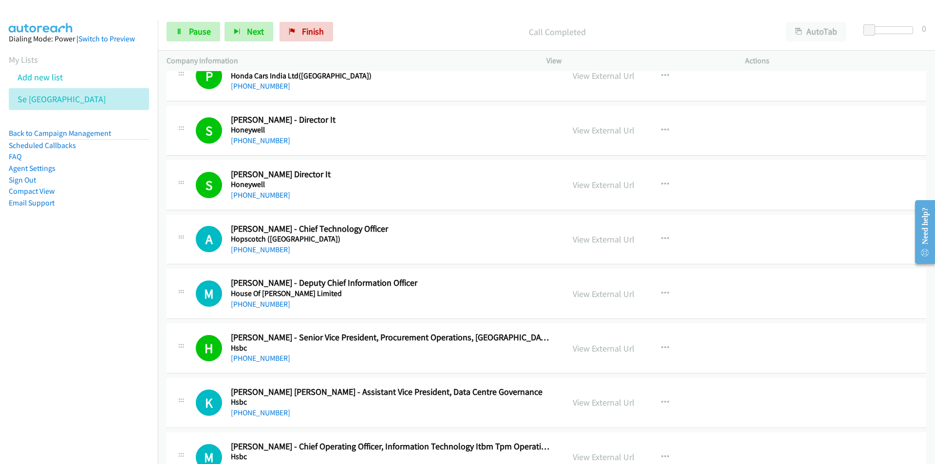
drag, startPoint x: 102, startPoint y: 299, endPoint x: 140, endPoint y: 294, distance: 38.3
click at [102, 299] on nav "Dialing Mode: Power | Switch to Preview My Lists Add new list Se India Back to …" at bounding box center [79, 252] width 158 height 464
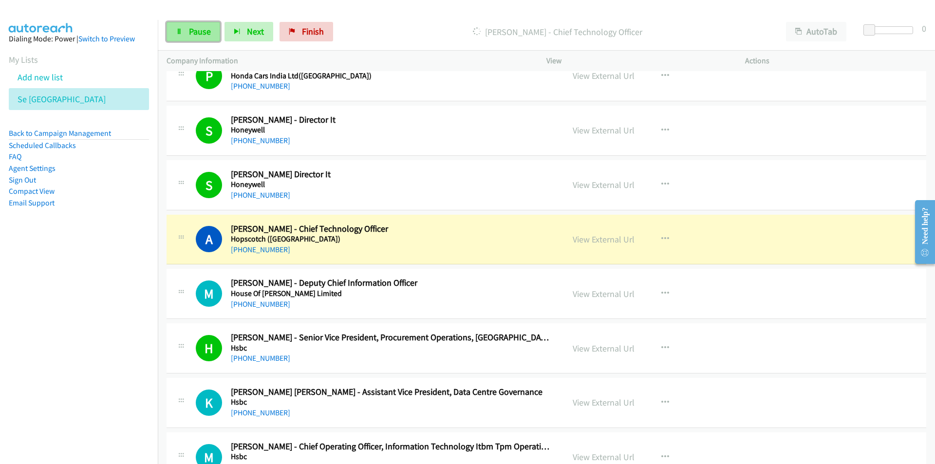
click at [180, 26] on link "Pause" at bounding box center [194, 31] width 54 height 19
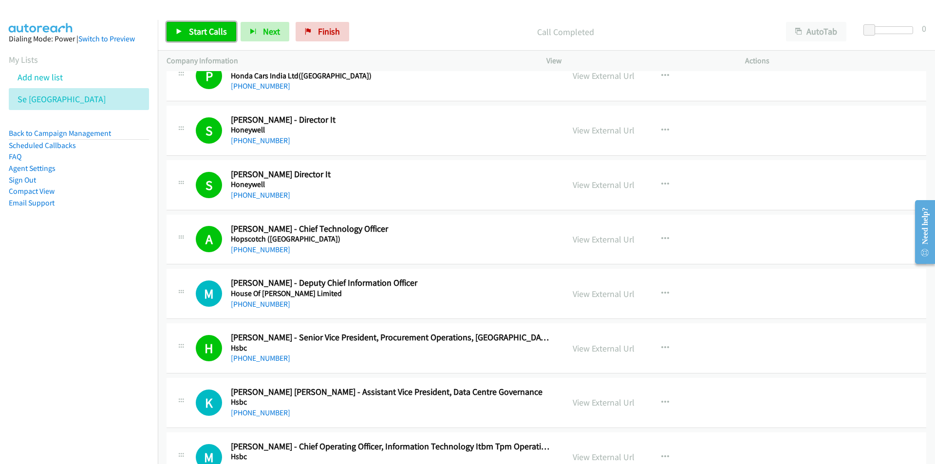
click at [199, 34] on span "Start Calls" at bounding box center [208, 31] width 38 height 11
click at [104, 358] on nav "Dialing Mode: Power | Switch to Preview My Lists Add new list Se India Back to …" at bounding box center [79, 252] width 158 height 464
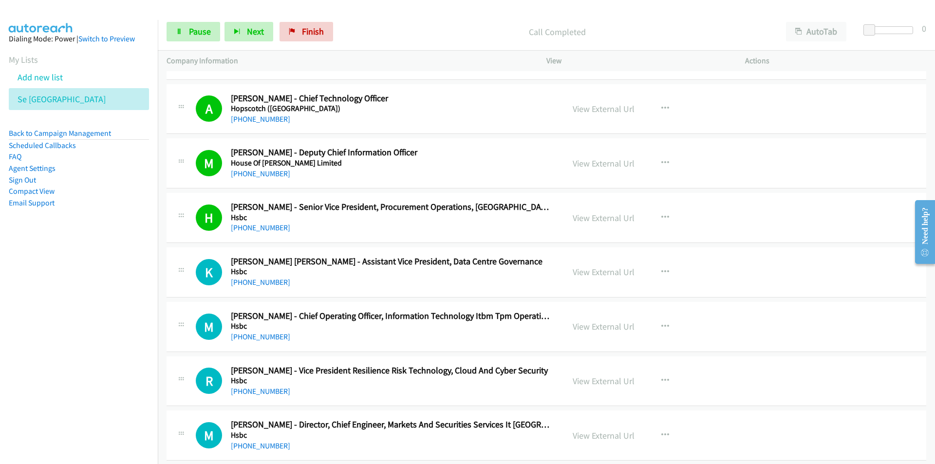
scroll to position [8719, 0]
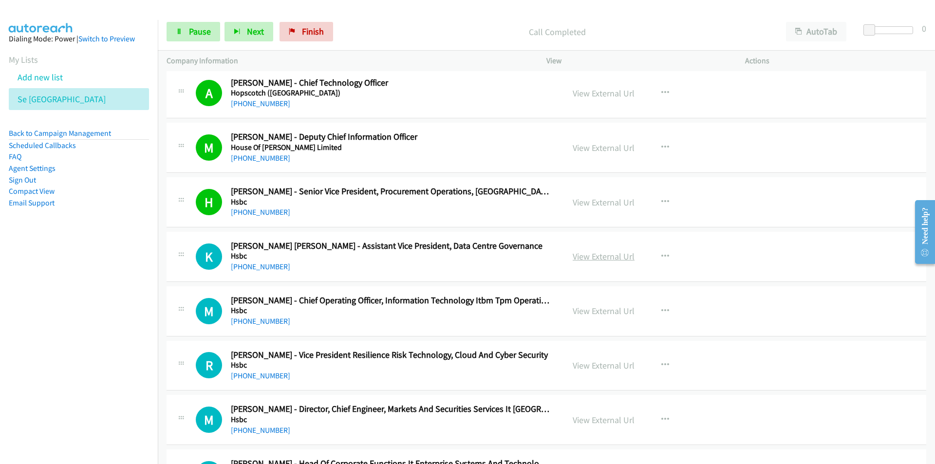
click at [620, 256] on link "View External Url" at bounding box center [604, 256] width 62 height 11
drag, startPoint x: 102, startPoint y: 345, endPoint x: 108, endPoint y: 343, distance: 6.2
click at [102, 345] on nav "Dialing Mode: Power | Switch to Preview My Lists Add new list Se India Back to …" at bounding box center [79, 252] width 158 height 464
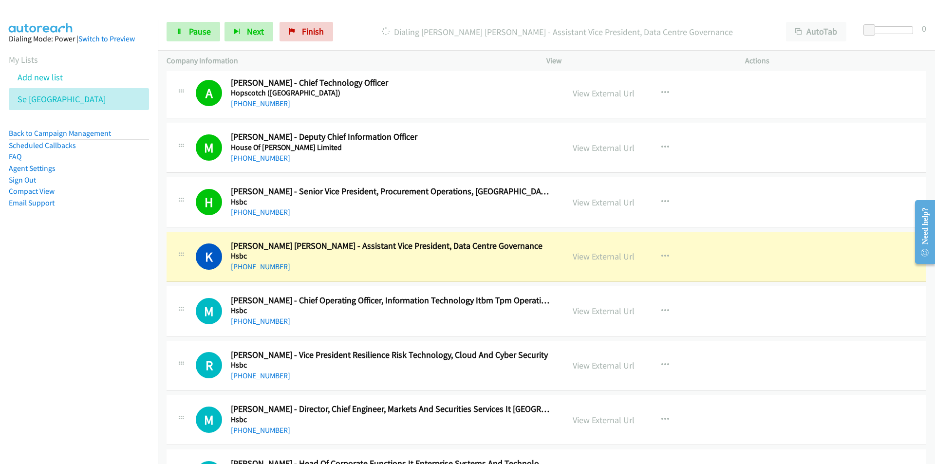
click at [86, 359] on nav "Dialing Mode: Power | Switch to Preview My Lists Add new list Se India Back to …" at bounding box center [79, 252] width 158 height 464
click at [611, 255] on link "View External Url" at bounding box center [604, 256] width 62 height 11
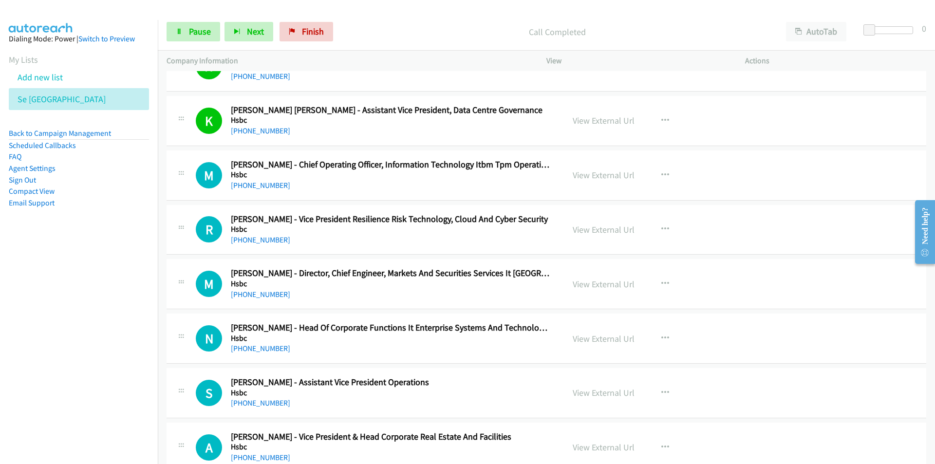
scroll to position [8866, 0]
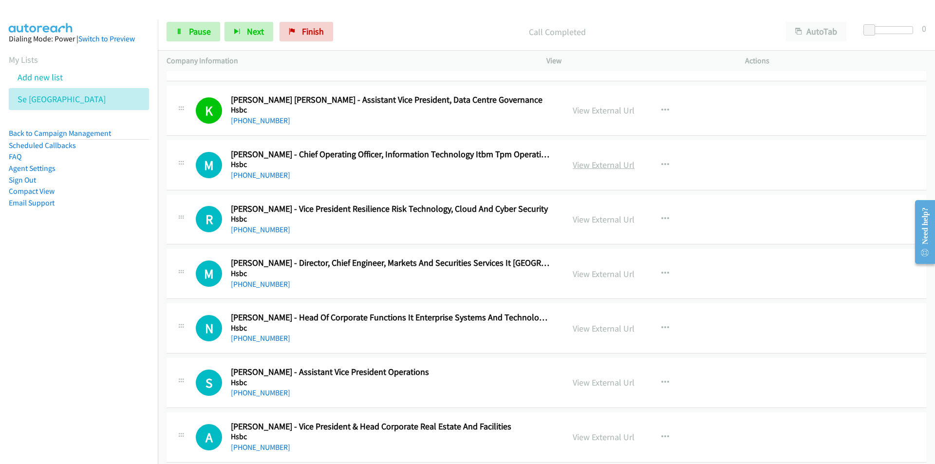
click at [587, 161] on link "View External Url" at bounding box center [604, 164] width 62 height 11
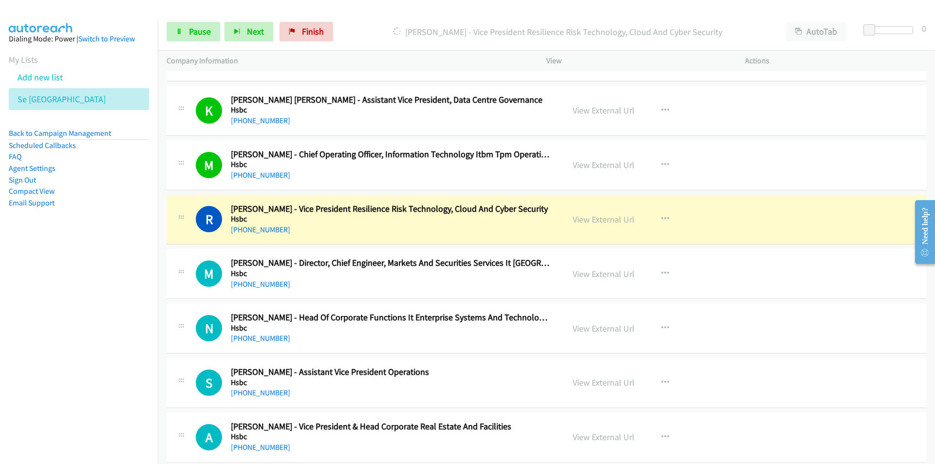
drag, startPoint x: 126, startPoint y: 395, endPoint x: 360, endPoint y: 377, distance: 235.0
click at [128, 394] on nav "Dialing Mode: Power | Switch to Preview My Lists Add new list Se India Back to …" at bounding box center [79, 252] width 158 height 464
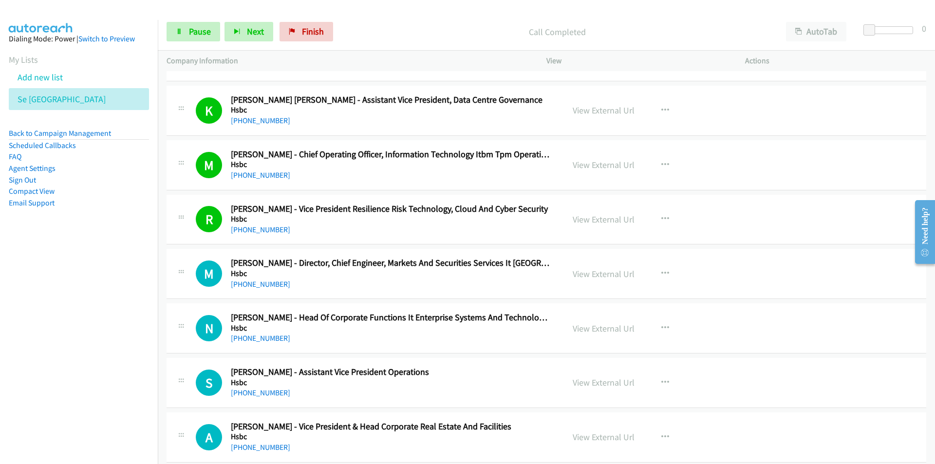
click at [93, 305] on nav "Dialing Mode: Power | Switch to Preview My Lists Add new list Se India Back to …" at bounding box center [79, 252] width 158 height 464
click at [71, 366] on nav "Dialing Mode: Power | Switch to Preview My Lists Add new list Se India Back to …" at bounding box center [79, 252] width 158 height 464
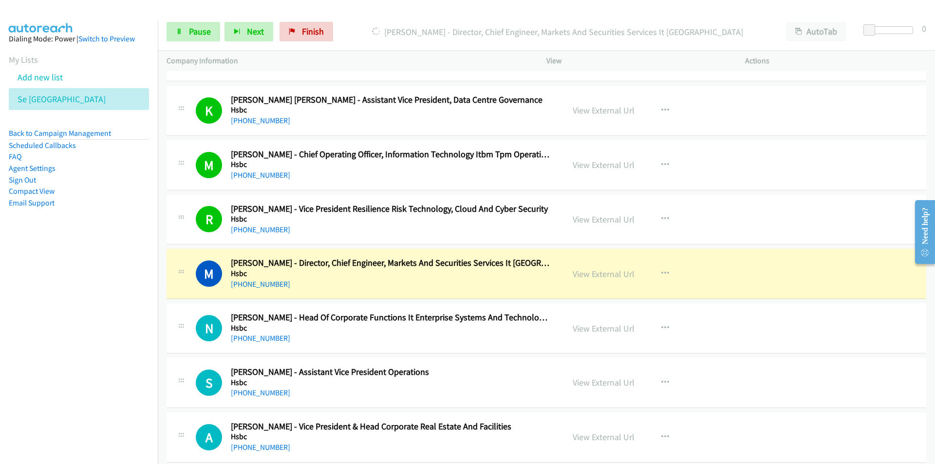
drag, startPoint x: 104, startPoint y: 376, endPoint x: 120, endPoint y: 363, distance: 20.1
click at [104, 376] on nav "Dialing Mode: Power | Switch to Preview My Lists Add new list Se India Back to …" at bounding box center [79, 252] width 158 height 464
click at [114, 360] on nav "Dialing Mode: Power | Switch to Preview My Lists Add new list Se India Back to …" at bounding box center [79, 252] width 158 height 464
click at [583, 273] on link "View External Url" at bounding box center [604, 273] width 62 height 11
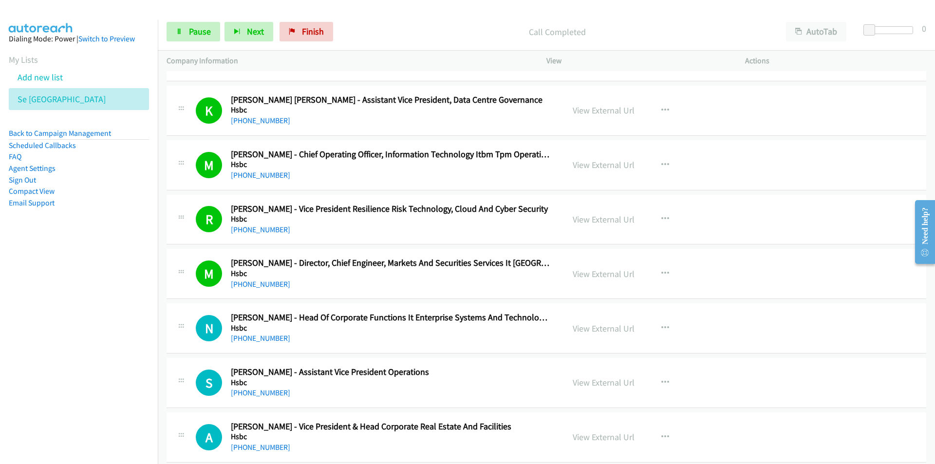
click at [117, 372] on nav "Dialing Mode: Power | Switch to Preview My Lists Add new list Se India Back to …" at bounding box center [79, 252] width 158 height 464
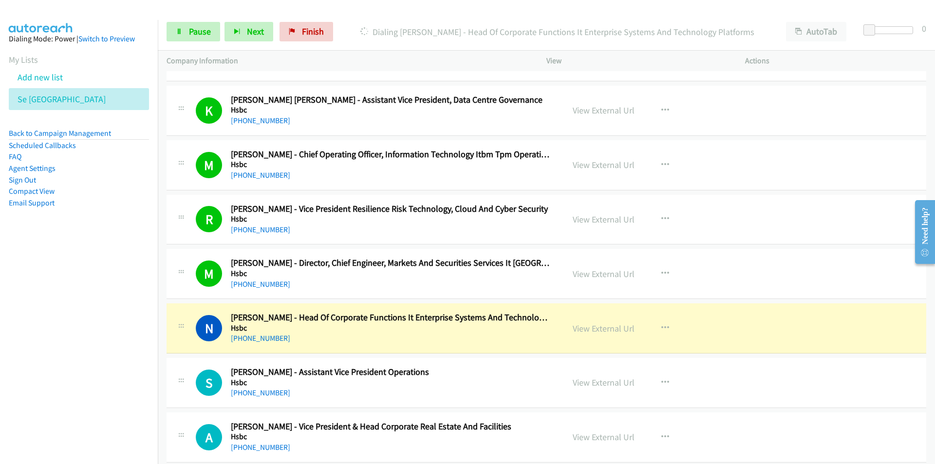
drag, startPoint x: 131, startPoint y: 368, endPoint x: 149, endPoint y: 364, distance: 18.3
click at [131, 368] on nav "Dialing Mode: Power | Switch to Preview My Lists Add new list Se India Back to …" at bounding box center [79, 252] width 158 height 464
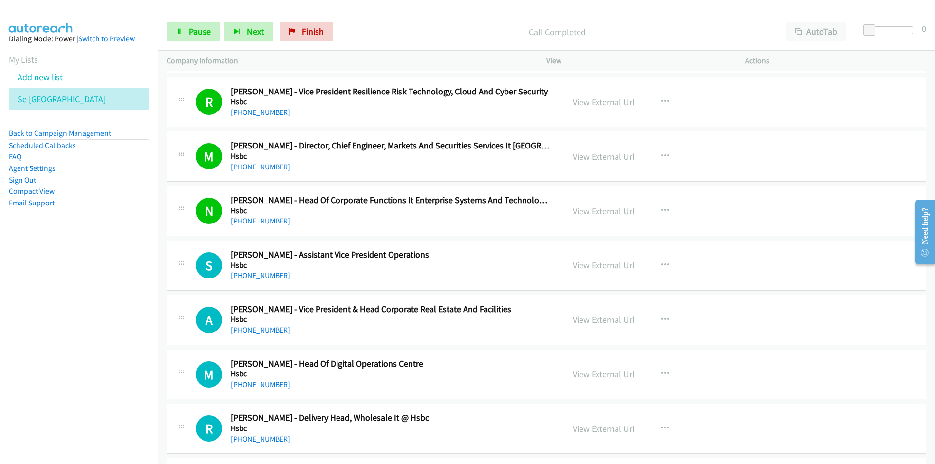
scroll to position [9012, 0]
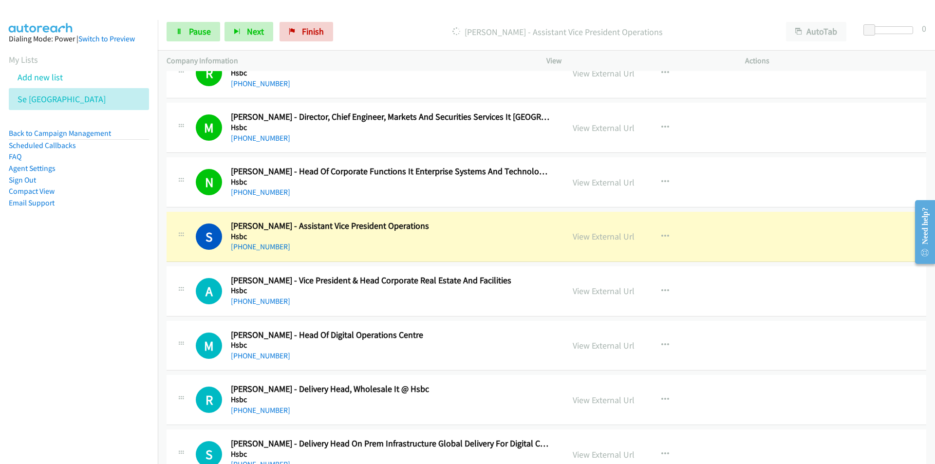
drag, startPoint x: 53, startPoint y: 350, endPoint x: 123, endPoint y: 337, distance: 71.8
click at [54, 350] on nav "Dialing Mode: Power | Switch to Preview My Lists Add new list Se India Back to …" at bounding box center [79, 252] width 158 height 464
click at [92, 390] on nav "Dialing Mode: Power | Switch to Preview My Lists Add new list Se India Back to …" at bounding box center [79, 252] width 158 height 464
click at [613, 235] on link "View External Url" at bounding box center [604, 236] width 62 height 11
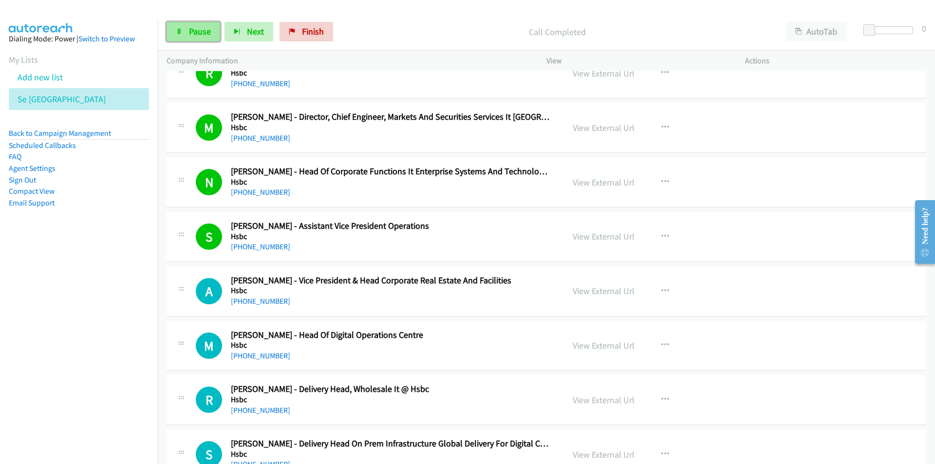
click at [187, 31] on link "Pause" at bounding box center [194, 31] width 54 height 19
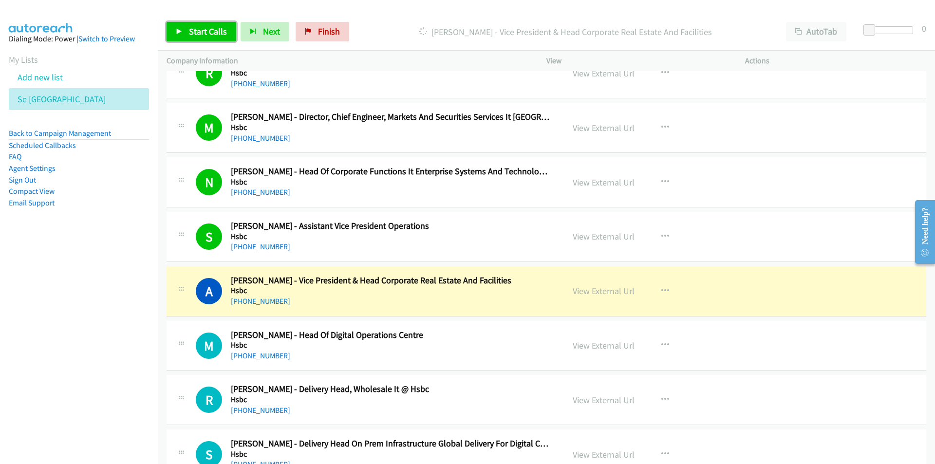
click at [199, 36] on span "Start Calls" at bounding box center [208, 31] width 38 height 11
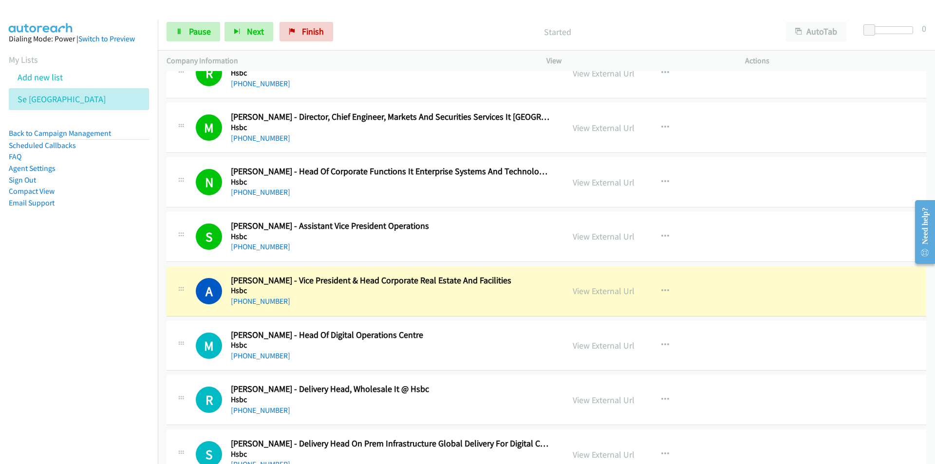
drag, startPoint x: 106, startPoint y: 378, endPoint x: 112, endPoint y: 377, distance: 5.4
click at [106, 378] on nav "Dialing Mode: Power | Switch to Preview My Lists Add new list Se India Back to …" at bounding box center [79, 252] width 158 height 464
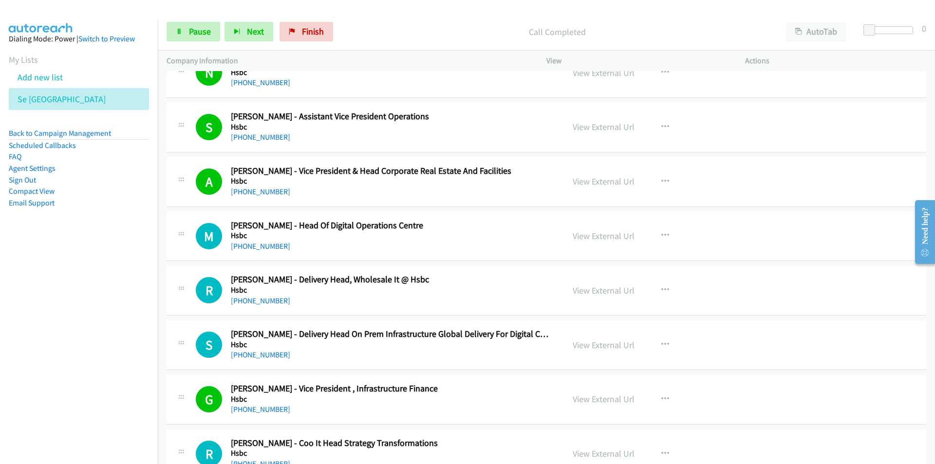
scroll to position [9158, 0]
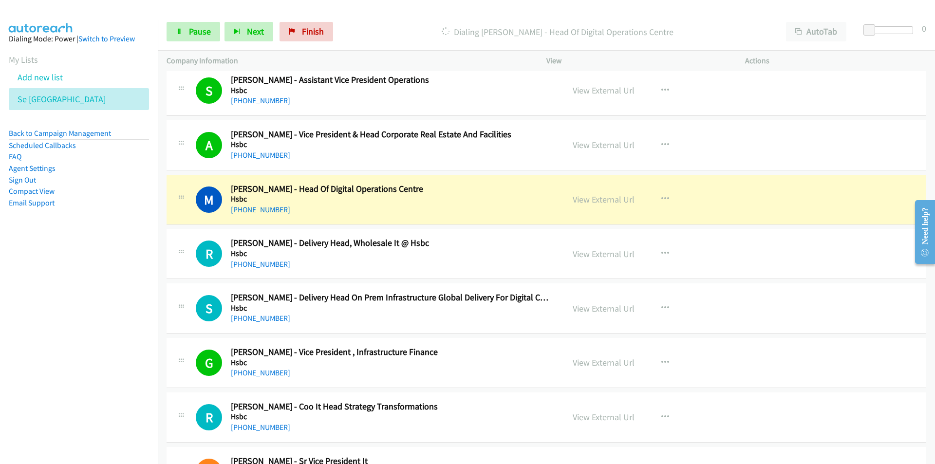
click at [132, 353] on nav "Dialing Mode: Power | Switch to Preview My Lists Add new list Se India Back to …" at bounding box center [79, 252] width 158 height 464
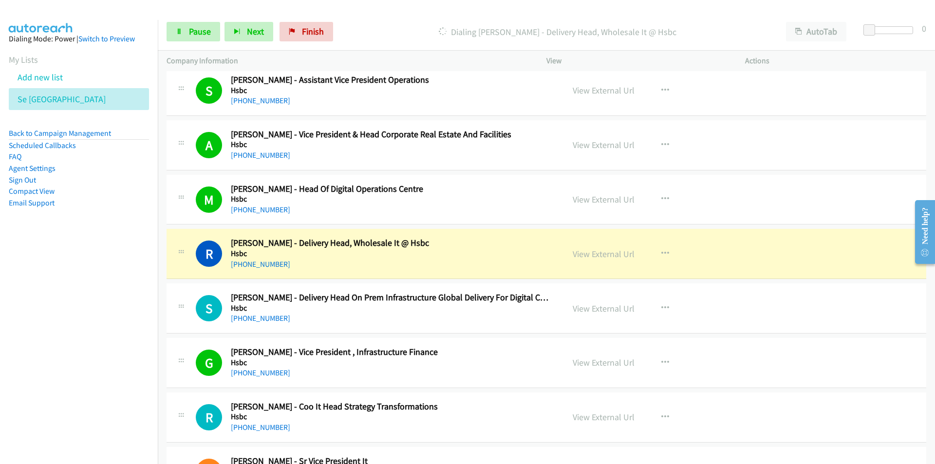
click at [103, 364] on nav "Dialing Mode: Power | Switch to Preview My Lists Add new list Se India Back to …" at bounding box center [79, 252] width 158 height 464
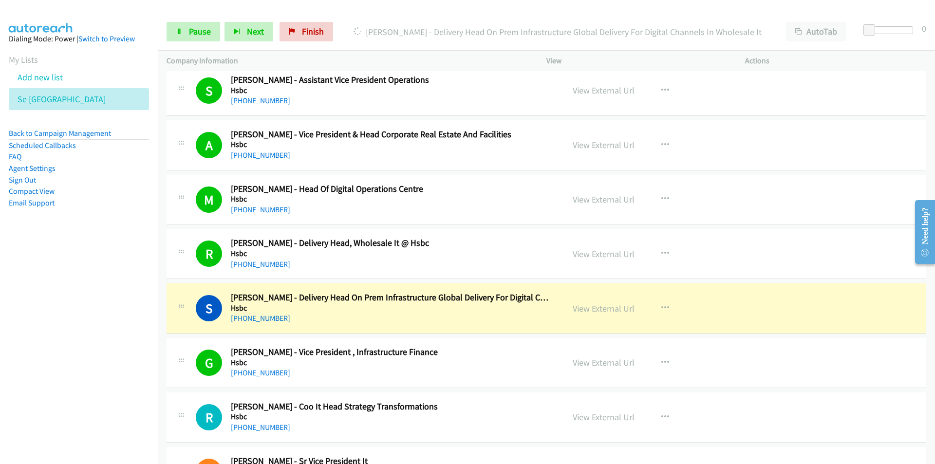
click at [115, 371] on nav "Dialing Mode: Power | Switch to Preview My Lists Add new list Se India Back to …" at bounding box center [79, 252] width 158 height 464
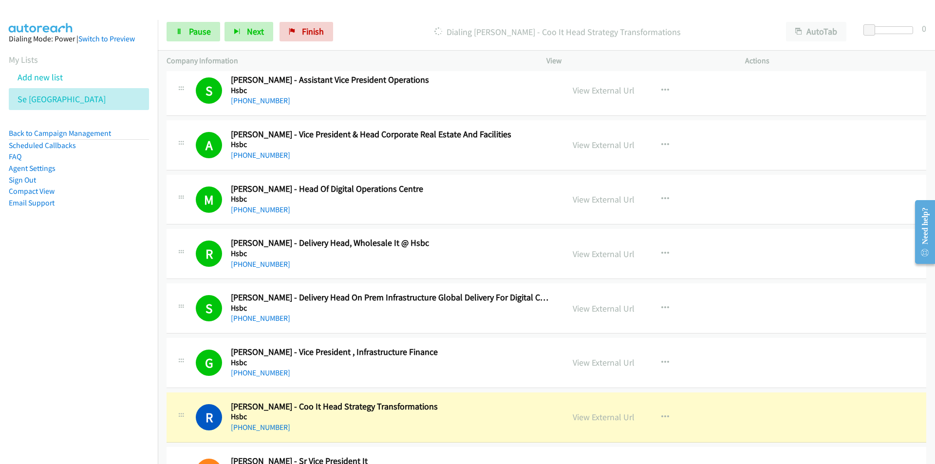
click at [138, 405] on nav "Dialing Mode: Power | Switch to Preview My Lists Add new list Se India Back to …" at bounding box center [79, 252] width 158 height 464
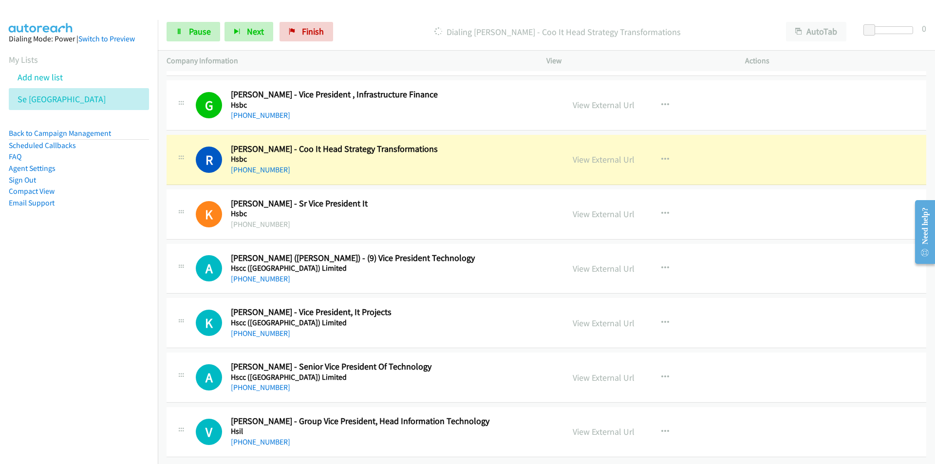
scroll to position [9423, 0]
drag, startPoint x: 65, startPoint y: 298, endPoint x: 68, endPoint y: 292, distance: 6.3
click at [65, 298] on nav "Dialing Mode: Power | Switch to Preview My Lists Add new list Se India Back to …" at bounding box center [79, 252] width 158 height 464
click at [608, 154] on link "View External Url" at bounding box center [604, 159] width 62 height 11
click at [85, 325] on nav "Dialing Mode: Power | Switch to Preview My Lists Add new list Se India Back to …" at bounding box center [79, 252] width 158 height 464
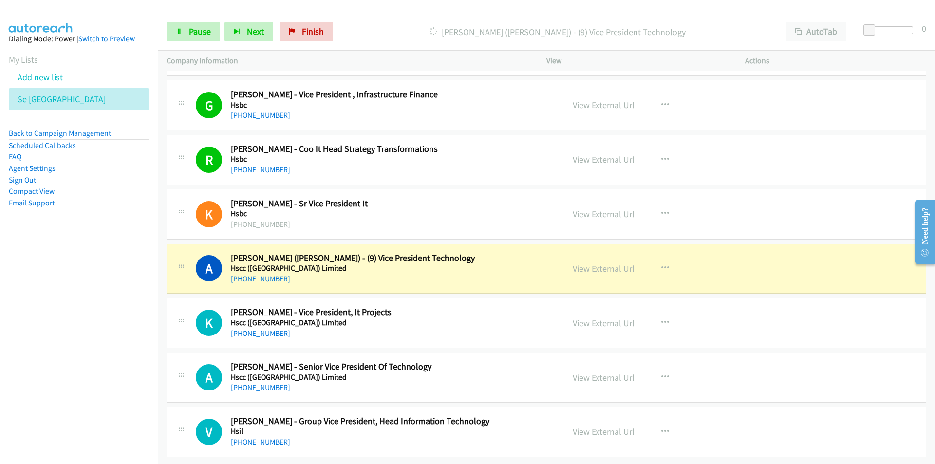
click at [98, 362] on nav "Dialing Mode: Power | Switch to Preview My Lists Add new list Se India Back to …" at bounding box center [79, 252] width 158 height 464
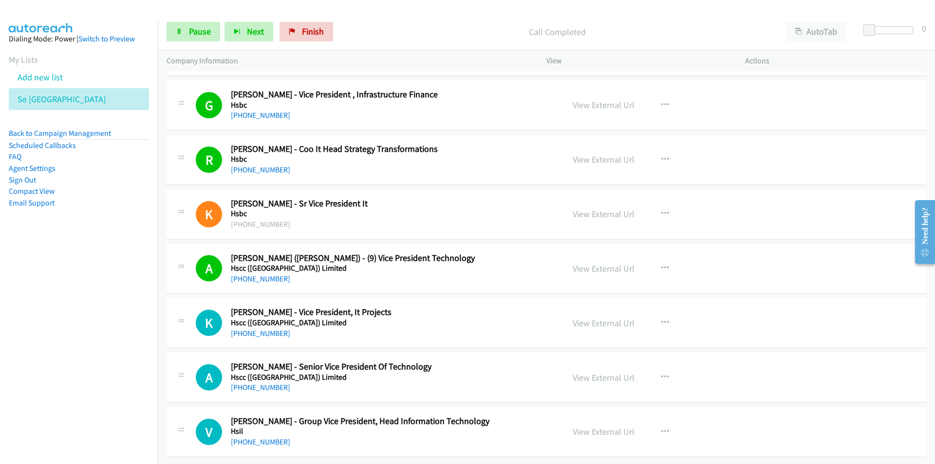
click at [139, 380] on nav "Dialing Mode: Power | Switch to Preview My Lists Add new list Se India Back to …" at bounding box center [79, 252] width 158 height 464
click at [68, 393] on nav "Dialing Mode: Power | Switch to Preview My Lists Add new list Se India Back to …" at bounding box center [79, 252] width 158 height 464
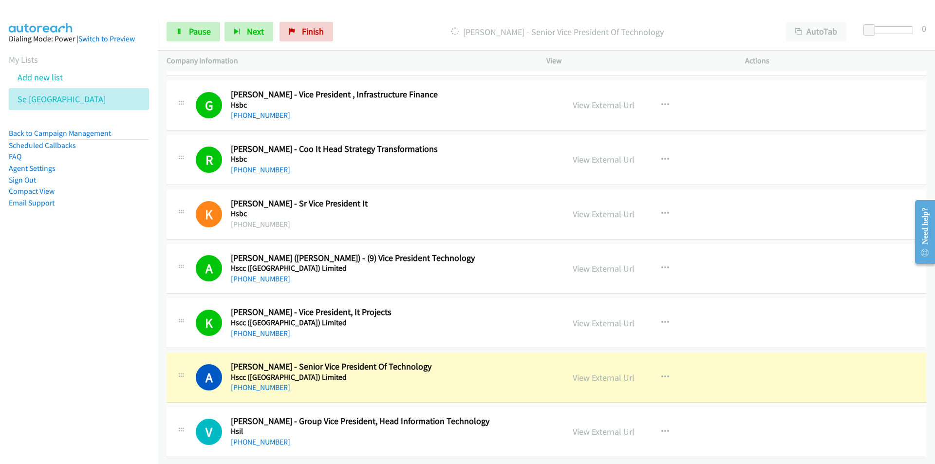
click at [148, 402] on nav "Dialing Mode: Power | Switch to Preview My Lists Add new list Se India Back to …" at bounding box center [79, 252] width 158 height 464
click at [101, 412] on nav "Dialing Mode: Power | Switch to Preview My Lists Add new list Se India Back to …" at bounding box center [79, 252] width 158 height 464
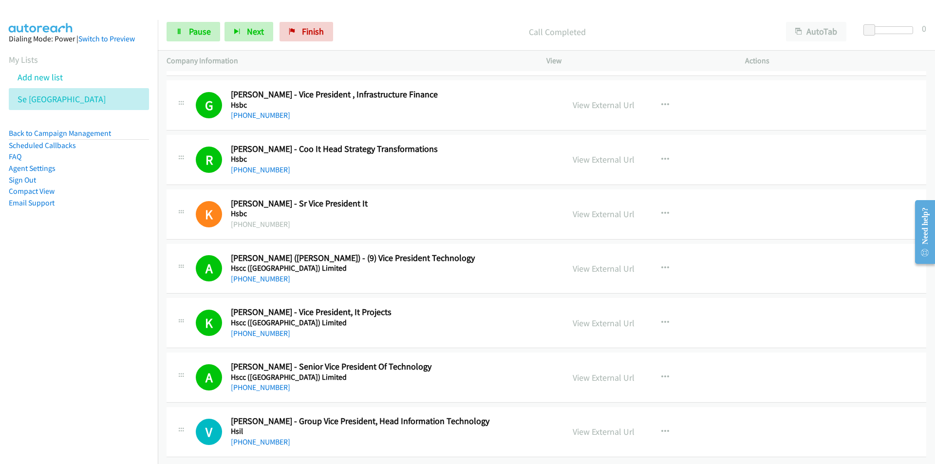
click at [106, 416] on nav "Dialing Mode: Power | Switch to Preview My Lists Add new list Se India Back to …" at bounding box center [79, 252] width 158 height 464
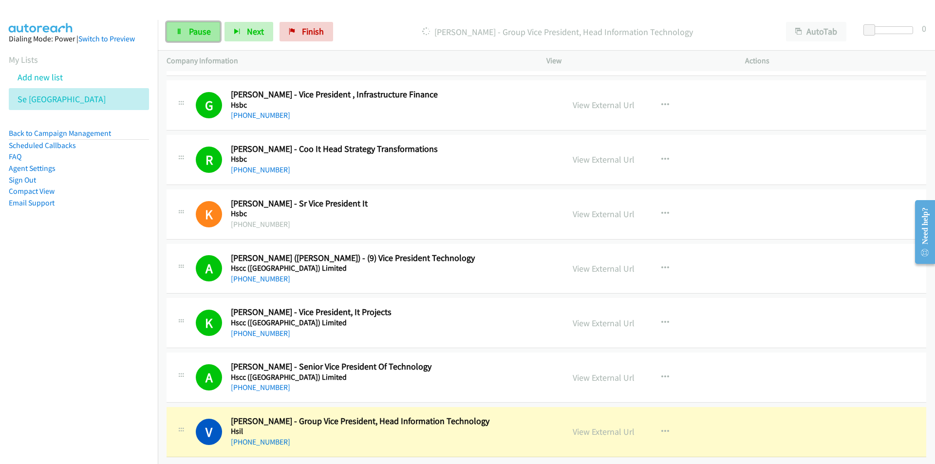
click at [194, 34] on span "Pause" at bounding box center [200, 31] width 22 height 11
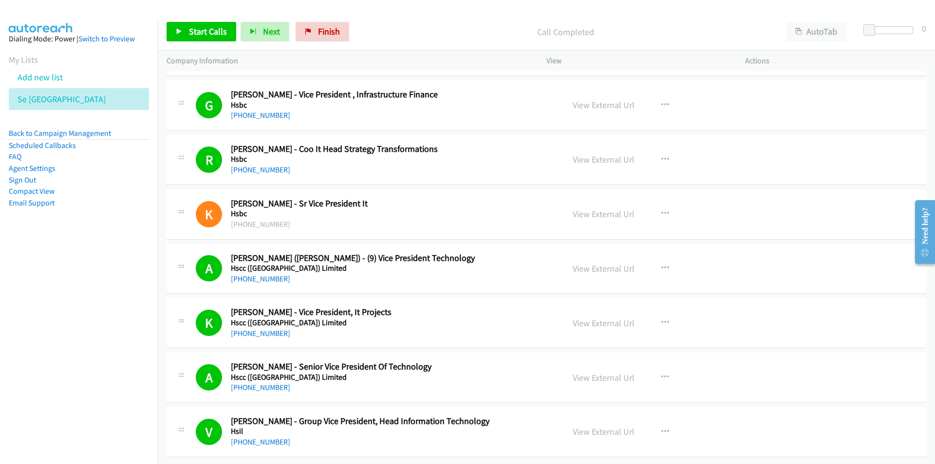
click at [70, 328] on nav "Dialing Mode: Power | Switch to Preview My Lists Add new list Se India Back to …" at bounding box center [79, 252] width 158 height 464
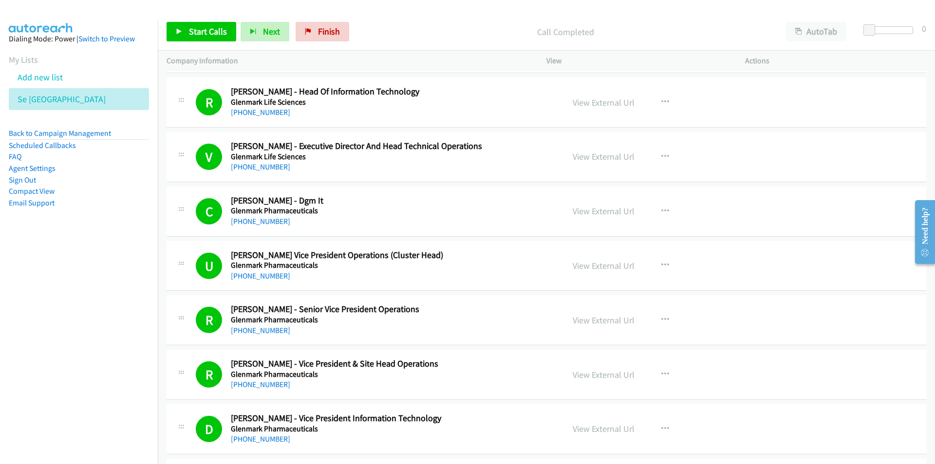
scroll to position [0, 0]
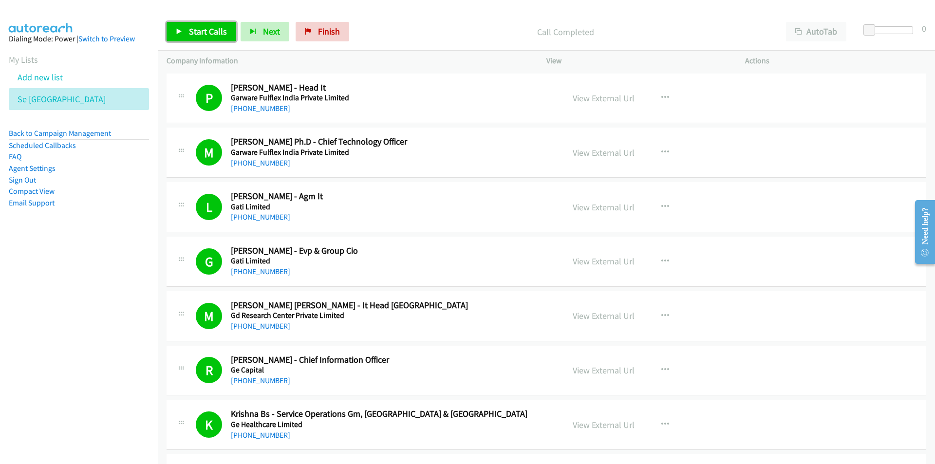
click at [192, 36] on span "Start Calls" at bounding box center [208, 31] width 38 height 11
click at [117, 395] on nav "Dialing Mode: Power | Switch to Preview My Lists Add new list Se India Back to …" at bounding box center [79, 252] width 158 height 464
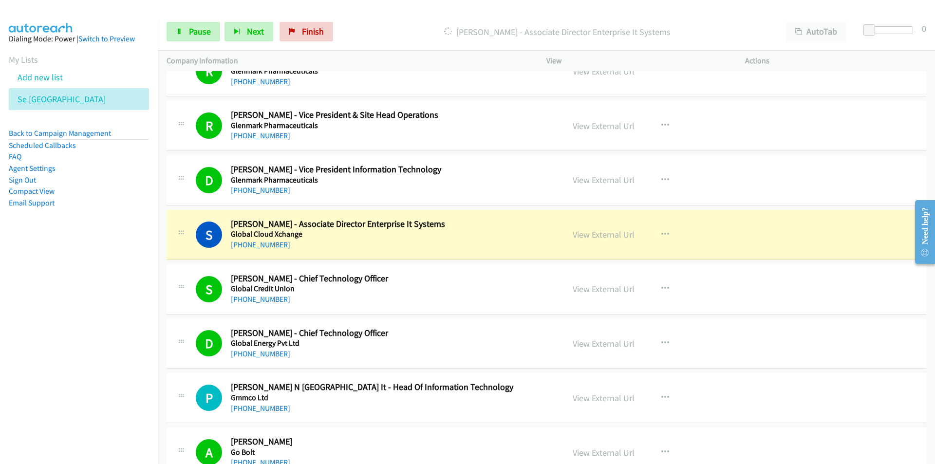
scroll to position [1510, 0]
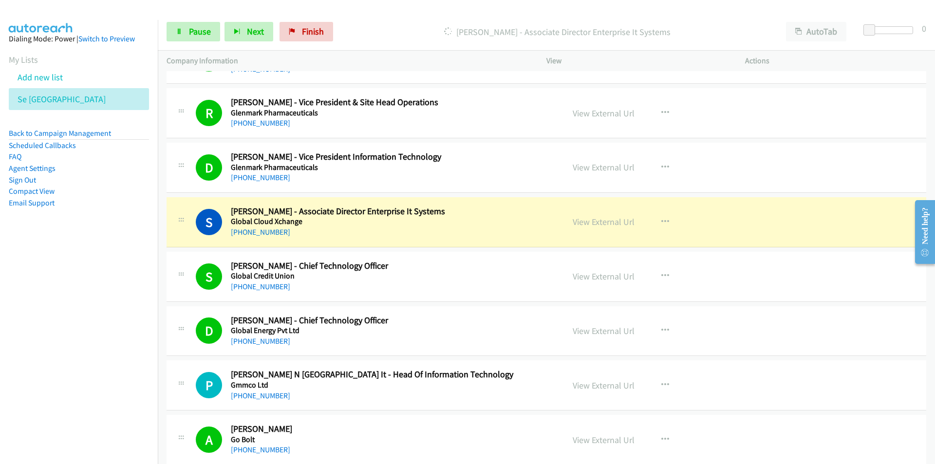
drag, startPoint x: 110, startPoint y: 360, endPoint x: 129, endPoint y: 355, distance: 20.1
click at [110, 360] on nav "Dialing Mode: Power | Switch to Preview My Lists Add new list Se India Back to …" at bounding box center [79, 252] width 158 height 464
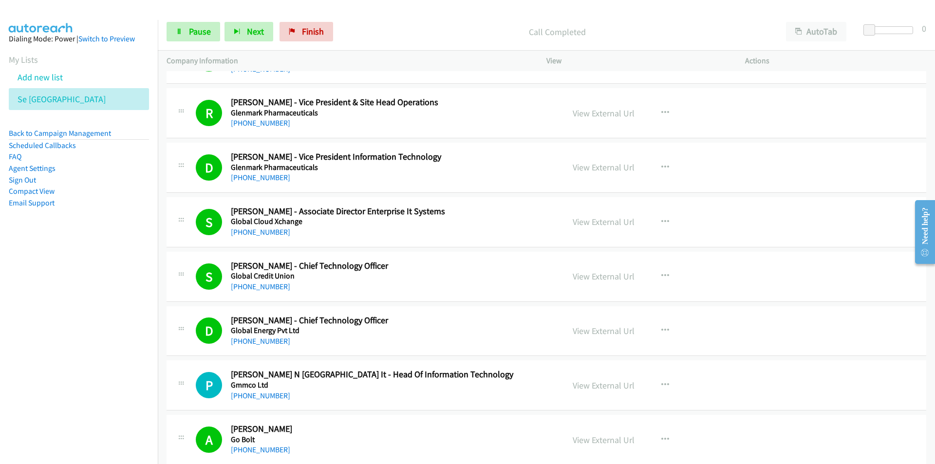
click at [114, 427] on nav "Dialing Mode: Power | Switch to Preview My Lists Add new list Se India Back to …" at bounding box center [79, 252] width 158 height 464
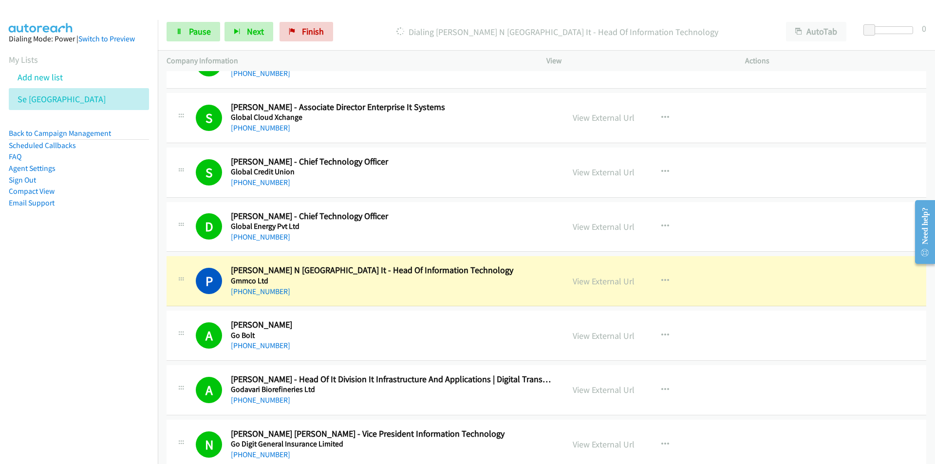
scroll to position [1656, 0]
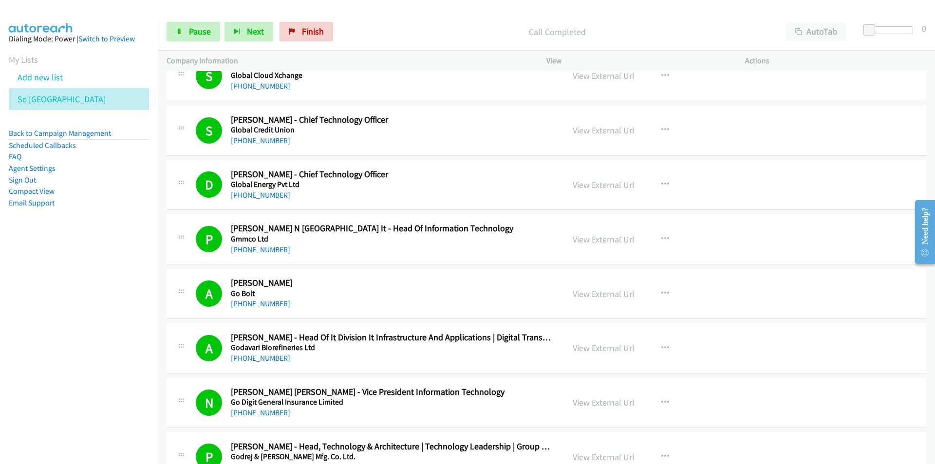
click at [165, 348] on td "A Callback Scheduled Ajay Bageshwar - Head Of It Division It Infrastructure And…" at bounding box center [546, 348] width 777 height 55
click at [173, 379] on div "N Callback Scheduled Noyal Jo Davies - Vice President Information Technology Go…" at bounding box center [547, 403] width 760 height 50
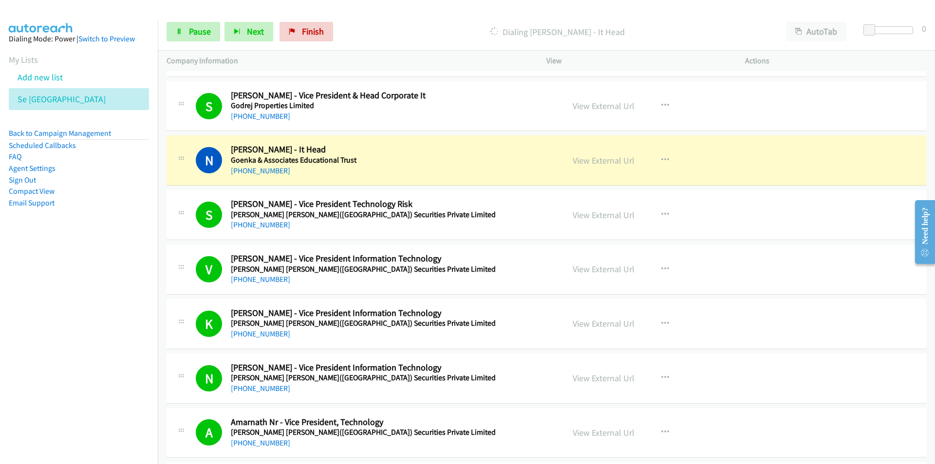
scroll to position [2289, 0]
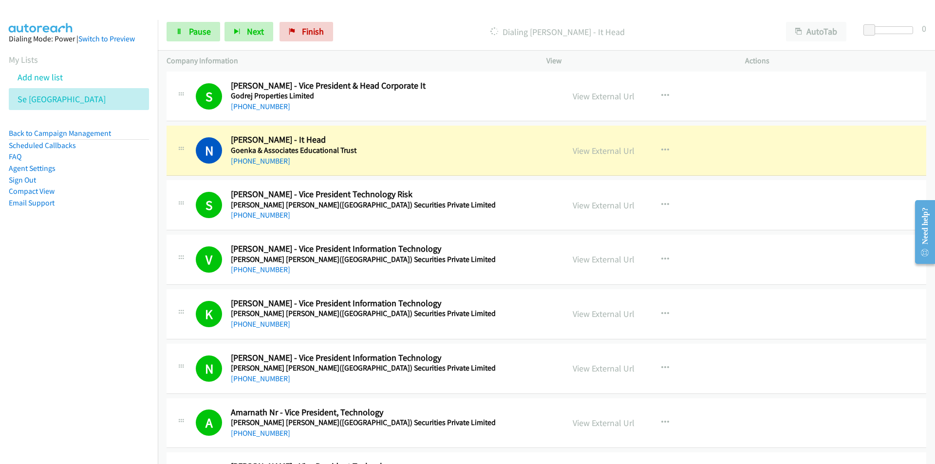
click at [123, 330] on nav "Dialing Mode: Power | Switch to Preview My Lists Add new list Se India Back to …" at bounding box center [79, 252] width 158 height 464
click at [70, 317] on nav "Dialing Mode: Power | Switch to Preview My Lists Add new list Se India Back to …" at bounding box center [79, 252] width 158 height 464
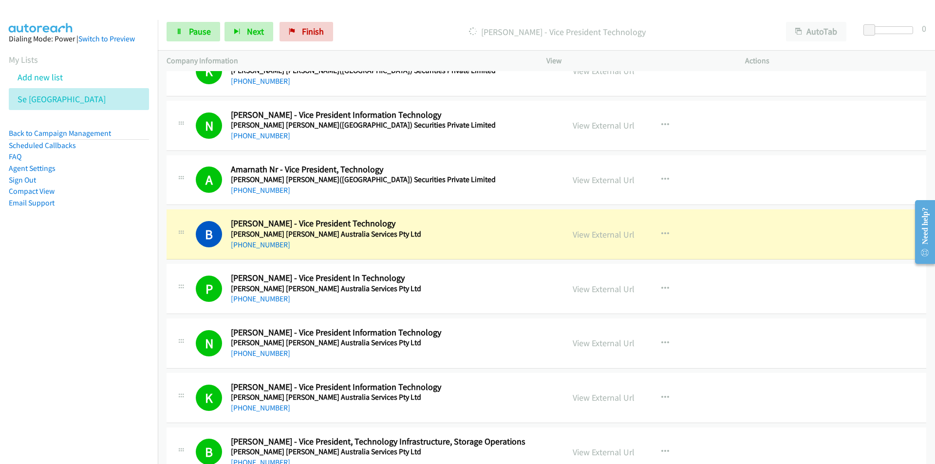
scroll to position [2533, 0]
click at [203, 34] on span "Pause" at bounding box center [200, 31] width 22 height 11
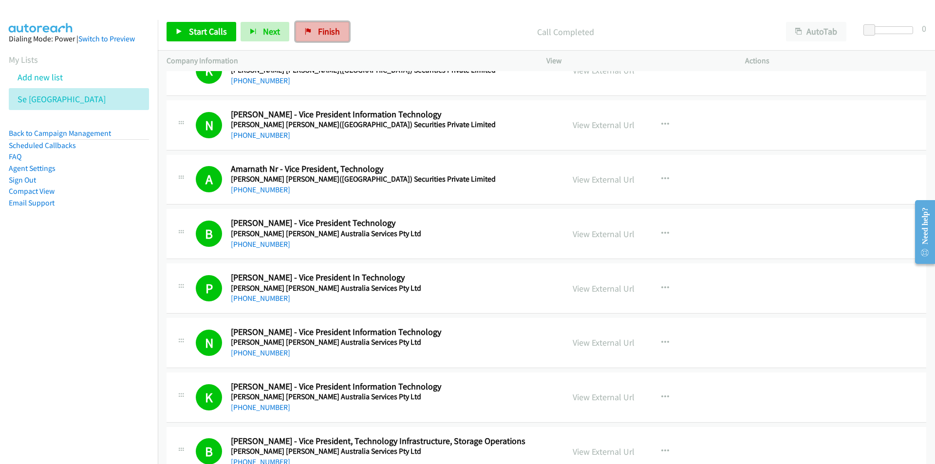
click at [327, 29] on span "Finish" at bounding box center [329, 31] width 22 height 11
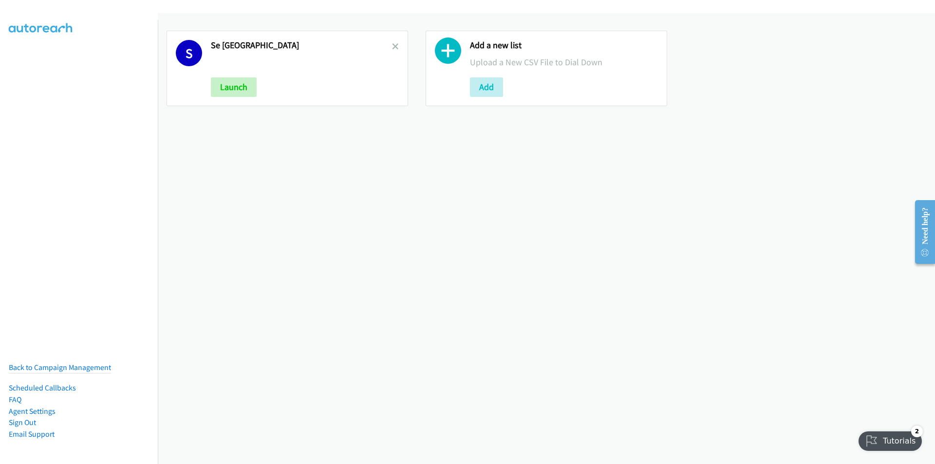
click at [317, 176] on div "S Se India Launch Add a new list Upload a New CSV File to Dial Down Add" at bounding box center [546, 238] width 777 height 451
click at [450, 52] on icon at bounding box center [448, 53] width 26 height 26
click at [480, 88] on button "Add" at bounding box center [486, 86] width 33 height 19
click at [475, 86] on button "Add" at bounding box center [486, 86] width 33 height 19
click at [484, 83] on button "Add" at bounding box center [486, 86] width 33 height 19
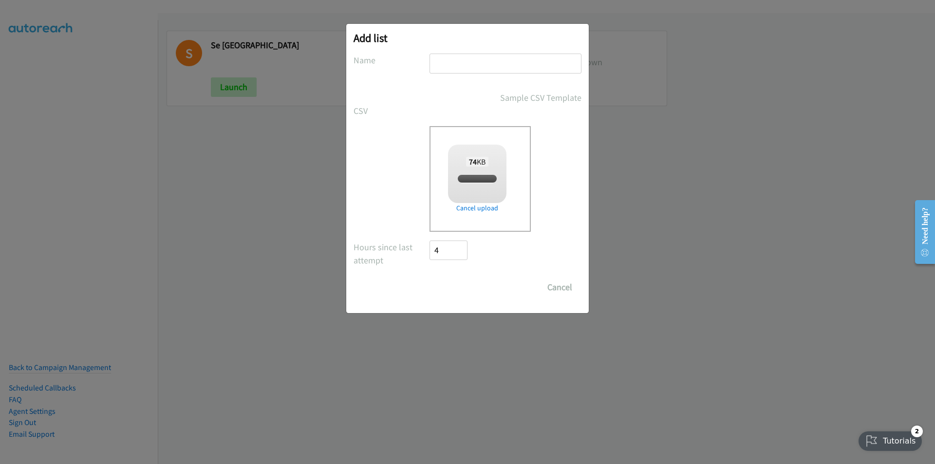
click at [458, 56] on input "text" at bounding box center [506, 64] width 152 height 20
type input "S"
checkbox input "true"
type input "SE - India 2"
click at [430, 278] on input "Save List" at bounding box center [455, 287] width 51 height 19
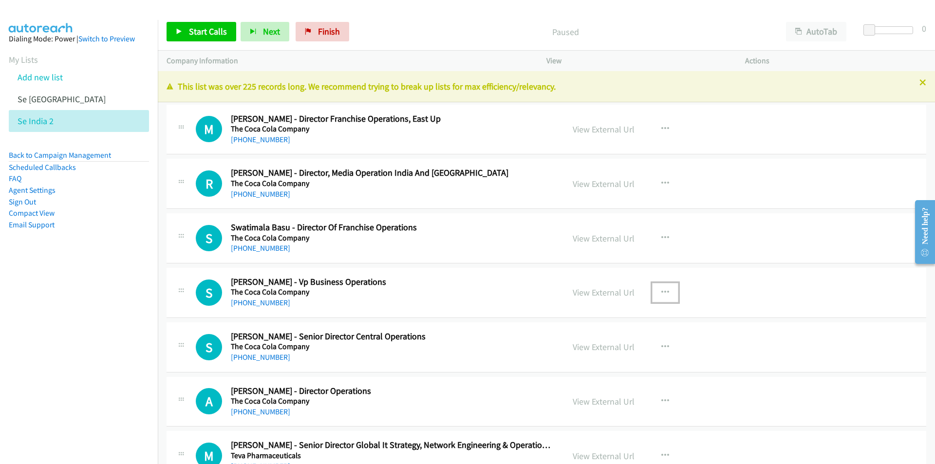
click at [663, 291] on icon "button" at bounding box center [666, 293] width 8 height 8
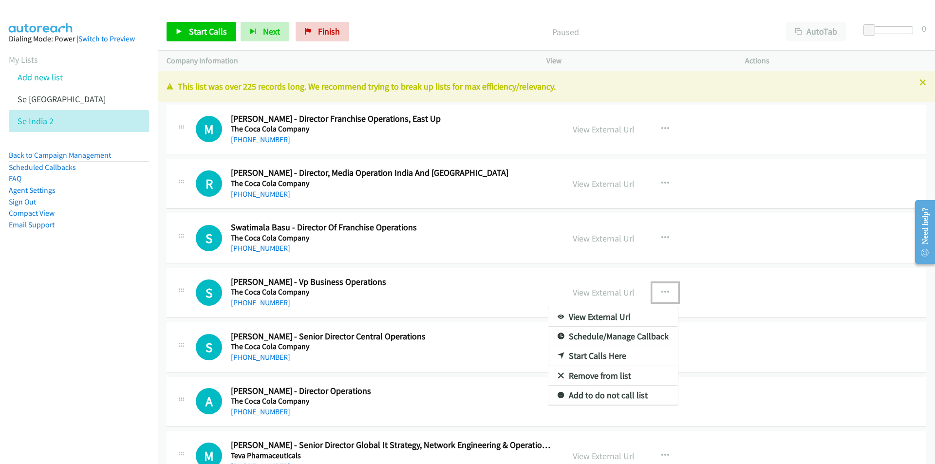
click at [615, 357] on link "Start Calls Here" at bounding box center [613, 355] width 130 height 19
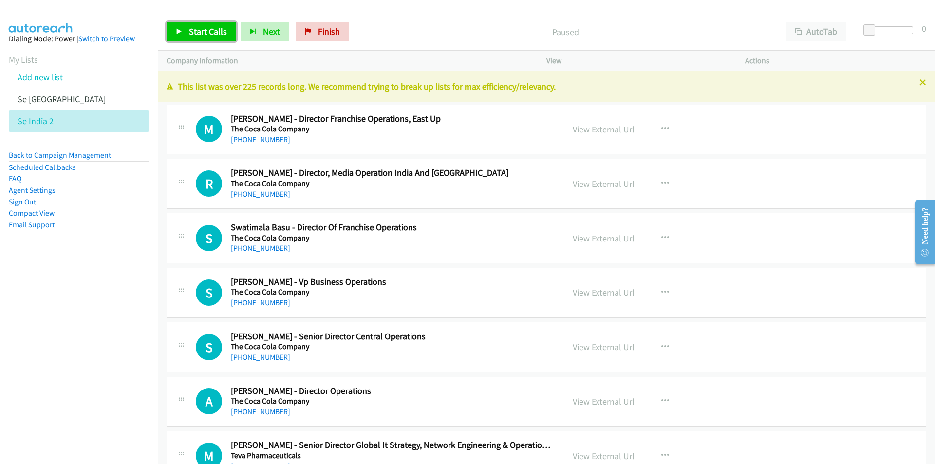
click at [198, 37] on span "Start Calls" at bounding box center [208, 31] width 38 height 11
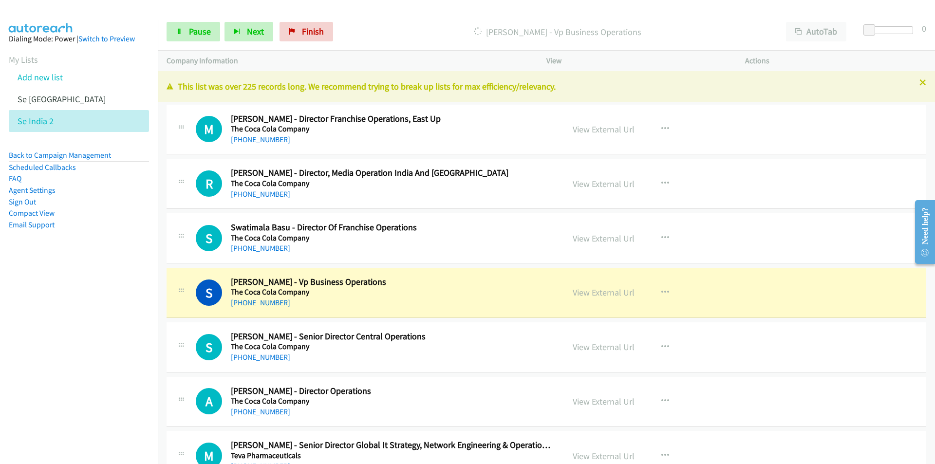
click at [95, 369] on nav "Dialing Mode: Power | Switch to Preview My Lists Add new list Se [GEOGRAPHIC_DA…" at bounding box center [79, 252] width 158 height 464
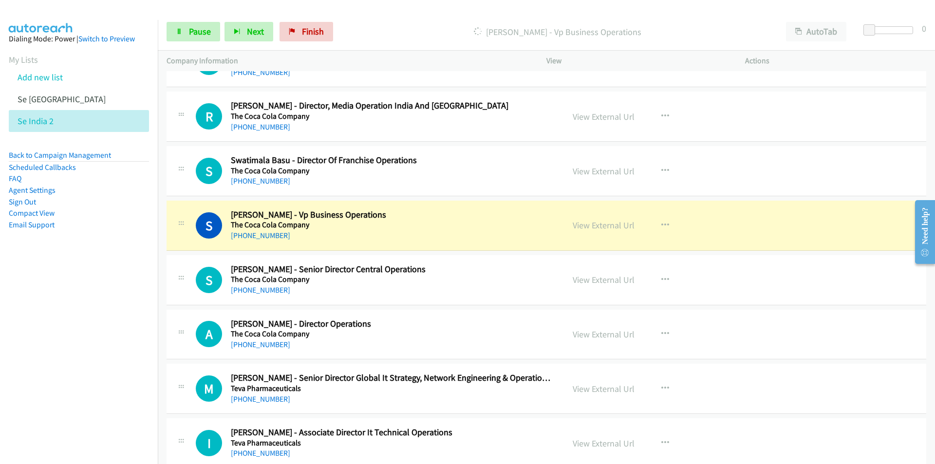
scroll to position [97, 0]
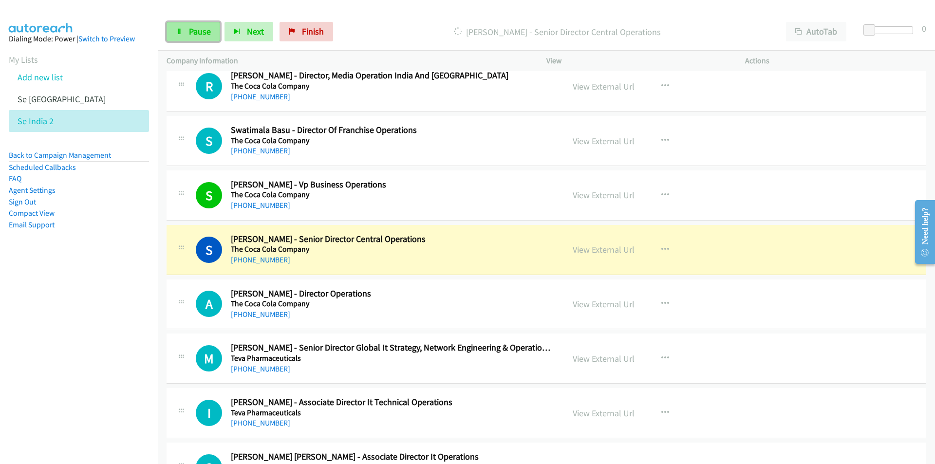
click at [199, 29] on span "Pause" at bounding box center [200, 31] width 22 height 11
click at [606, 251] on link "View External Url" at bounding box center [604, 249] width 62 height 11
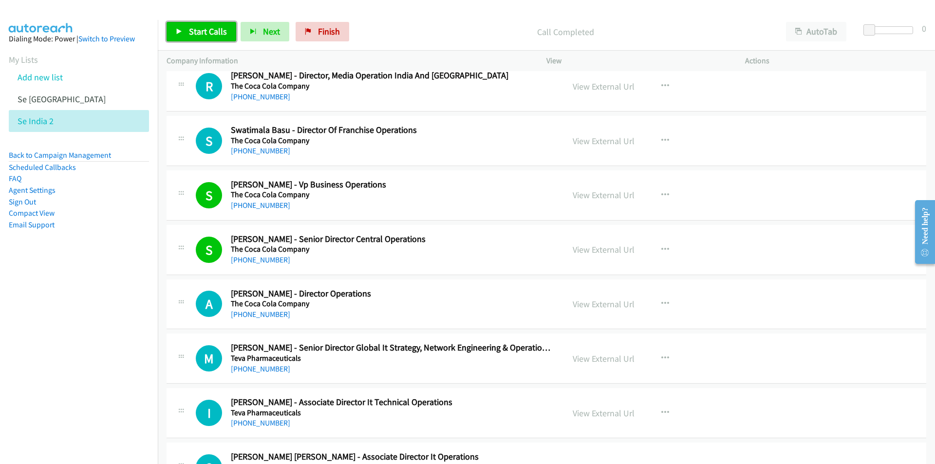
click at [200, 27] on span "Start Calls" at bounding box center [208, 31] width 38 height 11
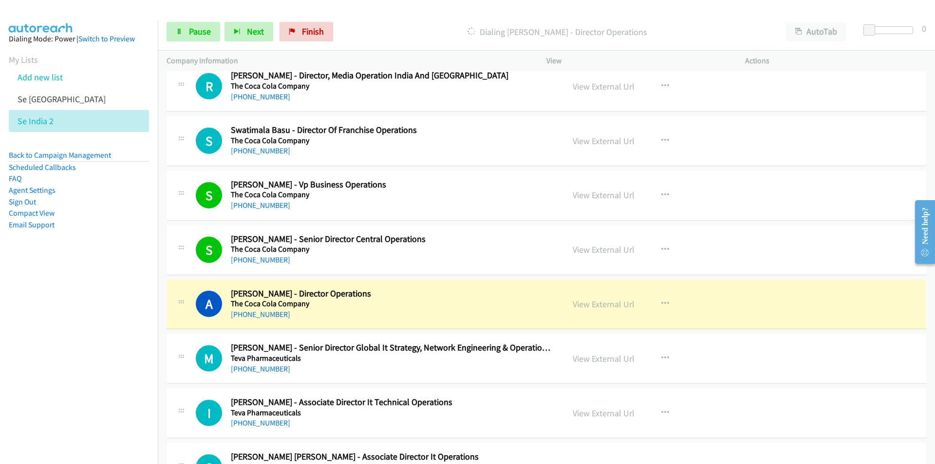
click at [108, 364] on nav "Dialing Mode: Power | Switch to Preview My Lists Add new list Se [GEOGRAPHIC_DA…" at bounding box center [79, 252] width 158 height 464
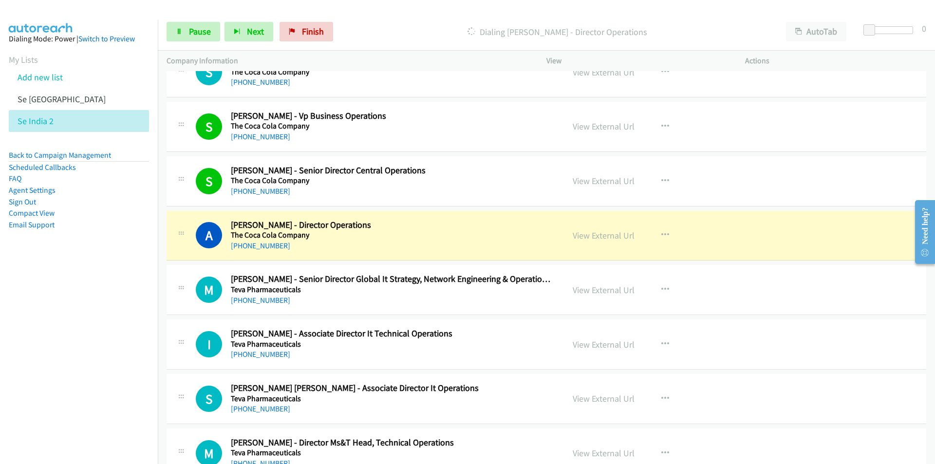
scroll to position [244, 0]
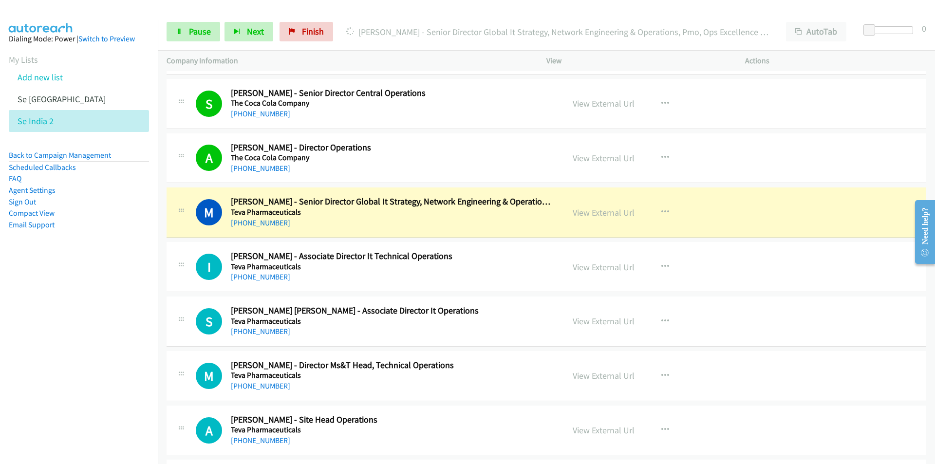
click at [118, 363] on nav "Dialing Mode: Power | Switch to Preview My Lists Add new list Se [GEOGRAPHIC_DA…" at bounding box center [79, 252] width 158 height 464
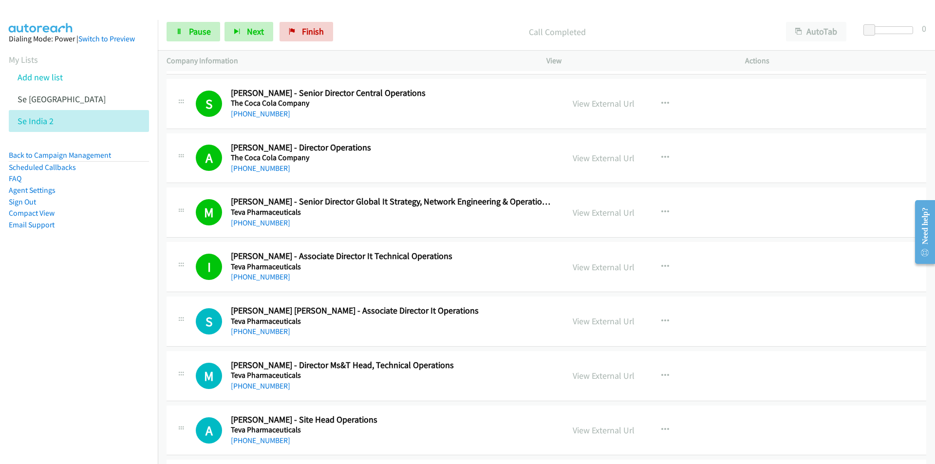
click at [123, 369] on nav "Dialing Mode: Power | Switch to Preview My Lists Add new list Se [GEOGRAPHIC_DA…" at bounding box center [79, 252] width 158 height 464
click at [606, 321] on link "View External Url" at bounding box center [604, 321] width 62 height 11
click at [201, 36] on span "Pause" at bounding box center [200, 31] width 22 height 11
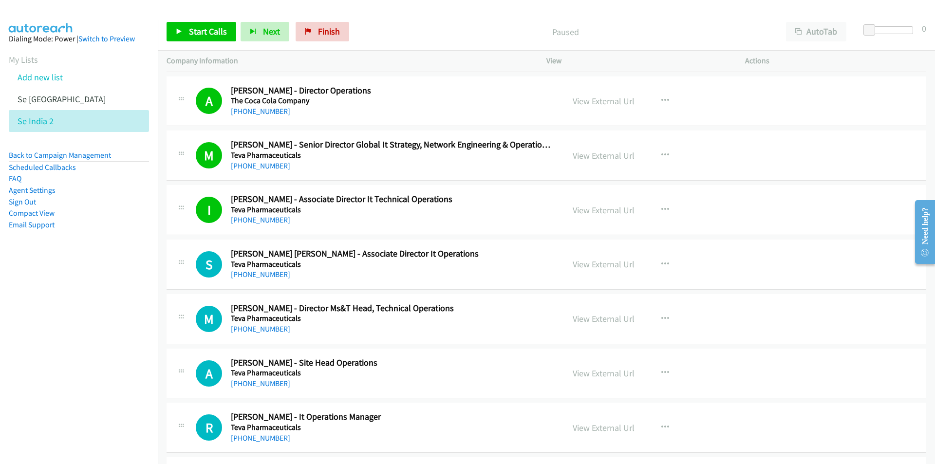
scroll to position [341, 0]
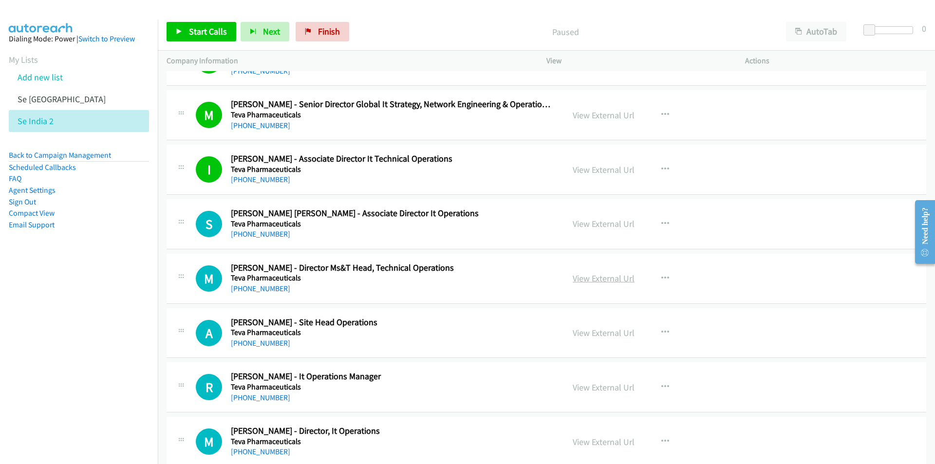
click at [597, 277] on link "View External Url" at bounding box center [604, 278] width 62 height 11
click at [586, 332] on link "View External Url" at bounding box center [604, 332] width 62 height 11
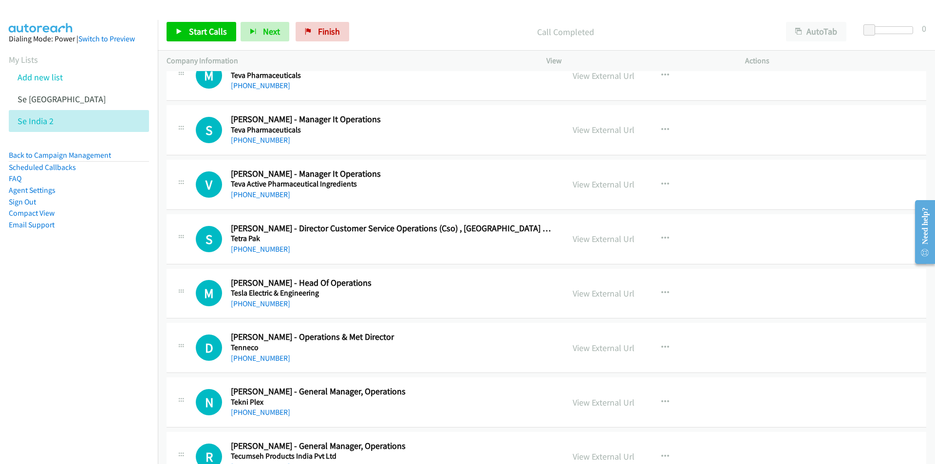
scroll to position [731, 0]
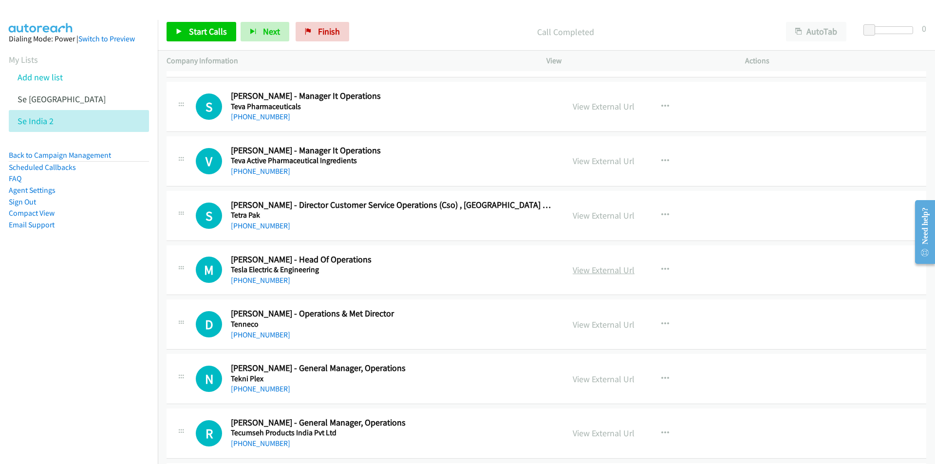
click at [610, 271] on link "View External Url" at bounding box center [604, 270] width 62 height 11
click at [618, 325] on link "View External Url" at bounding box center [604, 324] width 62 height 11
click at [594, 382] on link "View External Url" at bounding box center [604, 379] width 62 height 11
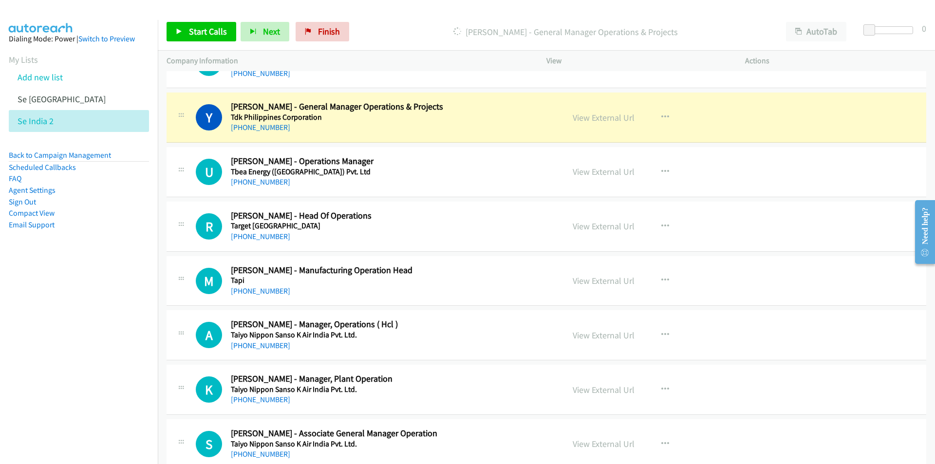
scroll to position [1267, 0]
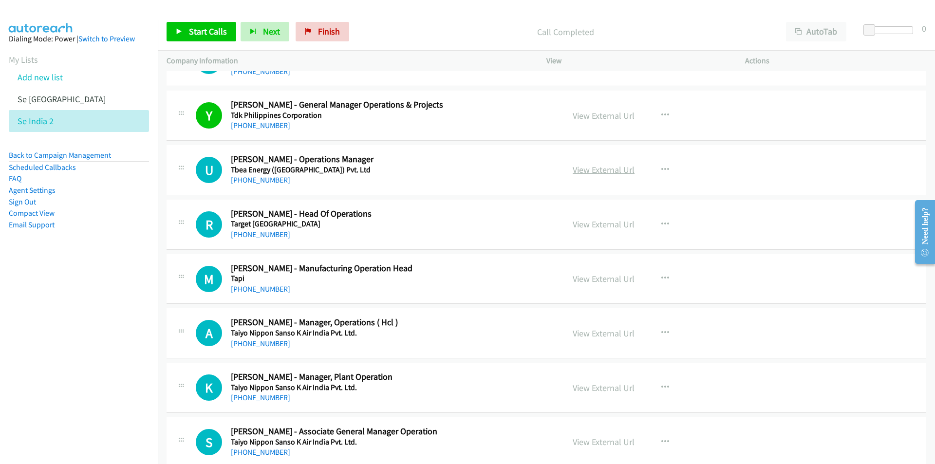
click at [617, 171] on link "View External Url" at bounding box center [604, 169] width 62 height 11
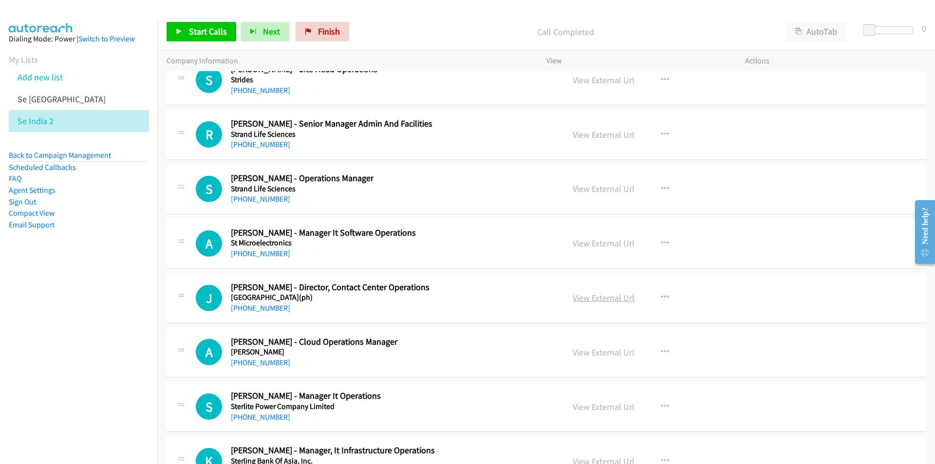
scroll to position [4189, 0]
